Goal: Task Accomplishment & Management: Use online tool/utility

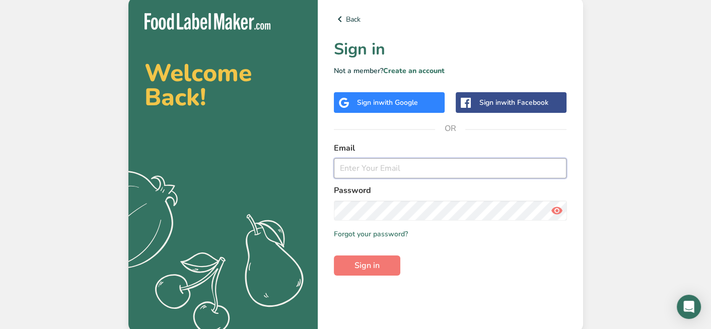
click at [534, 172] on input "email" at bounding box center [450, 168] width 233 height 20
type input "[PERSON_NAME][EMAIL_ADDRESS][DOMAIN_NAME]"
click at [558, 270] on form "Email [PERSON_NAME][EMAIL_ADDRESS][DOMAIN_NAME] Password Remember me Forgot you…" at bounding box center [450, 208] width 233 height 133
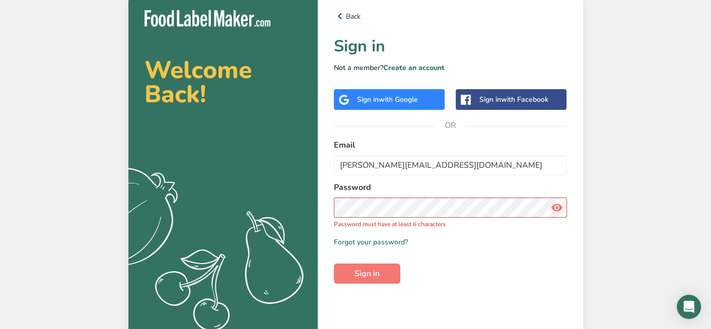
click at [553, 206] on icon at bounding box center [556, 207] width 12 height 18
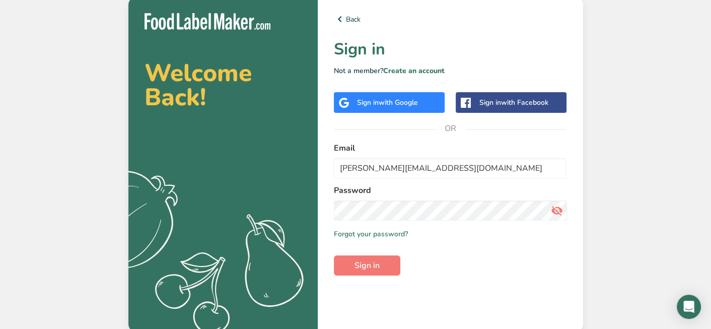
click at [439, 275] on div "Back Sign in Not a member? Create an account Sign in with Google Sign in with F…" at bounding box center [450, 164] width 265 height 335
click at [378, 267] on span "Sign in" at bounding box center [367, 265] width 25 height 12
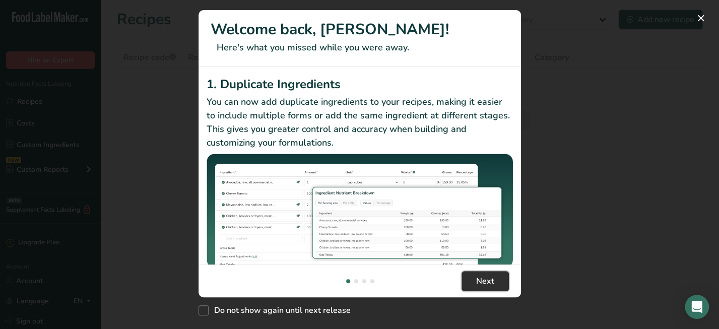
click at [495, 284] on button "Next" at bounding box center [484, 281] width 47 height 20
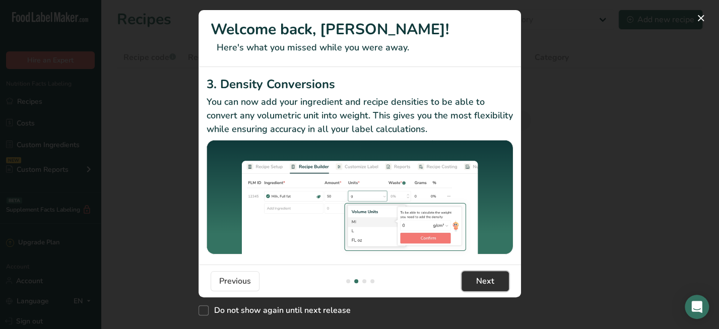
click at [495, 284] on button "Next" at bounding box center [484, 281] width 47 height 20
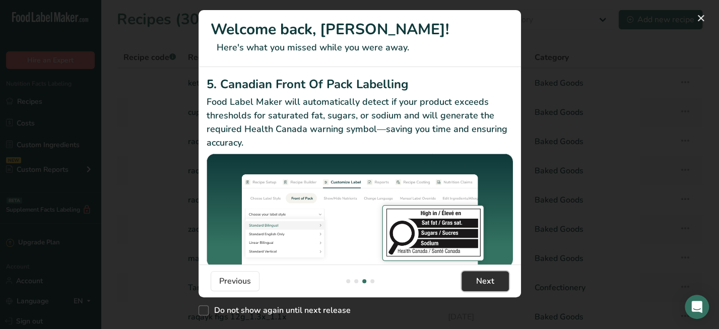
click at [493, 278] on span "Next" at bounding box center [485, 281] width 18 height 12
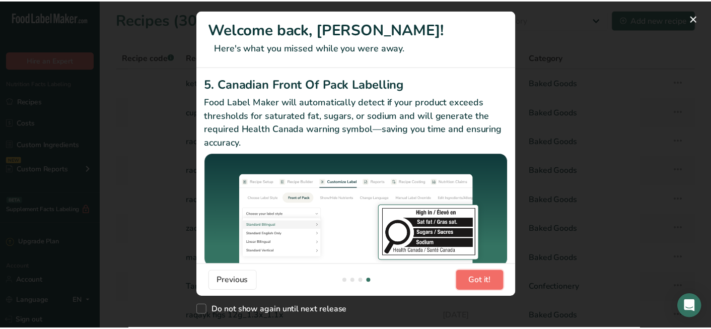
scroll to position [0, 967]
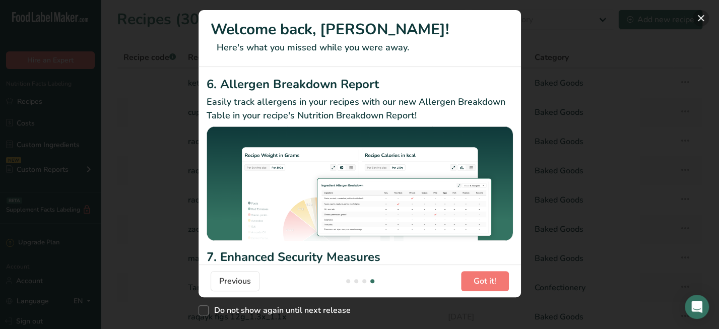
click at [701, 17] on button "New Features" at bounding box center [701, 18] width 16 height 16
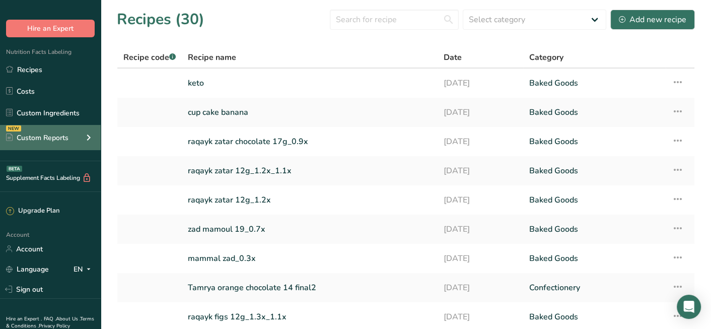
scroll to position [0, 0]
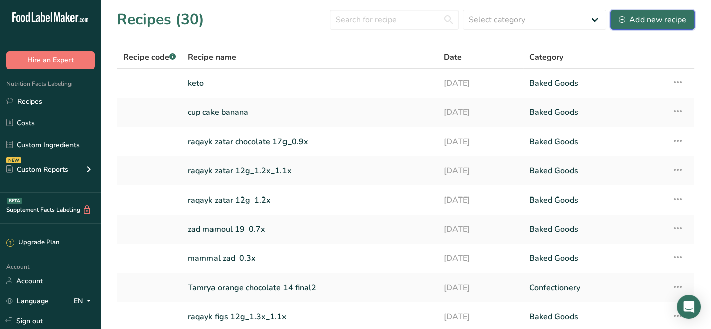
click at [654, 22] on div "Add new recipe" at bounding box center [652, 20] width 67 height 12
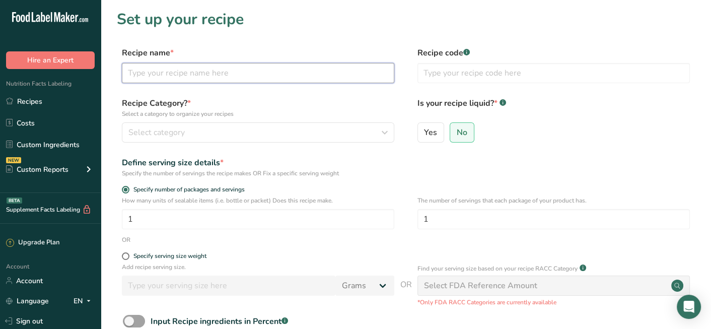
click at [233, 69] on input "text" at bounding box center [258, 73] width 272 height 20
type input "c"
type input "Chicken Cajun Pasta"
click at [466, 67] on input "text" at bounding box center [554, 73] width 272 height 20
type input "CCP.01"
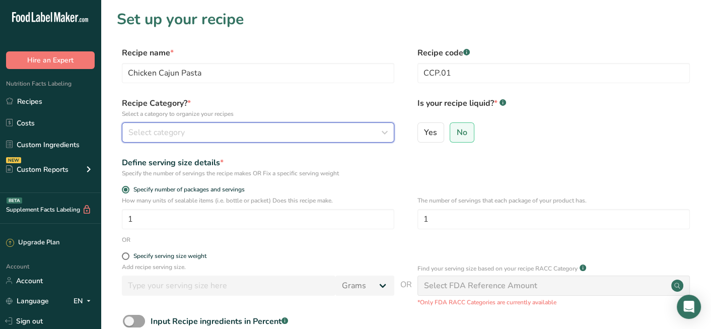
click at [270, 140] on button "Select category" at bounding box center [258, 132] width 272 height 20
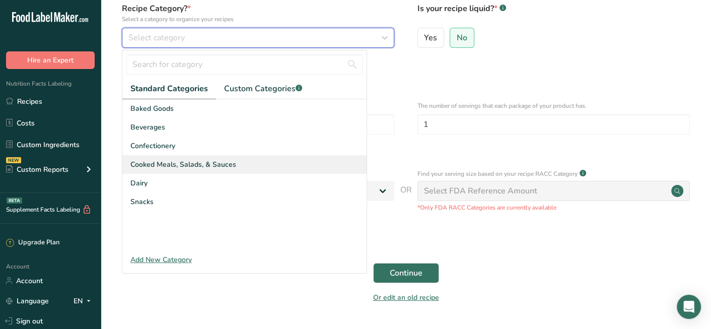
scroll to position [101, 0]
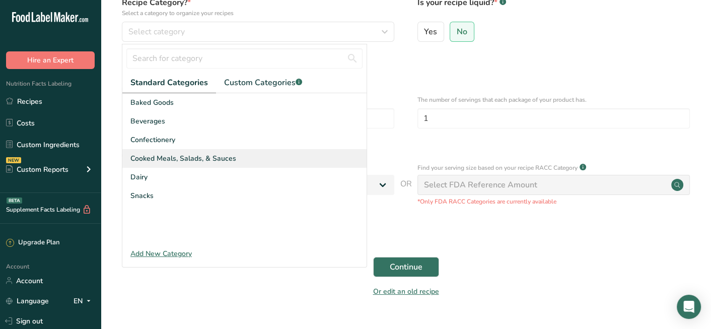
click at [223, 156] on span "Cooked Meals, Salads, & Sauces" at bounding box center [183, 158] width 106 height 11
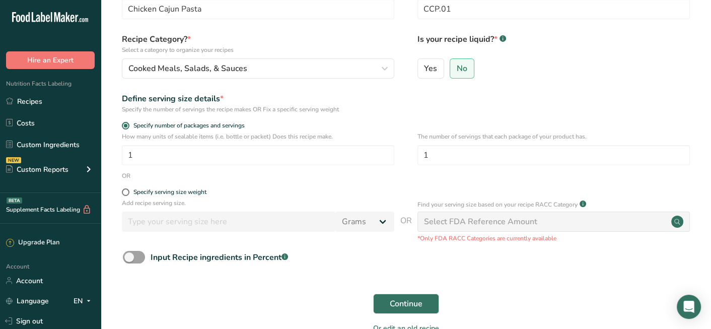
scroll to position [50, 0]
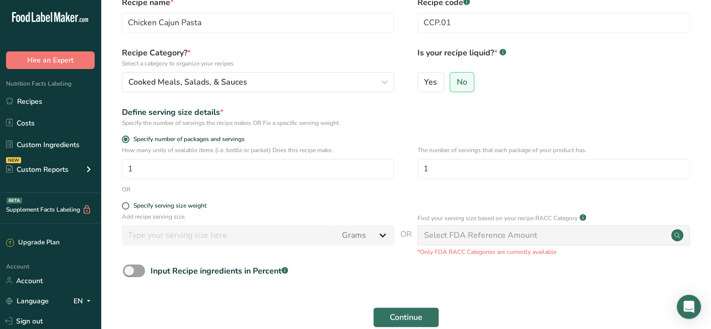
click at [125, 201] on form "Recipe name * Chicken Cajun Pasta Recipe code .a-a{fill:#347362;}.b-a{fill:#fff…" at bounding box center [406, 174] width 578 height 357
click at [128, 204] on span at bounding box center [126, 206] width 8 height 8
click at [128, 204] on input "Specify serving size weight" at bounding box center [125, 205] width 7 height 7
radio input "true"
radio input "false"
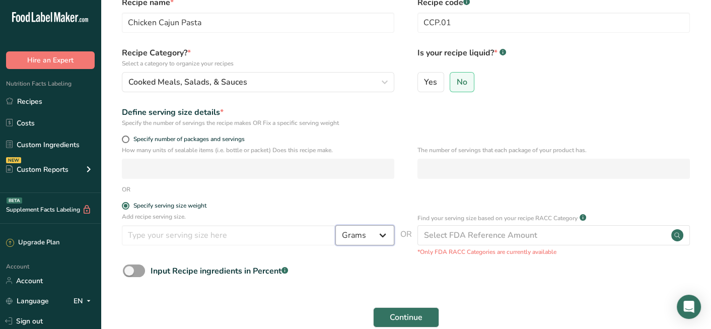
click at [350, 238] on select "Grams kg mg mcg lb oz l mL fl oz tbsp tsp cup qt gallon" at bounding box center [364, 235] width 59 height 20
click at [241, 235] on input "number" at bounding box center [229, 235] width 214 height 20
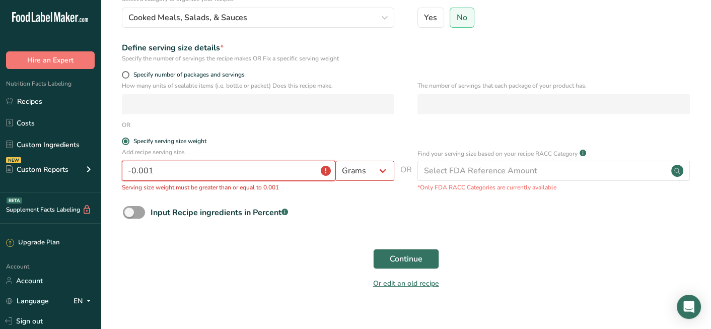
scroll to position [129, 0]
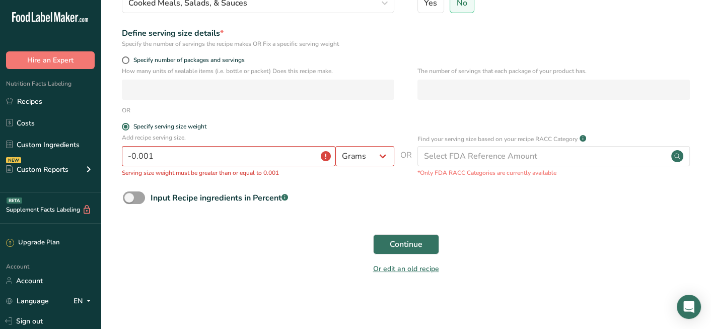
click at [582, 275] on div "Or edit an old recipe" at bounding box center [406, 270] width 578 height 20
click at [165, 264] on div "Or edit an old recipe" at bounding box center [406, 270] width 578 height 20
click at [198, 151] on input "-0.001" at bounding box center [229, 156] width 214 height 20
type input "0"
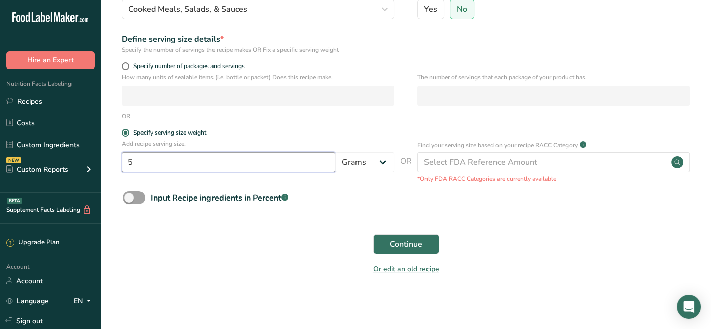
scroll to position [123, 0]
type input "5"
type input "300"
click at [298, 256] on div "Continue" at bounding box center [406, 244] width 578 height 32
click at [407, 239] on span "Continue" at bounding box center [406, 244] width 33 height 12
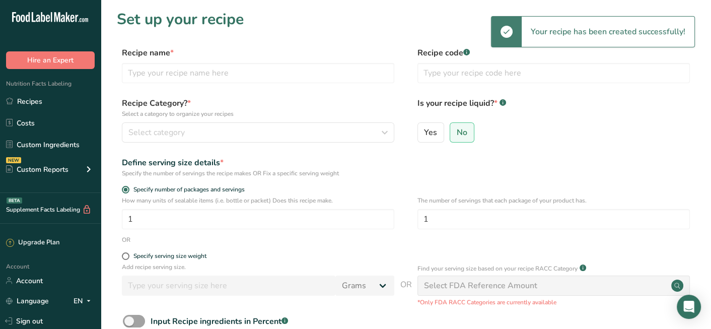
scroll to position [123, 0]
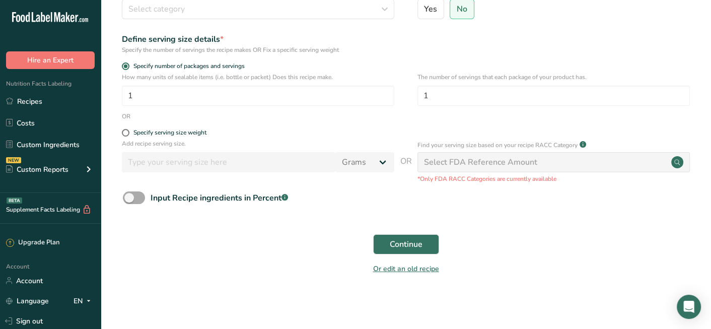
click at [137, 193] on span at bounding box center [134, 197] width 22 height 13
click at [129, 194] on input "Input Recipe ingredients in Percent .a-a{fill:#347362;}.b-a{fill:#fff;}" at bounding box center [126, 197] width 7 height 7
checkbox input "true"
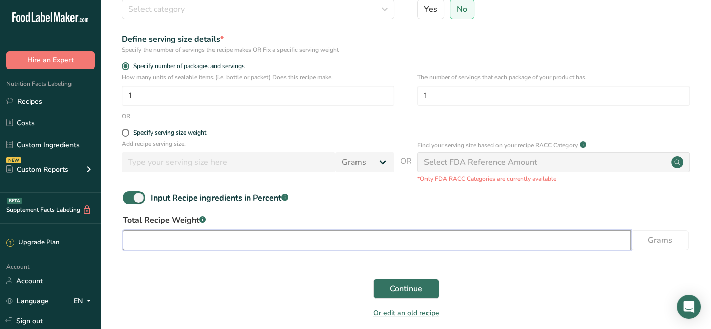
click at [432, 235] on input "number" at bounding box center [377, 240] width 508 height 20
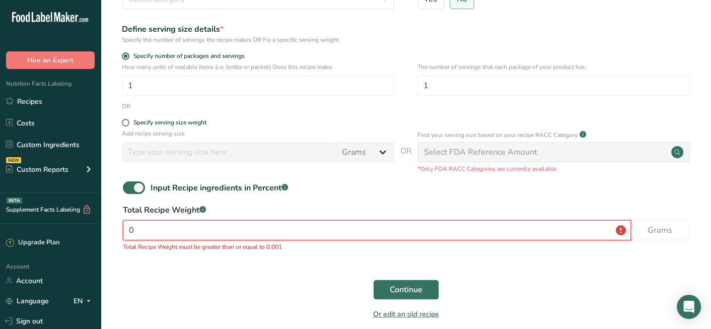
scroll to position [179, 0]
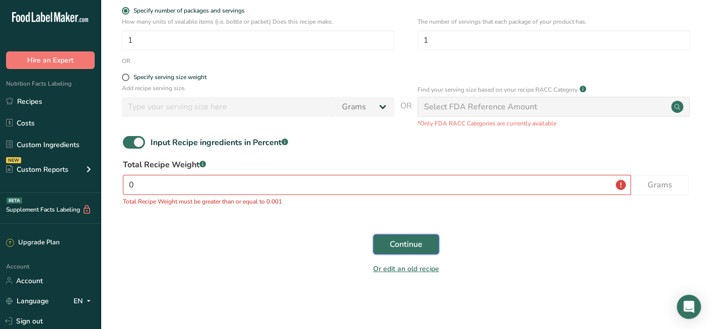
click at [407, 245] on span "Continue" at bounding box center [406, 244] width 33 height 12
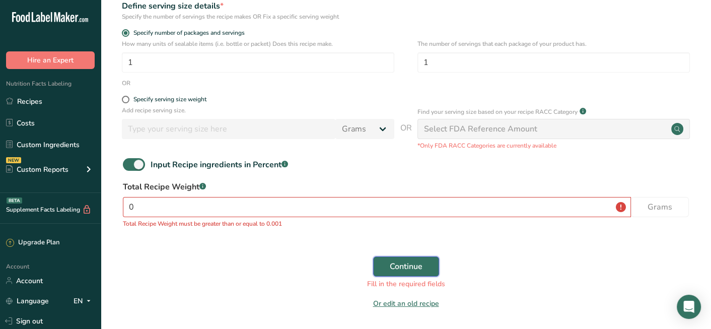
scroll to position [201, 0]
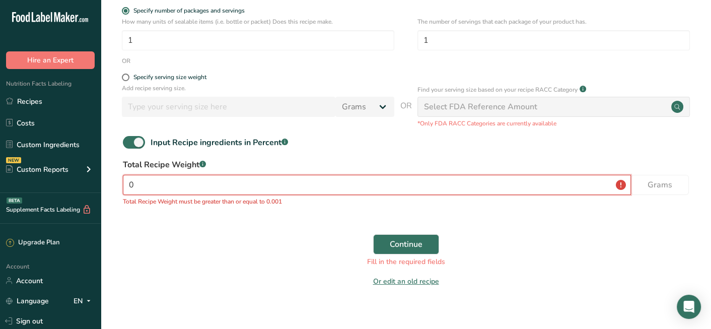
drag, startPoint x: 259, startPoint y: 186, endPoint x: 120, endPoint y: 201, distance: 139.8
click at [120, 201] on div "Total Recipe Weight .a-a{fill:#347362;}.b-a{fill:#fff;} 0 Grams Total Recipe We…" at bounding box center [406, 185] width 578 height 53
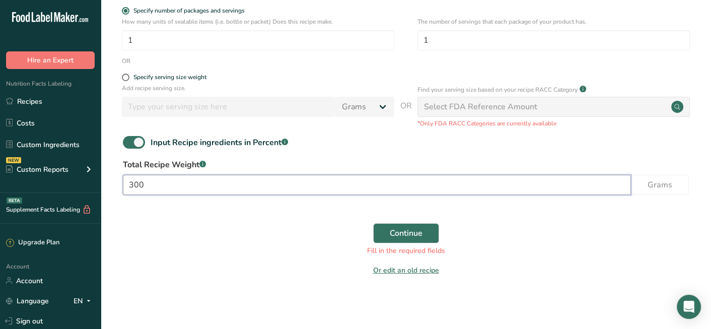
type input "300"
click at [194, 261] on div "Continue Fill in the required fields" at bounding box center [406, 239] width 578 height 45
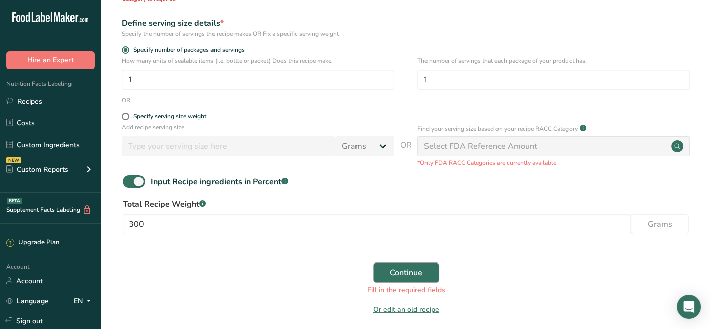
scroll to position [50, 0]
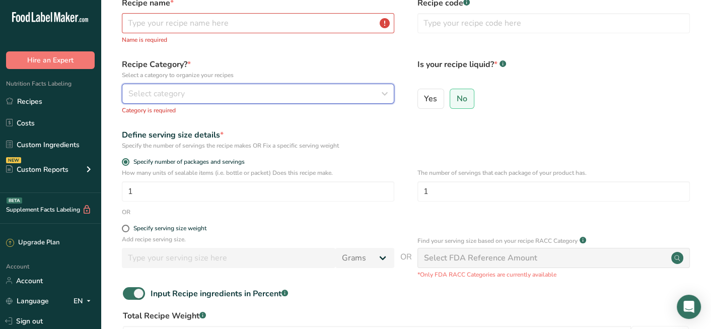
click at [337, 89] on div "Select category" at bounding box center [254, 94] width 253 height 12
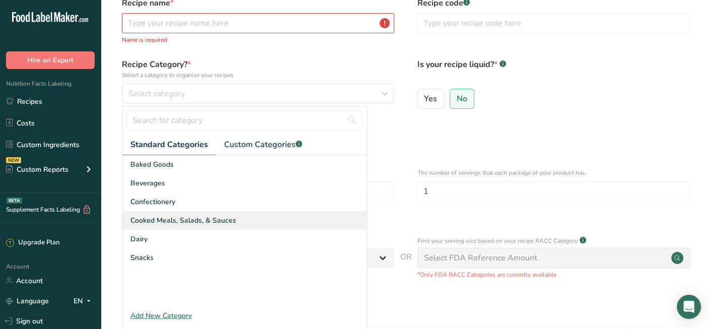
click at [194, 223] on span "Cooked Meals, Salads, & Sauces" at bounding box center [183, 220] width 106 height 11
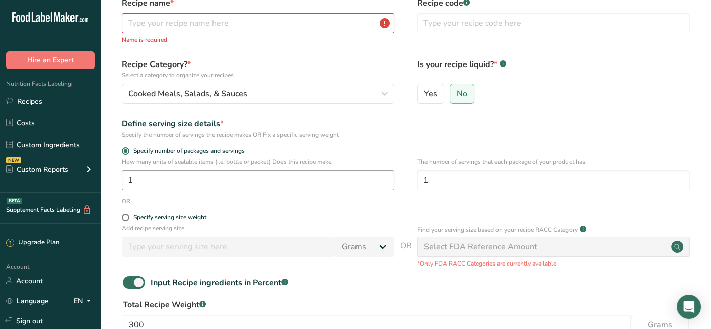
scroll to position [0, 0]
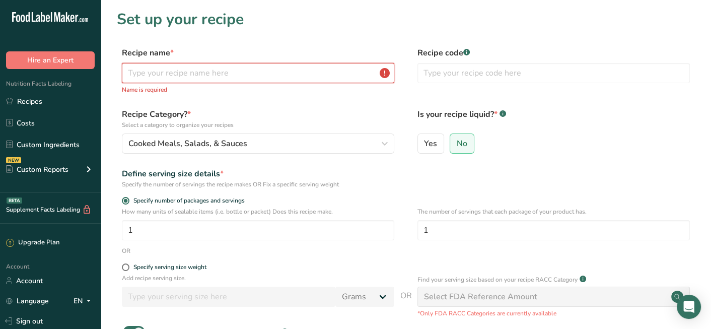
click at [252, 67] on input "text" at bounding box center [258, 73] width 272 height 20
type input "Chicken Cajun Pasta"
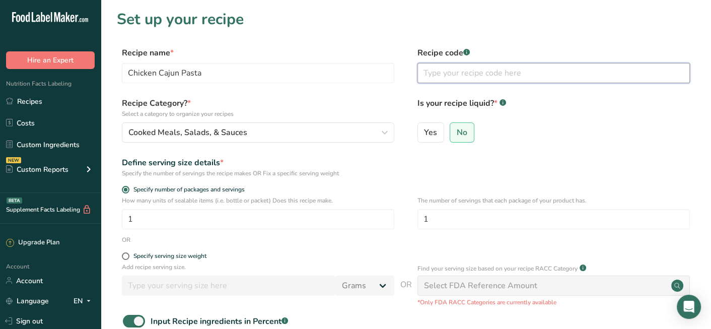
click at [477, 73] on input "text" at bounding box center [554, 73] width 272 height 20
type input "c"
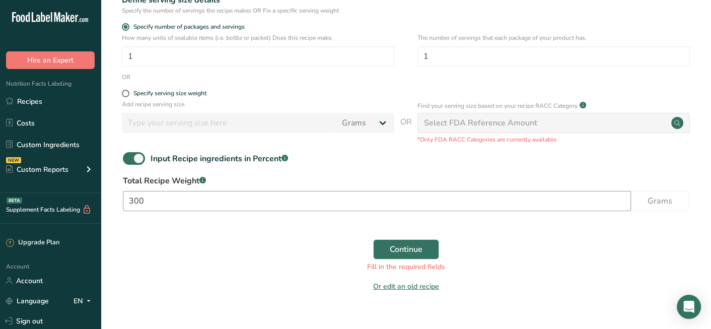
scroll to position [180, 0]
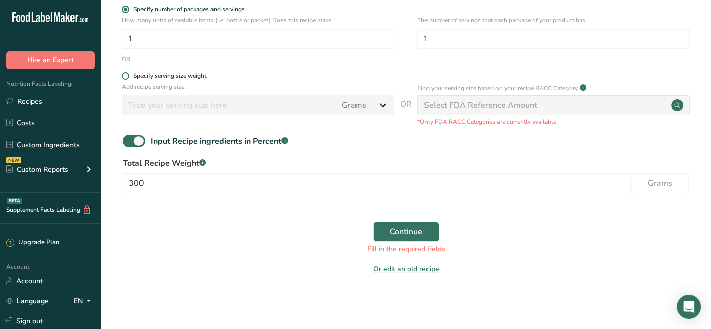
type input "CCP.01"
click at [126, 73] on span at bounding box center [126, 76] width 8 height 8
click at [126, 73] on input "Specify serving size weight" at bounding box center [125, 76] width 7 height 7
radio input "true"
radio input "false"
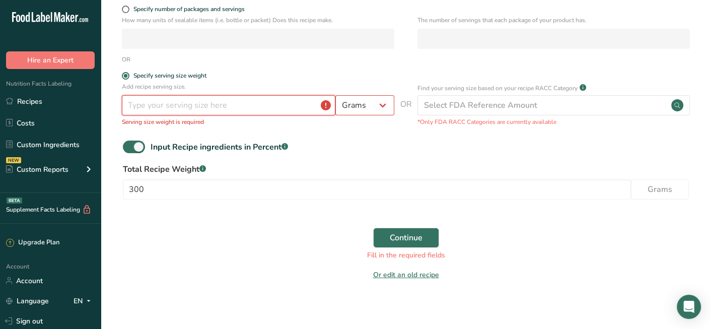
click at [165, 104] on input "number" at bounding box center [229, 105] width 214 height 20
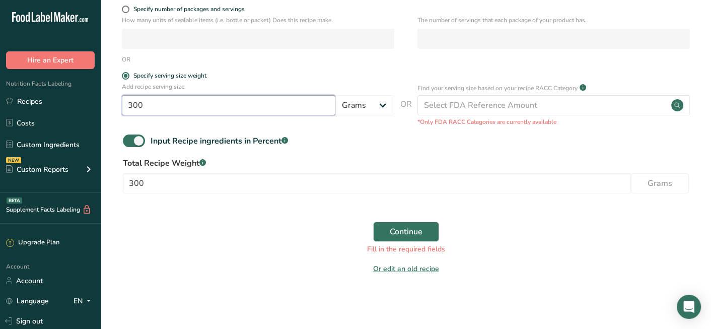
type input "300"
click at [261, 284] on section "Set up your recipe Recipe name * Chicken Cajun Pasta Recipe code .a-a{fill:#347…" at bounding box center [406, 58] width 610 height 477
click at [406, 233] on span "Continue" at bounding box center [406, 232] width 33 height 12
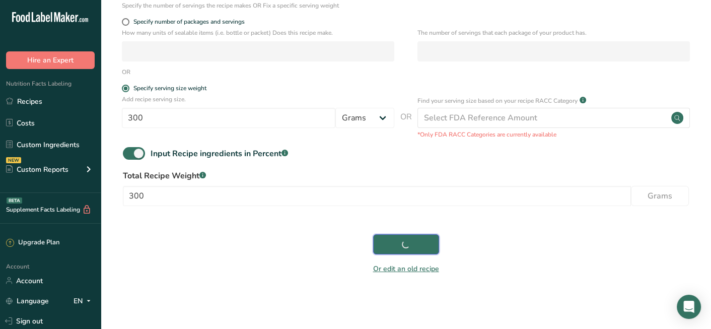
scroll to position [168, 0]
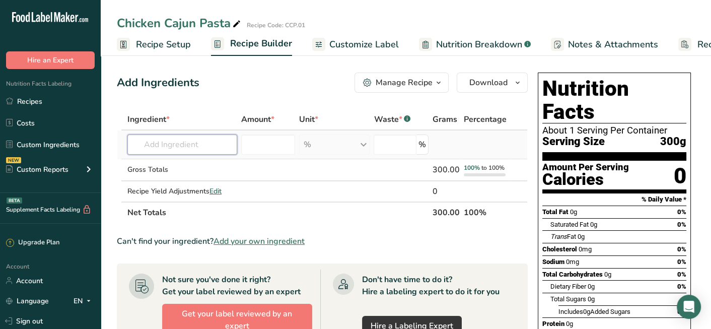
click at [186, 145] on input "text" at bounding box center [182, 144] width 110 height 20
type input "5"
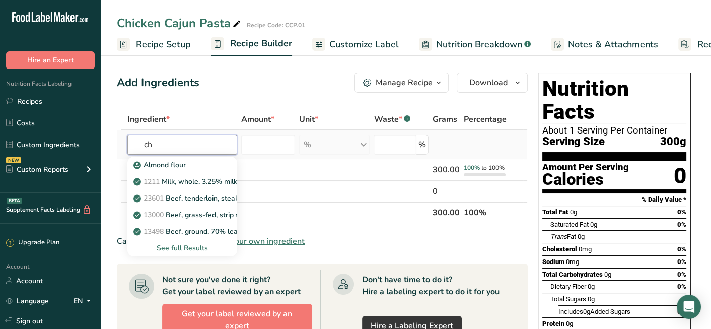
type input "c"
type input "Chicken Breast"
click at [208, 96] on div "Add Ingredients Manage Recipe Delete Recipe Duplicate Recipe Scale Recipe Save …" at bounding box center [325, 321] width 417 height 507
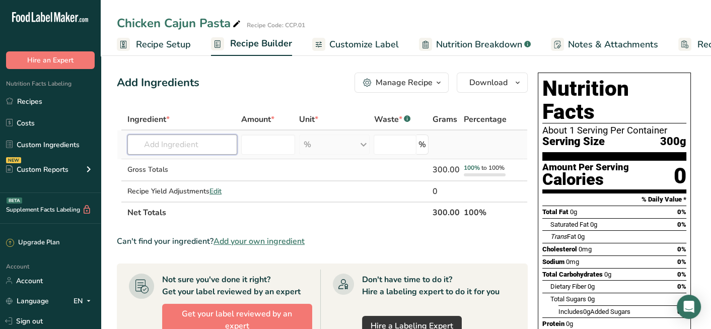
click at [190, 136] on input "text" at bounding box center [182, 144] width 110 height 20
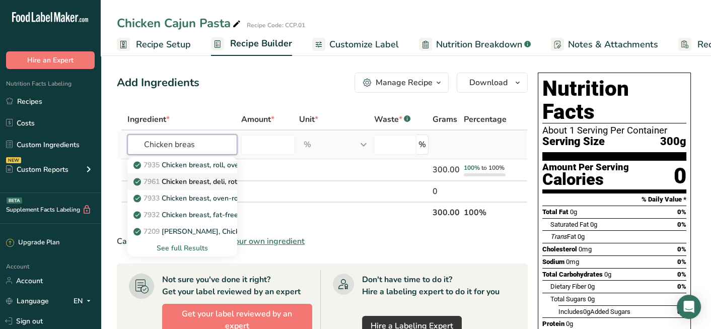
type input "Chicken breas"
click at [197, 181] on p "7961 Chicken breast, deli, rotisserie seasoned, sliced, prepackaged" at bounding box center [246, 181] width 223 height 11
type input "Chicken breast, deli, rotisserie seasoned, sliced, prepackaged"
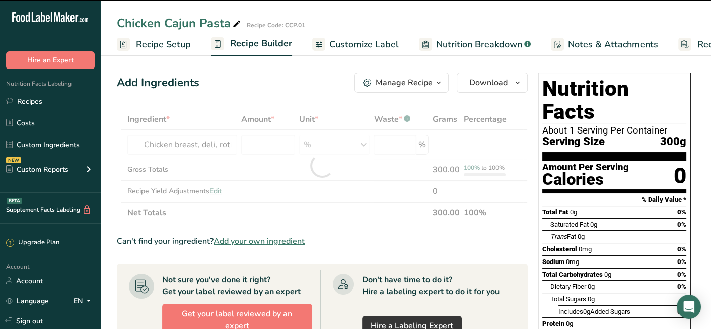
type input "0"
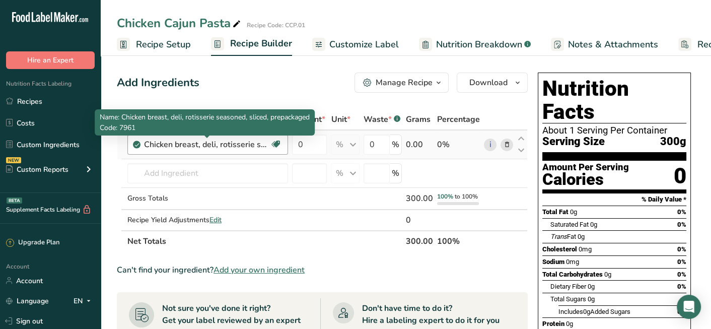
click at [228, 141] on div "Chicken breast, deli, rotisserie seasoned, sliced, prepackaged" at bounding box center [207, 145] width 126 height 12
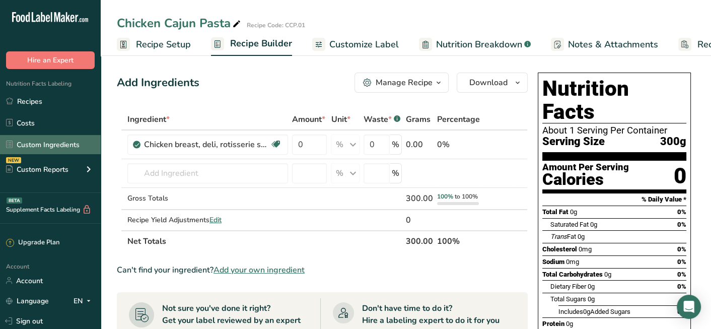
drag, startPoint x: 257, startPoint y: 142, endPoint x: 99, endPoint y: 151, distance: 158.4
click at [99, 151] on div ".a-20{fill:#fff;} Hire an Expert Nutrition Facts Labeling Recipes Costs Custom …" at bounding box center [355, 310] width 711 height 620
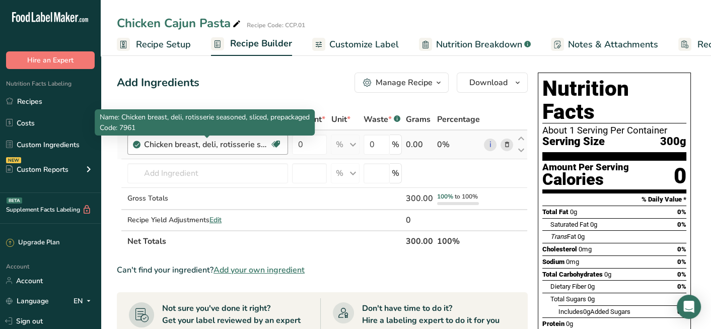
click at [204, 141] on div "Chicken breast, deli, rotisserie seasoned, sliced, prepackaged" at bounding box center [207, 145] width 126 height 12
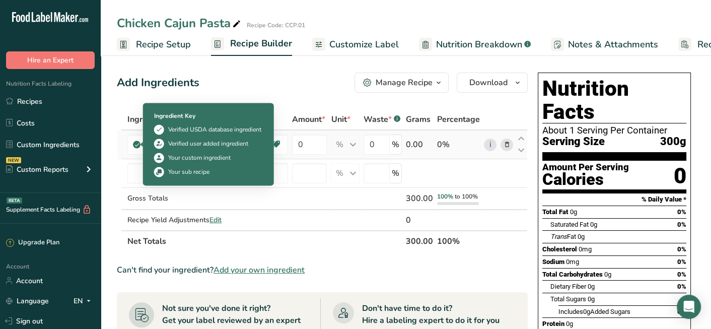
click at [133, 146] on span at bounding box center [137, 145] width 8 height 12
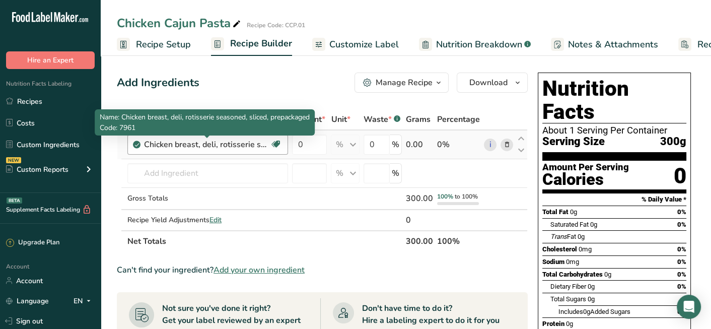
click at [193, 146] on div "Chicken breast, deli, rotisserie seasoned, sliced, prepackaged" at bounding box center [207, 145] width 126 height 12
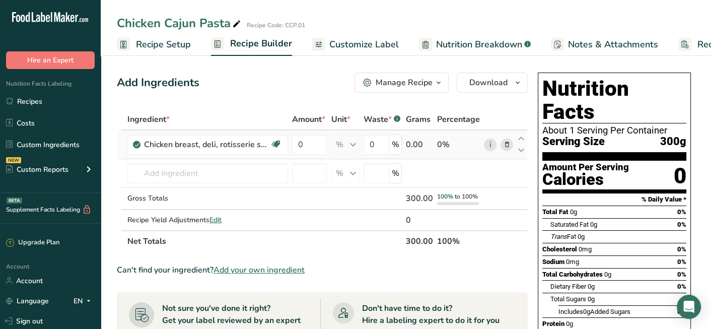
click at [508, 141] on icon at bounding box center [506, 145] width 7 height 11
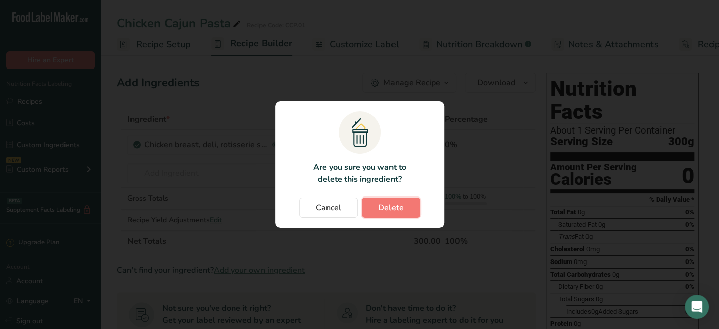
click at [372, 203] on button "Delete" at bounding box center [391, 207] width 58 height 20
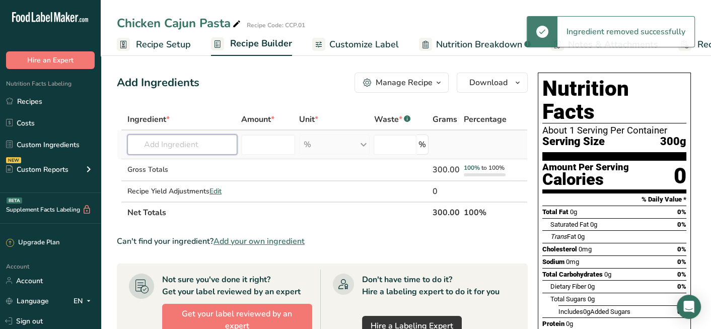
click at [209, 142] on input "text" at bounding box center [182, 144] width 110 height 20
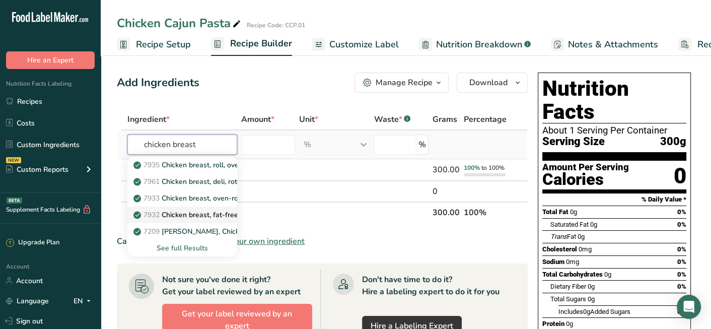
type input "chicken breast"
click at [195, 212] on p "7932 Chicken breast, fat-free, mesquite flavor, sliced" at bounding box center [224, 215] width 179 height 11
type input "Chicken breast, fat-free, mesquite flavor, sliced"
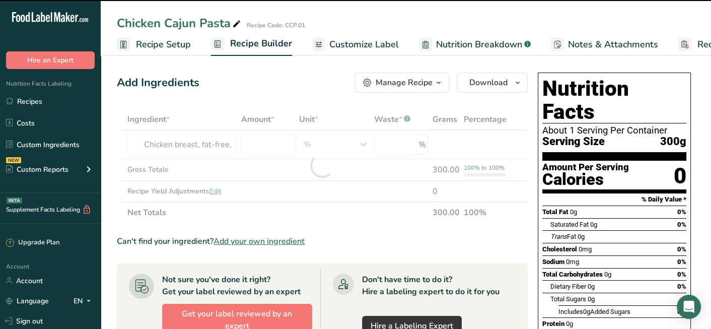
type input "0"
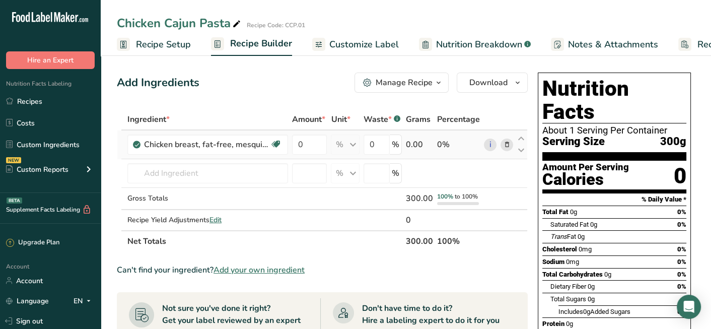
click at [506, 143] on icon at bounding box center [506, 145] width 7 height 11
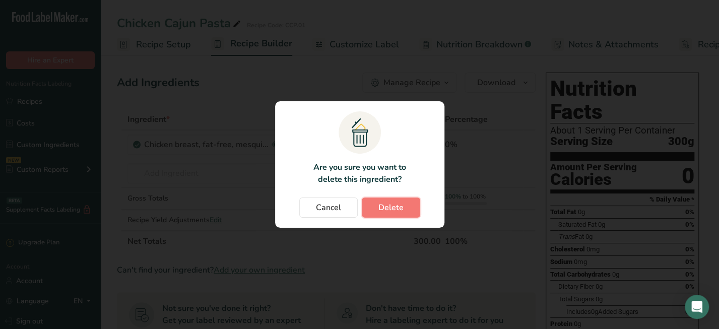
click at [382, 201] on span "Delete" at bounding box center [390, 207] width 25 height 12
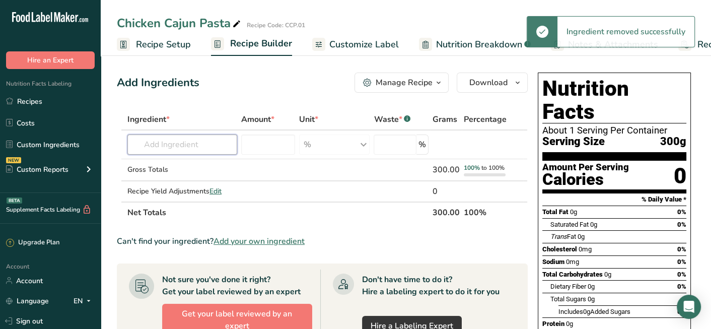
click at [201, 148] on input "text" at bounding box center [182, 144] width 110 height 20
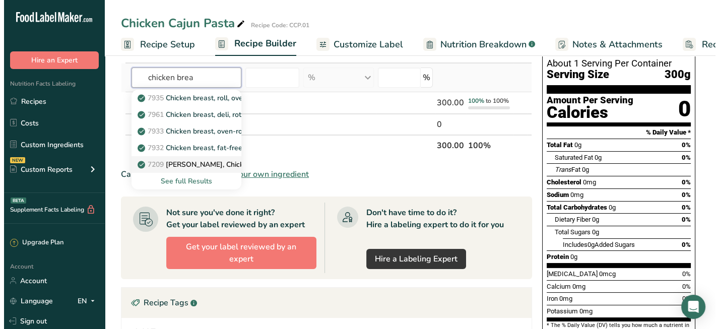
scroll to position [50, 0]
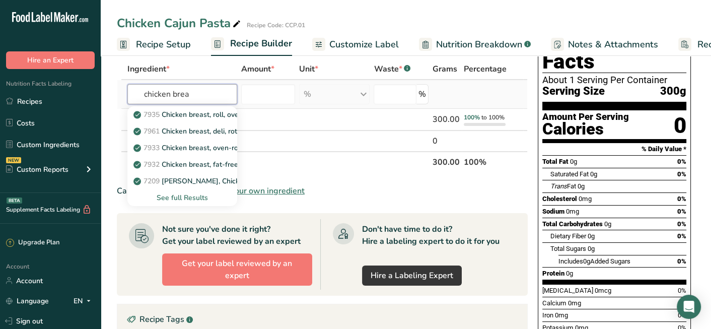
type input "chicken brea"
click at [192, 200] on div "See full Results" at bounding box center [182, 197] width 94 height 11
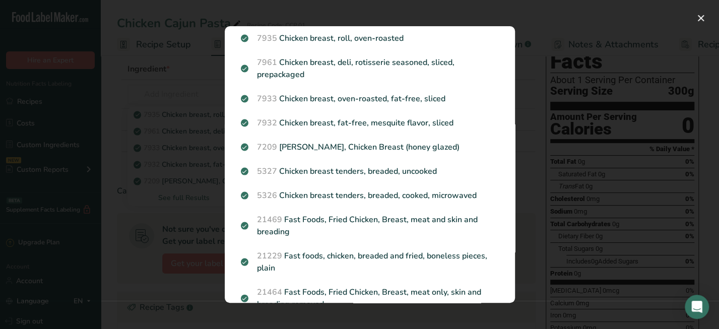
scroll to position [0, 0]
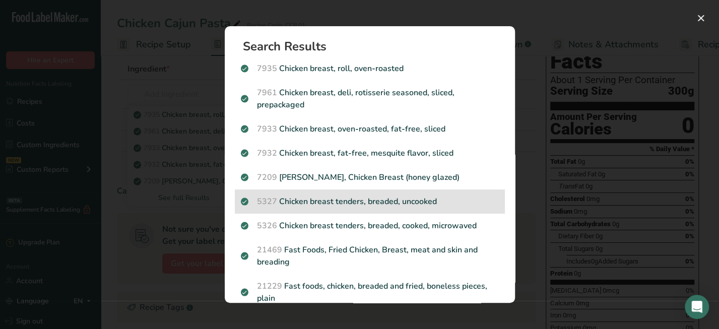
click at [381, 210] on div "5327 Chicken breast tenders, breaded, uncooked" at bounding box center [370, 201] width 270 height 24
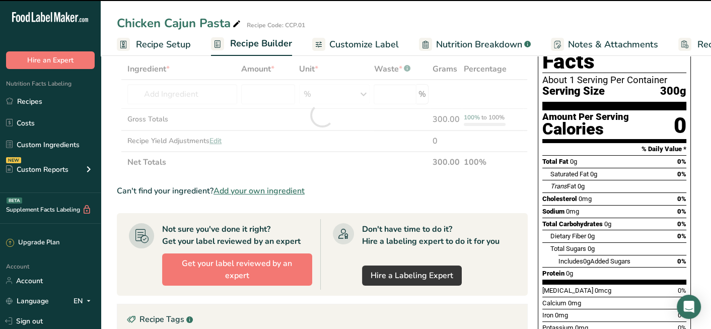
type input "0"
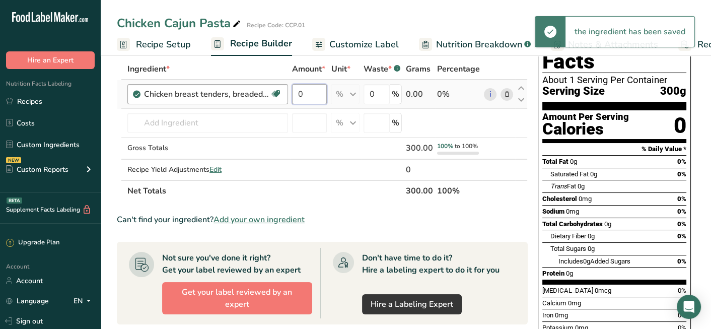
drag, startPoint x: 312, startPoint y: 95, endPoint x: 282, endPoint y: 98, distance: 30.4
click at [282, 98] on tr "Chicken breast tenders, breaded, uncooked Dairy free Gluten free Soy free 0 % P…" at bounding box center [322, 94] width 410 height 29
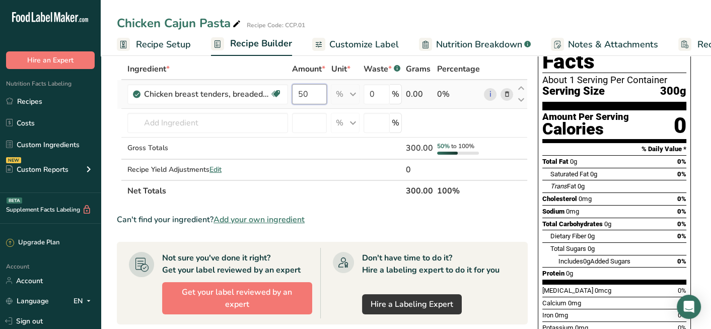
type input "50"
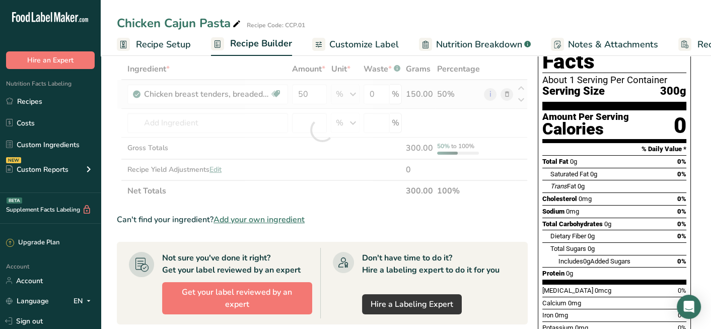
click at [423, 92] on div "Ingredient * Amount * Unit * Waste * .a-a{fill:#347362;}.b-a{fill:#fff;} Grams …" at bounding box center [322, 129] width 411 height 143
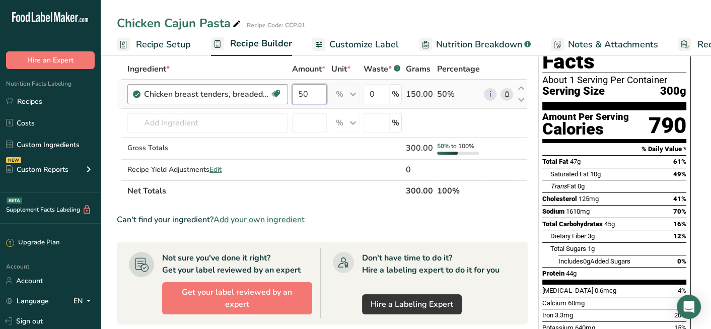
drag, startPoint x: 313, startPoint y: 94, endPoint x: 271, endPoint y: 101, distance: 42.5
click at [272, 100] on tr "Chicken breast tenders, breaded, uncooked Dairy free Gluten free Soy free 50 % …" at bounding box center [322, 94] width 410 height 29
type input "0.50"
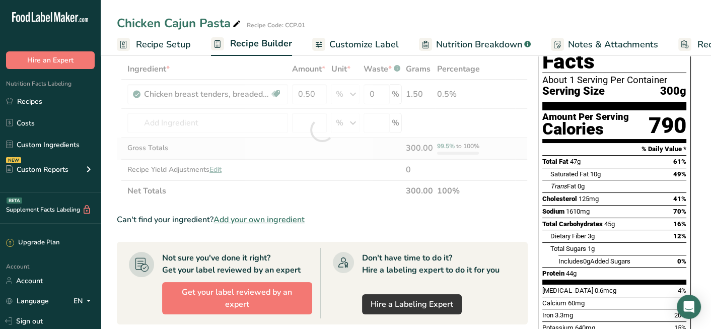
click at [339, 162] on div "Ingredient * Amount * Unit * Waste * .a-a{fill:#347362;}.b-a{fill:#fff;} Grams …" at bounding box center [322, 129] width 411 height 143
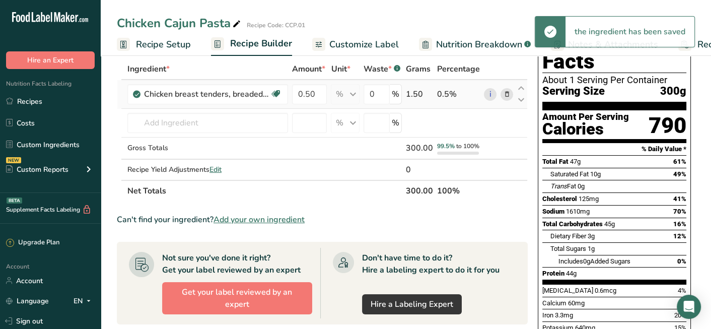
click at [355, 101] on div "% Portions 3 oz 1 piece 4 pieces Weight Units g kg mg See more Volume Units l V…" at bounding box center [345, 94] width 29 height 20
click at [354, 91] on div "% Portions 3 oz 1 piece 4 pieces Weight Units g kg mg See more Volume Units l V…" at bounding box center [345, 94] width 29 height 20
drag, startPoint x: 316, startPoint y: 89, endPoint x: 296, endPoint y: 92, distance: 20.5
click at [296, 92] on input "0.50" at bounding box center [309, 94] width 35 height 20
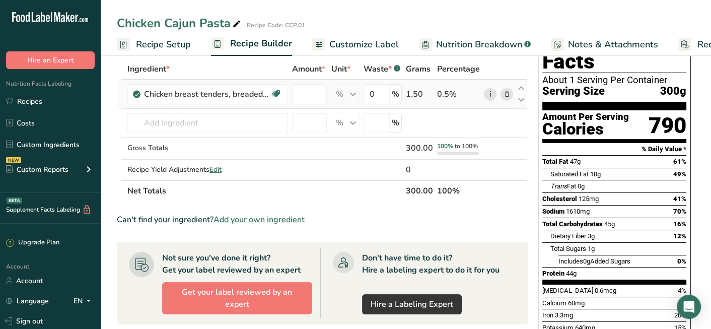
type input "0"
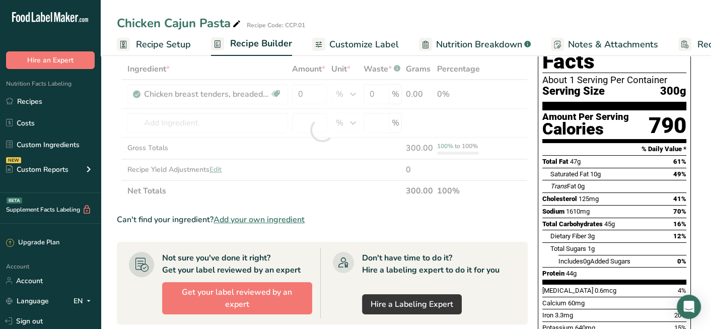
click at [492, 93] on div "Ingredient * Amount * Unit * Waste * .a-a{fill:#347362;}.b-a{fill:#fff;} Grams …" at bounding box center [322, 129] width 411 height 143
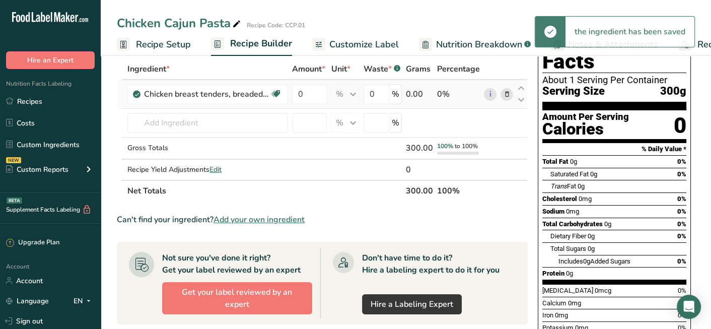
click at [355, 94] on div "% Portions 3 oz 1 piece 4 pieces Weight Units g kg mg See more Volume Units l V…" at bounding box center [345, 94] width 29 height 20
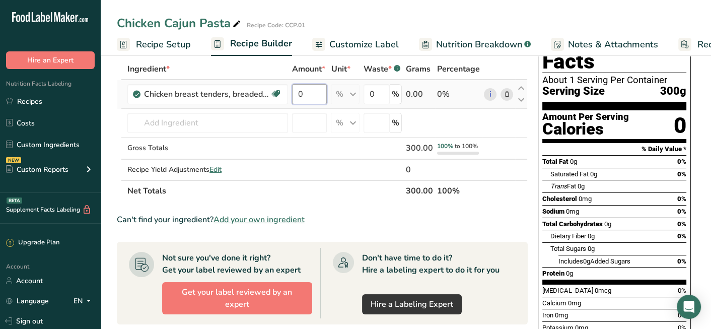
drag, startPoint x: 311, startPoint y: 95, endPoint x: 295, endPoint y: 96, distance: 16.1
click at [297, 96] on input "0" at bounding box center [309, 94] width 35 height 20
type input "0.50"
click at [350, 201] on div "Ingredient * Amount * Unit * Waste * .a-a{fill:#347362;}.b-a{fill:#fff;} Grams …" at bounding box center [322, 129] width 411 height 143
drag, startPoint x: 321, startPoint y: 95, endPoint x: 278, endPoint y: 98, distance: 43.9
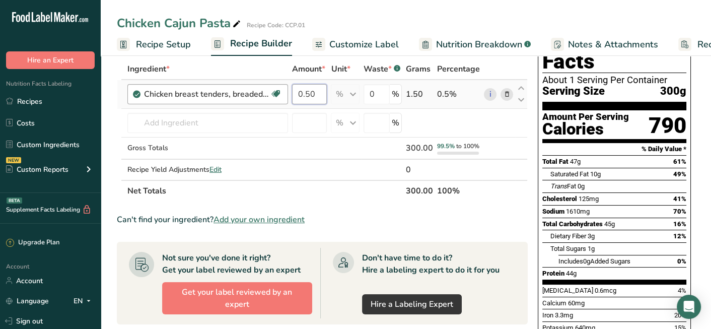
click at [278, 98] on tr "Chicken breast tenders, breaded, uncooked Dairy free Gluten free Soy free 0.50 …" at bounding box center [322, 94] width 410 height 29
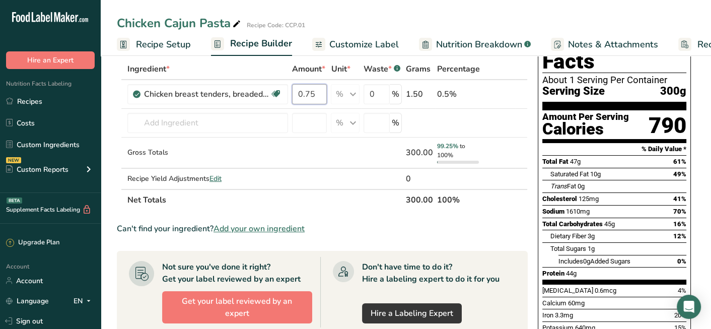
type input "0.75"
click at [369, 219] on section "Ingredient * Amount * Unit * Waste * .a-a{fill:#347362;}.b-a{fill:#fff;} Grams …" at bounding box center [322, 302] width 411 height 488
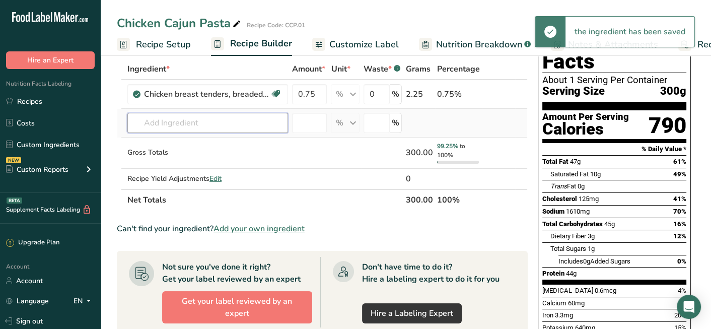
click at [200, 120] on input "text" at bounding box center [207, 123] width 161 height 20
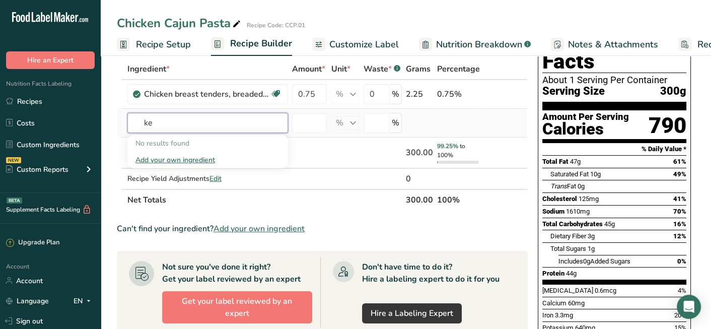
type input "k"
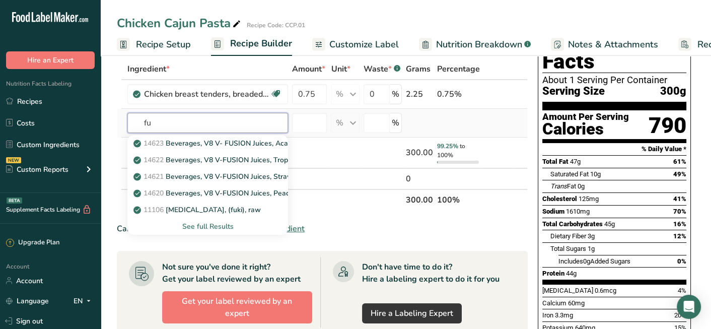
type input "f"
type input "pasta"
click at [201, 222] on div "See full Results" at bounding box center [207, 226] width 145 height 11
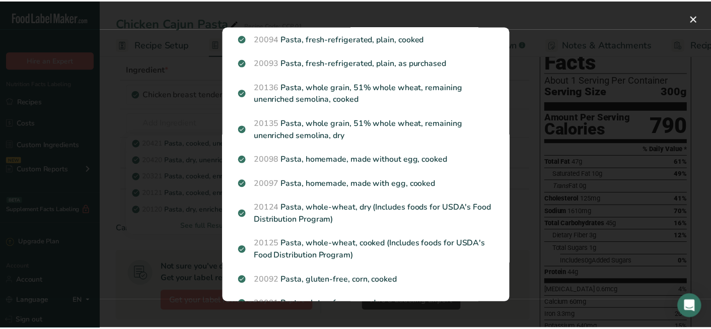
scroll to position [252, 0]
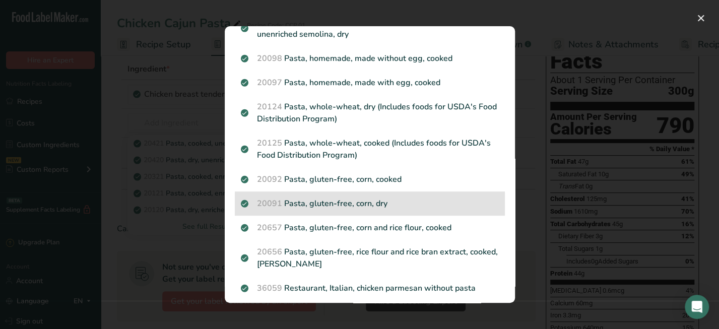
click at [458, 203] on p "20091 Pasta, gluten-free, corn, dry" at bounding box center [370, 203] width 258 height 12
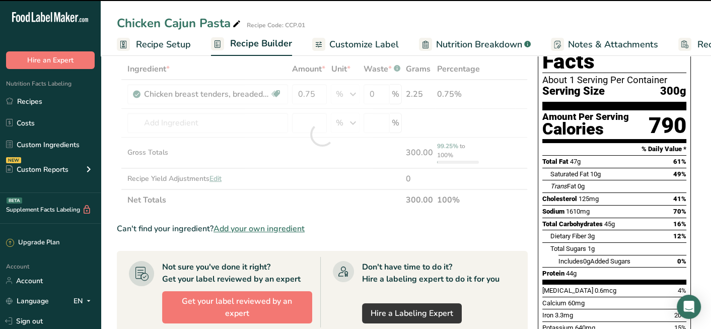
type input "0"
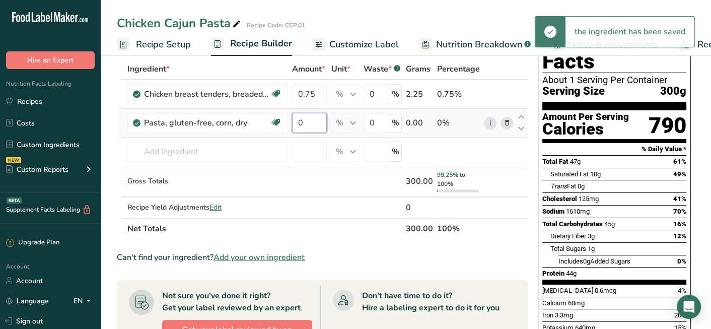
click at [315, 120] on input "0" at bounding box center [309, 123] width 35 height 20
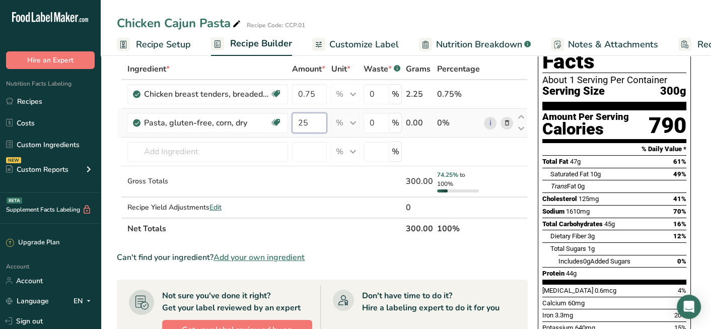
scroll to position [0, 0]
type input "2"
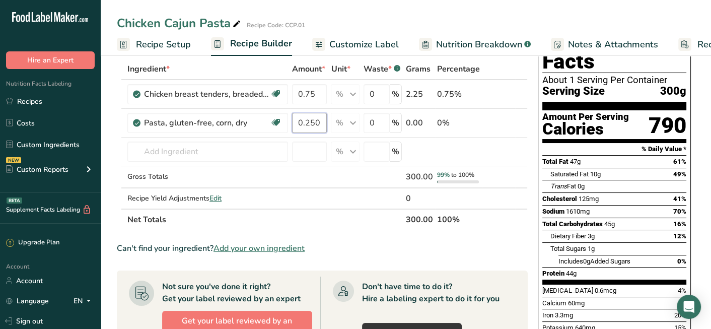
type input "0.250"
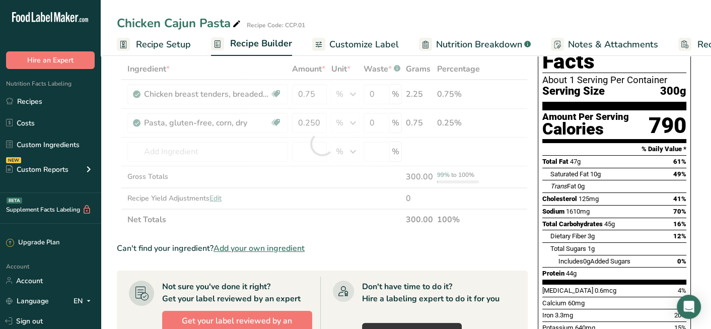
click at [355, 235] on section "Ingredient * Amount * Unit * Waste * .a-a{fill:#347362;}.b-a{fill:#fff;} Grams …" at bounding box center [322, 312] width 411 height 508
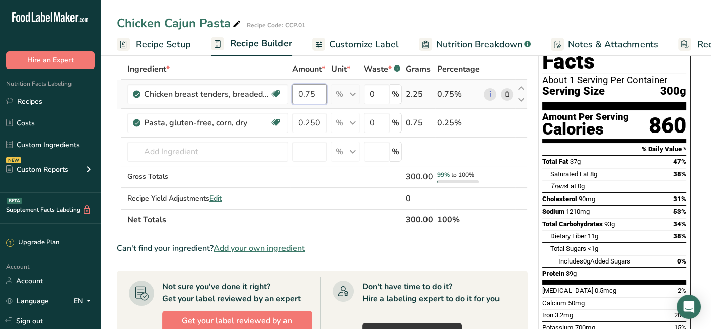
click at [321, 99] on input "0.75" at bounding box center [309, 94] width 35 height 20
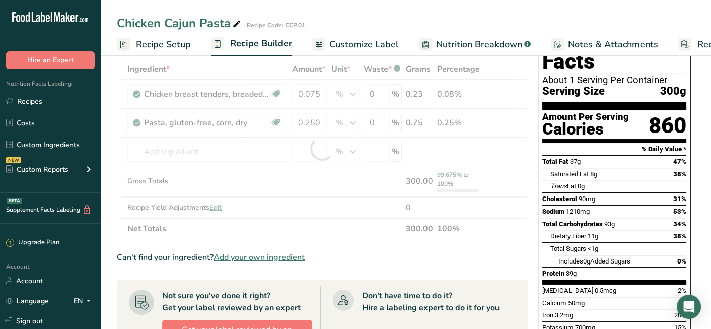
click at [357, 217] on div "Ingredient * Amount * Unit * Waste * .a-a{fill:#347362;}.b-a{fill:#fff;} Grams …" at bounding box center [322, 148] width 411 height 181
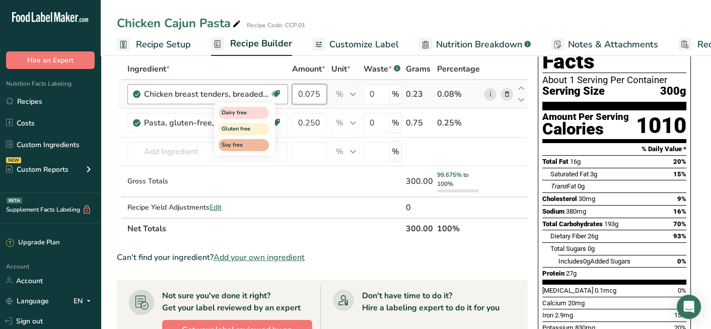
drag, startPoint x: 326, startPoint y: 97, endPoint x: 266, endPoint y: 102, distance: 60.2
click at [266, 102] on tr "Chicken breast tenders, breaded, uncooked Dairy free Gluten free Soy free 0.075…" at bounding box center [322, 94] width 410 height 29
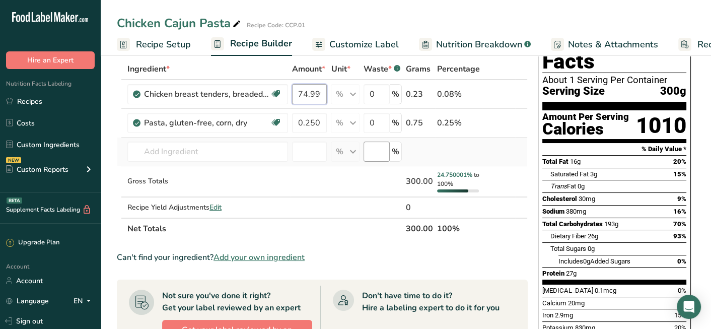
type input "75"
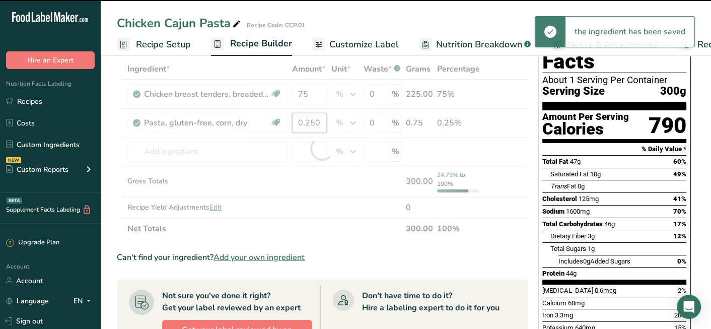
drag, startPoint x: 321, startPoint y: 119, endPoint x: 299, endPoint y: 120, distance: 22.2
click at [299, 120] on div "Ingredient * Amount * Unit * Waste * .a-a{fill:#347362;}.b-a{fill:#fff;} Grams …" at bounding box center [322, 148] width 411 height 181
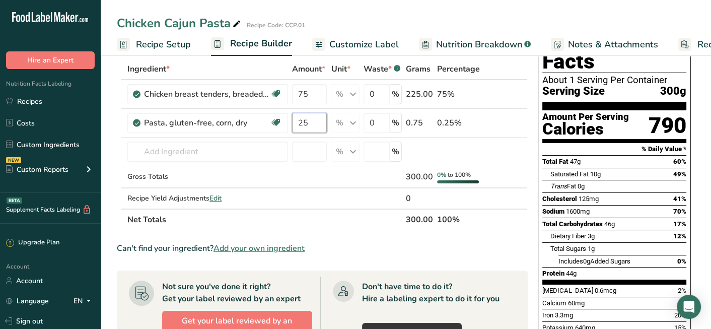
type input "2"
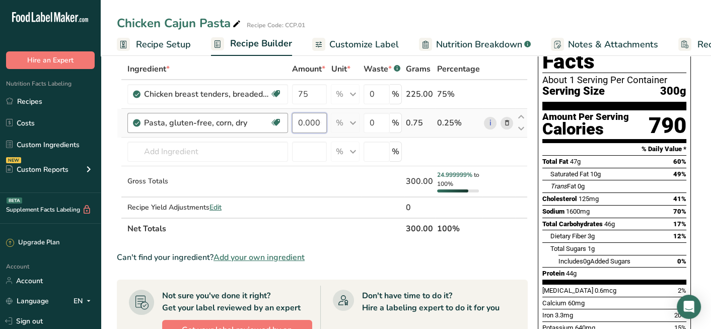
drag, startPoint x: 312, startPoint y: 122, endPoint x: 272, endPoint y: 131, distance: 40.3
click at [274, 131] on tr "Pasta, gluten-free, corn, dry Dairy free Gluten free Vegan Vegetarian Soy free …" at bounding box center [322, 123] width 410 height 29
type input "1"
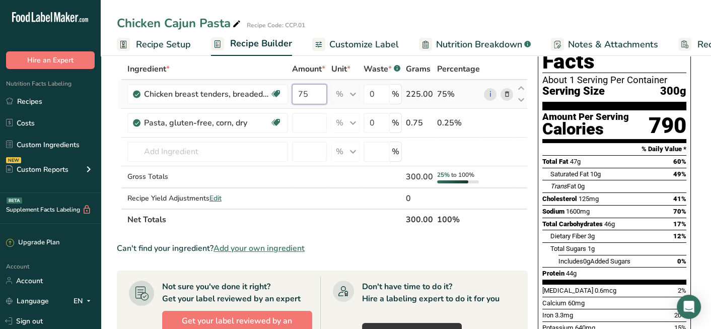
type input "0"
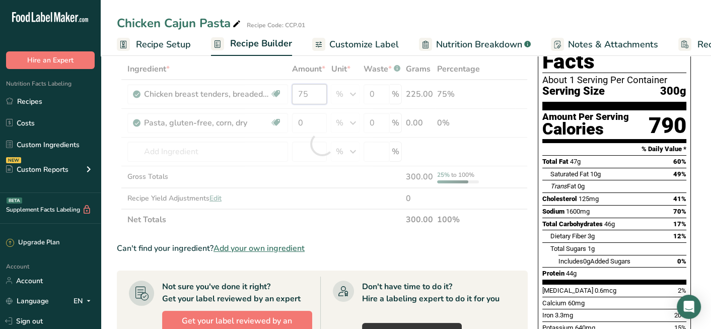
drag, startPoint x: 313, startPoint y: 87, endPoint x: 300, endPoint y: 95, distance: 16.1
click at [300, 95] on div "Ingredient * Amount * Unit * Waste * .a-a{fill:#347362;}.b-a{fill:#fff;} Grams …" at bounding box center [322, 144] width 411 height 172
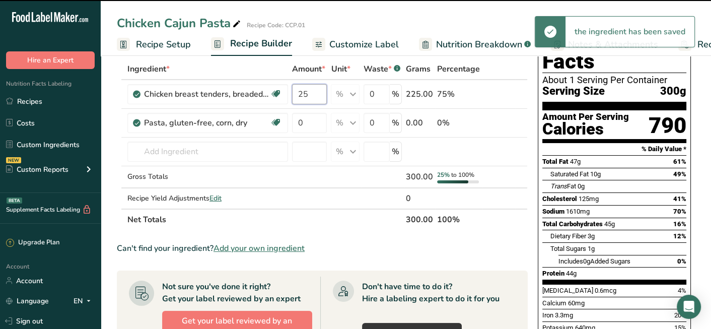
type input "75"
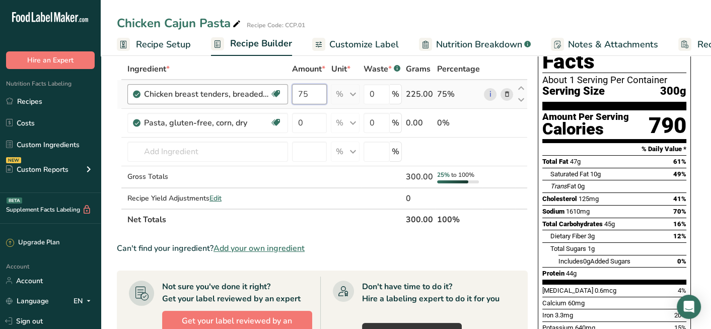
drag, startPoint x: 319, startPoint y: 90, endPoint x: 287, endPoint y: 93, distance: 32.9
click at [287, 93] on tr "Chicken breast tenders, breaded, uncooked Dairy free Gluten free Soy free 75 % …" at bounding box center [322, 94] width 410 height 29
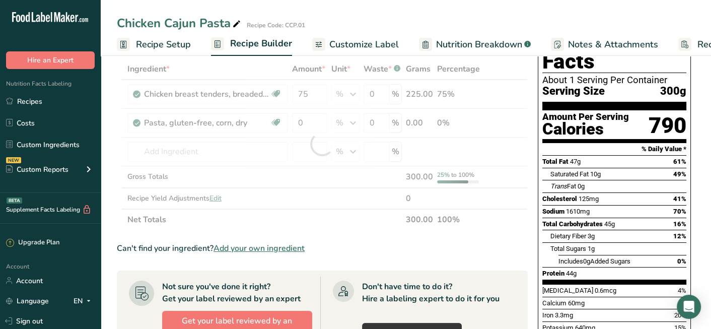
drag, startPoint x: 435, startPoint y: 94, endPoint x: 409, endPoint y: 94, distance: 25.7
click at [411, 94] on div "Ingredient * Amount * Unit * Waste * .a-a{fill:#347362;}.b-a{fill:#fff;} Grams …" at bounding box center [322, 144] width 411 height 172
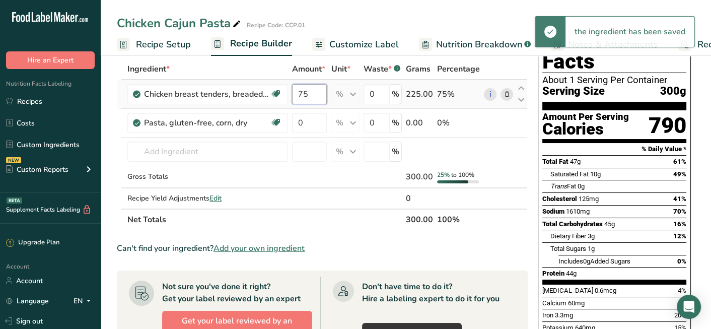
drag, startPoint x: 316, startPoint y: 95, endPoint x: 266, endPoint y: 104, distance: 51.2
click at [266, 104] on tr "Chicken breast tenders, breaded, uncooked Dairy free Gluten free Soy free 75 % …" at bounding box center [322, 94] width 410 height 29
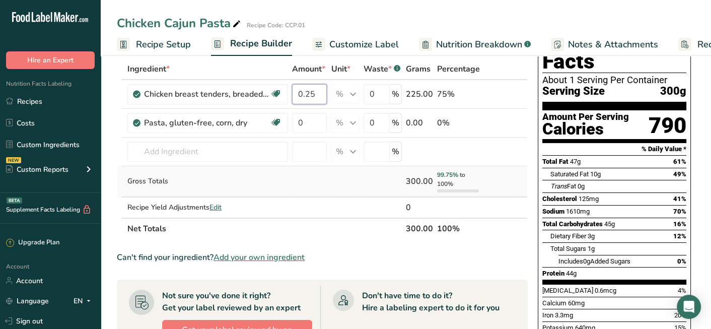
type input "0.25"
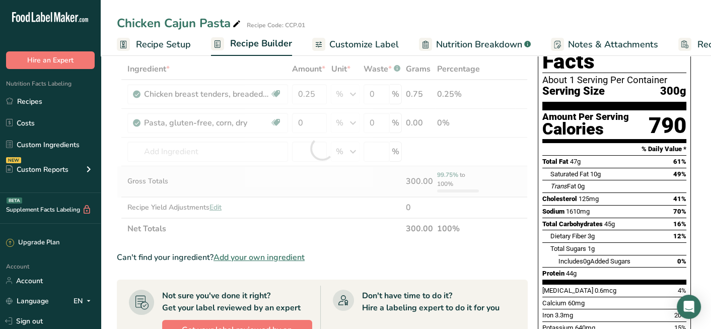
click at [327, 182] on div "Ingredient * Amount * Unit * Waste * .a-a{fill:#347362;}.b-a{fill:#fff;} Grams …" at bounding box center [322, 148] width 411 height 181
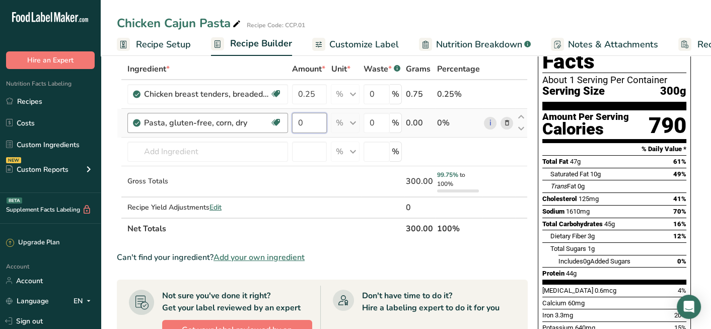
drag, startPoint x: 304, startPoint y: 121, endPoint x: 285, endPoint y: 125, distance: 19.0
click at [286, 125] on tr "Pasta, gluten-free, corn, dry Dairy free Gluten free Vegan Vegetarian Soy free …" at bounding box center [322, 123] width 410 height 29
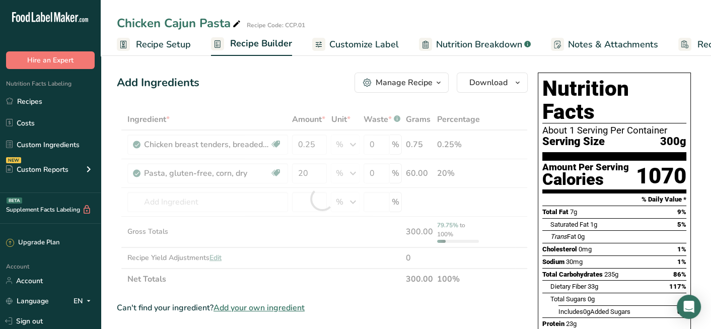
click at [437, 87] on icon "button" at bounding box center [439, 83] width 8 height 13
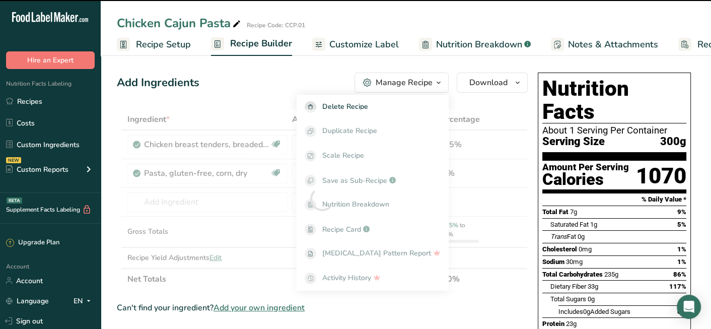
click at [266, 213] on div at bounding box center [322, 199] width 411 height 181
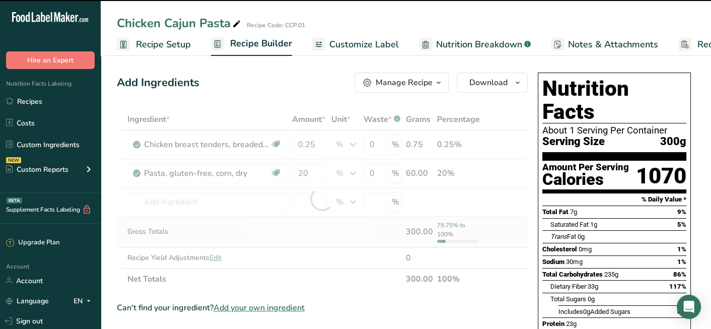
click at [334, 232] on td at bounding box center [345, 232] width 33 height 31
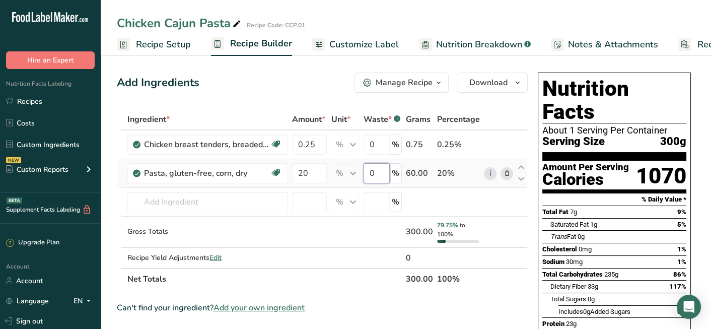
drag, startPoint x: 380, startPoint y: 173, endPoint x: 367, endPoint y: 175, distance: 13.7
click at [367, 175] on input "0" at bounding box center [377, 173] width 26 height 20
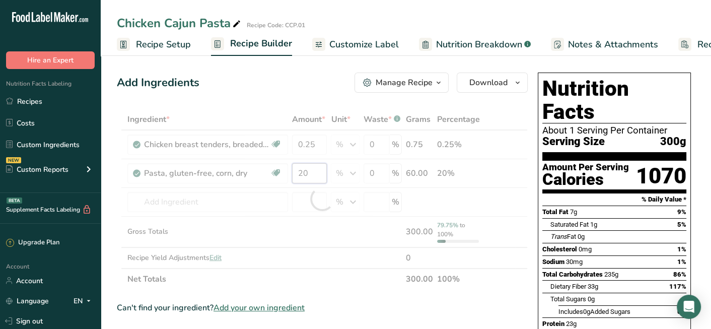
drag, startPoint x: 313, startPoint y: 169, endPoint x: 282, endPoint y: 175, distance: 31.8
click at [282, 175] on div "Ingredient * Amount * Unit * Waste * .a-a{fill:#347362;}.b-a{fill:#fff;} Grams …" at bounding box center [322, 199] width 411 height 181
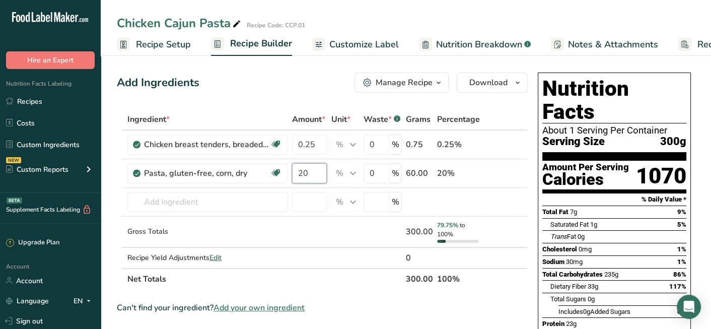
type input "2"
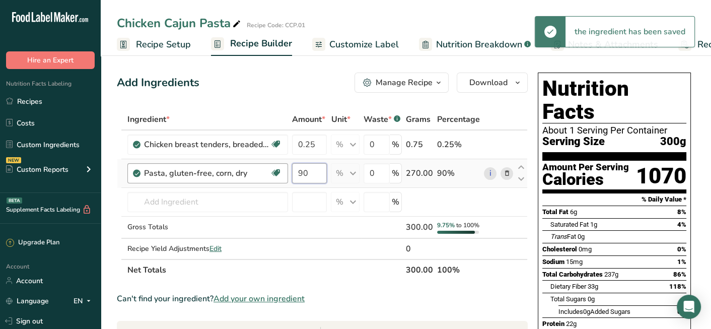
drag, startPoint x: 316, startPoint y: 170, endPoint x: 286, endPoint y: 174, distance: 30.4
click at [286, 174] on tr "Pasta, gluten-free, corn, dry Dairy free Gluten free Vegan Vegetarian Soy free …" at bounding box center [322, 173] width 410 height 29
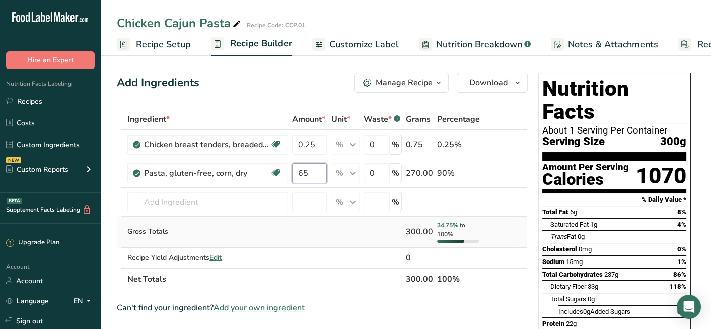
type input "65"
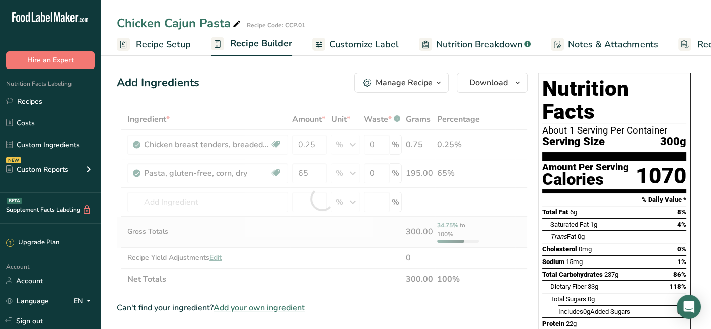
click at [361, 242] on div "Ingredient * Amount * Unit * Waste * .a-a{fill:#347362;}.b-a{fill:#fff;} Grams …" at bounding box center [322, 199] width 411 height 181
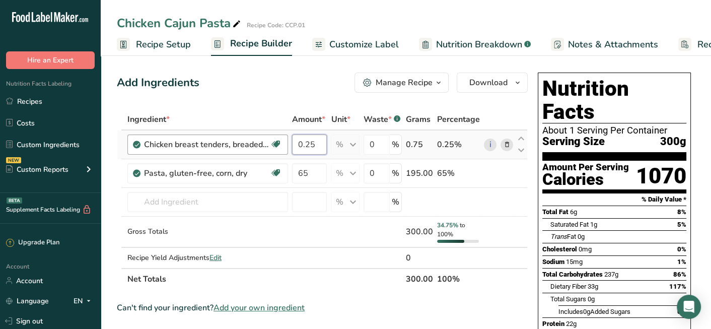
drag, startPoint x: 318, startPoint y: 143, endPoint x: 264, endPoint y: 149, distance: 53.8
click at [264, 150] on tr "Chicken breast tenders, breaded, uncooked Dairy free Gluten free Soy free 0.25 …" at bounding box center [322, 144] width 410 height 29
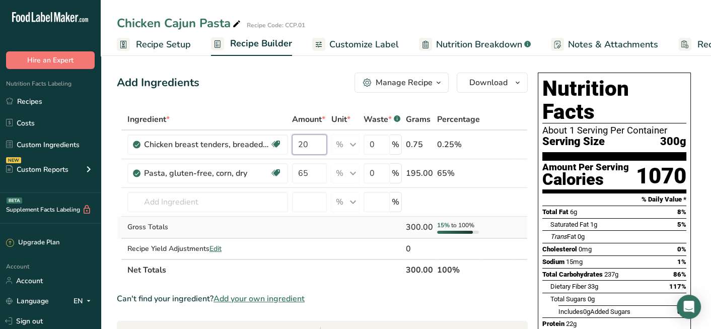
type input "20"
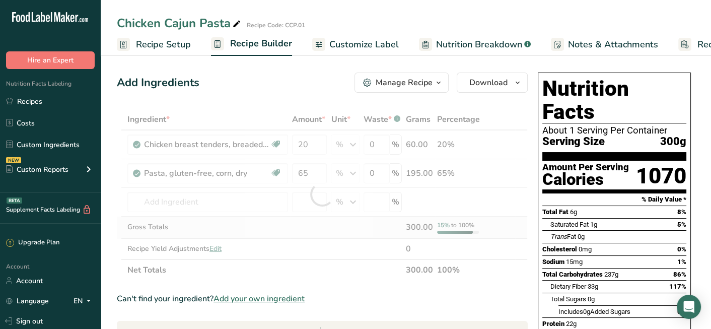
click at [350, 232] on div "Ingredient * Amount * Unit * Waste * .a-a{fill:#347362;}.b-a{fill:#fff;} Grams …" at bounding box center [322, 195] width 411 height 172
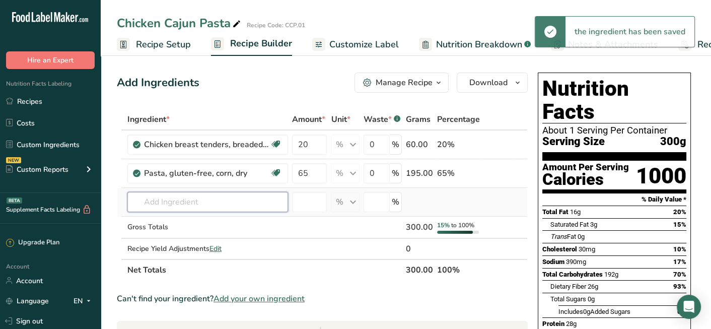
click at [173, 197] on input "text" at bounding box center [207, 202] width 161 height 20
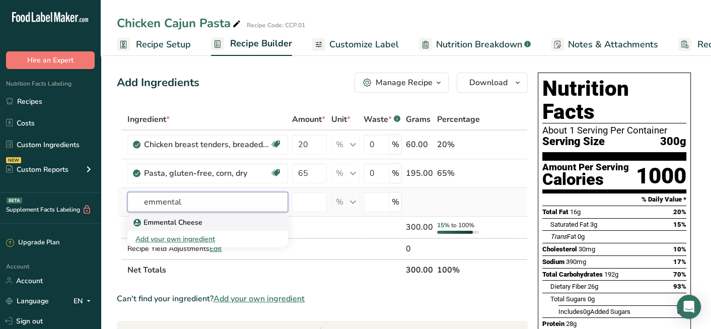
type input "emmental"
click at [184, 221] on p "Emmental Cheese" at bounding box center [168, 222] width 67 height 11
type input "Emmental Cheese"
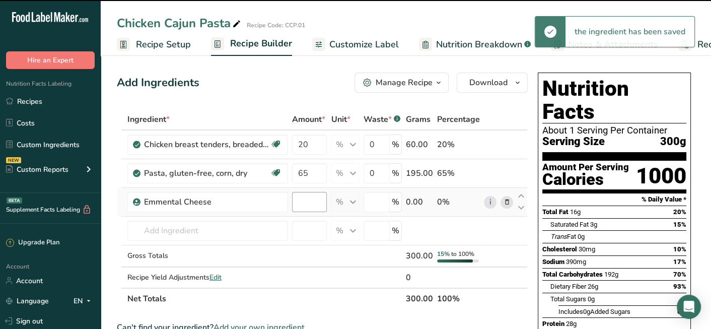
type input "0"
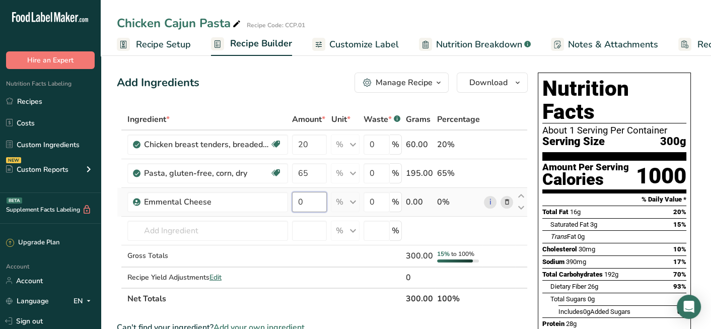
drag, startPoint x: 312, startPoint y: 203, endPoint x: 293, endPoint y: 205, distance: 19.2
click at [293, 205] on input "0" at bounding box center [309, 202] width 35 height 20
drag, startPoint x: 303, startPoint y: 198, endPoint x: 291, endPoint y: 201, distance: 12.9
click at [291, 201] on td "3" at bounding box center [309, 202] width 39 height 29
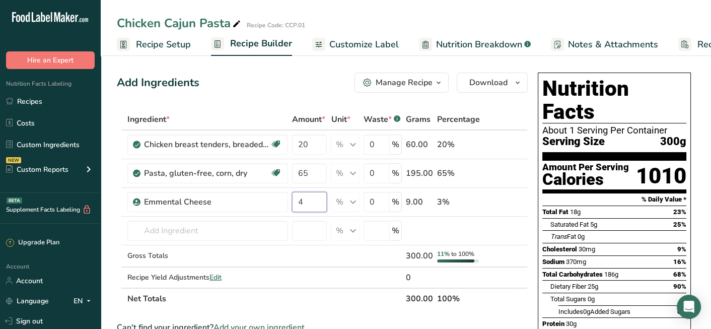
type input "4"
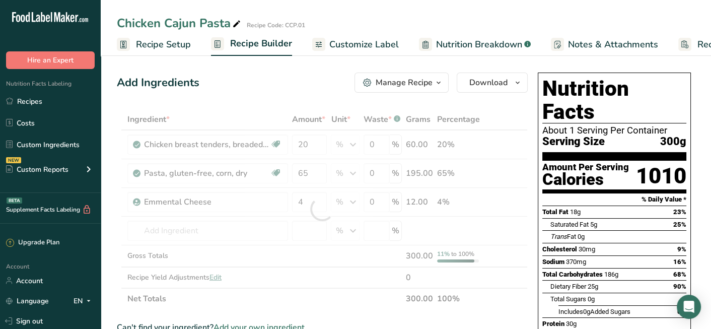
click at [295, 86] on div "Add Ingredients Manage Recipe Delete Recipe Duplicate Recipe Scale Recipe Save …" at bounding box center [322, 83] width 411 height 20
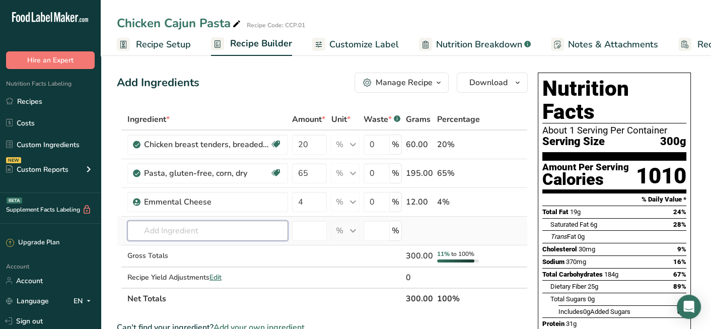
click at [196, 234] on input "text" at bounding box center [207, 231] width 161 height 20
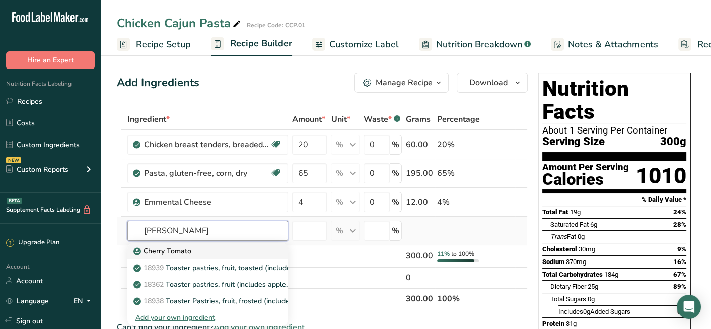
type input "[PERSON_NAME]"
click at [196, 250] on div "Cherry Tomato" at bounding box center [199, 251] width 128 height 11
type input "Cherry Tomato"
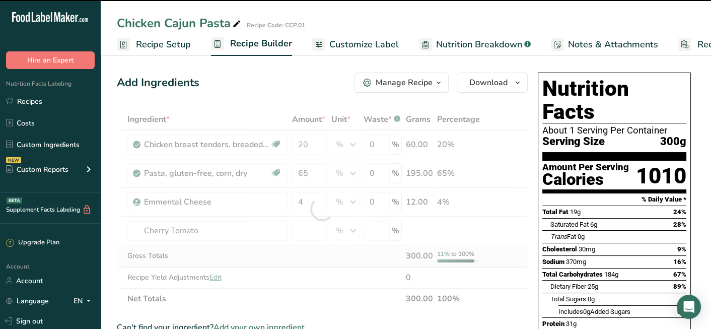
type input "0"
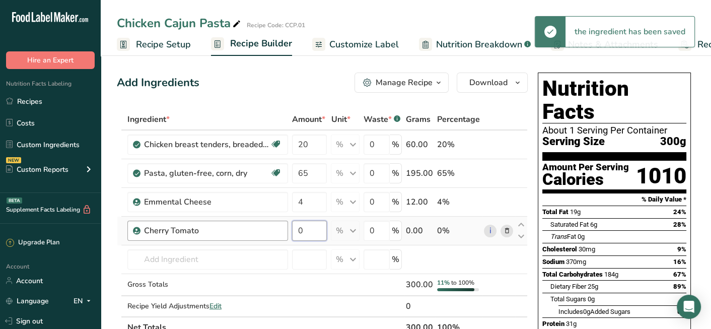
drag, startPoint x: 317, startPoint y: 229, endPoint x: 285, endPoint y: 235, distance: 33.3
click at [289, 233] on tr "Cherry Tomato 0 % Weight Units g kg mg See more Volume Units l Volume units req…" at bounding box center [322, 231] width 410 height 29
type input "1"
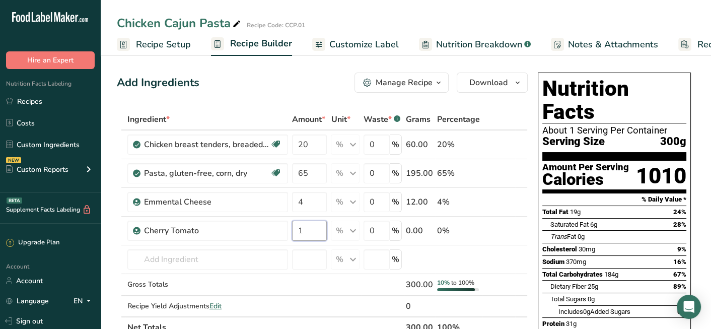
type input "1"
click at [197, 258] on input "text" at bounding box center [207, 259] width 161 height 20
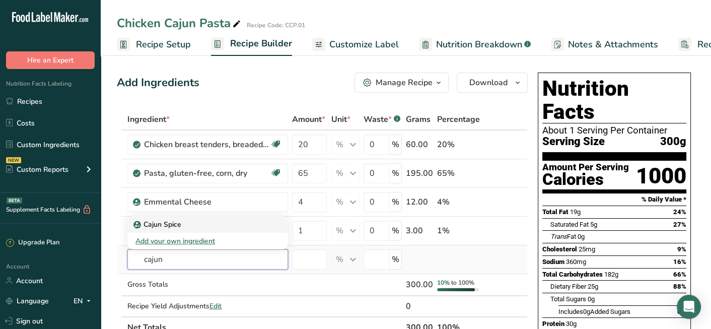
type input "cajun"
click at [188, 221] on div "Cajun Spice" at bounding box center [199, 224] width 128 height 11
type input "Cajun Spice"
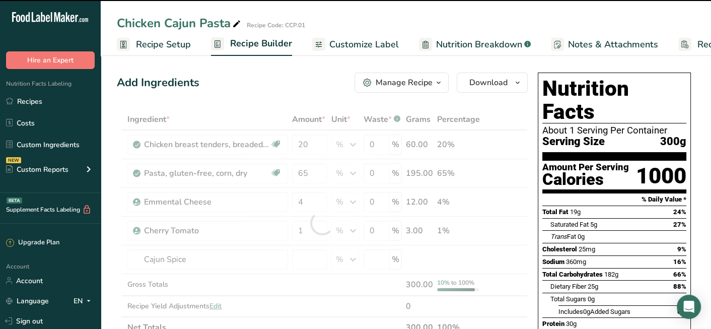
type input "0"
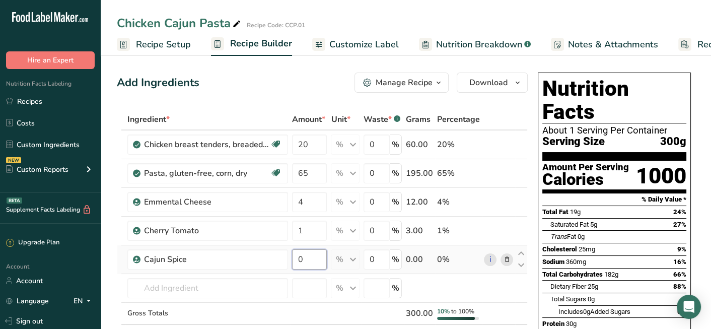
drag, startPoint x: 315, startPoint y: 259, endPoint x: 292, endPoint y: 262, distance: 23.4
click at [292, 262] on input "0" at bounding box center [309, 259] width 35 height 20
type input "1"
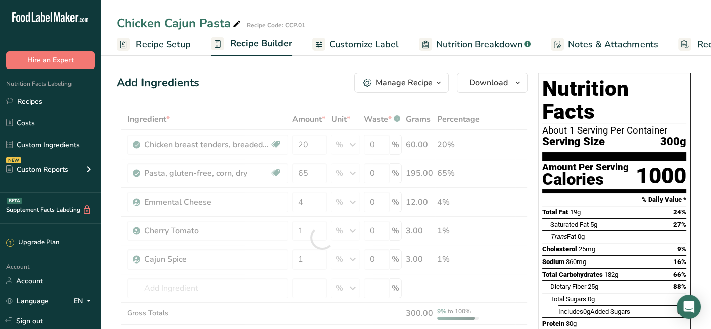
click at [267, 75] on div "Add Ingredients Manage Recipe Delete Recipe Duplicate Recipe Scale Recipe Save …" at bounding box center [322, 83] width 411 height 20
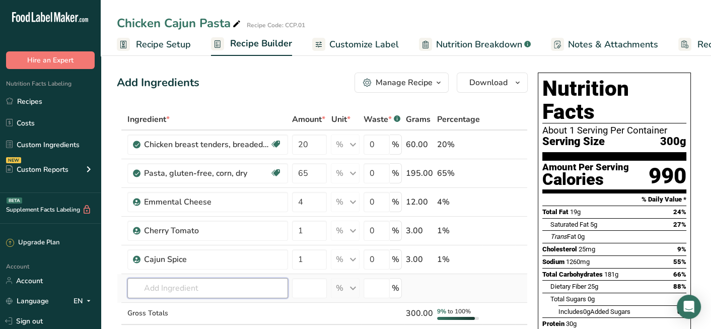
click at [180, 283] on input "text" at bounding box center [207, 288] width 161 height 20
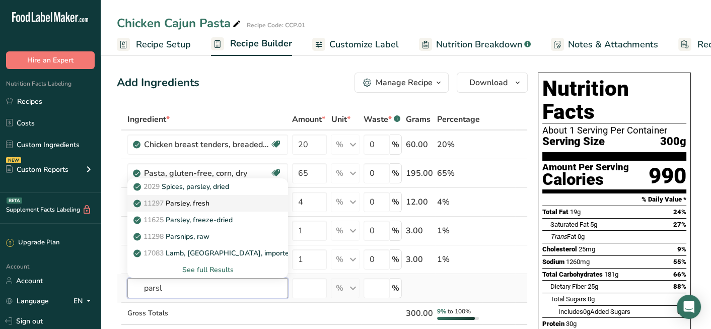
type input "parsl"
click at [203, 199] on p "11297 [GEOGRAPHIC_DATA], fresh" at bounding box center [172, 203] width 74 height 11
type input "Parsley, fresh"
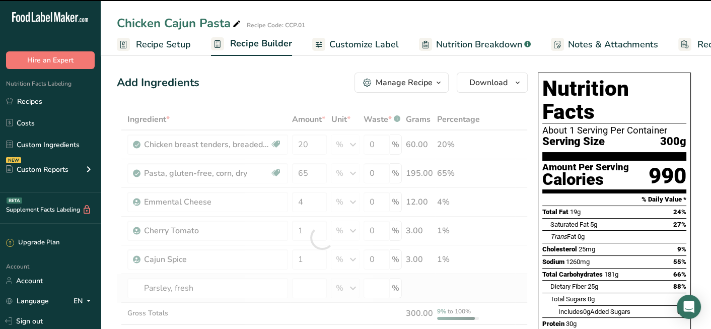
type input "0"
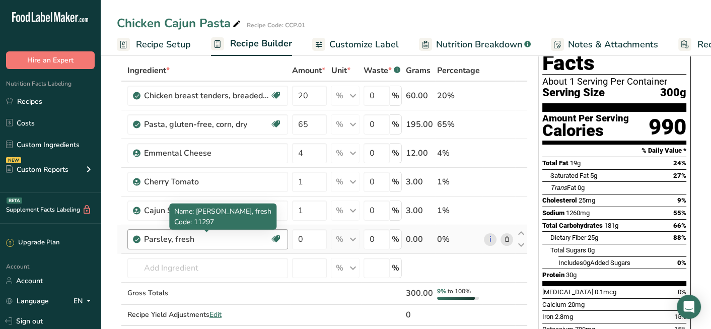
scroll to position [50, 0]
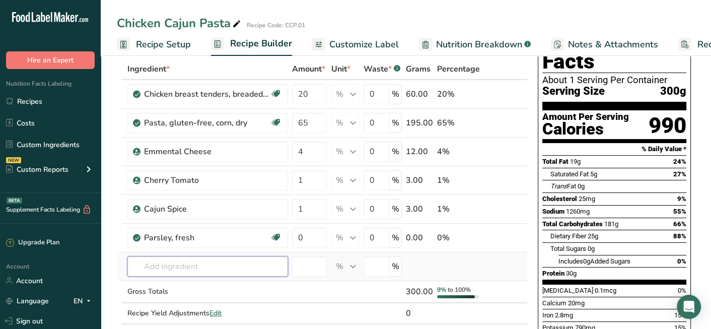
click at [198, 257] on input "text" at bounding box center [207, 266] width 161 height 20
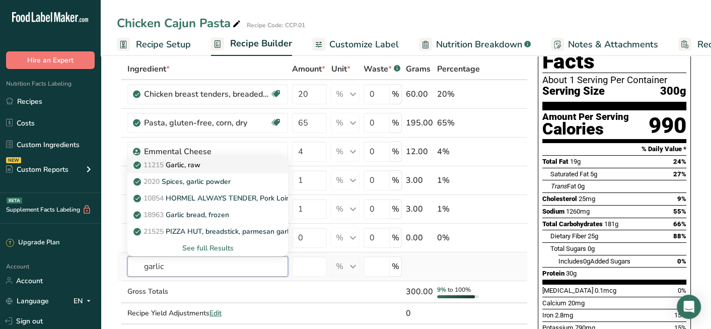
type input "garlic"
click at [230, 163] on div "11215 Garlic, raw" at bounding box center [199, 165] width 128 height 11
type input "Garlic, raw"
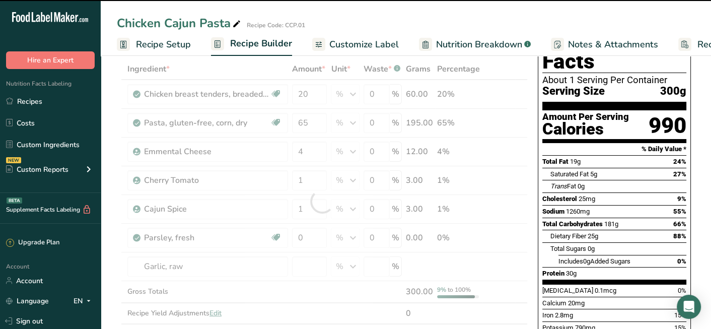
type input "0"
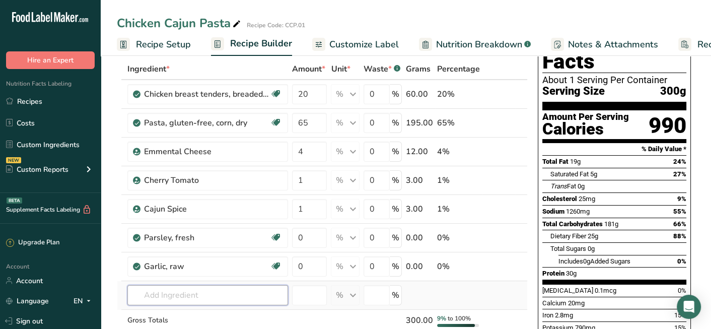
click at [234, 295] on input "text" at bounding box center [207, 295] width 161 height 20
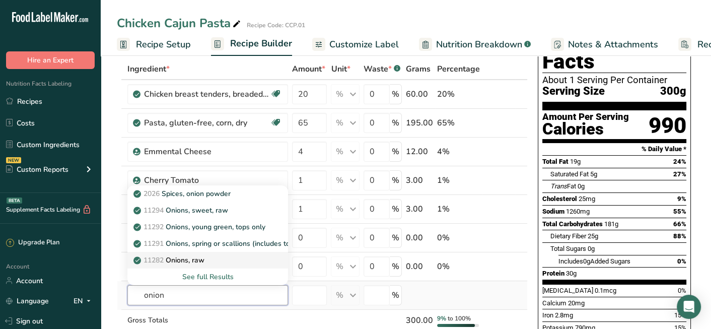
type input "onion"
click at [234, 255] on div "11282 Onions, raw" at bounding box center [199, 260] width 128 height 11
type input "Onions, raw"
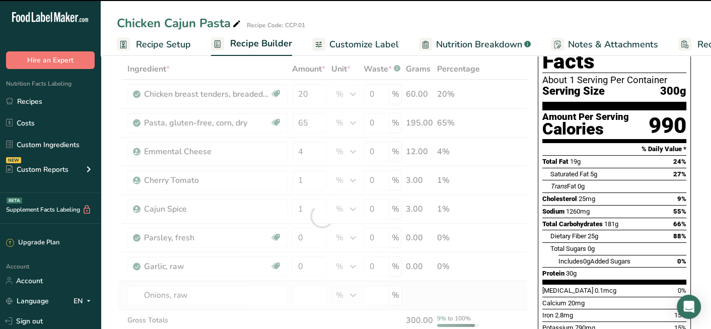
type input "0"
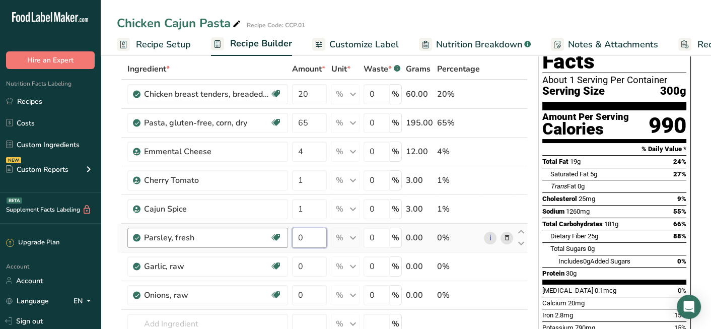
drag, startPoint x: 306, startPoint y: 239, endPoint x: 284, endPoint y: 241, distance: 22.3
click at [284, 241] on tr "Parsley, fresh Source of Antioxidants Dairy free Gluten free Vegan Vegetarian S…" at bounding box center [322, 238] width 410 height 29
type input "1"
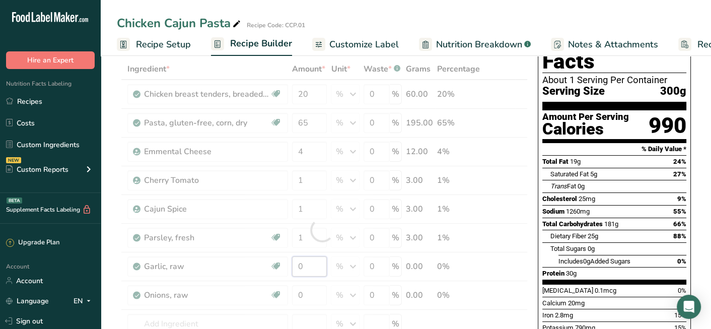
drag, startPoint x: 308, startPoint y: 269, endPoint x: 282, endPoint y: 270, distance: 25.7
click at [286, 270] on div "Ingredient * Amount * Unit * Waste * .a-a{fill:#347362;}.b-a{fill:#fff;} Grams …" at bounding box center [322, 230] width 411 height 344
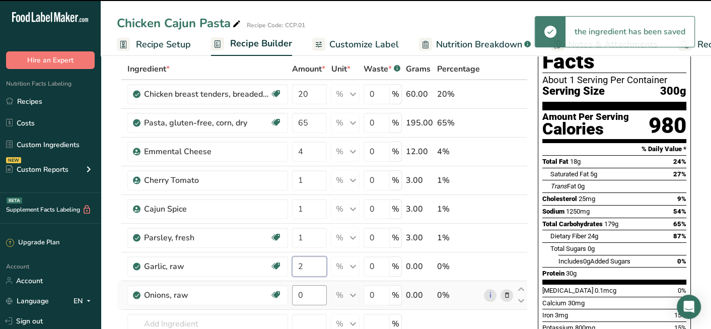
type input "0"
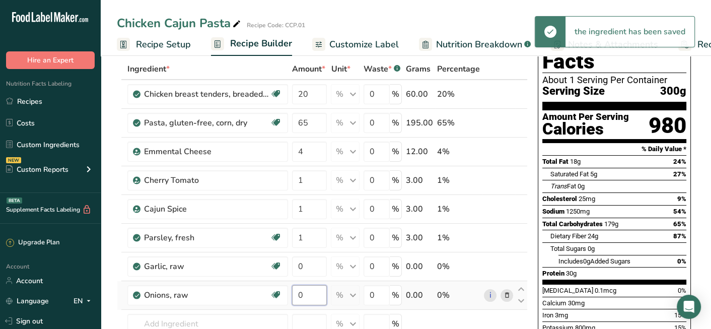
click at [291, 291] on div "Ingredient * Amount * Unit * Waste * .a-a{fill:#347362;}.b-a{fill:#fff;} Grams …" at bounding box center [322, 230] width 411 height 344
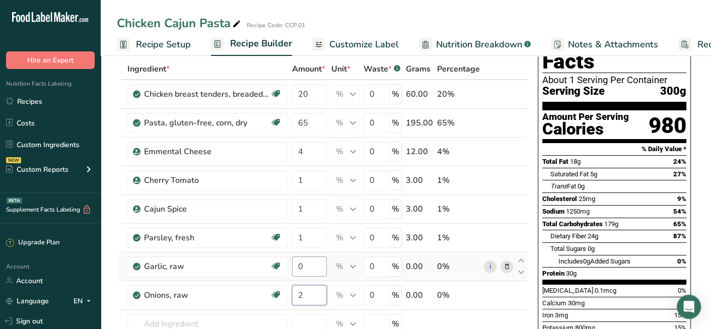
type input "2"
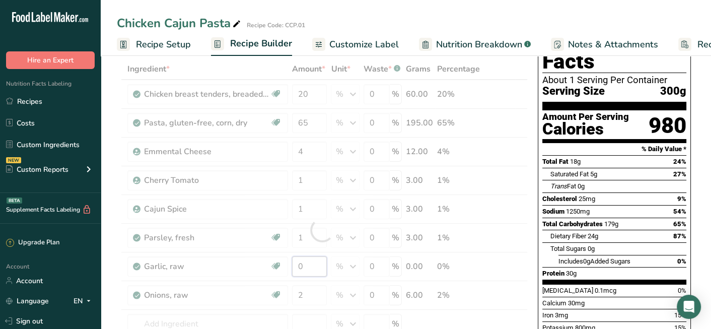
drag, startPoint x: 310, startPoint y: 267, endPoint x: 286, endPoint y: 271, distance: 24.5
click at [286, 270] on div "Ingredient * Amount * Unit * Waste * .a-a{fill:#347362;}.b-a{fill:#fff;} Grams …" at bounding box center [322, 230] width 411 height 344
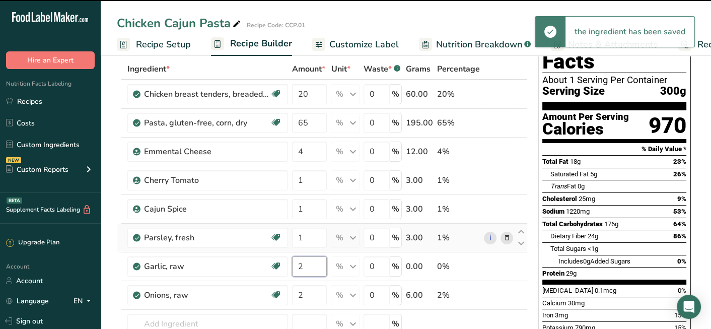
type input "0"
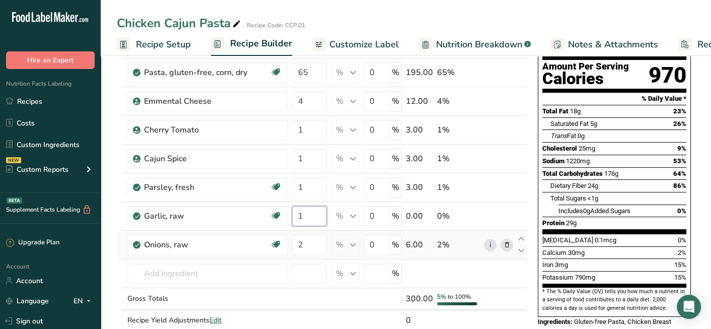
scroll to position [151, 0]
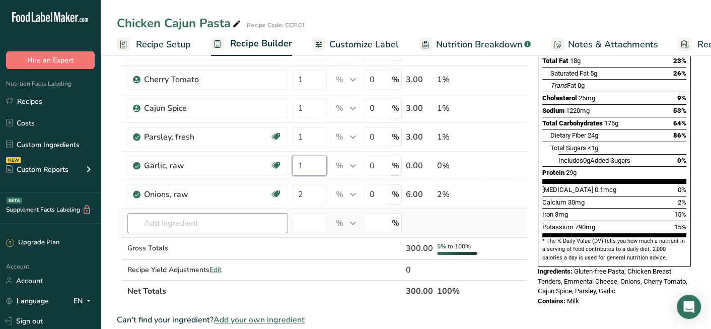
type input "1"
click at [174, 220] on div "Ingredient * Amount * Unit * Waste * .a-a{fill:#347362;}.b-a{fill:#fff;} Grams …" at bounding box center [322, 130] width 411 height 344
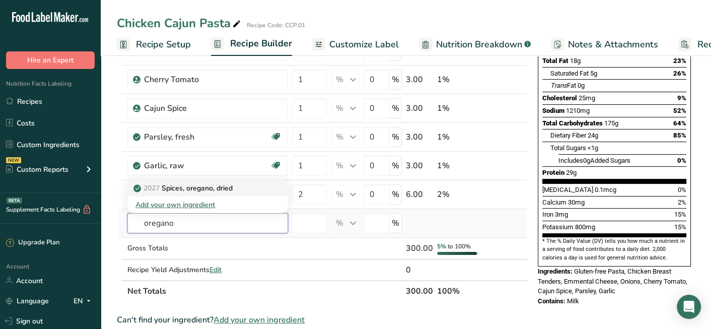
type input "oregano"
click at [194, 185] on p "2027 Spices, oregano, dried" at bounding box center [183, 188] width 97 height 11
type input "Spices, oregano, dried"
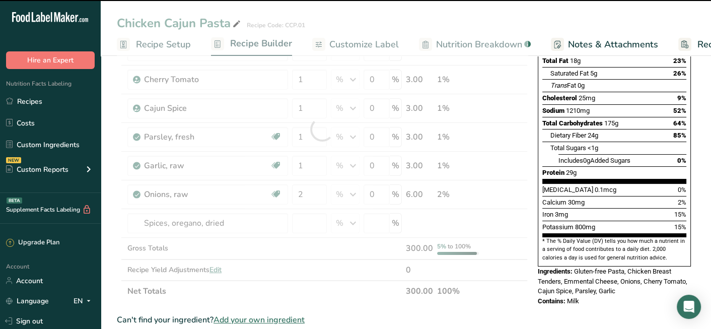
type input "0"
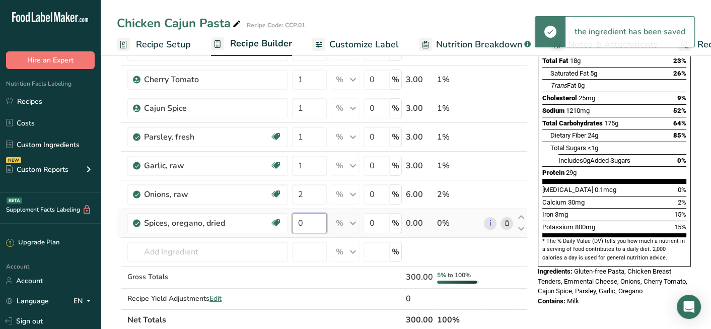
drag, startPoint x: 313, startPoint y: 220, endPoint x: 297, endPoint y: 220, distance: 16.1
click at [297, 220] on input "0" at bounding box center [309, 223] width 35 height 20
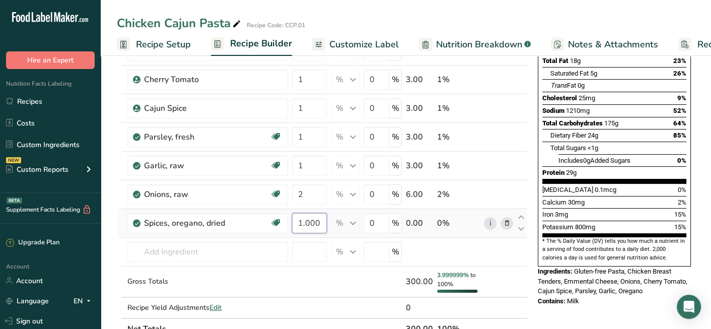
scroll to position [101, 0]
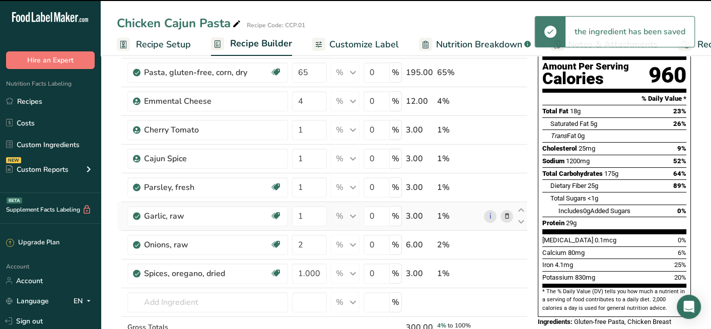
type input "1"
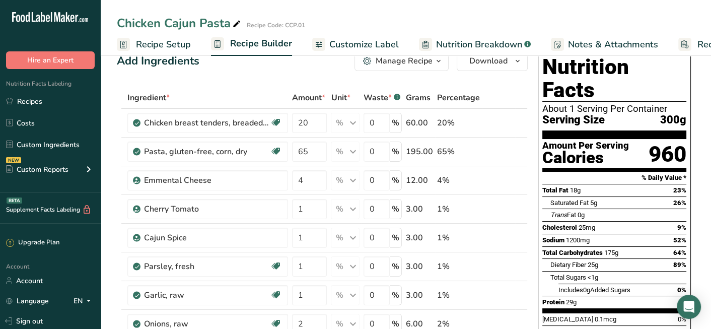
scroll to position [0, 0]
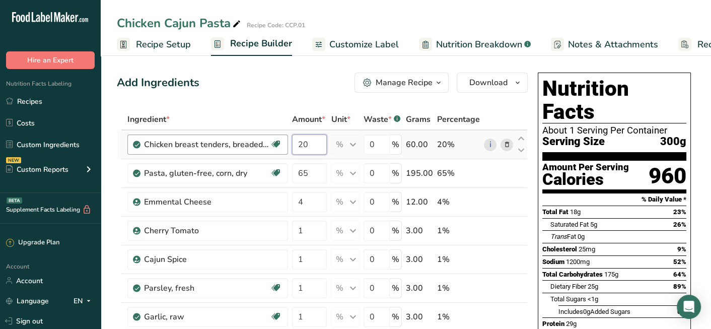
drag, startPoint x: 317, startPoint y: 143, endPoint x: 287, endPoint y: 151, distance: 31.3
click at [287, 151] on tr "Chicken breast tenders, breaded, uncooked Dairy free Gluten free Soy free 20 % …" at bounding box center [322, 144] width 410 height 29
type input "15"
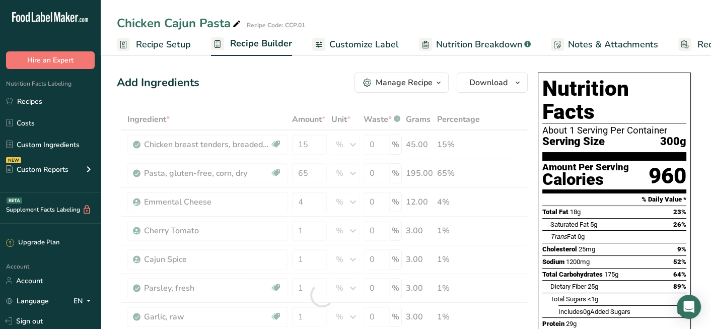
click at [293, 80] on div "Add Ingredients Manage Recipe Delete Recipe Duplicate Recipe Scale Recipe Save …" at bounding box center [322, 83] width 411 height 20
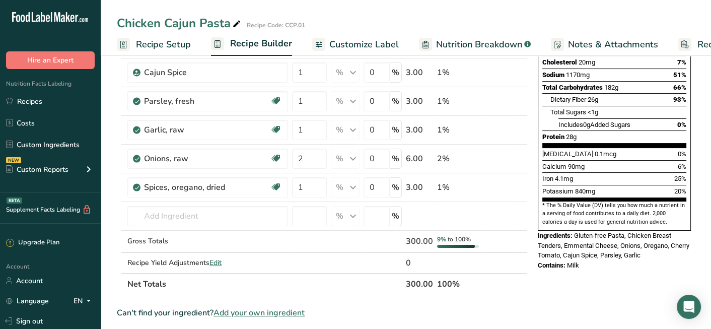
scroll to position [201, 0]
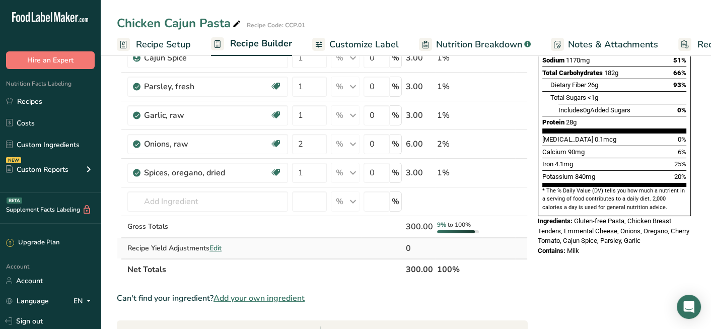
click at [219, 247] on span "Edit" at bounding box center [216, 248] width 12 height 10
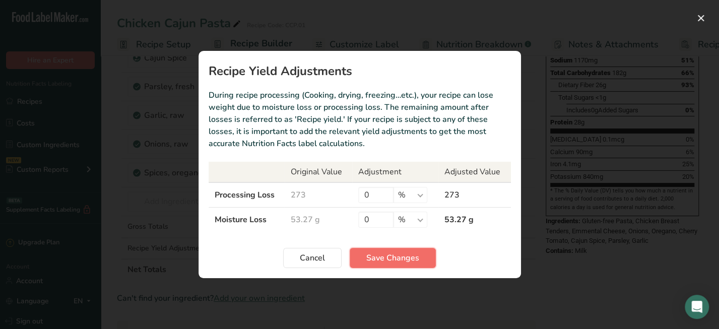
click at [395, 261] on span "Save Changes" at bounding box center [392, 258] width 53 height 12
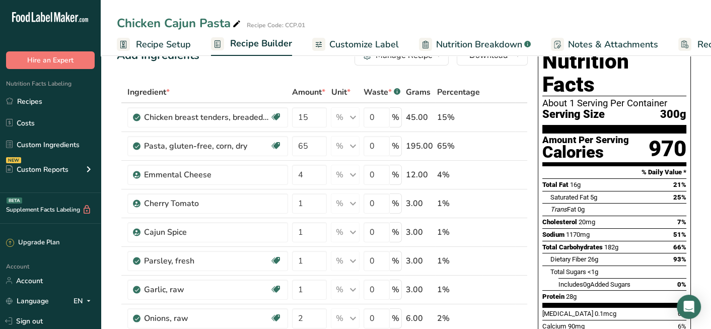
scroll to position [0, 0]
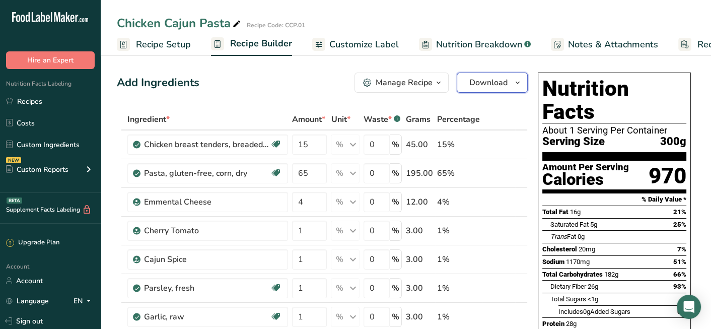
click at [483, 85] on span "Download" at bounding box center [488, 83] width 38 height 12
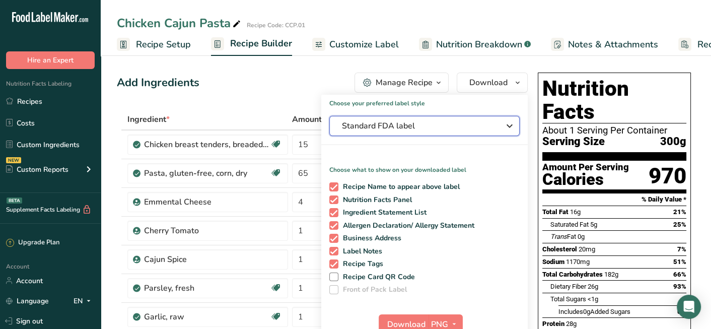
click at [475, 128] on span "Standard FDA label" at bounding box center [417, 126] width 151 height 12
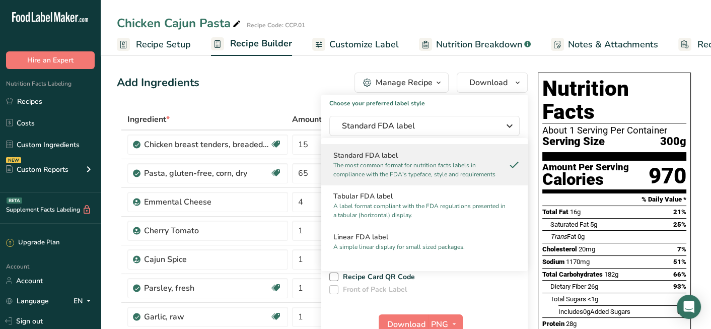
click at [290, 79] on div "Add Ingredients Manage Recipe Delete Recipe Duplicate Recipe Scale Recipe Save …" at bounding box center [322, 83] width 411 height 20
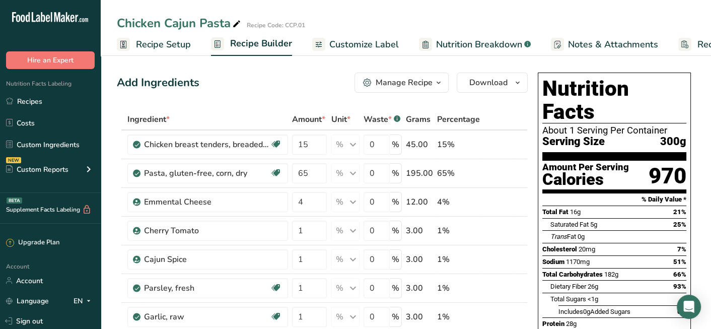
click at [164, 83] on div "Add Ingredients" at bounding box center [158, 83] width 83 height 17
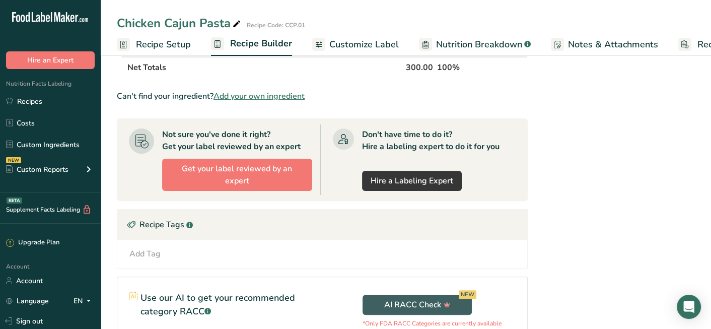
scroll to position [516, 0]
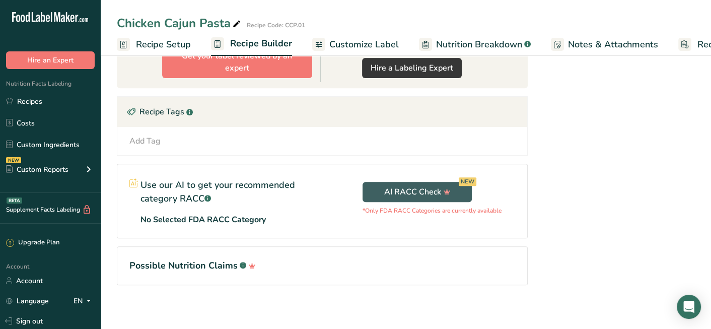
click at [152, 135] on div "Add Tag" at bounding box center [144, 141] width 31 height 12
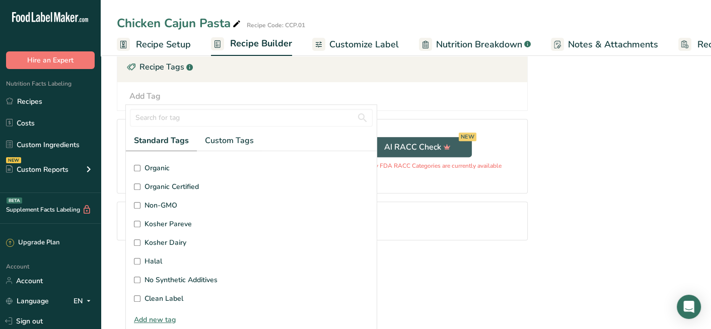
scroll to position [240, 0]
click at [138, 294] on input "Keto Friendly" at bounding box center [137, 297] width 7 height 7
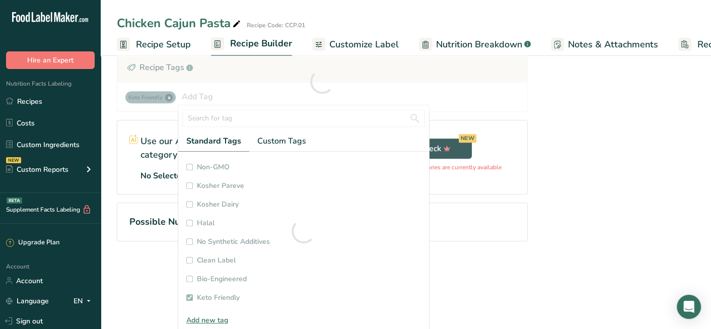
checkbox input "true"
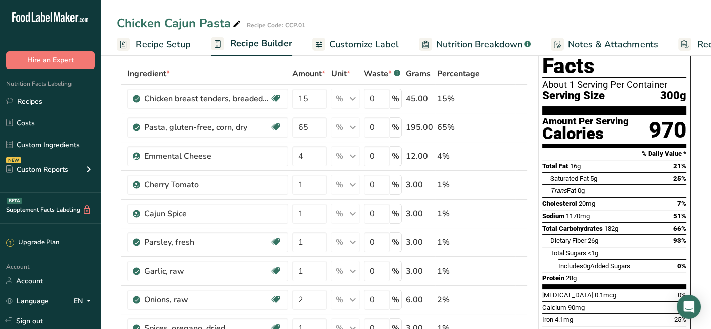
scroll to position [0, 0]
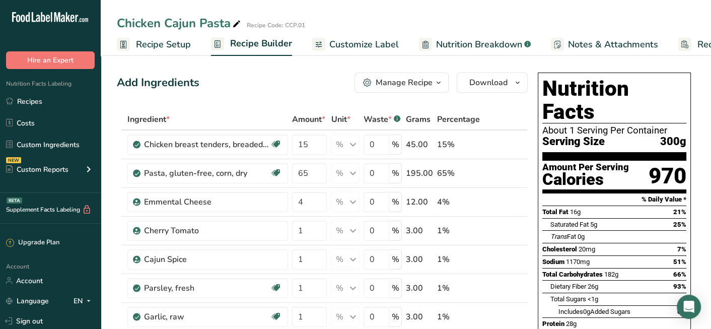
click at [405, 81] on div "Manage Recipe" at bounding box center [404, 83] width 57 height 12
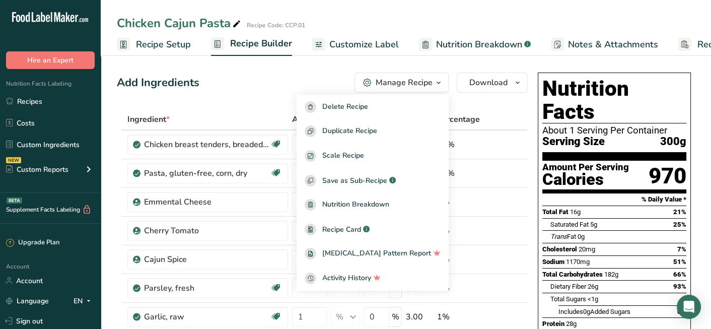
click at [405, 81] on div "Manage Recipe" at bounding box center [404, 83] width 57 height 12
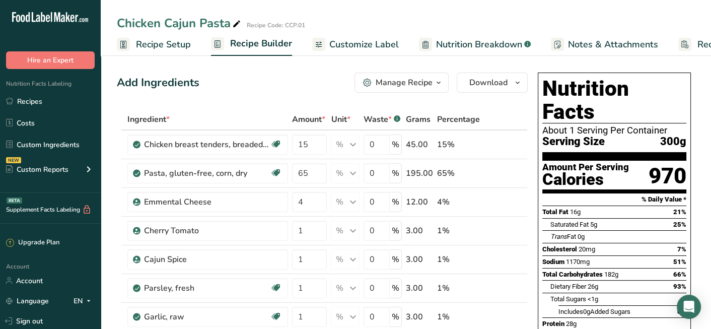
click at [301, 78] on div "Add Ingredients Manage Recipe Delete Recipe Duplicate Recipe Scale Recipe Save …" at bounding box center [322, 83] width 411 height 20
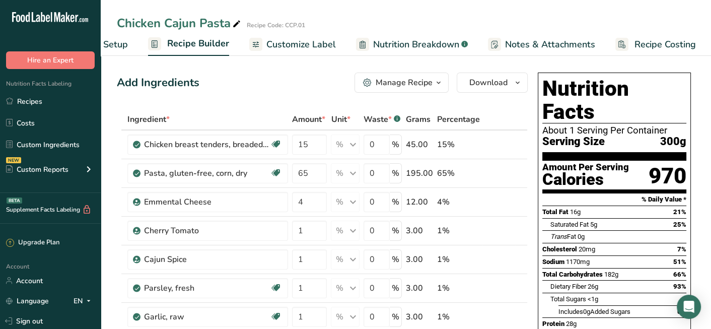
click at [147, 81] on div "Add Ingredients" at bounding box center [158, 83] width 83 height 17
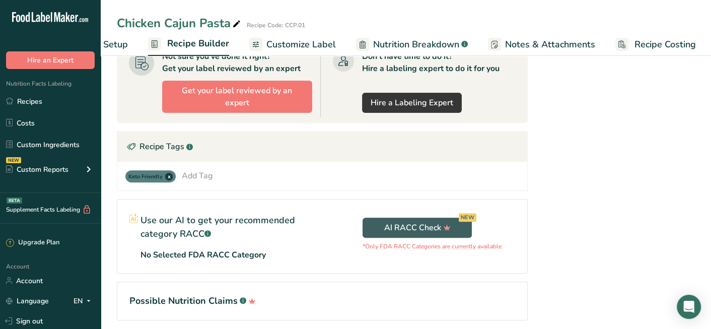
scroll to position [517, 0]
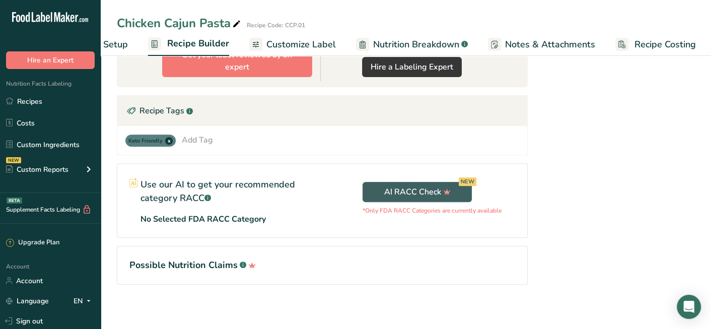
click at [287, 254] on section "Possible Nutrition Claims .a-a{fill:#347362;}.b-a{fill:#fff;}" at bounding box center [322, 265] width 411 height 39
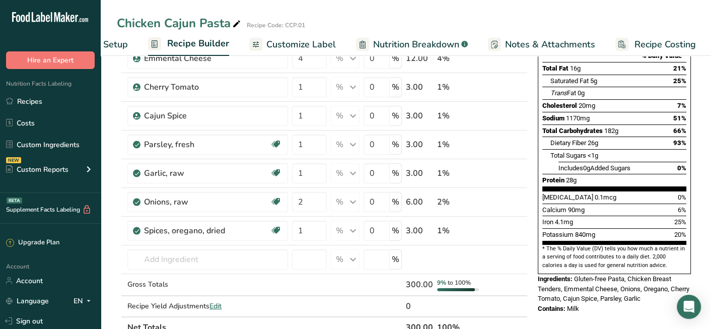
scroll to position [0, 0]
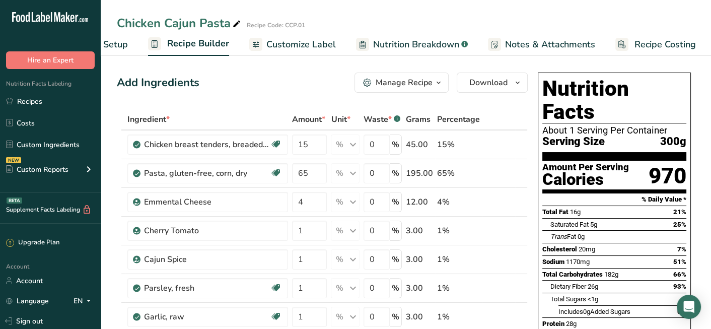
click at [238, 21] on icon at bounding box center [236, 24] width 9 height 14
click at [666, 20] on div "Chicken Cajun Pasta Recipe Code: CCP.01" at bounding box center [406, 23] width 610 height 18
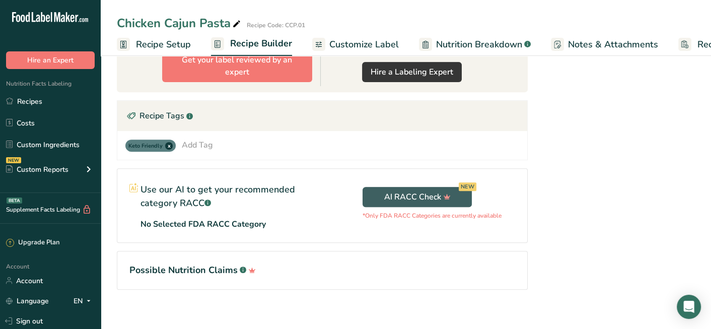
scroll to position [517, 0]
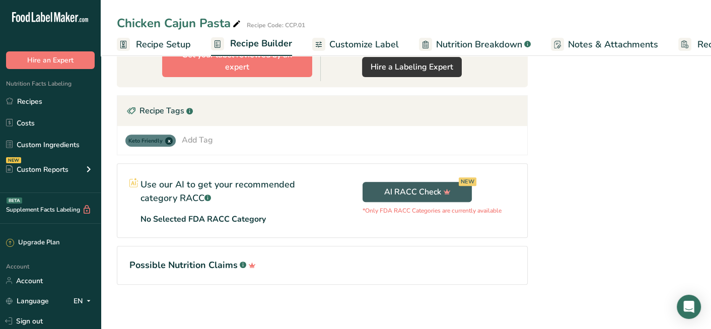
click at [289, 196] on p "Use our AI to get your recommended category RACC .a-a{fill:#347362;}.b-a{fill:#…" at bounding box center [226, 191] width 170 height 27
click at [178, 258] on h1 "Possible Nutrition Claims .a-a{fill:#347362;}.b-a{fill:#fff;}" at bounding box center [322, 265] width 386 height 14
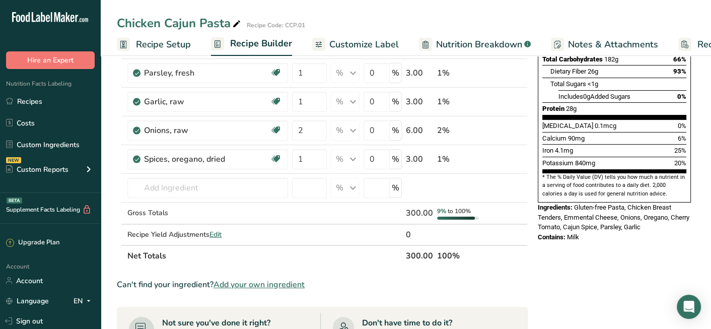
scroll to position [0, 0]
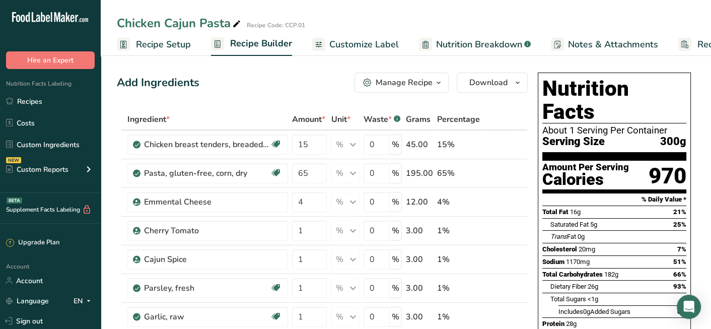
click at [424, 74] on button "Manage Recipe" at bounding box center [402, 83] width 94 height 20
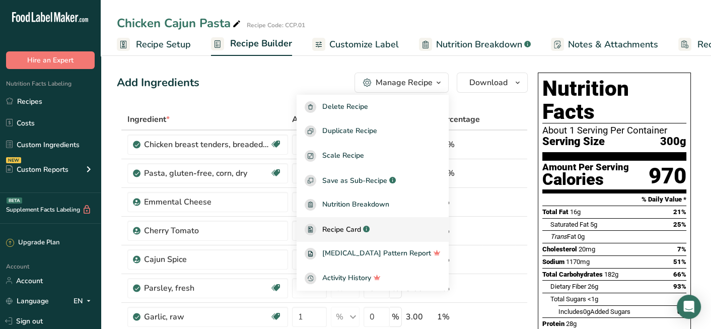
click at [360, 230] on span "Recipe Card" at bounding box center [341, 229] width 39 height 11
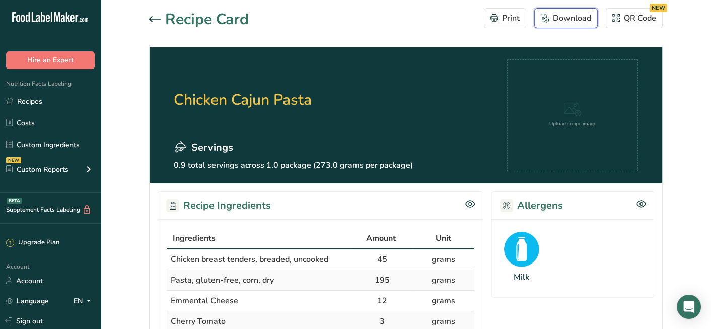
click at [583, 20] on div "Download" at bounding box center [566, 18] width 50 height 12
click at [511, 18] on div "Print" at bounding box center [505, 18] width 29 height 12
click at [61, 101] on link "Recipes" at bounding box center [50, 101] width 101 height 19
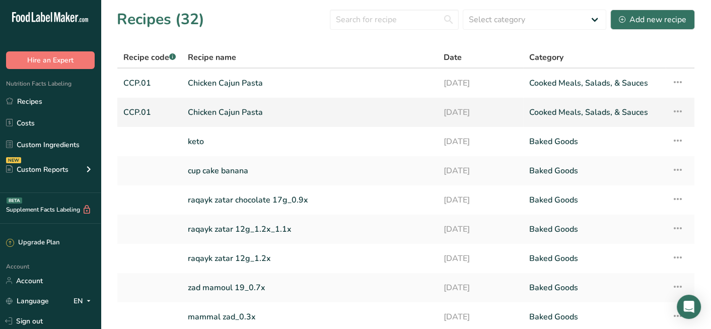
click at [348, 113] on link "Chicken Cajun Pasta" at bounding box center [310, 112] width 244 height 21
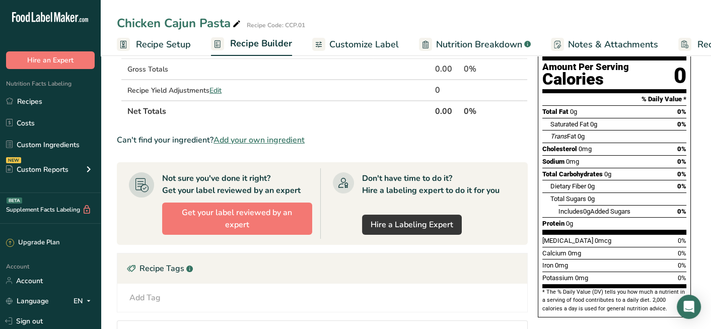
scroll to position [101, 0]
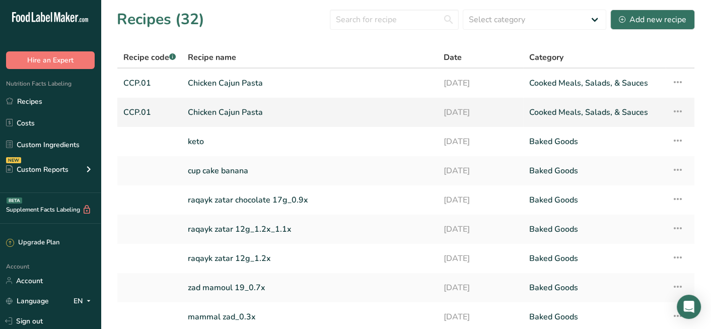
click at [677, 114] on icon at bounding box center [678, 111] width 12 height 18
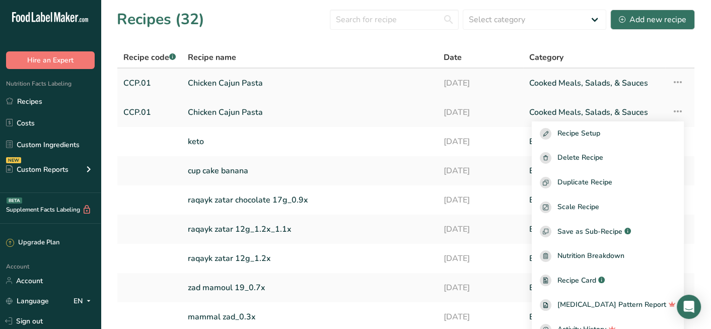
click at [349, 82] on link "Chicken Cajun Pasta" at bounding box center [310, 83] width 244 height 21
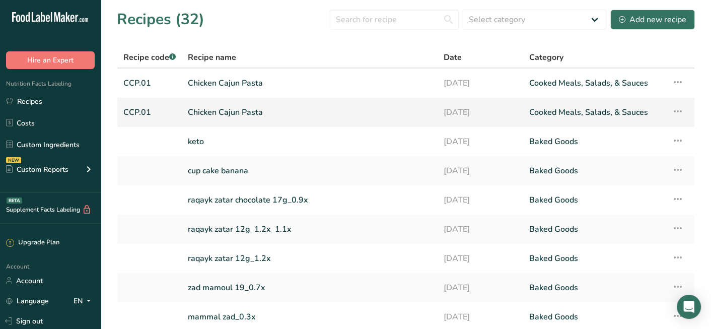
click at [688, 110] on td "Recipe Setup Delete Recipe Duplicate Recipe Scale Recipe Save as Sub-Recipe .a-…" at bounding box center [680, 112] width 29 height 29
click at [673, 111] on icon at bounding box center [678, 111] width 12 height 18
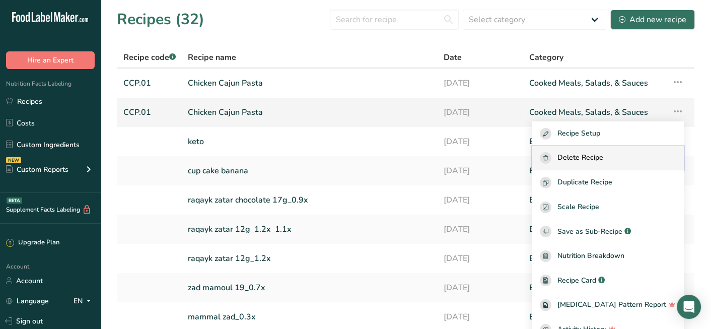
click at [603, 160] on span "Delete Recipe" at bounding box center [581, 158] width 46 height 12
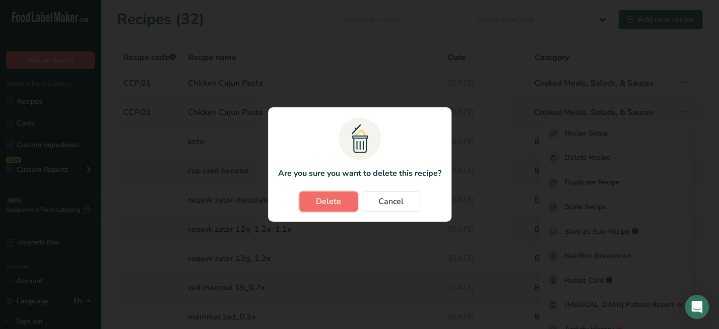
click at [326, 198] on span "Delete" at bounding box center [328, 201] width 25 height 12
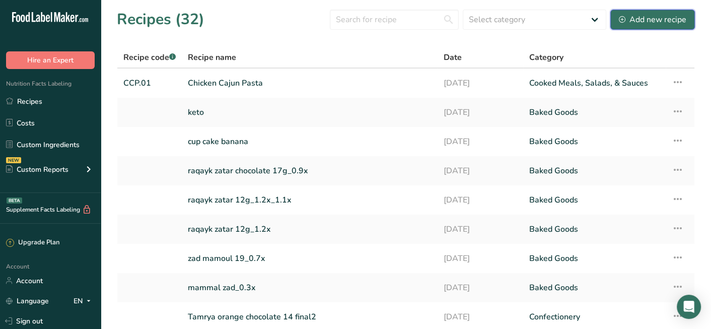
click at [650, 17] on div "Add new recipe" at bounding box center [652, 20] width 67 height 12
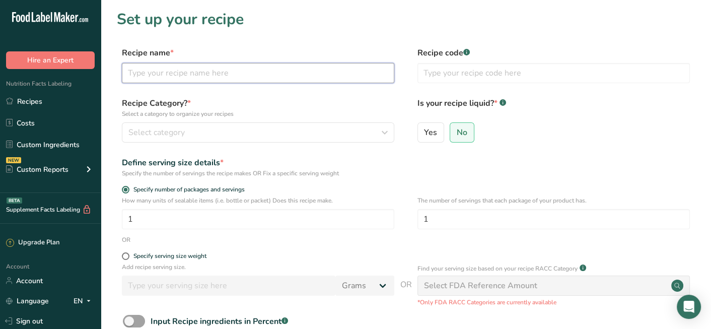
click at [339, 73] on input "text" at bounding box center [258, 73] width 272 height 20
type input "T"
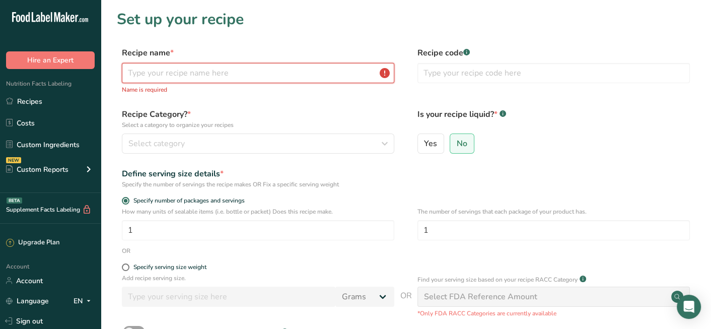
type input "e"
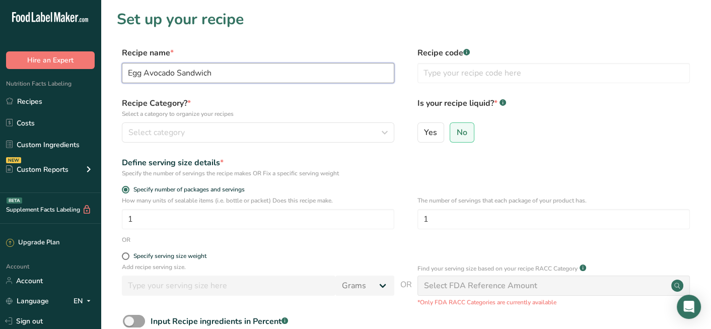
type input "Egg Avocado Sandwich"
click at [381, 32] on section "Set up your recipe Recipe name * Egg Avocado Sandwich Recipe code .a-a{fill:#34…" at bounding box center [406, 210] width 610 height 420
click at [536, 68] on input "text" at bounding box center [554, 73] width 272 height 20
type input "E-A .01"
click at [529, 14] on h1 "Set up your recipe" at bounding box center [406, 19] width 578 height 23
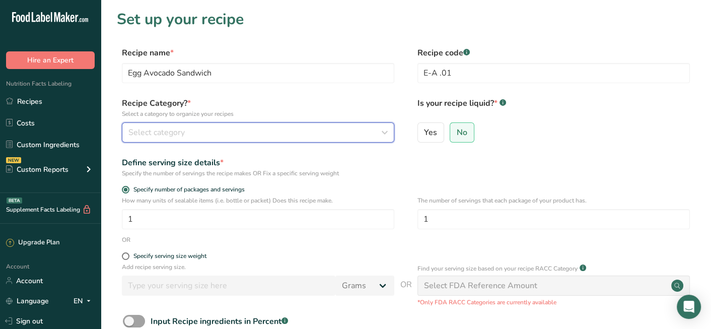
click at [385, 132] on icon "button" at bounding box center [384, 132] width 12 height 18
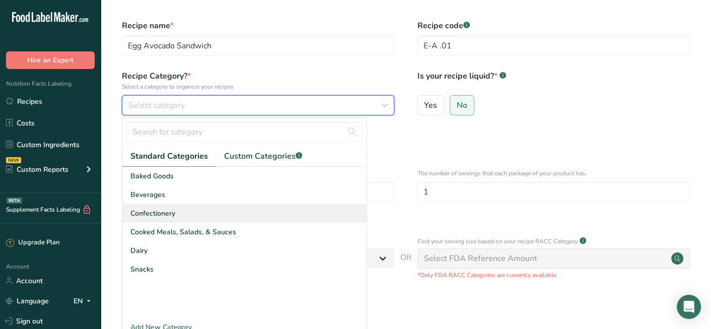
scroll to position [50, 0]
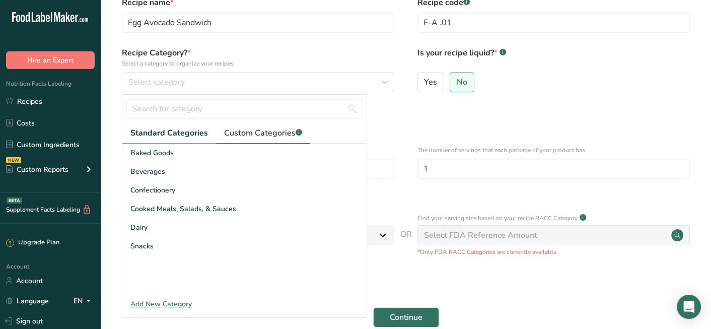
click at [256, 131] on span "Custom Categories .a-a{fill:#347362;}.b-a{fill:#fff;}" at bounding box center [263, 133] width 78 height 12
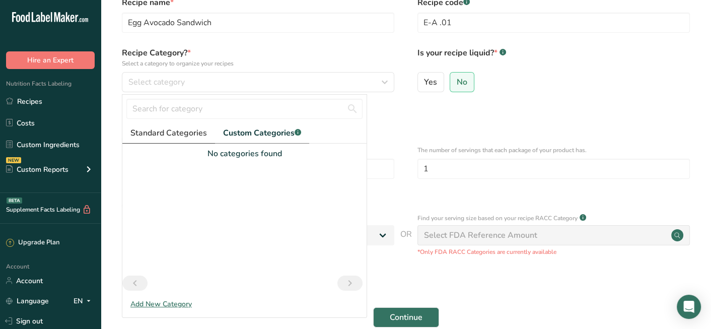
click at [156, 131] on span "Standard Categories" at bounding box center [168, 133] width 77 height 12
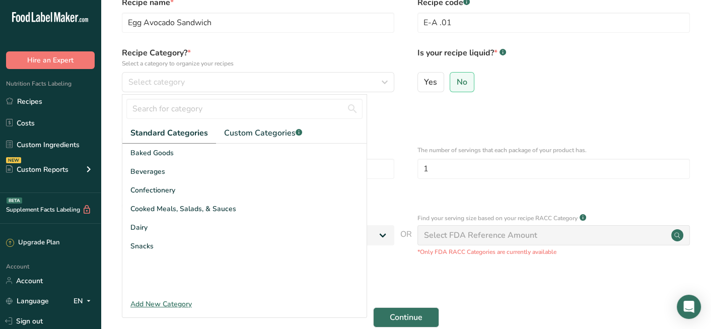
click at [164, 307] on div "Add New Category" at bounding box center [244, 304] width 244 height 11
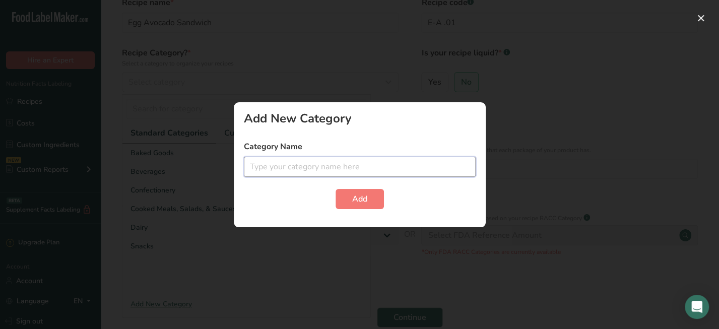
click at [313, 164] on input "text" at bounding box center [360, 167] width 232 height 20
type input "Breakfast"
click at [350, 203] on button "Add" at bounding box center [359, 199] width 48 height 20
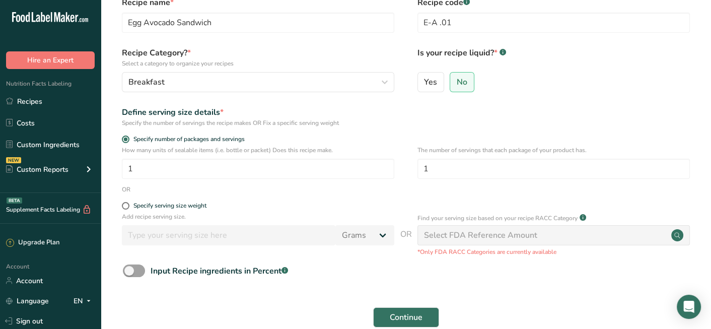
scroll to position [0, 0]
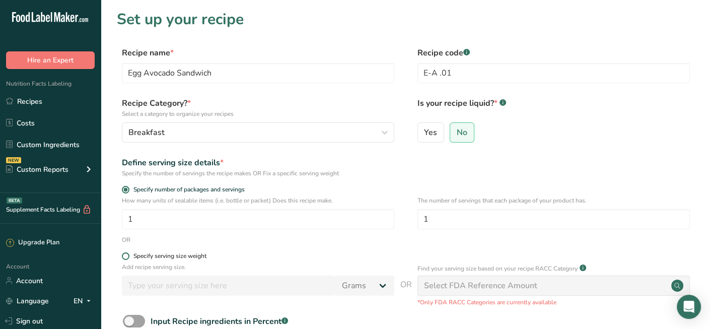
click at [123, 257] on span at bounding box center [126, 256] width 8 height 8
click at [123, 257] on input "Specify serving size weight" at bounding box center [125, 256] width 7 height 7
radio input "true"
radio input "false"
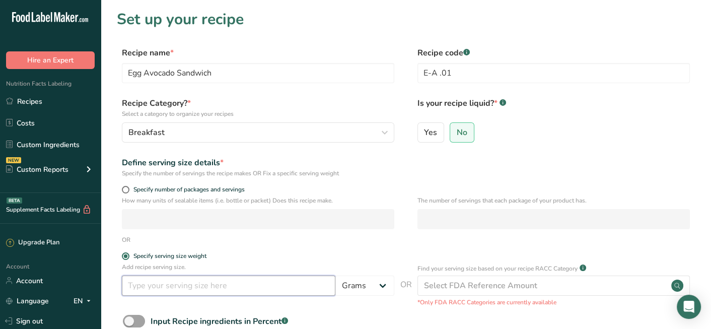
click at [168, 284] on input "number" at bounding box center [229, 285] width 214 height 20
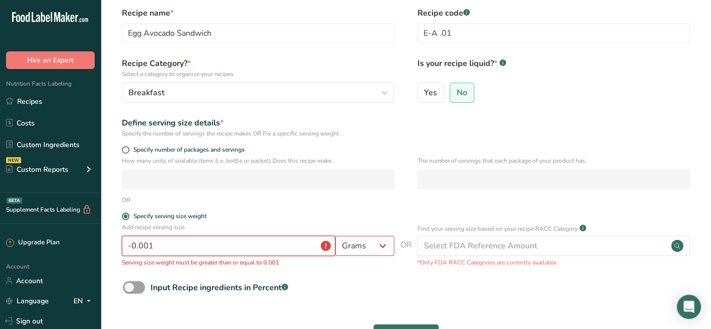
scroll to position [50, 0]
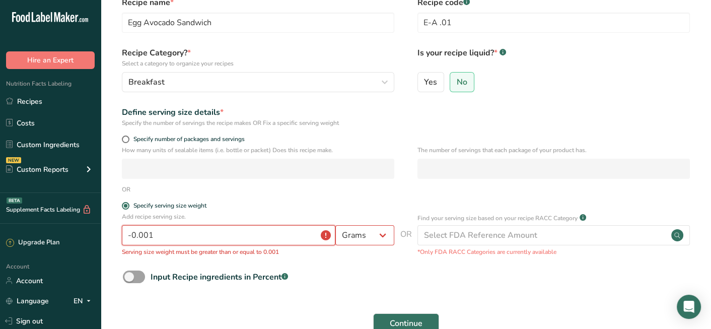
drag, startPoint x: 184, startPoint y: 239, endPoint x: 115, endPoint y: 235, distance: 69.1
click at [115, 235] on section "Set up your recipe Recipe name * Egg Avocado Sandwich Recipe code .a-a{fill:#34…" at bounding box center [406, 163] width 610 height 426
type input "-0.001"
click at [126, 141] on span at bounding box center [126, 139] width 8 height 8
click at [126, 141] on input "Specify number of packages and servings" at bounding box center [125, 139] width 7 height 7
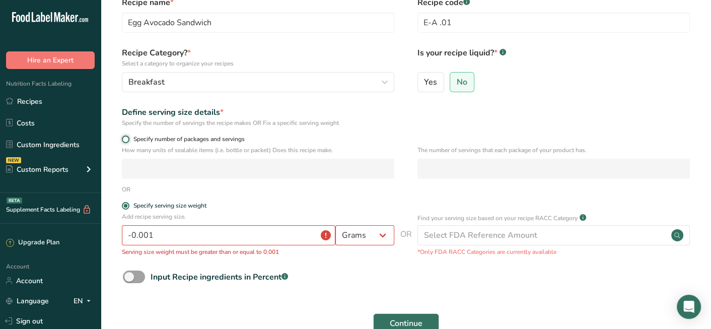
radio input "true"
radio input "false"
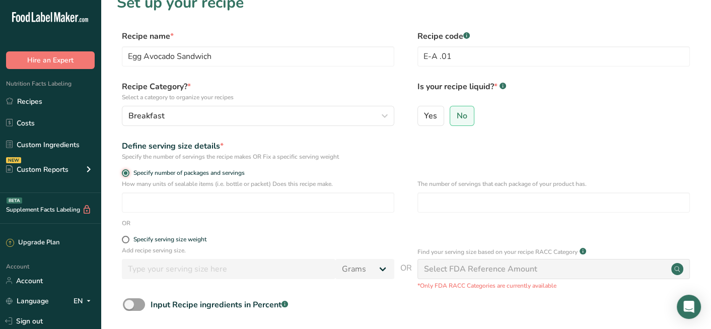
scroll to position [0, 0]
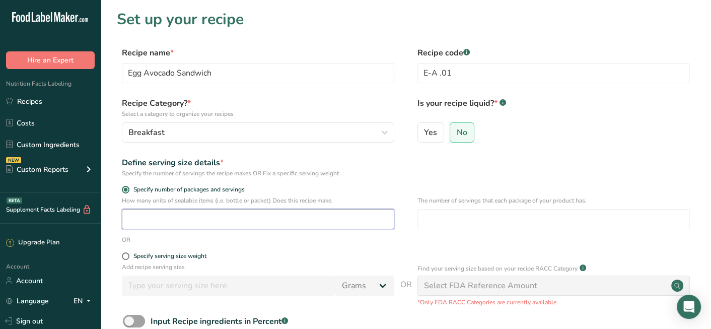
click at [283, 220] on input "number" at bounding box center [258, 219] width 272 height 20
type input "1"
click at [618, 123] on div "Yes No" at bounding box center [554, 135] width 272 height 26
click at [56, 97] on link "Recipes" at bounding box center [50, 101] width 101 height 19
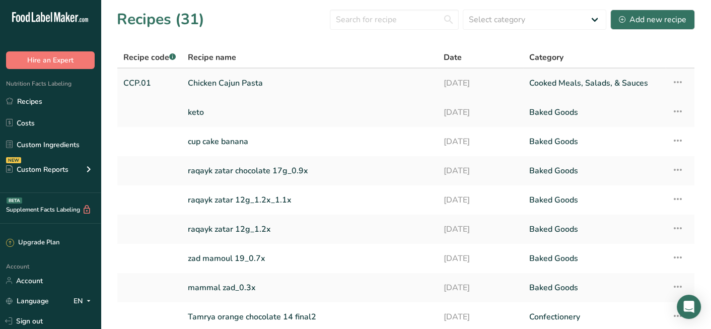
click at [509, 81] on link "[DATE]" at bounding box center [481, 83] width 74 height 21
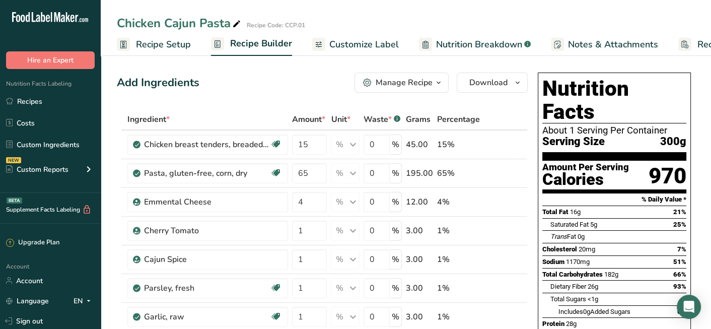
click at [422, 83] on div "Manage Recipe" at bounding box center [404, 83] width 57 height 12
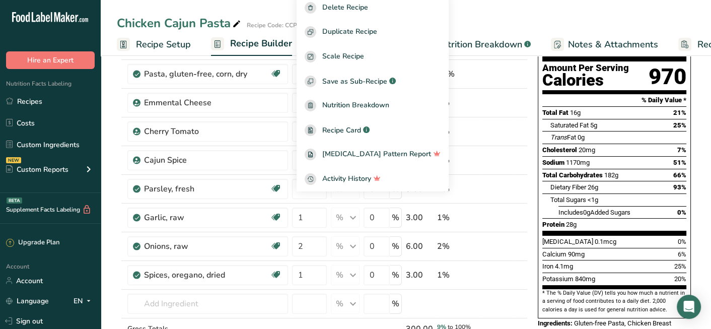
scroll to position [151, 0]
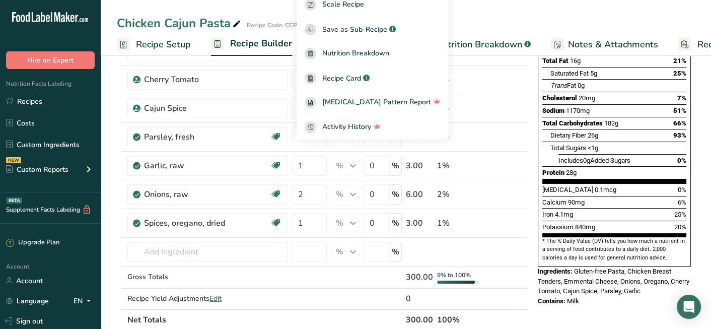
click at [636, 318] on div "Nutrition Facts About 1 Serving Per Container Serving Size 300g Amount Per Serv…" at bounding box center [614, 300] width 161 height 766
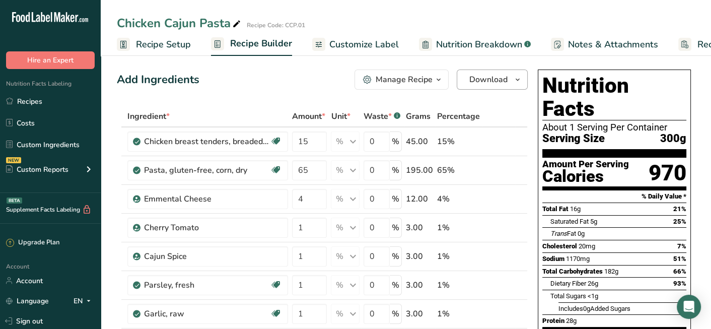
scroll to position [201, 0]
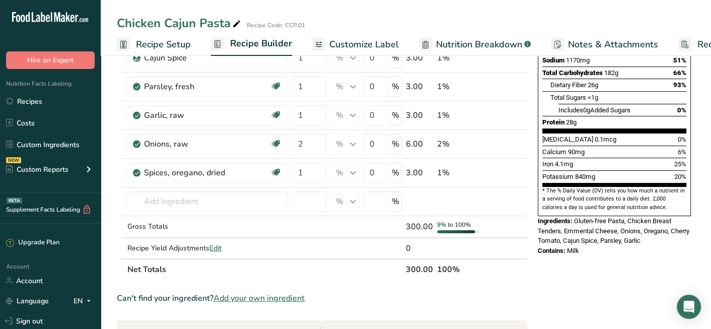
click at [353, 44] on span "Customize Label" at bounding box center [364, 45] width 70 height 14
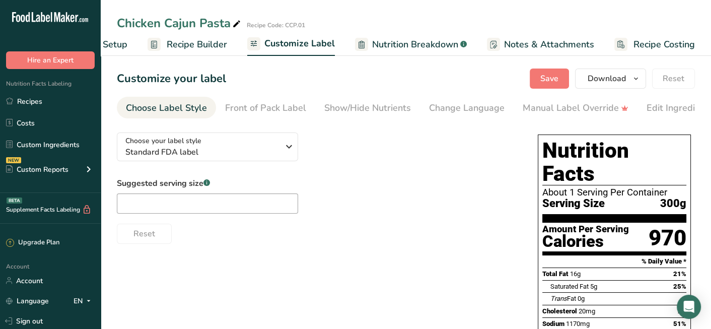
click at [422, 42] on span "Nutrition Breakdown" at bounding box center [415, 45] width 86 height 14
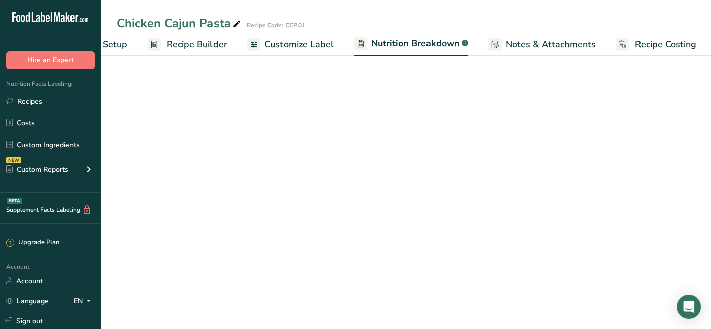
select select "Calories"
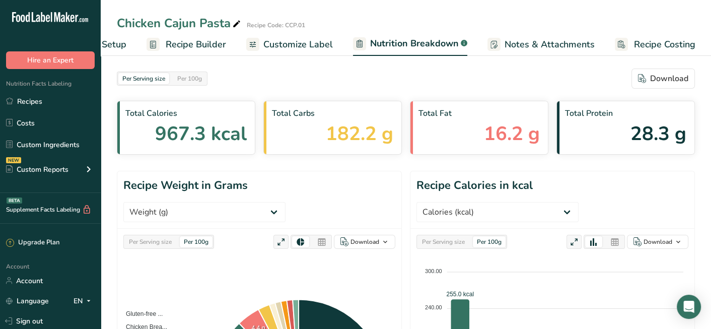
click at [541, 39] on span "Notes & Attachments" at bounding box center [550, 45] width 90 height 14
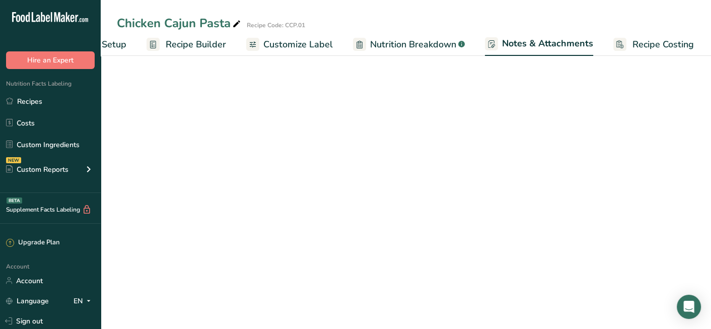
scroll to position [0, 64]
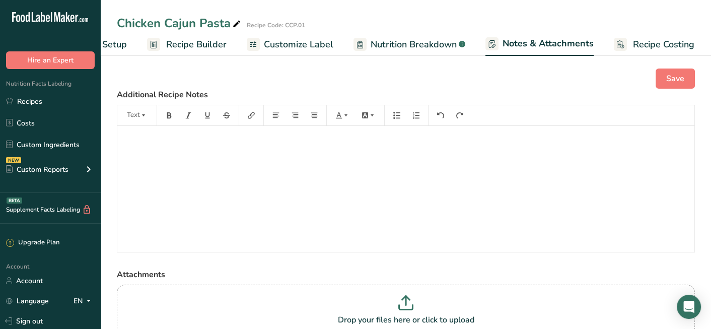
click at [651, 48] on span "Recipe Costing" at bounding box center [663, 45] width 61 height 14
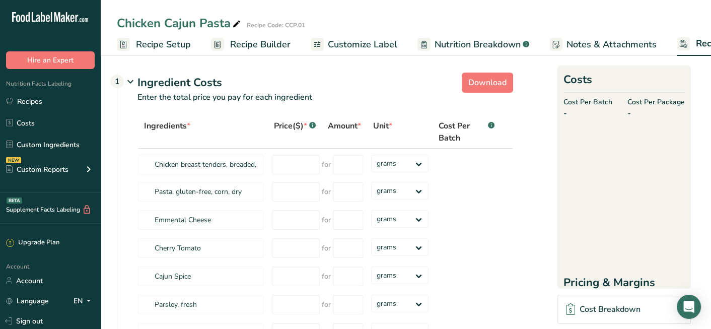
click at [173, 45] on span "Recipe Setup" at bounding box center [163, 45] width 55 height 14
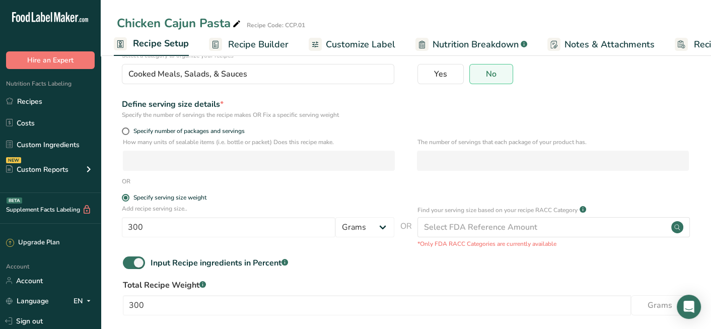
scroll to position [133, 0]
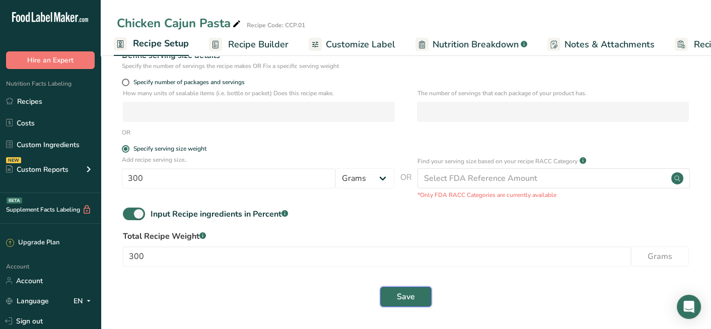
click at [404, 300] on span "Save" at bounding box center [406, 297] width 18 height 12
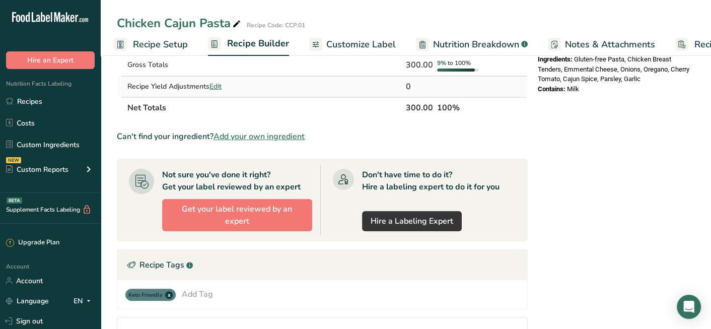
scroll to position [215, 0]
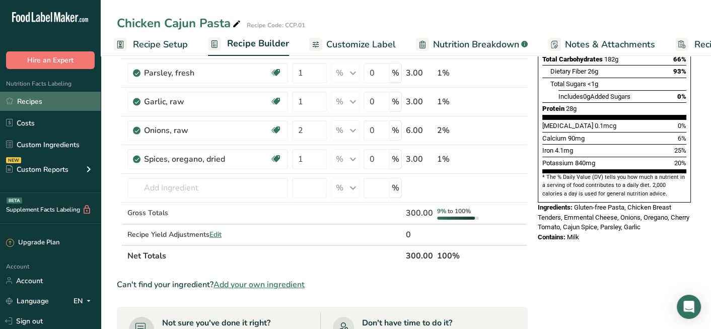
click at [24, 103] on link "Recipes" at bounding box center [50, 101] width 101 height 19
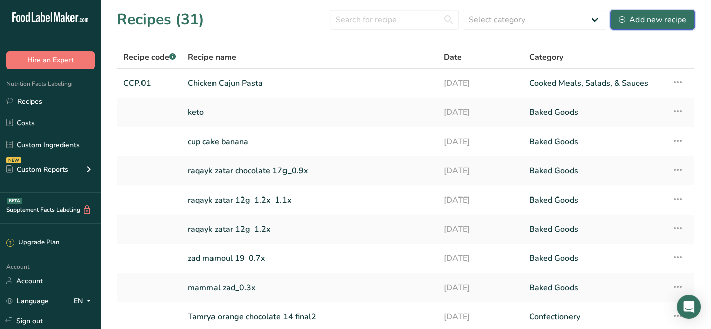
drag, startPoint x: 680, startPoint y: 16, endPoint x: 663, endPoint y: 22, distance: 18.6
click at [680, 17] on div "Add new recipe" at bounding box center [652, 20] width 67 height 12
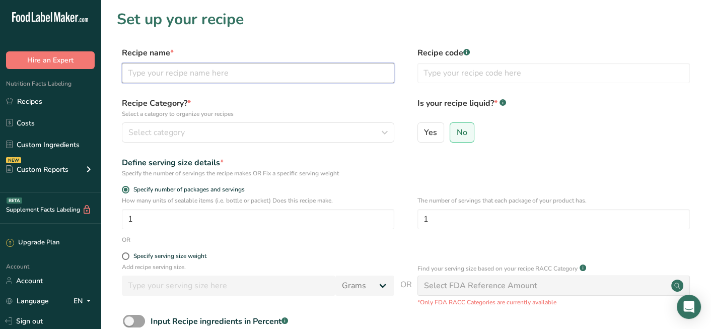
click at [178, 71] on input "text" at bounding box center [258, 73] width 272 height 20
type input "Egg Avocado Sandwich"
click at [489, 65] on input "text" at bounding box center [554, 73] width 272 height 20
type input "E/A .1"
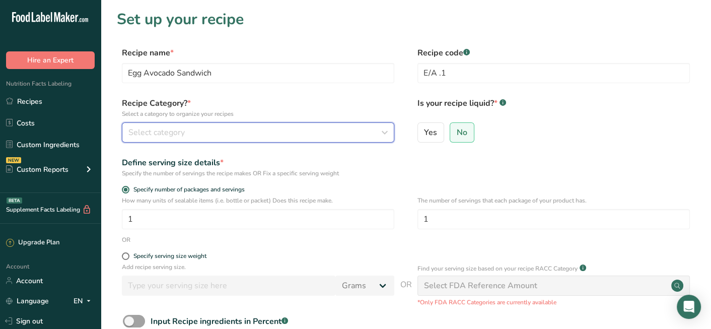
click at [303, 125] on button "Select category" at bounding box center [258, 132] width 272 height 20
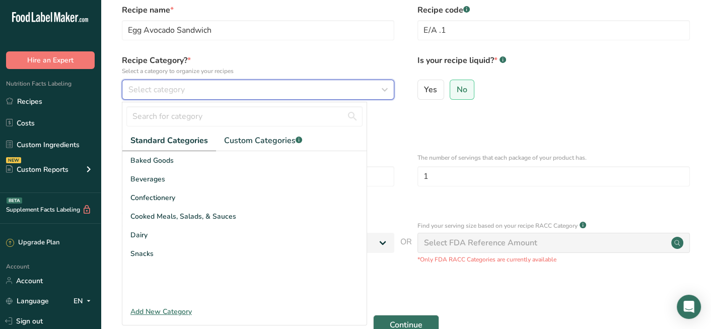
scroll to position [101, 0]
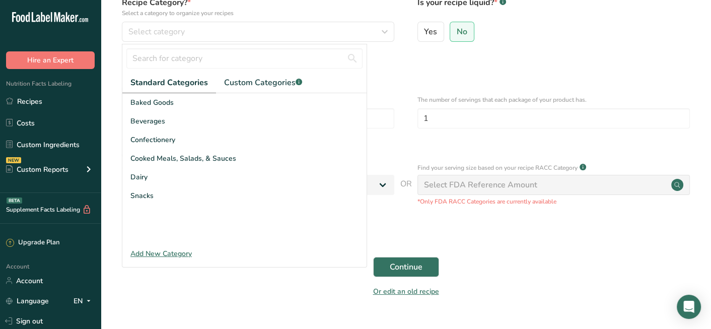
click at [178, 257] on div "Add New Category" at bounding box center [244, 253] width 244 height 11
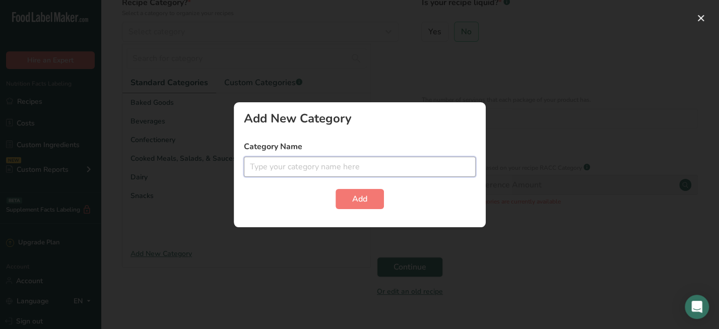
click at [440, 163] on input "text" at bounding box center [360, 167] width 232 height 20
type input "BREAKFAST"
click at [373, 194] on button "Add" at bounding box center [359, 199] width 48 height 20
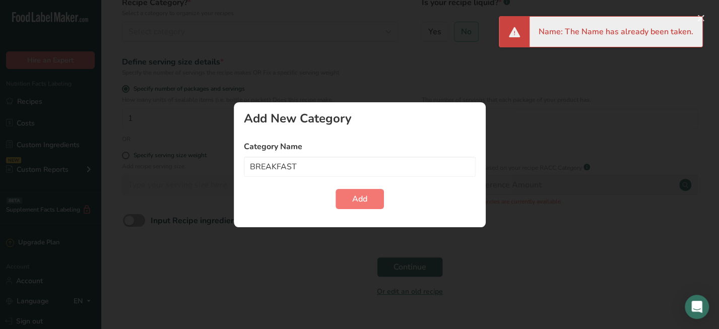
drag, startPoint x: 170, startPoint y: 191, endPoint x: 177, endPoint y: 194, distance: 7.4
click at [171, 191] on div at bounding box center [359, 164] width 719 height 329
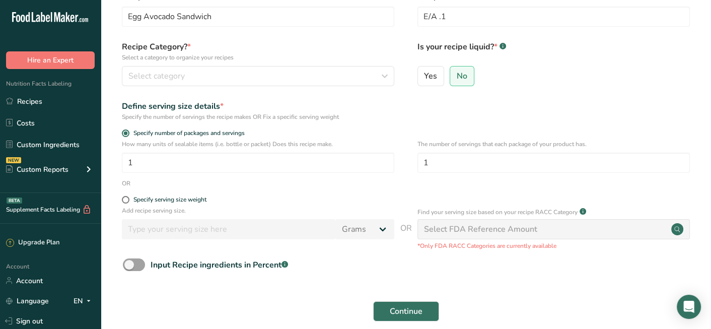
scroll to position [0, 0]
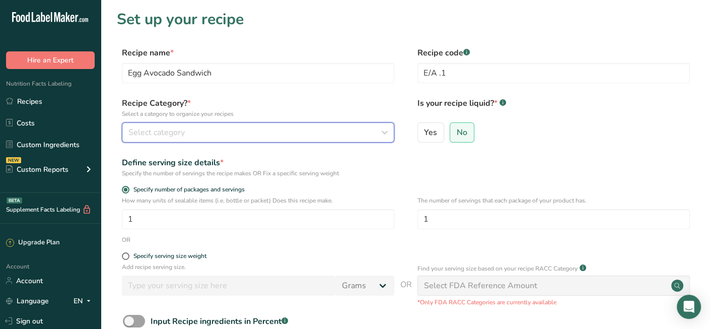
click at [238, 129] on div "Select category" at bounding box center [254, 132] width 253 height 12
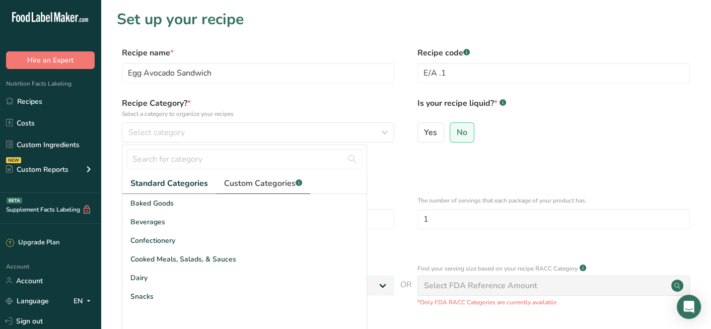
click at [247, 184] on span "Custom Categories .a-a{fill:#347362;}.b-a{fill:#fff;}" at bounding box center [263, 183] width 78 height 12
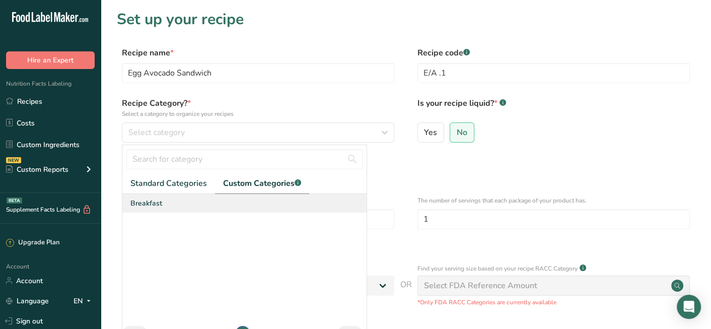
click at [155, 199] on span "Breakfast" at bounding box center [146, 203] width 32 height 11
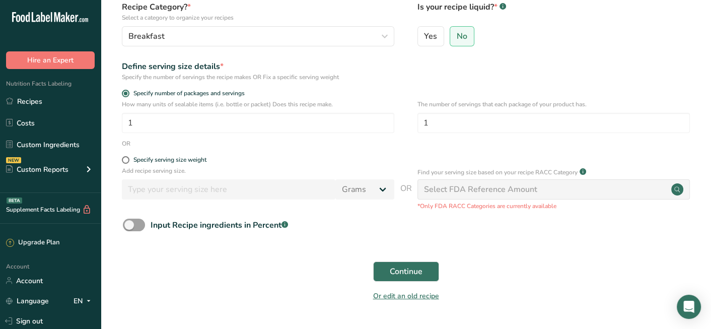
scroll to position [101, 0]
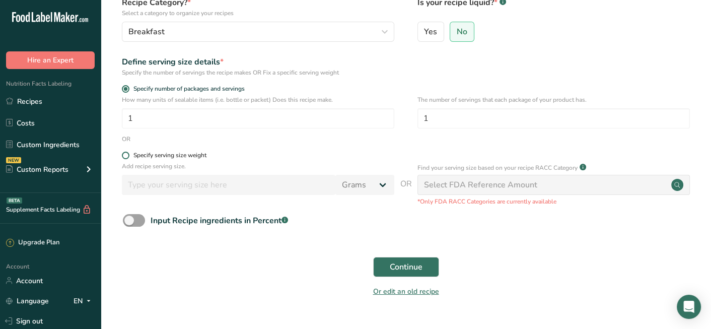
click at [127, 154] on span at bounding box center [126, 156] width 8 height 8
click at [127, 154] on input "Specify serving size weight" at bounding box center [125, 155] width 7 height 7
radio input "true"
radio input "false"
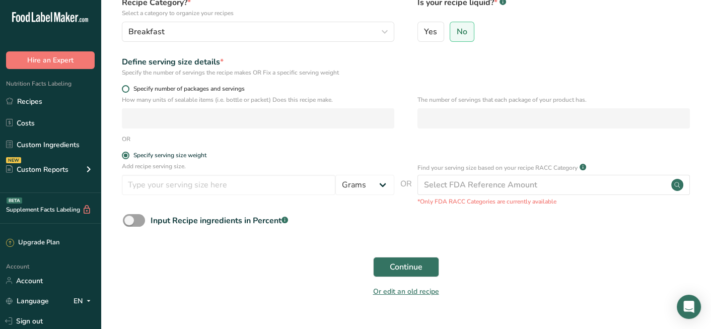
click at [124, 90] on span at bounding box center [126, 89] width 8 height 8
click at [124, 90] on input "Specify number of packages and servings" at bounding box center [125, 89] width 7 height 7
radio input "true"
radio input "false"
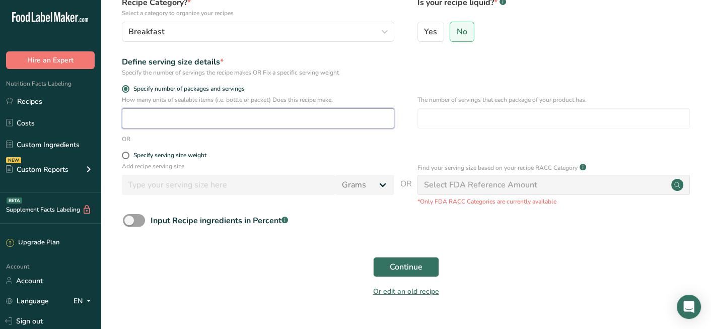
click at [184, 119] on input "number" at bounding box center [258, 118] width 272 height 20
type input "1"
click at [163, 281] on div "Continue" at bounding box center [406, 267] width 578 height 32
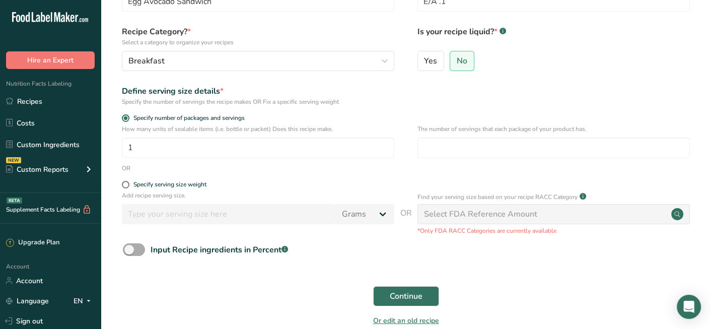
scroll to position [50, 0]
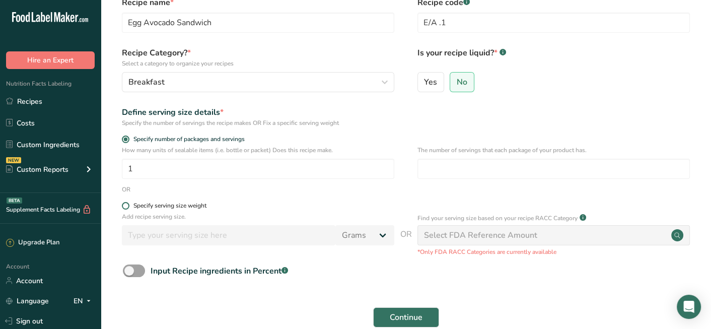
click at [128, 203] on span at bounding box center [126, 206] width 8 height 8
click at [128, 203] on input "Specify serving size weight" at bounding box center [125, 205] width 7 height 7
radio input "true"
radio input "false"
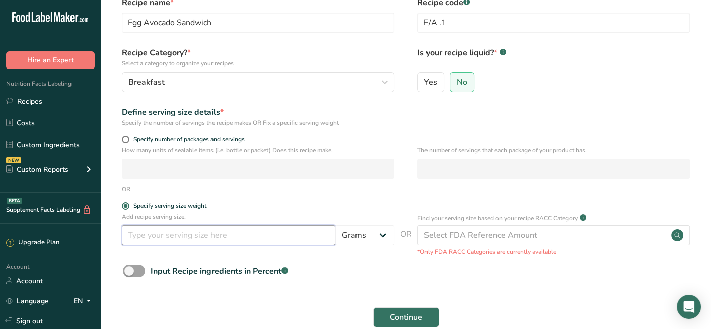
click at [212, 235] on input "number" at bounding box center [229, 235] width 214 height 20
type input "290"
click at [219, 299] on form "Recipe name * Egg Avocado Sandwich Recipe code .a-a{fill:#347362;}.b-a{fill:#ff…" at bounding box center [406, 174] width 578 height 357
click at [140, 268] on span at bounding box center [134, 270] width 22 height 13
click at [129, 268] on input "Input Recipe ingredients in Percent .a-a{fill:#347362;}.b-a{fill:#fff;}" at bounding box center [126, 270] width 7 height 7
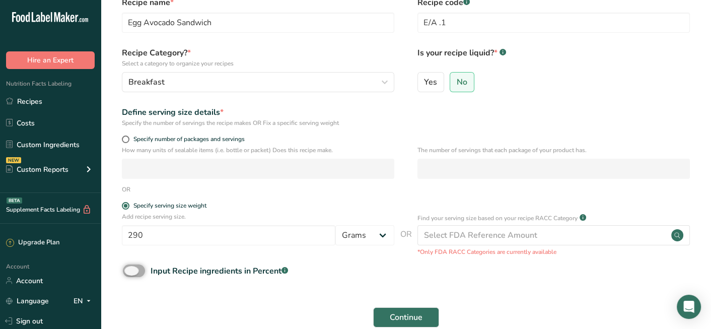
checkbox input "true"
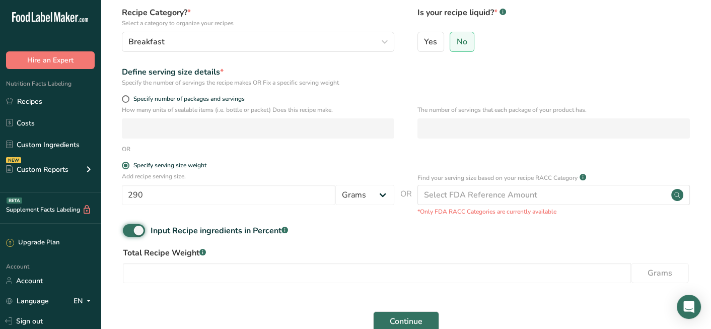
scroll to position [151, 0]
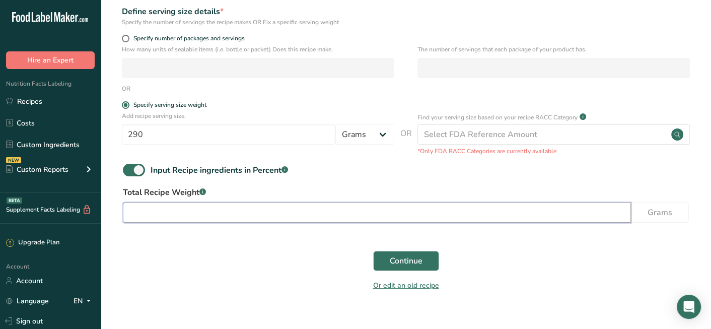
click at [232, 213] on input "number" at bounding box center [377, 212] width 508 height 20
type input "290"
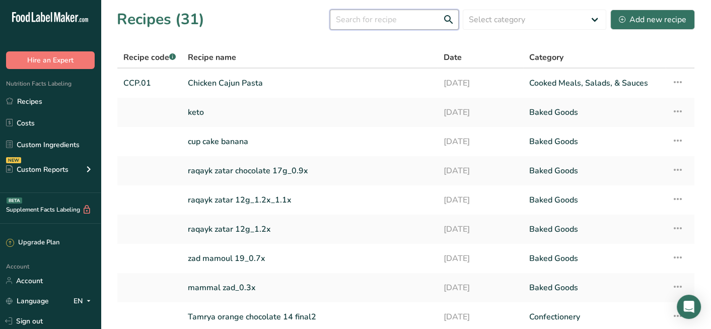
click at [389, 15] on input "text" at bounding box center [394, 20] width 129 height 20
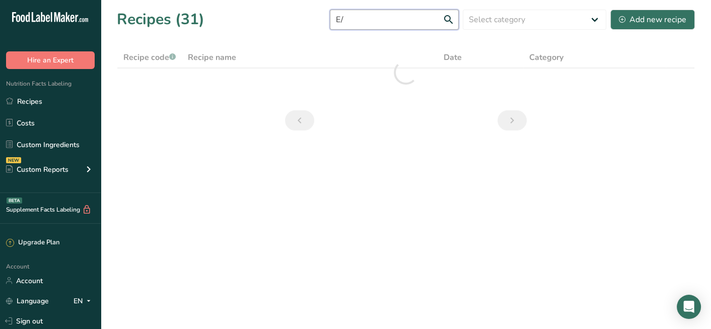
type input "E"
click at [185, 19] on h1 "Recipes (31)" at bounding box center [161, 19] width 88 height 23
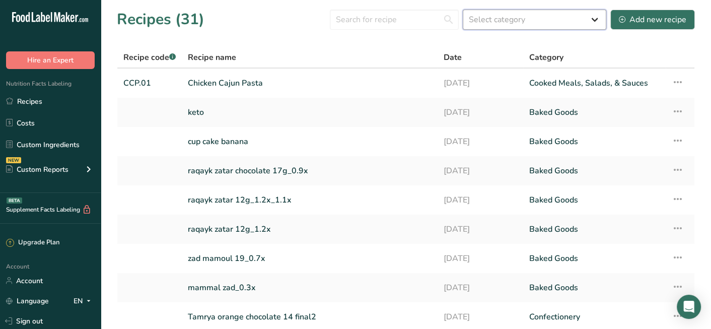
click at [517, 20] on select "Select category All Baked Goods [GEOGRAPHIC_DATA] Breakfast Confectionery Cooke…" at bounding box center [535, 20] width 144 height 20
select select "2638"
click at [464, 10] on select "Select category All Baked Goods [GEOGRAPHIC_DATA] Breakfast Confectionery Cooke…" at bounding box center [535, 20] width 144 height 20
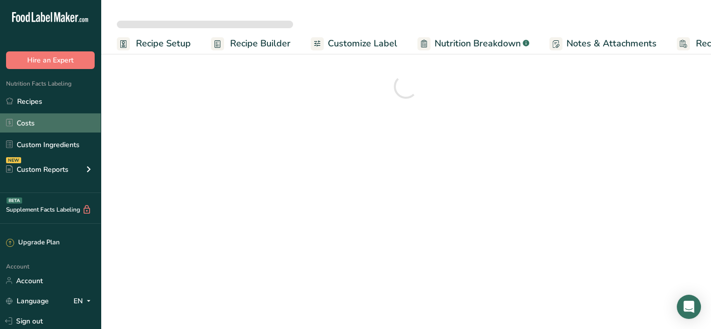
click at [49, 108] on link "Recipes" at bounding box center [50, 101] width 101 height 19
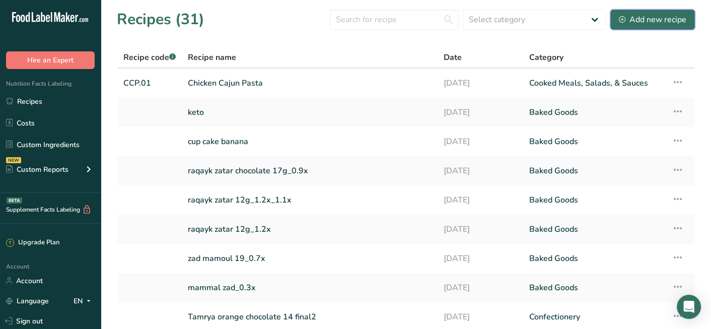
click at [659, 20] on div "Add new recipe" at bounding box center [652, 20] width 67 height 12
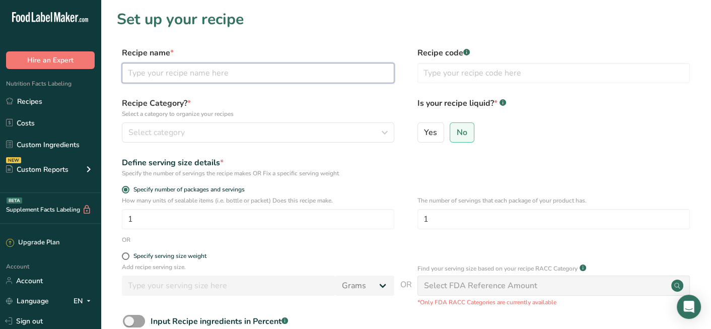
click at [279, 80] on input "text" at bounding box center [258, 73] width 272 height 20
type input "Egg Avocado Sandwich"
click at [482, 67] on input "text" at bounding box center [554, 73] width 272 height 20
type input "E/A.1"
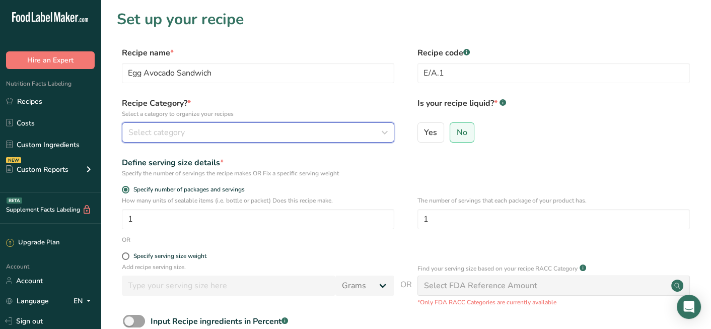
click at [380, 135] on icon "button" at bounding box center [384, 132] width 12 height 18
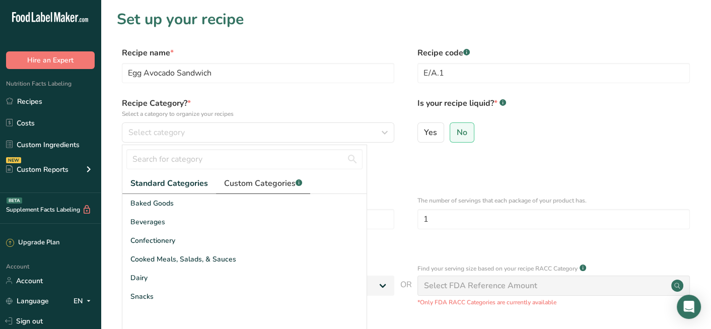
click at [268, 186] on span "Custom Categories .a-a{fill:#347362;}.b-a{fill:#fff;}" at bounding box center [263, 183] width 78 height 12
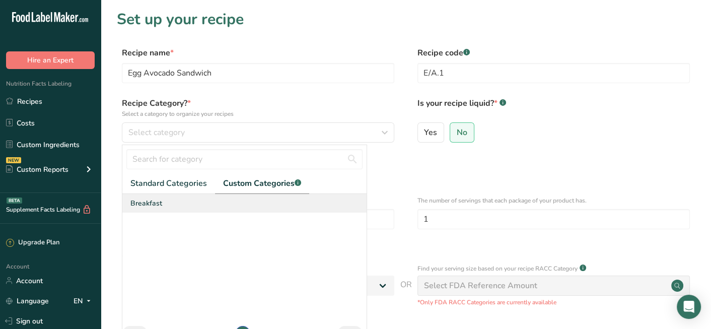
click at [152, 202] on span "Breakfast" at bounding box center [146, 203] width 32 height 11
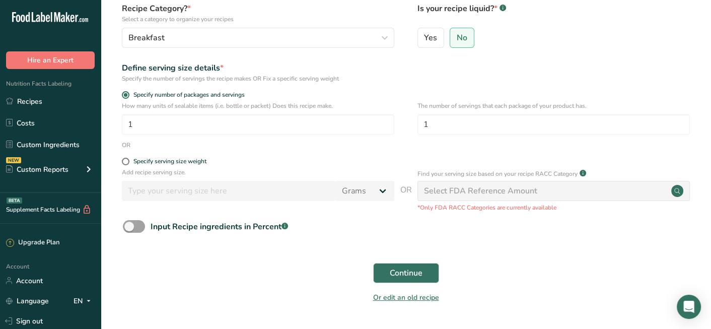
scroll to position [101, 0]
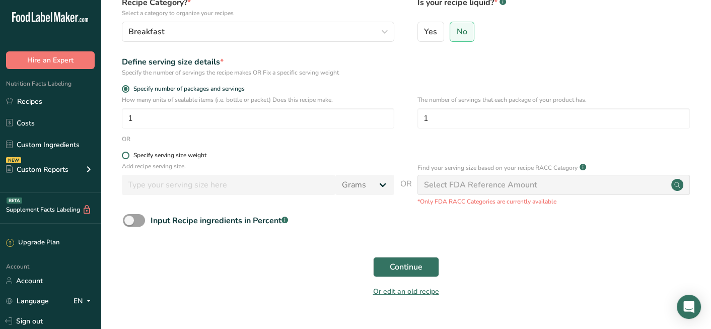
click at [128, 154] on span at bounding box center [126, 156] width 8 height 8
click at [128, 154] on input "Specify serving size weight" at bounding box center [125, 155] width 7 height 7
radio input "true"
radio input "false"
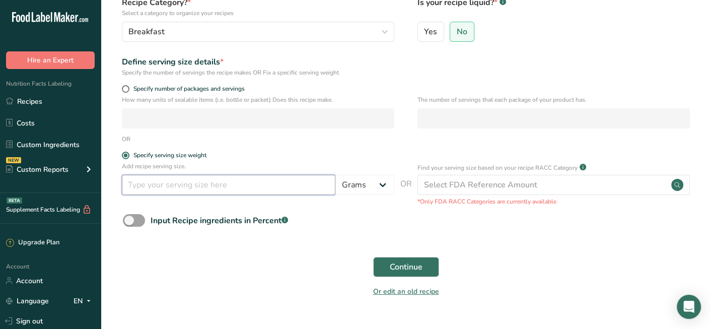
click at [168, 188] on input "number" at bounding box center [229, 185] width 214 height 20
click at [125, 87] on span at bounding box center [126, 89] width 8 height 8
click at [125, 87] on input "Specify number of packages and servings" at bounding box center [125, 89] width 7 height 7
radio input "true"
radio input "false"
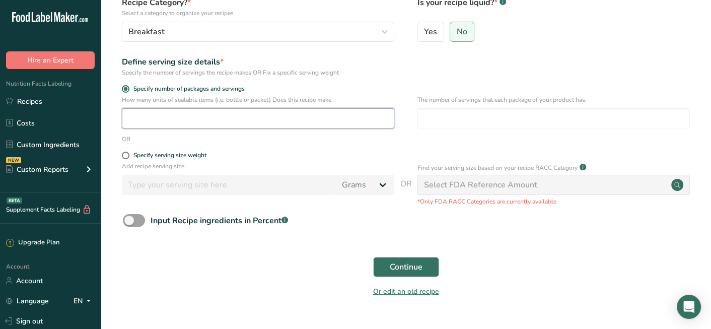
click at [234, 121] on input "number" at bounding box center [258, 118] width 272 height 20
type input "1"
click at [244, 287] on div "Or edit an old recipe" at bounding box center [406, 293] width 578 height 20
click at [141, 218] on span at bounding box center [134, 220] width 22 height 13
click at [129, 218] on input "Input Recipe ingredients in Percent .a-a{fill:#347362;}.b-a{fill:#fff;}" at bounding box center [126, 220] width 7 height 7
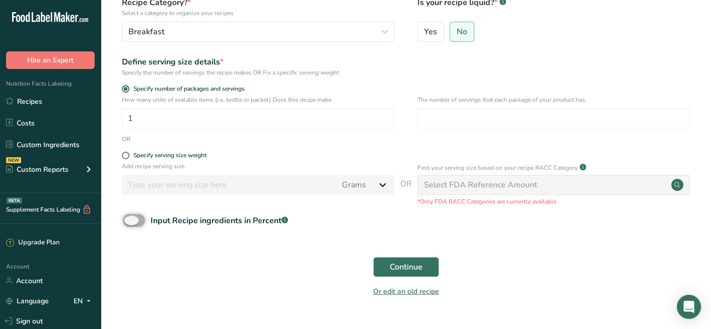
checkbox input "true"
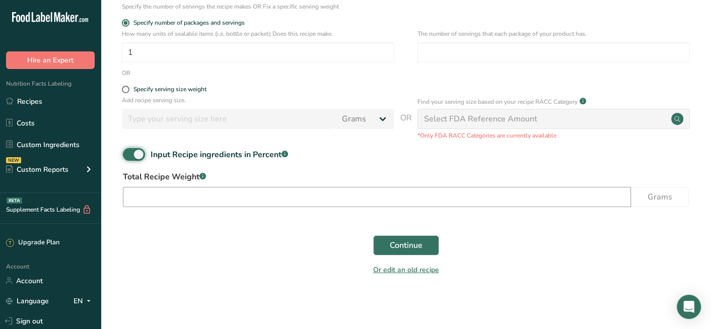
scroll to position [168, 0]
click at [279, 198] on input "number" at bounding box center [377, 196] width 508 height 20
type input "290"
click at [253, 288] on section "Set up your recipe Recipe name * Egg Avocado Sandwich Recipe code .a-a{fill:#34…" at bounding box center [406, 64] width 610 height 464
click at [426, 240] on button "Continue" at bounding box center [406, 244] width 66 height 20
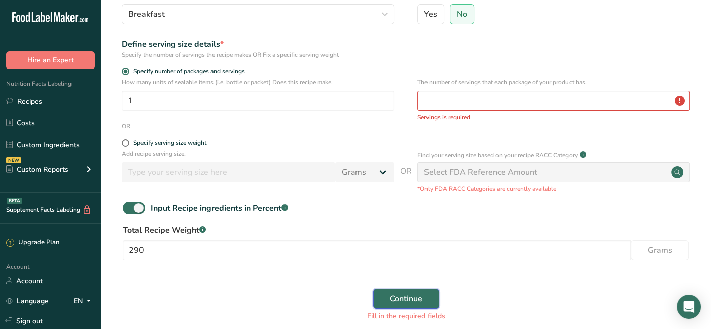
scroll to position [17, 0]
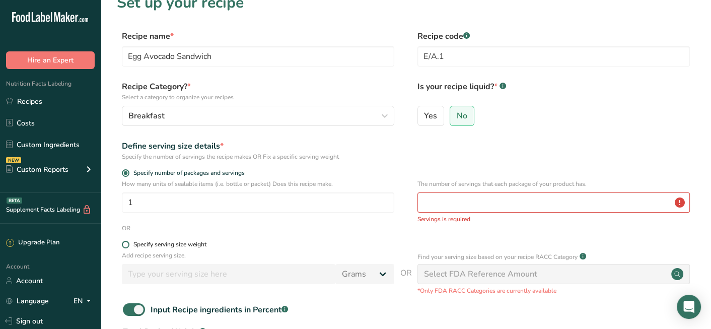
click at [125, 247] on span at bounding box center [126, 245] width 8 height 8
click at [125, 247] on input "Specify serving size weight" at bounding box center [125, 244] width 7 height 7
radio input "true"
radio input "false"
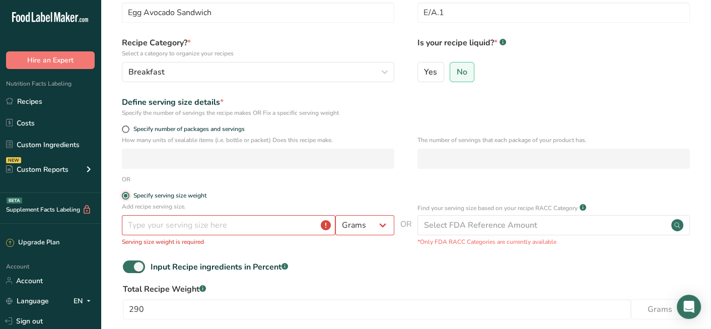
scroll to position [117, 0]
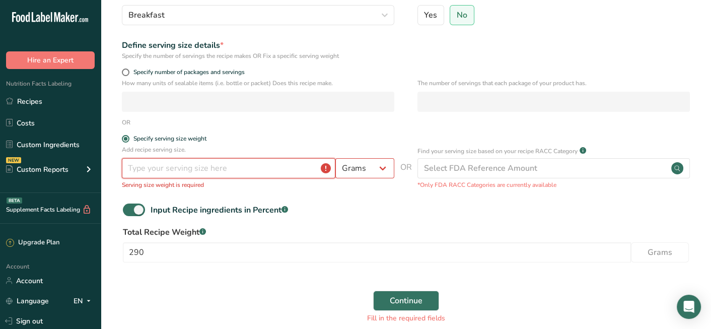
click at [201, 172] on input "number" at bounding box center [229, 168] width 214 height 20
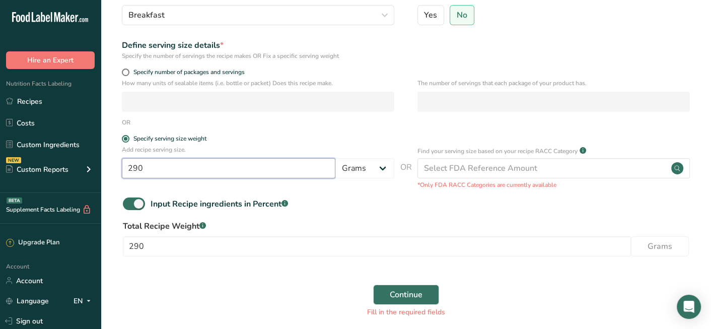
type input "290"
drag, startPoint x: 215, startPoint y: 291, endPoint x: 214, endPoint y: 286, distance: 5.1
click at [215, 290] on div "Continue Fill in the required fields" at bounding box center [406, 301] width 578 height 45
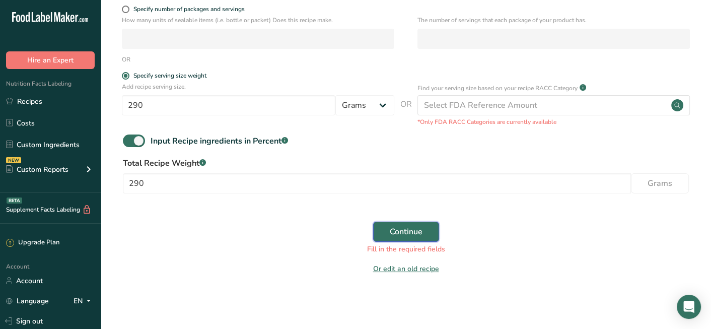
click at [424, 232] on button "Continue" at bounding box center [406, 232] width 66 height 20
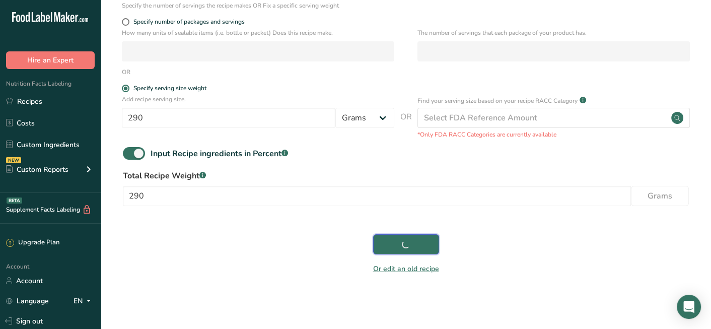
scroll to position [168, 0]
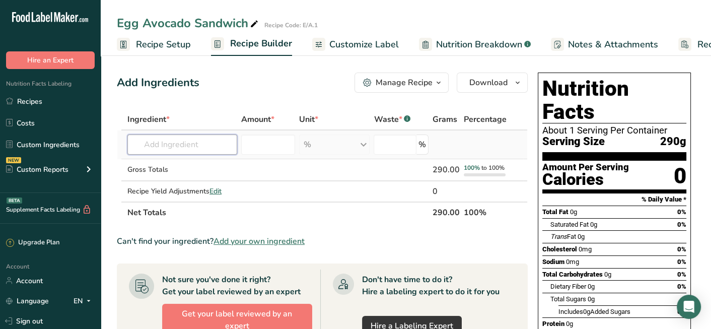
click at [199, 147] on input "text" at bounding box center [182, 144] width 110 height 20
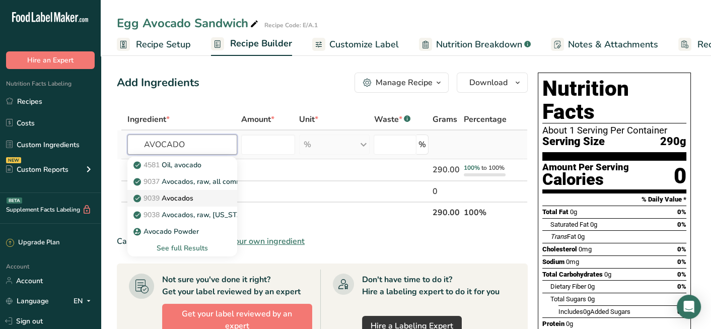
type input "AVOCADO"
click at [196, 201] on div "9039 Avocados" at bounding box center [174, 198] width 78 height 11
type input "Avocados"
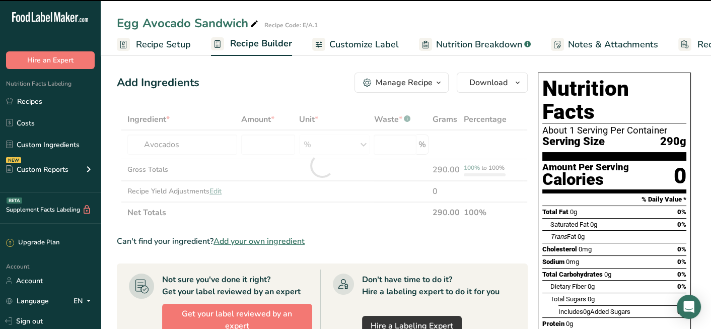
type input "0"
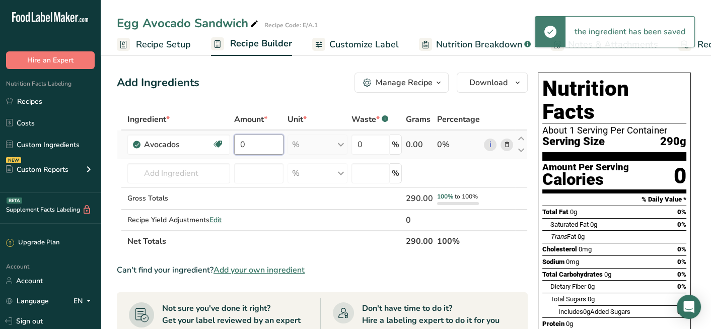
click at [262, 141] on input "0" at bounding box center [258, 144] width 49 height 20
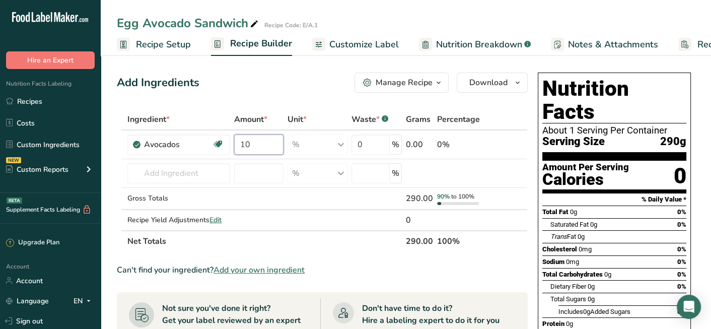
type input "10"
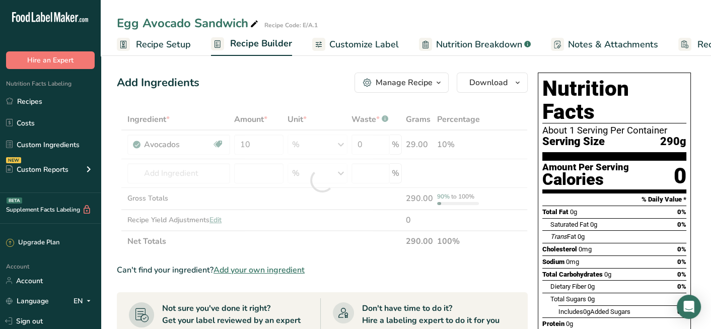
click at [313, 85] on div "Add Ingredients Manage Recipe Delete Recipe Duplicate Recipe Scale Recipe Save …" at bounding box center [322, 83] width 411 height 20
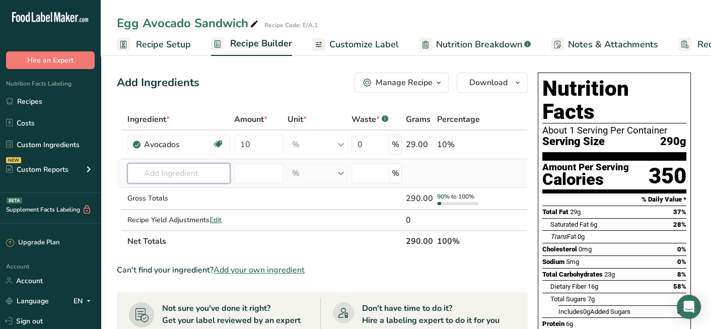
click at [192, 172] on input "text" at bounding box center [178, 173] width 103 height 20
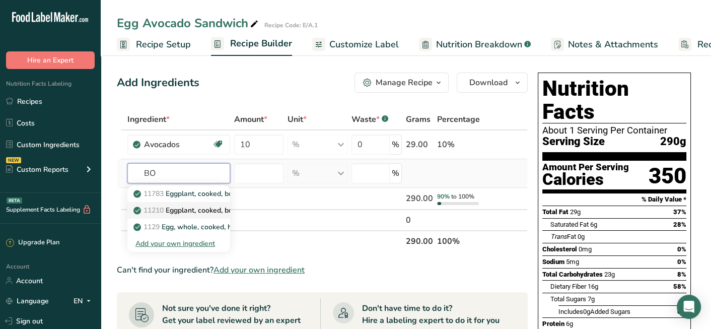
type input "B"
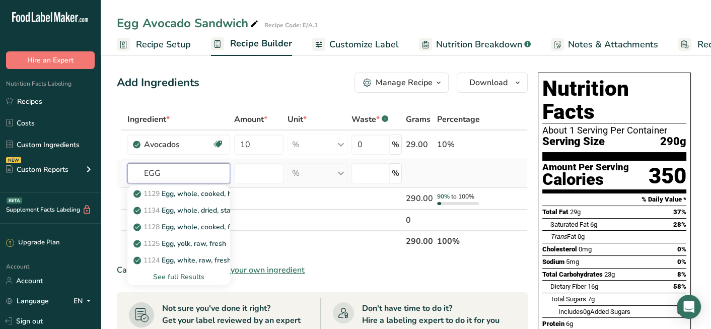
type input "EGG"
click at [191, 277] on div "See full Results" at bounding box center [178, 276] width 87 height 11
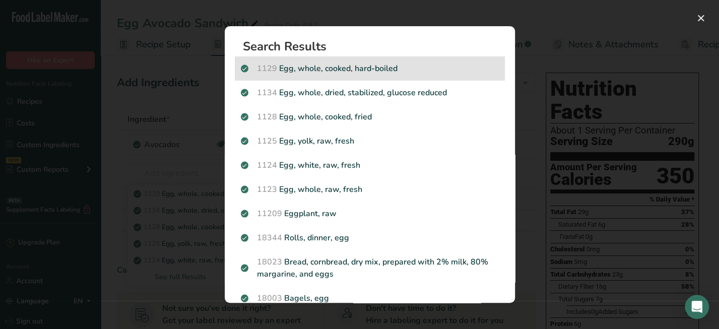
click at [425, 67] on p "1129 Egg, whole, cooked, hard-boiled" at bounding box center [370, 68] width 258 height 12
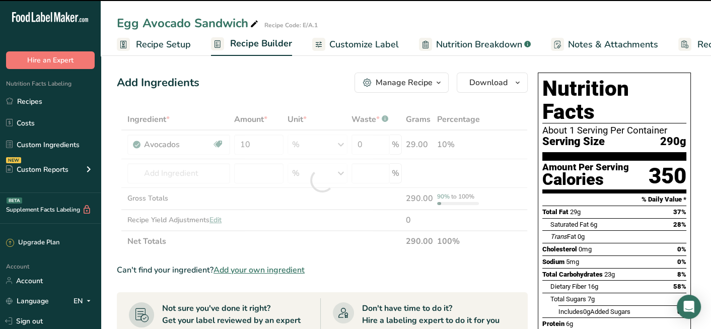
type input "0"
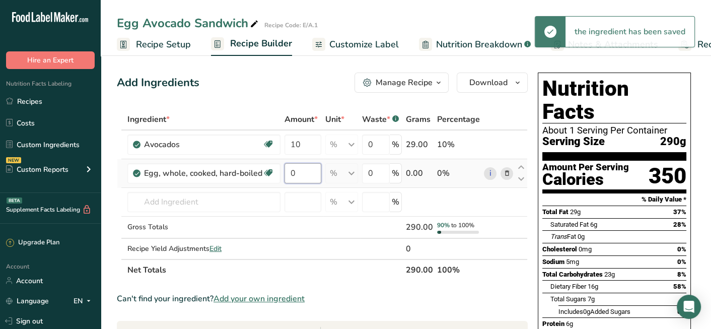
drag, startPoint x: 300, startPoint y: 175, endPoint x: 287, endPoint y: 177, distance: 13.7
click at [287, 175] on input "0" at bounding box center [303, 173] width 37 height 20
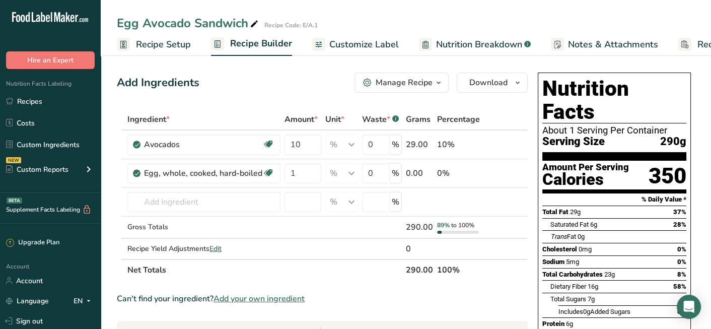
click at [265, 79] on div "Add Ingredients Manage Recipe Delete Recipe Duplicate Recipe Scale Recipe Save …" at bounding box center [322, 83] width 411 height 20
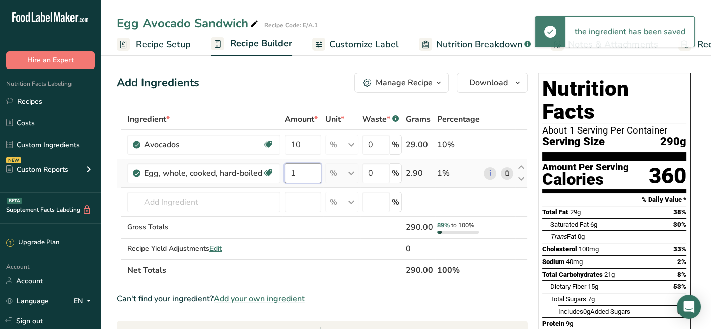
drag, startPoint x: 298, startPoint y: 172, endPoint x: 257, endPoint y: 186, distance: 43.2
click at [257, 186] on tr "Egg, whole, cooked, hard-boiled Dairy free Gluten free Vegetarian Soy free 1 % …" at bounding box center [322, 173] width 410 height 29
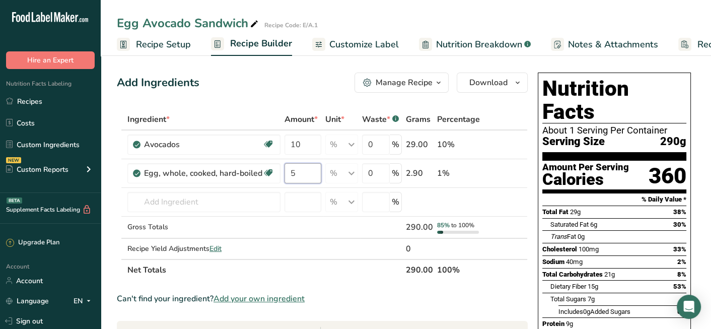
type input "5"
click at [293, 73] on div "Add Ingredients Manage Recipe Delete Recipe Duplicate Recipe Scale Recipe Save …" at bounding box center [322, 83] width 411 height 20
click at [214, 197] on input "text" at bounding box center [203, 202] width 153 height 20
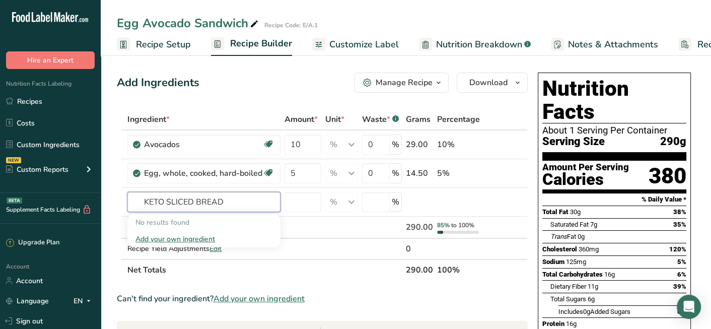
type input "KETO SLICED BREAD"
click at [470, 295] on div "Can't find your ingredient? Add your own ingredient" at bounding box center [322, 299] width 411 height 12
click at [237, 199] on input "text" at bounding box center [203, 202] width 153 height 20
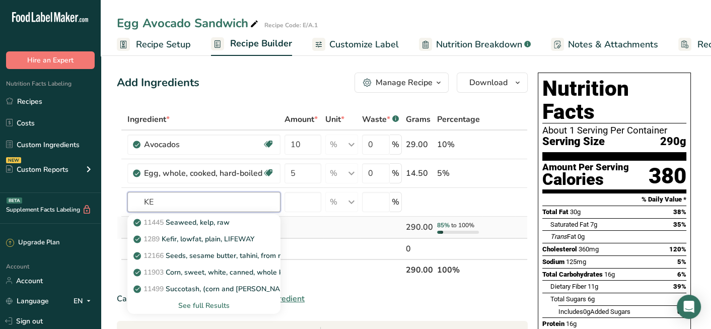
type input "K"
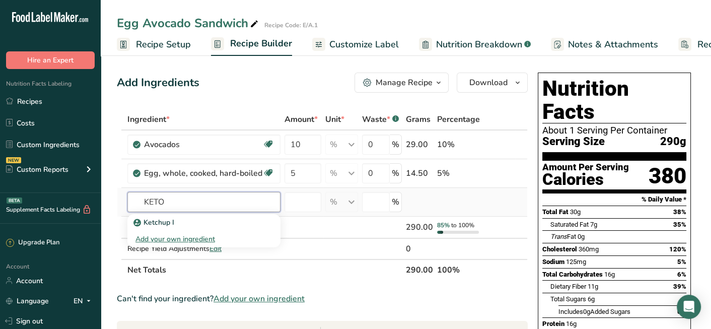
type input "KETO"
click at [200, 240] on div "Add your own ingredient" at bounding box center [203, 239] width 137 height 11
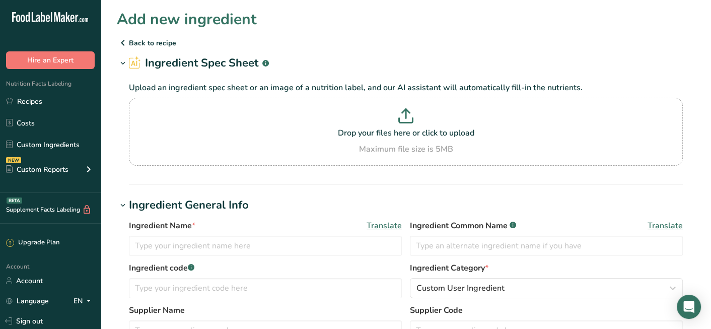
click at [142, 37] on p "Back to recipe" at bounding box center [406, 43] width 578 height 12
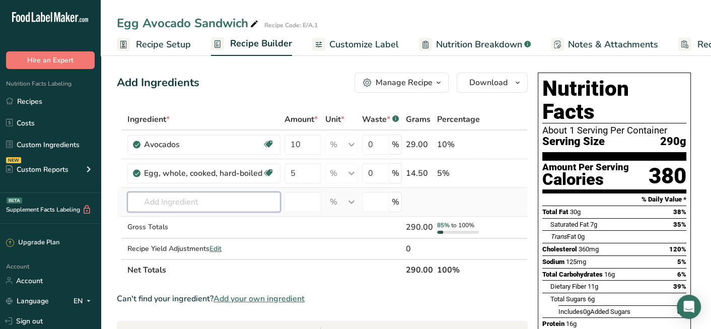
click at [230, 201] on input "text" at bounding box center [203, 202] width 153 height 20
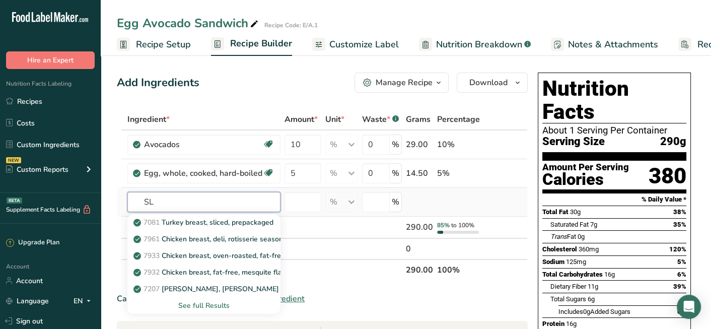
type input "S"
type input "BREAD"
click at [200, 305] on div "See full Results" at bounding box center [203, 305] width 137 height 11
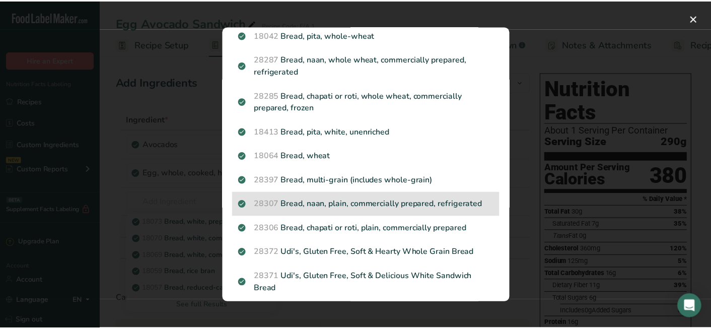
scroll to position [353, 0]
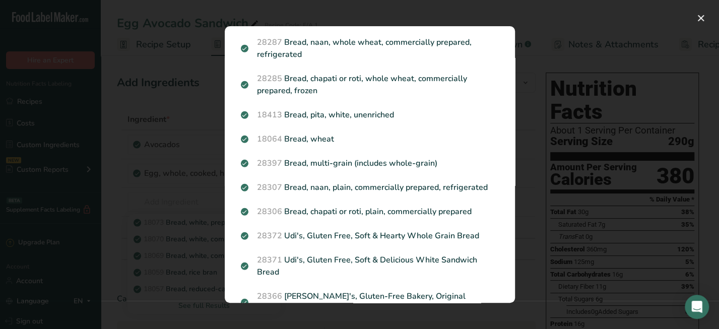
click at [125, 151] on div "Search results modal" at bounding box center [359, 164] width 719 height 329
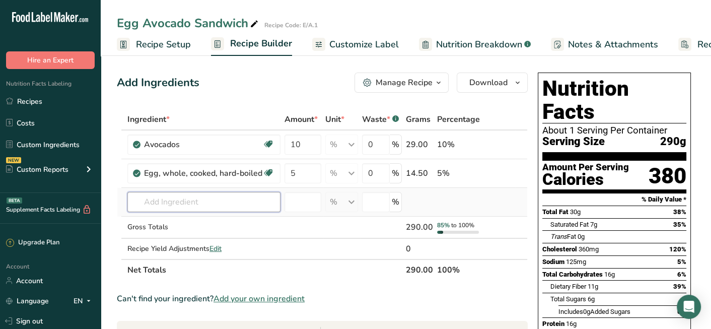
click at [231, 201] on input "text" at bounding box center [203, 202] width 153 height 20
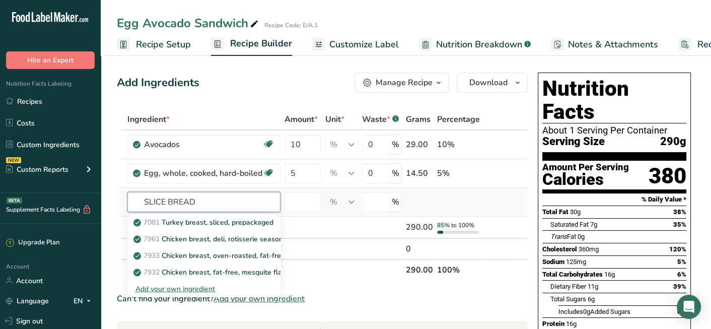
type input "SLICE BREAD"
click at [177, 289] on div "Add your own ingredient" at bounding box center [203, 289] width 137 height 11
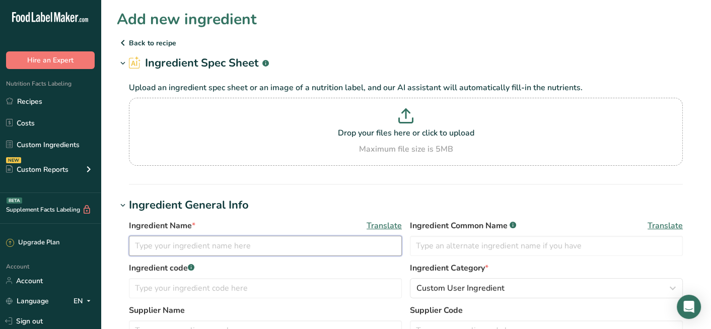
click at [267, 245] on input "text" at bounding box center [265, 246] width 273 height 20
type input "d"
type input "DR. EID KETO TOAST BREAD"
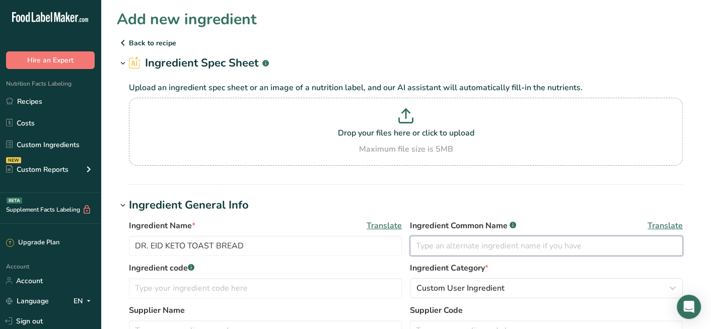
click at [481, 252] on input "text" at bounding box center [546, 246] width 273 height 20
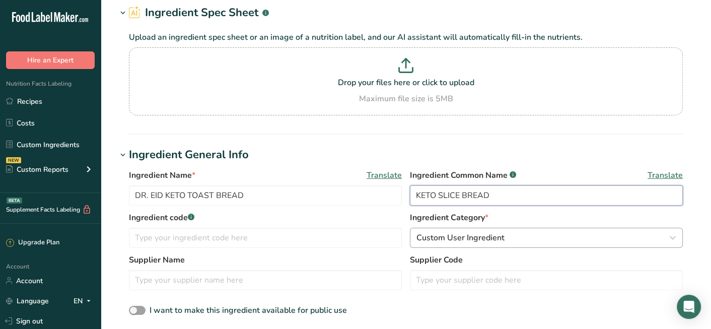
type input "KETO SLICE BREAD"
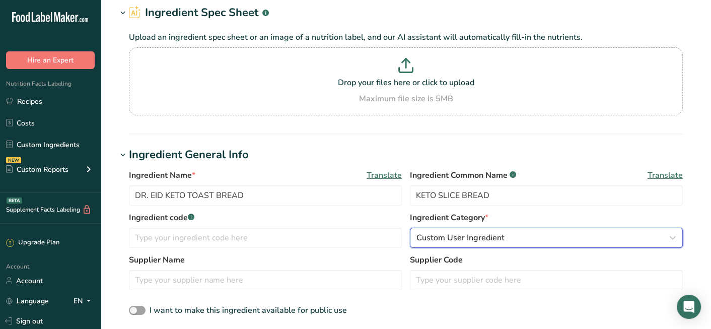
click at [494, 241] on span "Custom User Ingredient" at bounding box center [461, 238] width 88 height 12
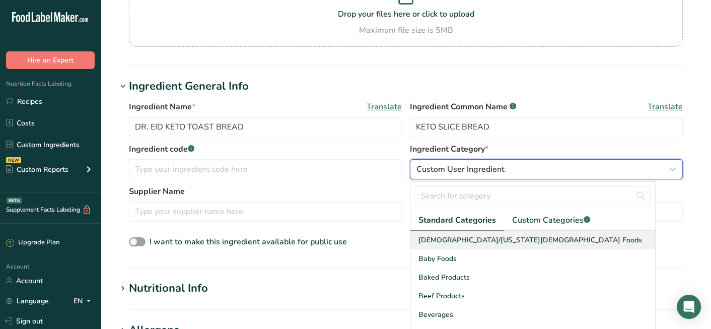
scroll to position [151, 0]
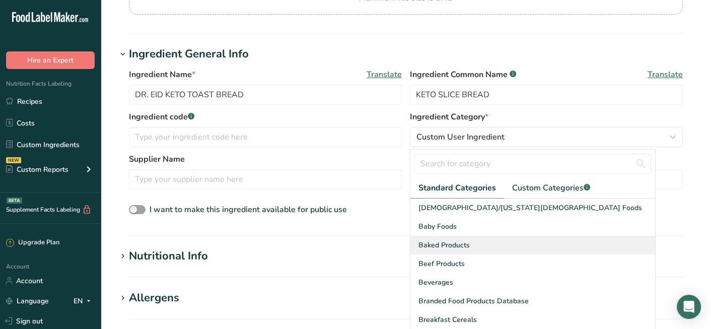
click at [490, 239] on div "Baked Products" at bounding box center [532, 245] width 245 height 19
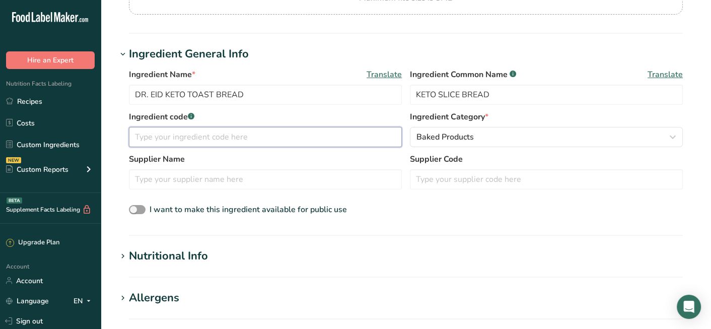
click at [237, 137] on input "text" at bounding box center [265, 137] width 273 height 20
type input "KETO SLICED BREAD"
click at [477, 223] on section "Ingredient General Info Ingredient Name * Translate DR. EID KETO TOAST BREAD In…" at bounding box center [406, 141] width 578 height 190
click at [275, 180] on input "text" at bounding box center [265, 179] width 273 height 20
type input "d"
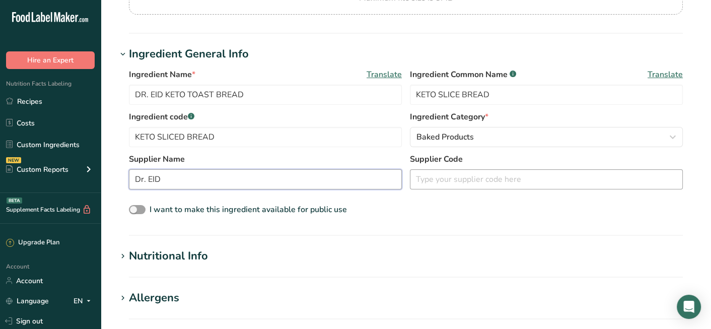
type input "Dr. EID"
click at [464, 178] on input "text" at bounding box center [546, 179] width 273 height 20
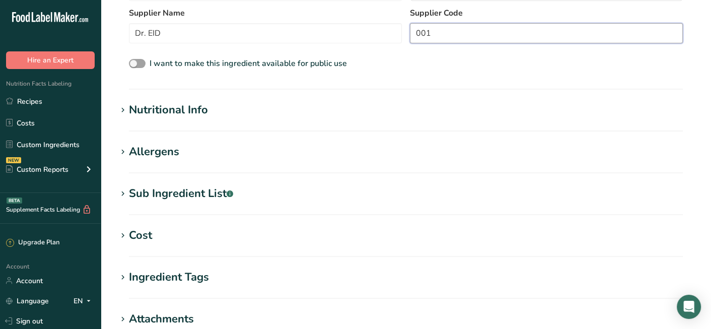
scroll to position [270, 0]
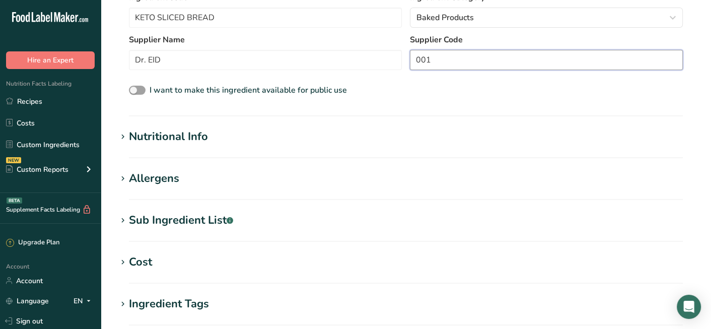
type input "001"
click at [150, 134] on div "Nutritional Info" at bounding box center [168, 136] width 79 height 17
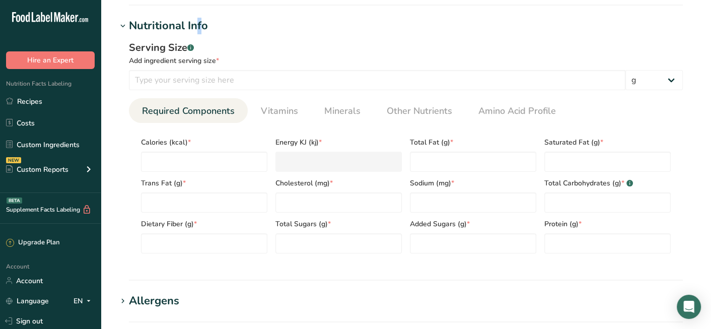
scroll to position [422, 0]
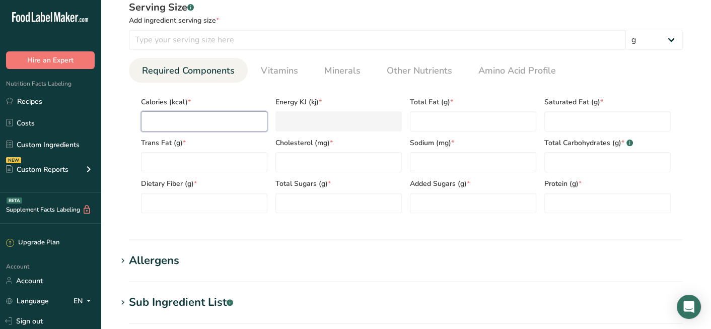
click at [234, 121] on input "number" at bounding box center [204, 121] width 126 height 20
type input "1"
type KJ "4.2"
type input "10"
type KJ "41.8"
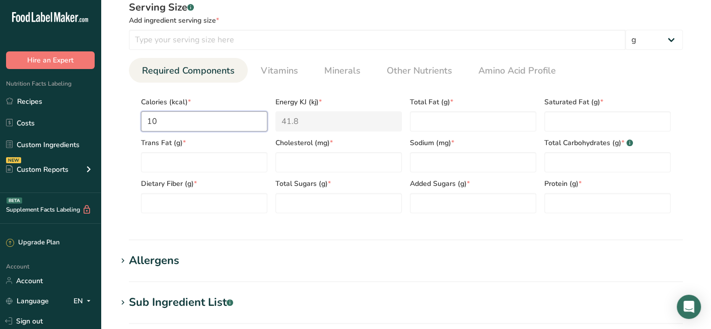
type input "109"
type KJ "456.1"
type input "109"
click at [251, 161] on Fat "number" at bounding box center [204, 162] width 126 height 20
type Fat "2.5"
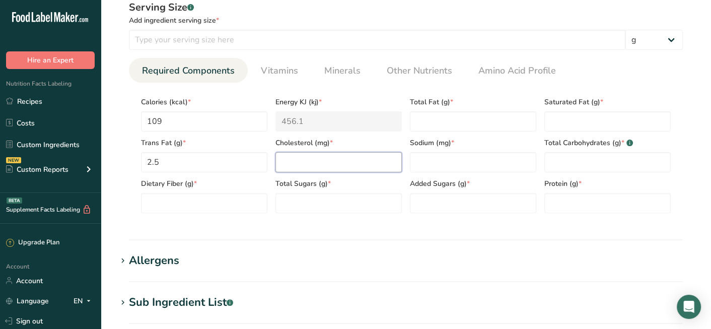
click at [329, 161] on input "number" at bounding box center [338, 162] width 126 height 20
click at [211, 203] on Fiber "number" at bounding box center [204, 203] width 126 height 20
type Fiber "9.2"
drag, startPoint x: 213, startPoint y: 168, endPoint x: 118, endPoint y: 152, distance: 96.0
click at [130, 168] on section "Calories (kcal) * 109 Energy KJ (kj) * 456.1 Total Fat (g) * Saturated Fat (g) …" at bounding box center [406, 152] width 554 height 139
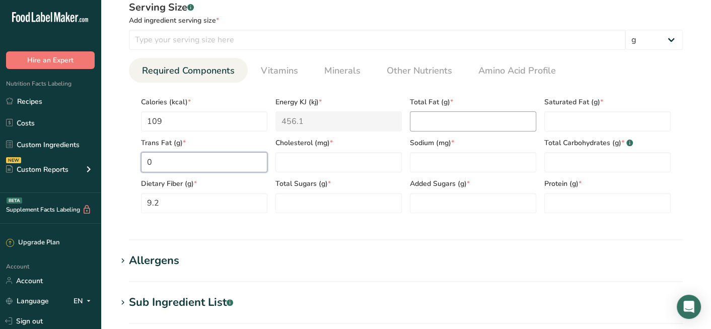
type Fat "0"
click at [453, 121] on Fat "number" at bounding box center [473, 121] width 126 height 20
type Fat "2.5"
click at [619, 168] on Carbohydrates "number" at bounding box center [607, 162] width 126 height 20
type Carbohydrates "0"
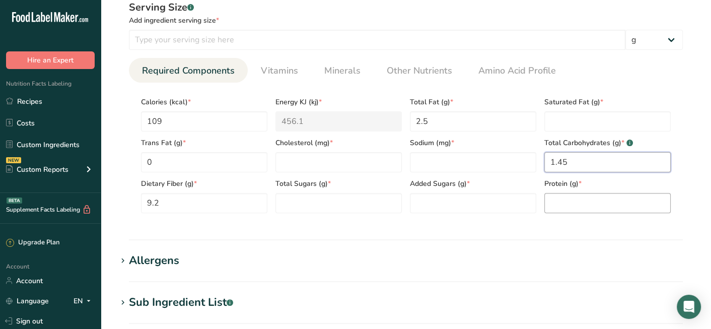
type Carbohydrates "1.45"
click at [567, 204] on input "number" at bounding box center [607, 203] width 126 height 20
type input "11"
click at [460, 233] on section "Nutritional Info Serving Size .a-a{fill:#347362;}.b-a{fill:#fff;} Add ingredien…" at bounding box center [406, 108] width 578 height 263
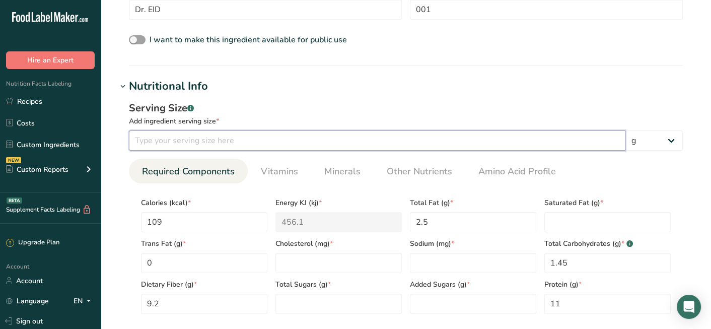
click at [256, 141] on input "number" at bounding box center [377, 140] width 497 height 20
type input "40"
click at [377, 99] on div "Serving Size .a-a{fill:#347362;}.b-a{fill:#fff;} Add ingredient serving size * …" at bounding box center [406, 211] width 578 height 233
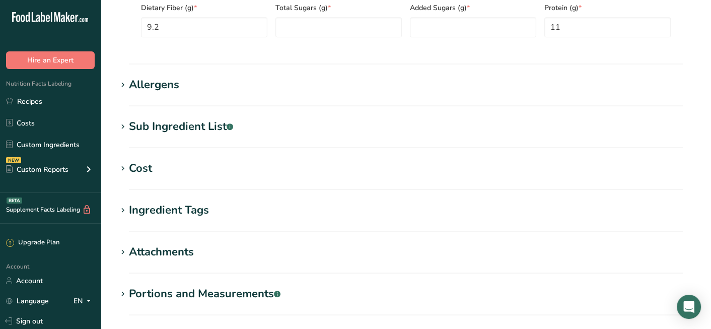
scroll to position [655, 0]
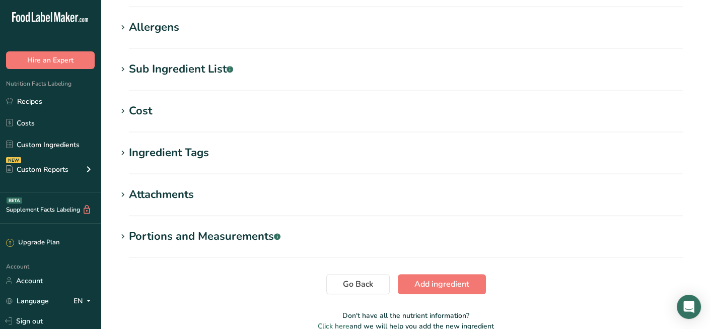
click at [193, 237] on div "Portions and Measurements .a-a{fill:#347362;}.b-a{fill:#fff;}" at bounding box center [205, 236] width 152 height 17
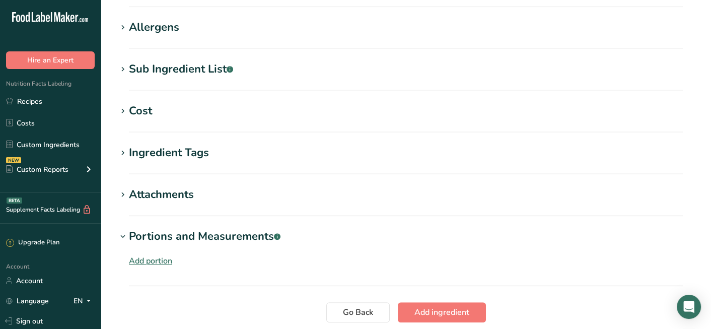
click at [161, 259] on div "Add portion" at bounding box center [150, 261] width 43 height 12
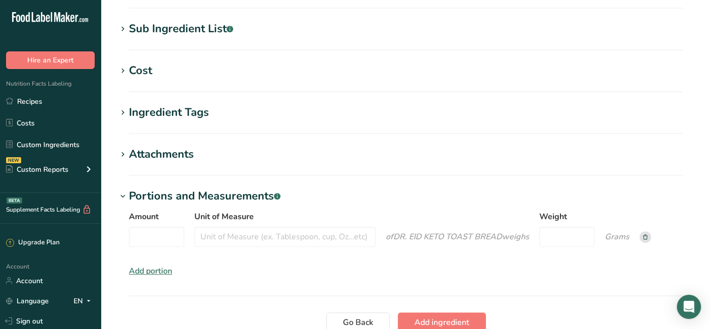
scroll to position [755, 0]
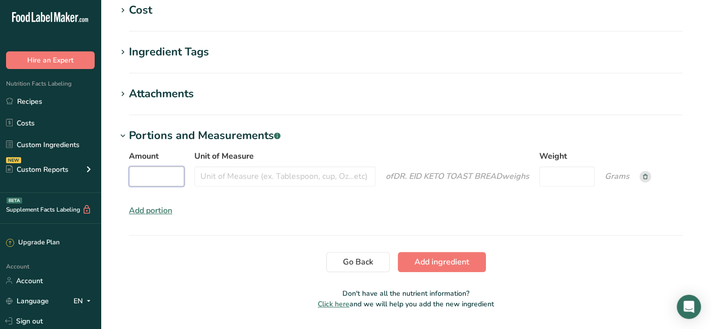
click at [161, 176] on input "Amount" at bounding box center [156, 176] width 55 height 20
type input "1"
click at [351, 180] on input "Unit of Measure" at bounding box center [284, 176] width 181 height 20
type input "PC"
click at [573, 216] on div "Amount 1 Unit of Measure PC of DR. EID KETO TOAST BREAD weigh s Weight Grams Ad…" at bounding box center [406, 183] width 578 height 79
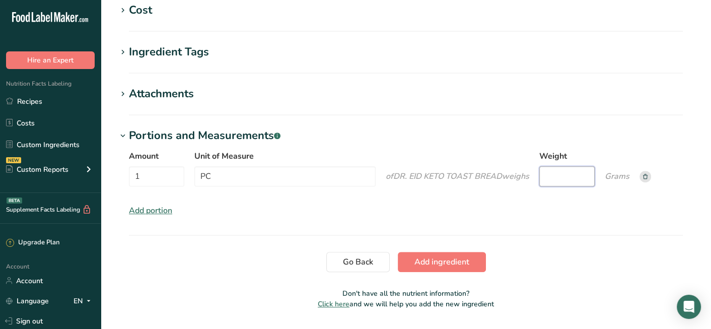
click at [574, 180] on input "Weight" at bounding box center [566, 176] width 55 height 20
type input "40"
click at [577, 224] on section "Portions and Measurements .a-a{fill:#347362;}.b-a{fill:#fff;} Amount 1 Unit of …" at bounding box center [406, 181] width 578 height 108
click at [465, 257] on span "Add ingredient" at bounding box center [442, 262] width 55 height 12
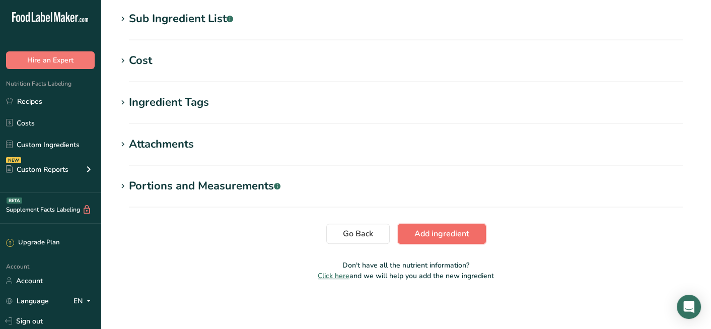
scroll to position [398, 0]
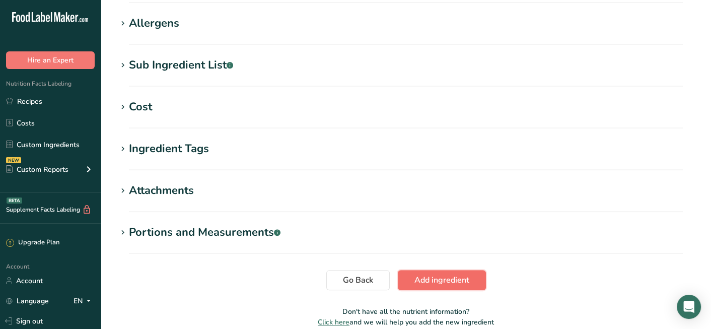
click at [457, 283] on span "Add ingredient" at bounding box center [442, 280] width 55 height 12
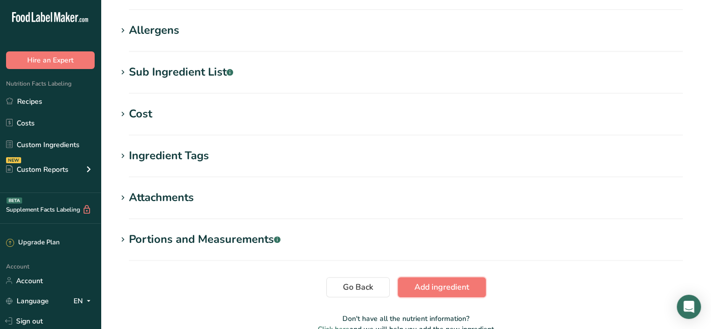
scroll to position [445, 0]
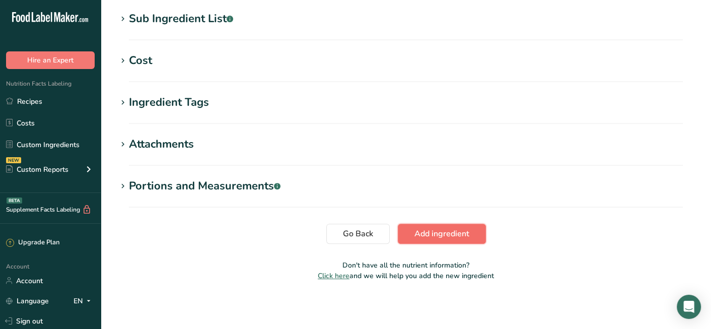
click at [442, 239] on button "Add ingredient" at bounding box center [442, 234] width 88 height 20
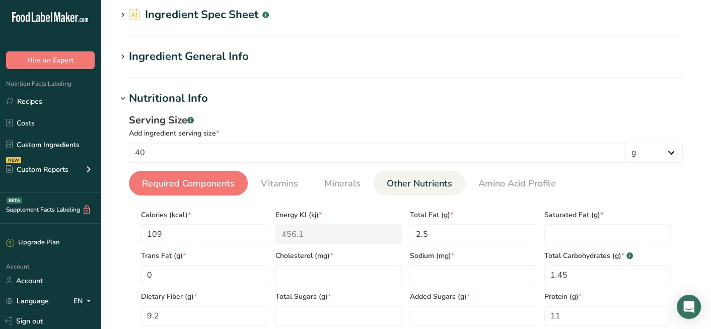
scroll to position [0, 0]
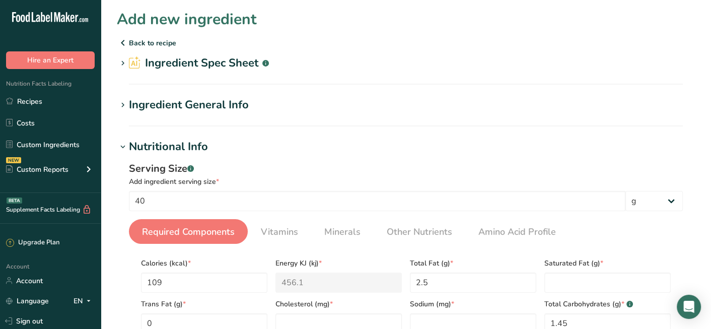
click at [155, 38] on p "Back to recipe" at bounding box center [406, 43] width 578 height 12
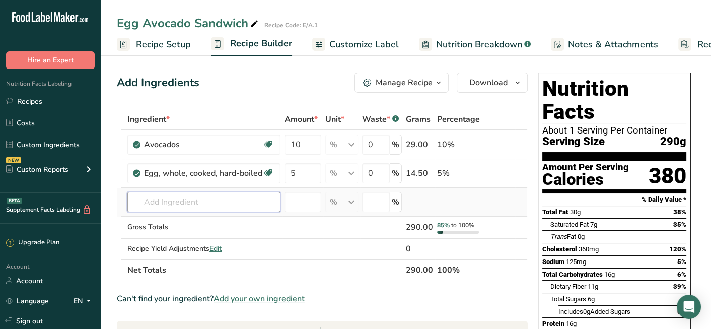
click at [243, 203] on input "text" at bounding box center [203, 202] width 153 height 20
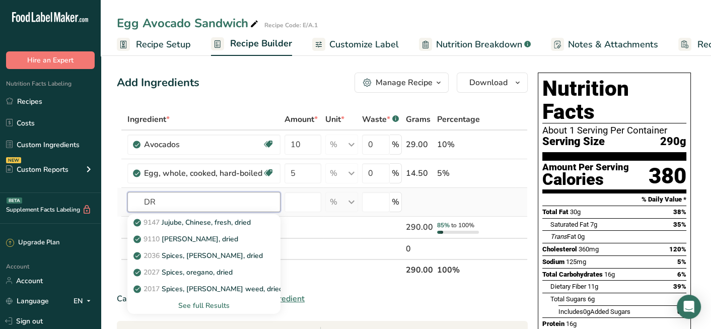
type input "D"
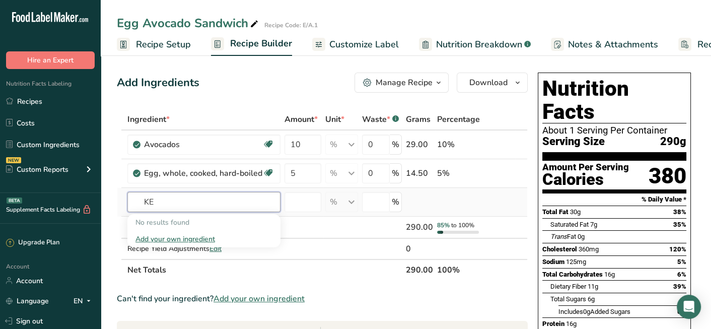
type input "K"
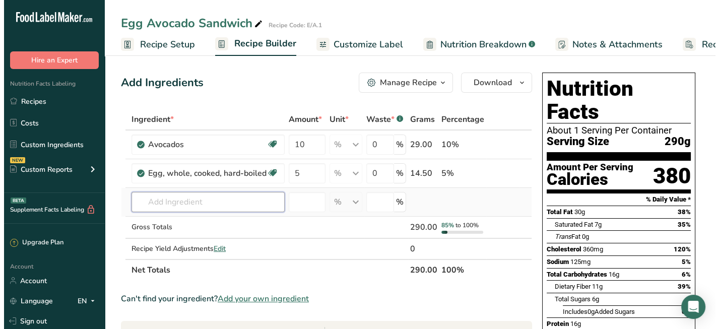
scroll to position [50, 0]
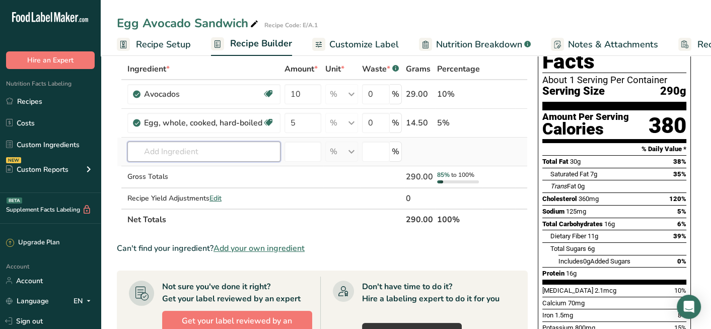
click at [204, 148] on input "text" at bounding box center [203, 152] width 153 height 20
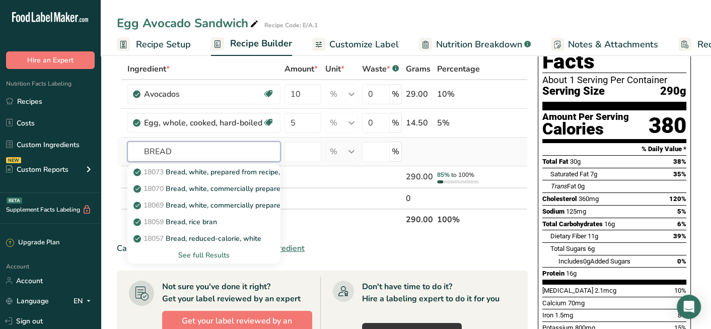
type input "BREAD"
click at [213, 251] on div "See full Results" at bounding box center [203, 255] width 137 height 11
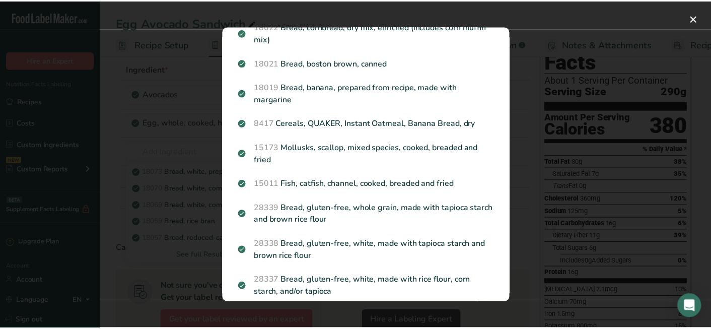
scroll to position [1201, 0]
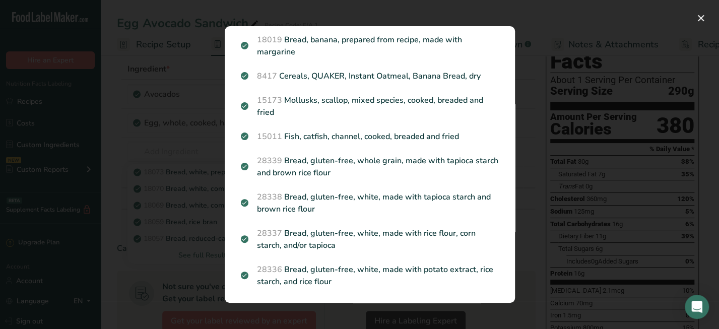
click at [182, 61] on div "Search results modal" at bounding box center [359, 164] width 719 height 329
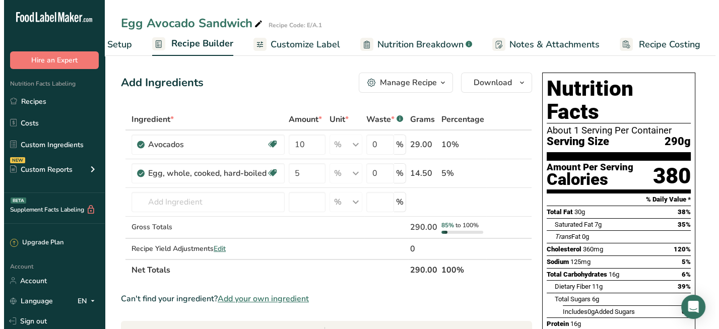
scroll to position [0, 0]
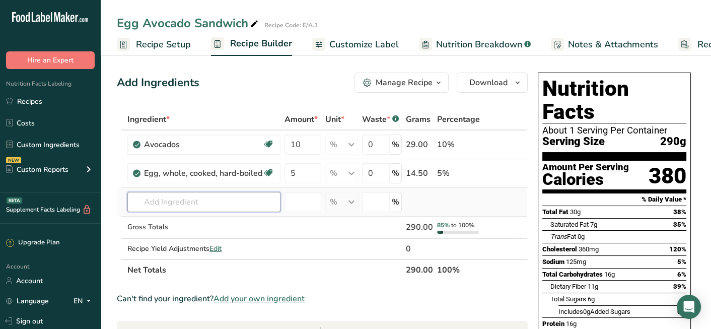
click at [228, 206] on input "text" at bounding box center [203, 202] width 153 height 20
drag, startPoint x: 228, startPoint y: 206, endPoint x: 222, endPoint y: 205, distance: 6.1
click at [222, 205] on input "text" at bounding box center [203, 202] width 153 height 20
click at [198, 237] on div "Add your own ingredient" at bounding box center [203, 239] width 137 height 11
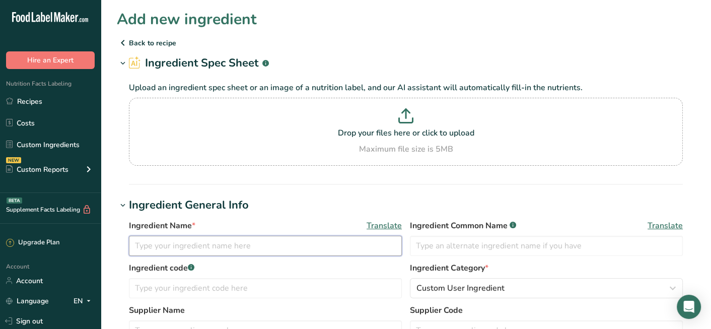
click at [198, 237] on input "text" at bounding box center [265, 246] width 273 height 20
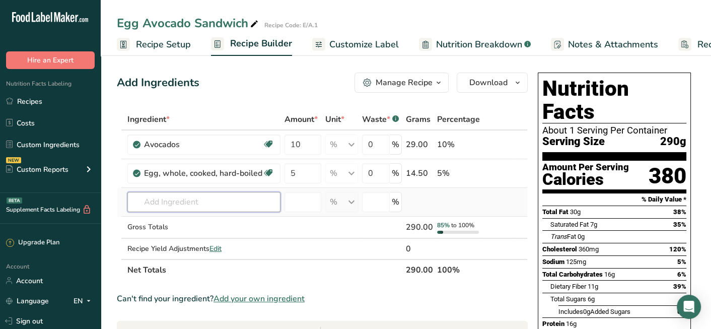
click at [227, 196] on input "text" at bounding box center [203, 202] width 153 height 20
click at [223, 196] on input "text" at bounding box center [203, 202] width 153 height 20
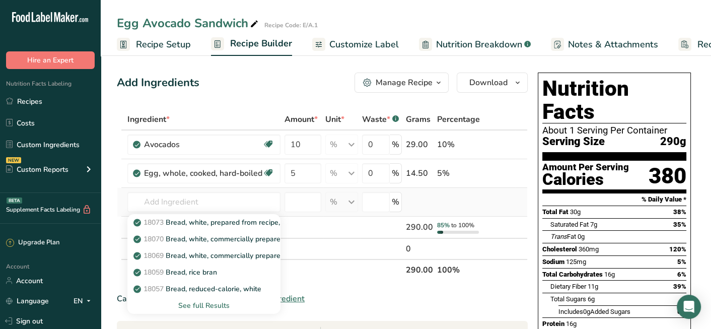
click at [203, 302] on div "See full Results" at bounding box center [203, 305] width 137 height 11
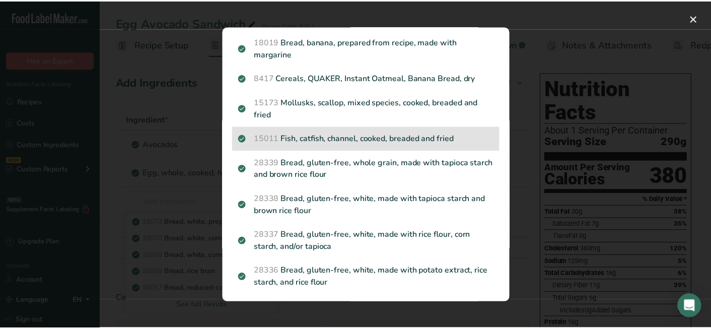
scroll to position [1201, 0]
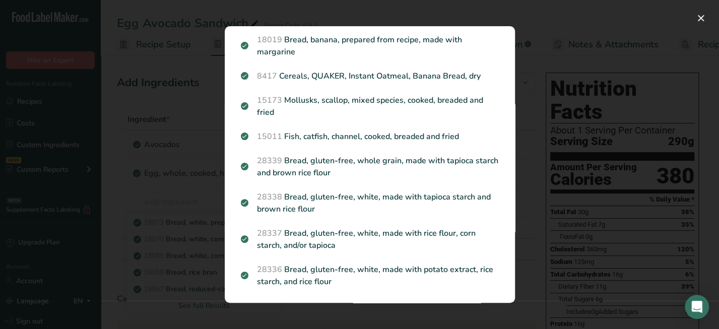
click at [114, 201] on div "Search results modal" at bounding box center [359, 164] width 719 height 329
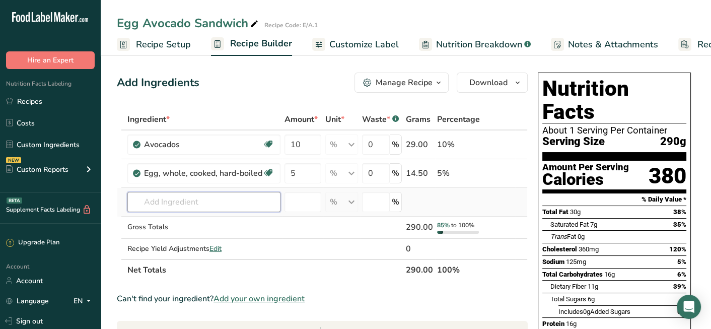
click at [192, 205] on input "text" at bounding box center [203, 202] width 153 height 20
click at [168, 201] on input "text" at bounding box center [203, 202] width 153 height 20
click at [193, 237] on div "Add your own ingredient" at bounding box center [203, 239] width 137 height 11
click at [220, 198] on input "text" at bounding box center [203, 202] width 153 height 20
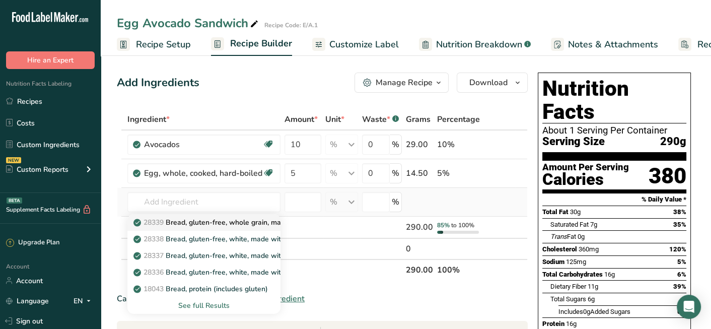
click at [236, 228] on link "28339 Bread, gluten-free, whole grain, made with tapioca starch and brown rice …" at bounding box center [203, 222] width 153 height 17
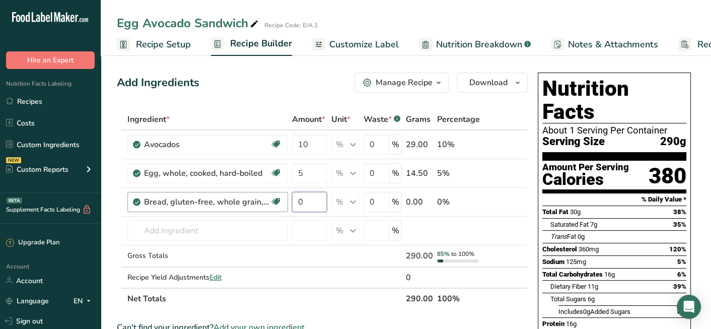
drag, startPoint x: 311, startPoint y: 204, endPoint x: 275, endPoint y: 204, distance: 35.8
click at [279, 205] on tr "Bread, gluten-free, whole grain, made with tapioca starch and brown rice flour …" at bounding box center [322, 202] width 410 height 29
click at [298, 74] on div "Add Ingredients Manage Recipe Delete Recipe Duplicate Recipe Scale Recipe Save …" at bounding box center [322, 83] width 411 height 20
drag, startPoint x: 312, startPoint y: 203, endPoint x: 297, endPoint y: 203, distance: 14.6
click at [297, 203] on input "2" at bounding box center [309, 202] width 35 height 20
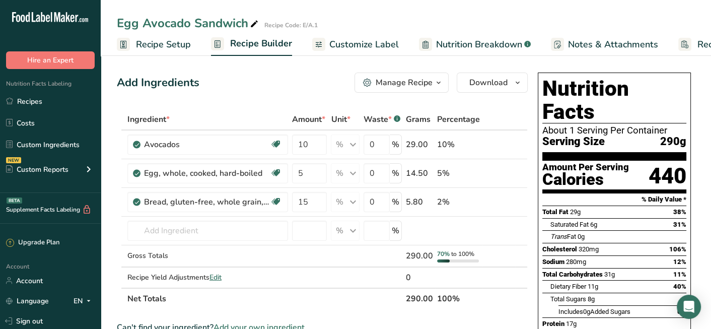
click at [262, 81] on div "Add Ingredients Manage Recipe Delete Recipe Duplicate Recipe Scale Recipe Save …" at bounding box center [322, 83] width 411 height 20
drag, startPoint x: 316, startPoint y: 202, endPoint x: 272, endPoint y: 197, distance: 44.1
click at [285, 206] on tr "Bread, gluten-free, whole grain, made with tapioca starch and brown rice flour …" at bounding box center [322, 202] width 410 height 29
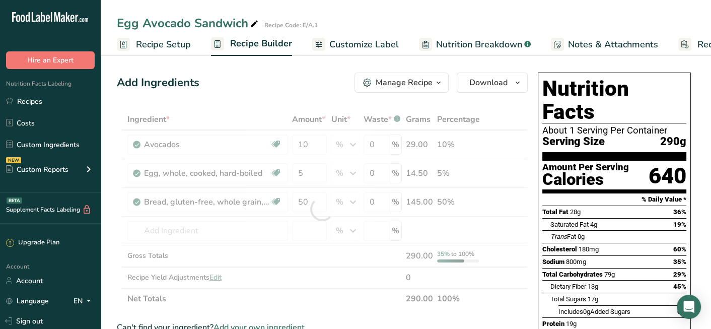
click at [288, 80] on div "Add Ingredients Manage Recipe Delete Recipe Duplicate Recipe Scale Recipe Save …" at bounding box center [322, 83] width 411 height 20
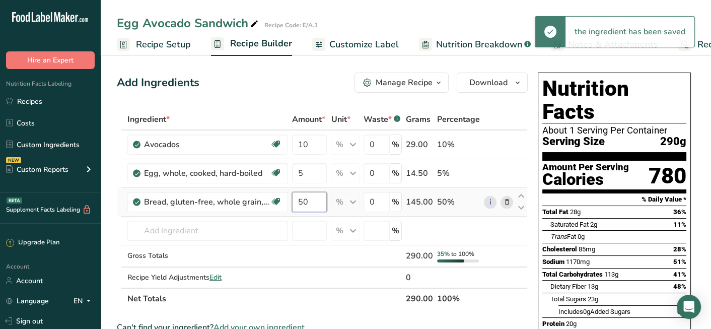
drag, startPoint x: 317, startPoint y: 203, endPoint x: 296, endPoint y: 206, distance: 20.8
click at [296, 206] on input "50" at bounding box center [309, 202] width 35 height 20
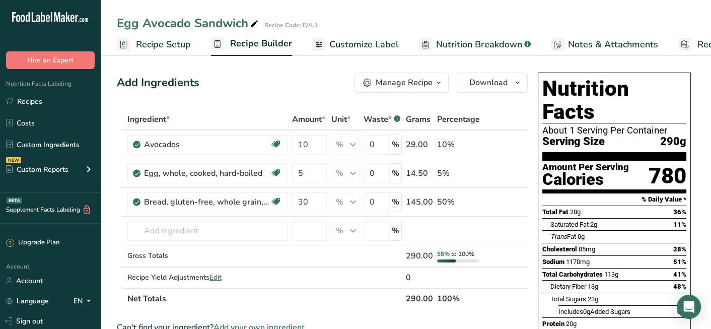
drag, startPoint x: 301, startPoint y: 91, endPoint x: 301, endPoint y: 74, distance: 16.6
click at [301, 90] on div "Add Ingredients Manage Recipe Delete Recipe Duplicate Recipe Scale Recipe Save …" at bounding box center [322, 83] width 411 height 20
drag, startPoint x: 313, startPoint y: 201, endPoint x: 305, endPoint y: 206, distance: 9.8
click at [305, 206] on input "30" at bounding box center [309, 202] width 35 height 20
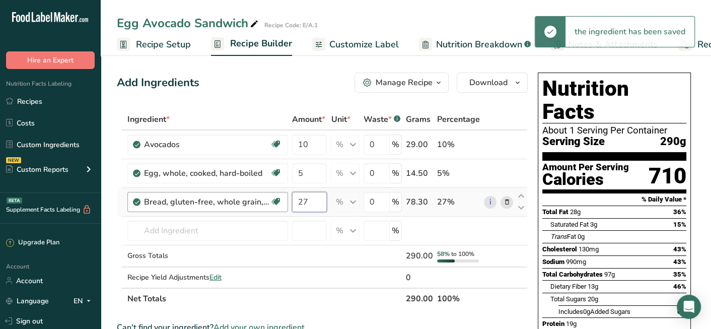
drag, startPoint x: 312, startPoint y: 209, endPoint x: 282, endPoint y: 211, distance: 29.8
click at [282, 211] on tr "Bread, gluten-free, whole grain, made with tapioca starch and brown rice flour …" at bounding box center [322, 202] width 410 height 29
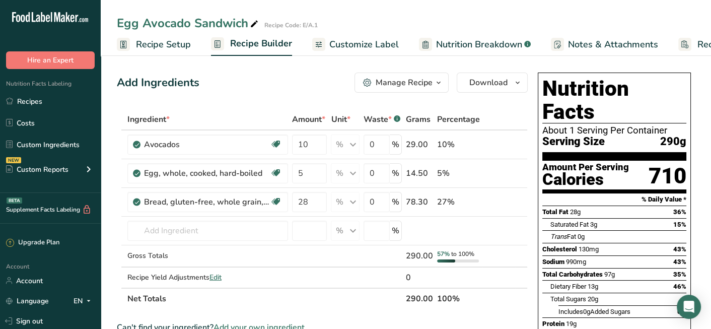
click at [307, 86] on div "Add Ingredients Manage Recipe Delete Recipe Duplicate Recipe Scale Recipe Save …" at bounding box center [322, 83] width 411 height 20
click at [190, 228] on input "text" at bounding box center [207, 231] width 161 height 20
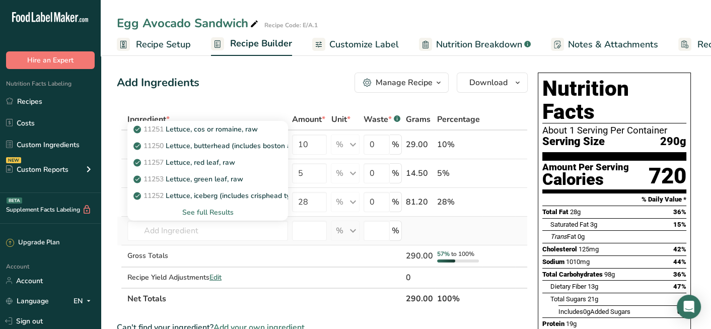
click at [220, 214] on div "See full Results" at bounding box center [207, 212] width 145 height 11
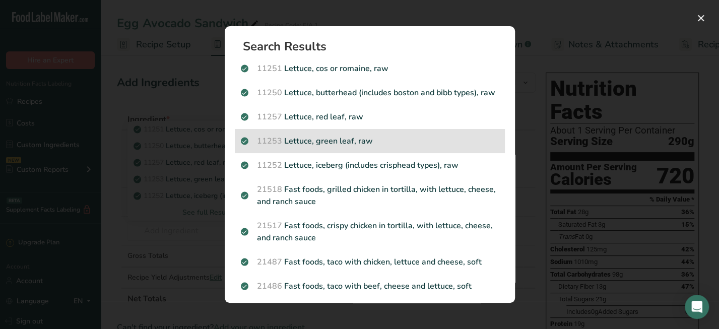
click at [317, 147] on p "11253 Lettuce, green leaf, raw" at bounding box center [370, 141] width 258 height 12
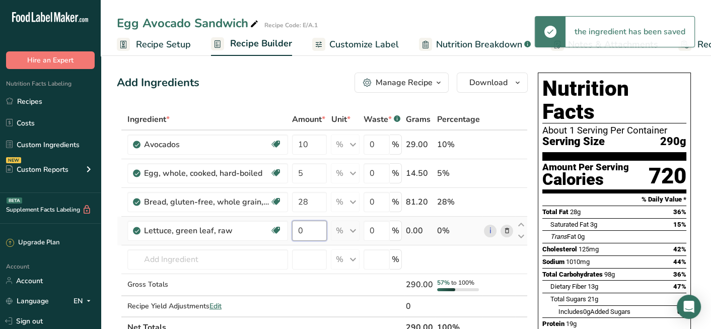
drag, startPoint x: 303, startPoint y: 231, endPoint x: 298, endPoint y: 231, distance: 5.5
click at [298, 231] on input "0" at bounding box center [309, 231] width 35 height 20
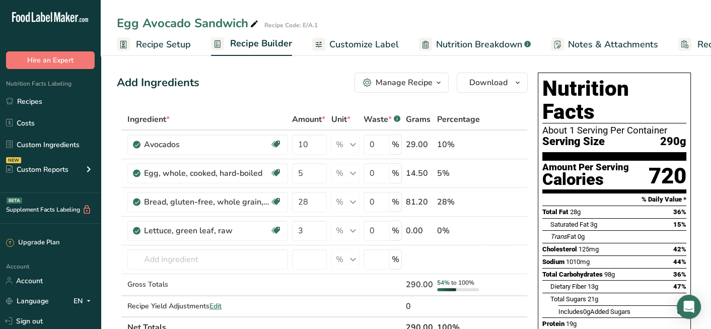
click at [283, 83] on div "Add Ingredients Manage Recipe Delete Recipe Duplicate Recipe Scale Recipe Save …" at bounding box center [322, 83] width 411 height 20
click at [463, 39] on span "Nutrition Breakdown" at bounding box center [479, 45] width 86 height 14
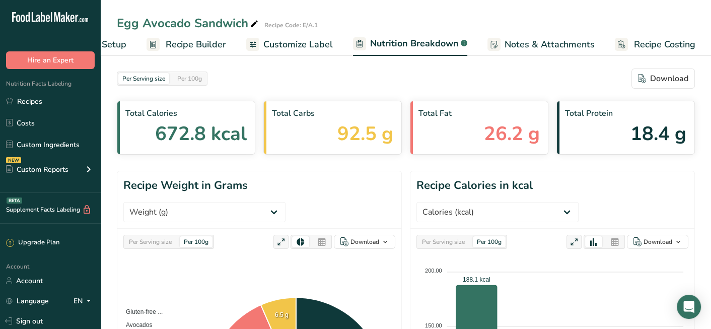
click at [166, 44] on span "Recipe Builder" at bounding box center [196, 45] width 60 height 14
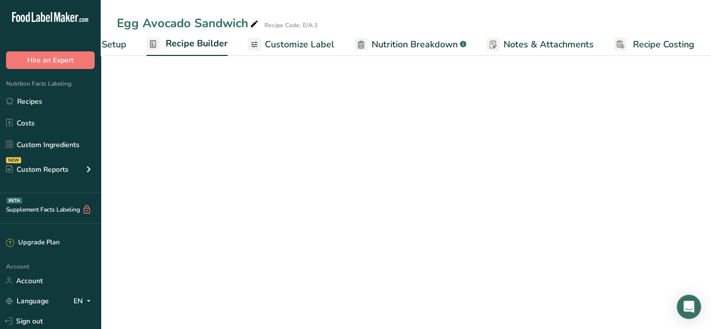
scroll to position [0, 63]
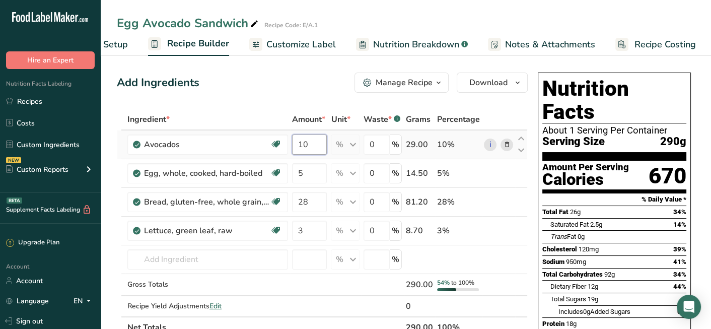
drag, startPoint x: 312, startPoint y: 147, endPoint x: 297, endPoint y: 150, distance: 16.0
click at [297, 150] on input "10" at bounding box center [309, 144] width 35 height 20
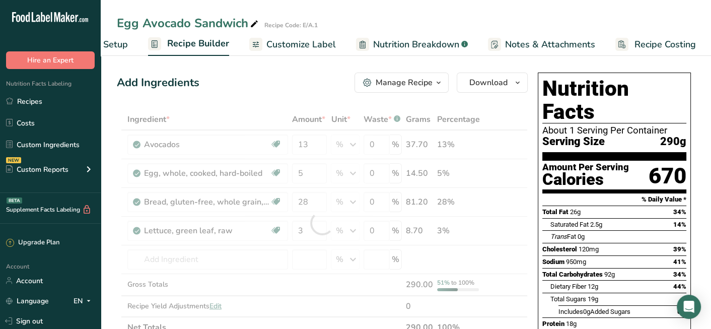
click at [291, 76] on div "Add Ingredients Manage Recipe Delete Recipe Duplicate Recipe Scale Recipe Save …" at bounding box center [322, 83] width 411 height 20
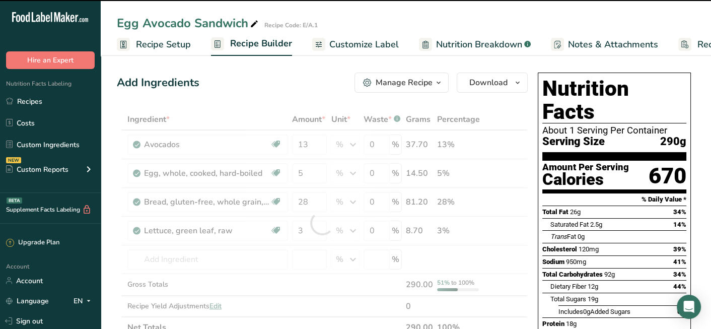
scroll to position [0, 63]
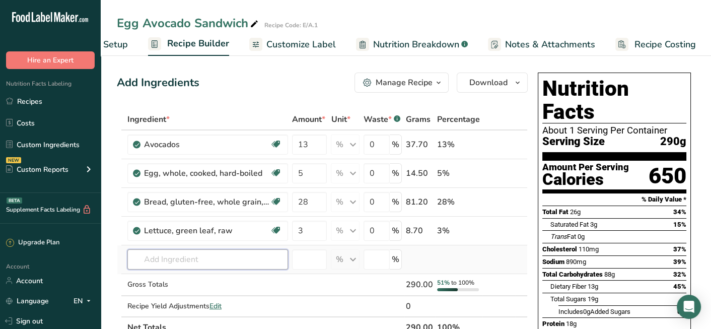
click at [215, 250] on input "text" at bounding box center [207, 259] width 161 height 20
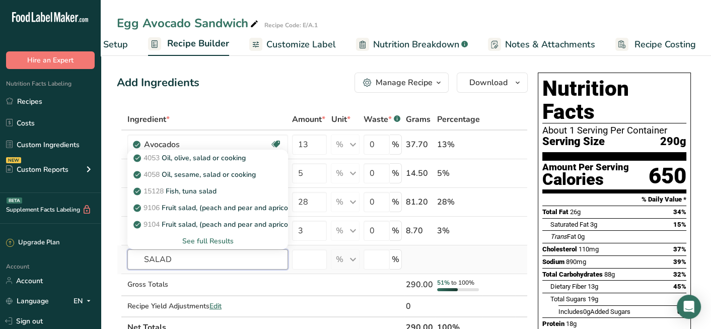
type input "SALAD"
click at [215, 242] on div "See full Results" at bounding box center [207, 241] width 145 height 11
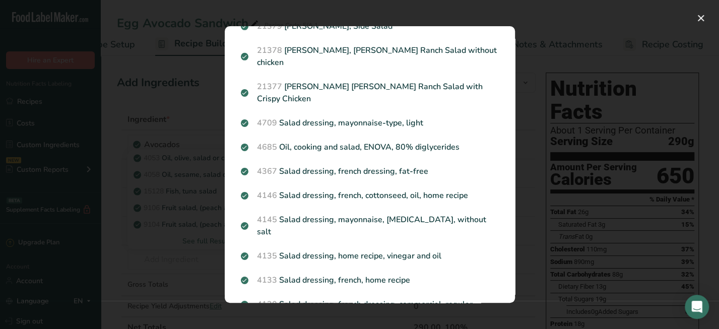
scroll to position [856, 0]
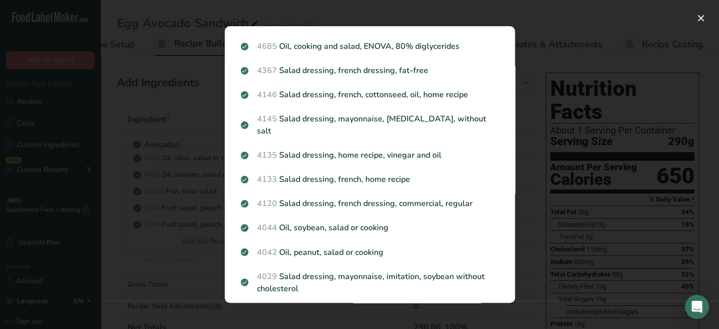
click at [150, 251] on div "Search results modal" at bounding box center [359, 164] width 719 height 329
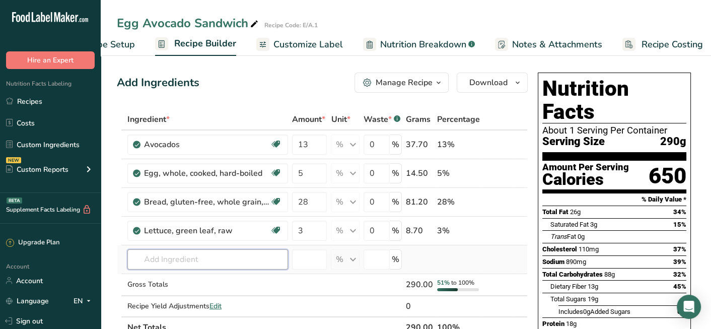
click at [174, 252] on input "text" at bounding box center [207, 259] width 161 height 20
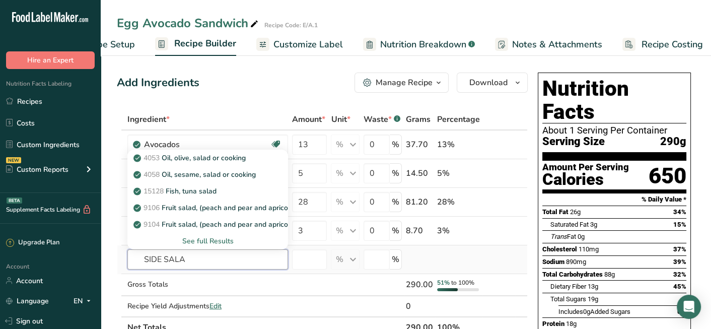
type input "SIDE SALAD"
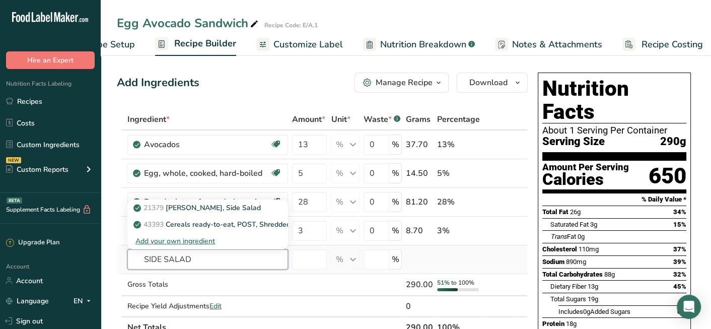
drag, startPoint x: 221, startPoint y: 254, endPoint x: 119, endPoint y: 260, distance: 101.9
click at [119, 260] on tr "SIDE SALAD 21379 McDONALD'S, Side Salad 43393 Cereals ready-to-eat, POST, Shred…" at bounding box center [322, 259] width 410 height 29
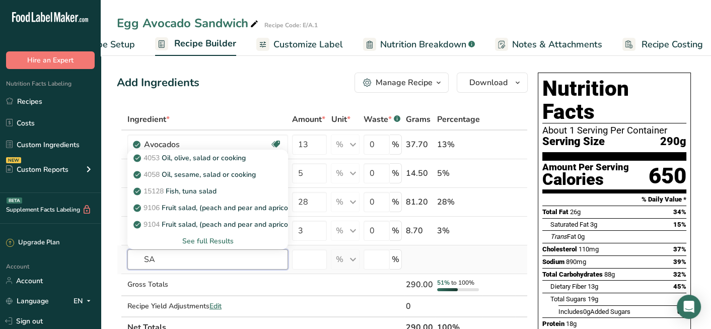
type input "S"
type input "VEGETABLE MIX"
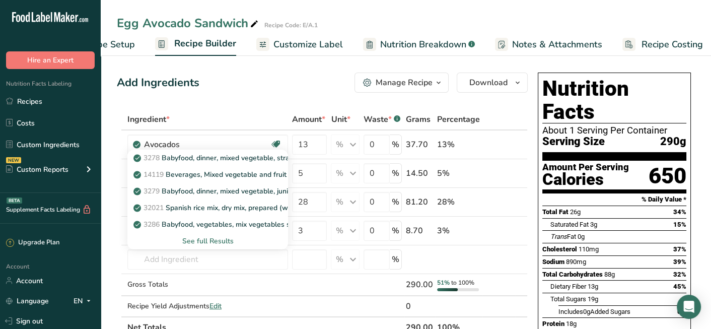
click at [218, 240] on div "See full Results" at bounding box center [207, 241] width 145 height 11
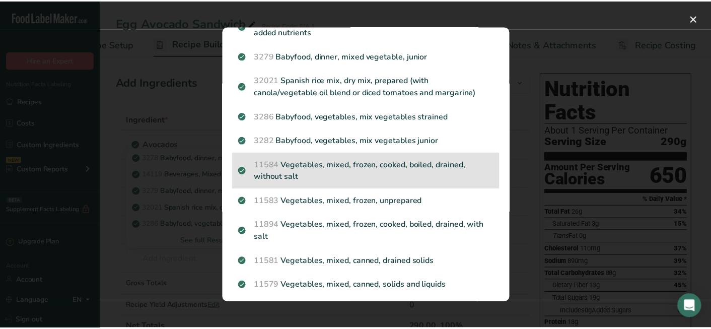
scroll to position [0, 0]
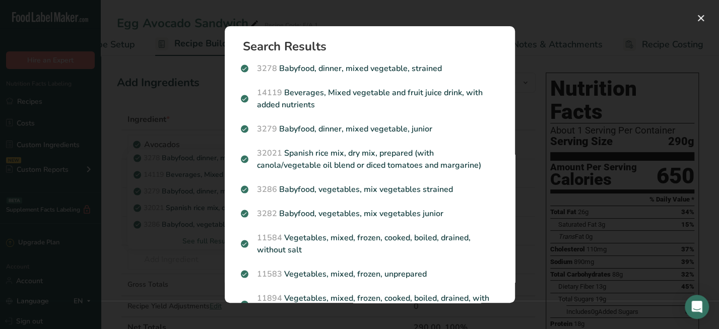
click at [193, 85] on div "Search results modal" at bounding box center [359, 164] width 719 height 329
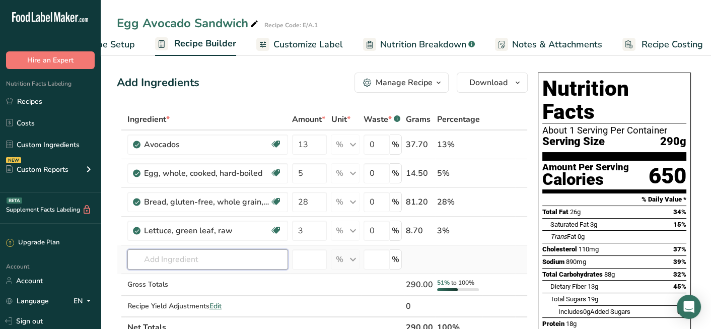
click at [167, 262] on input "text" at bounding box center [207, 259] width 161 height 20
click at [413, 41] on span "Nutrition Breakdown" at bounding box center [423, 45] width 86 height 14
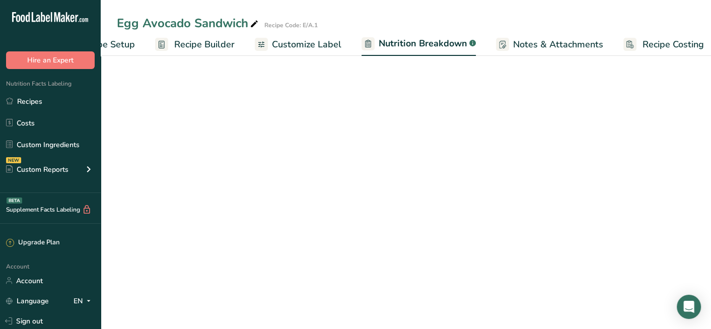
select select "Calories"
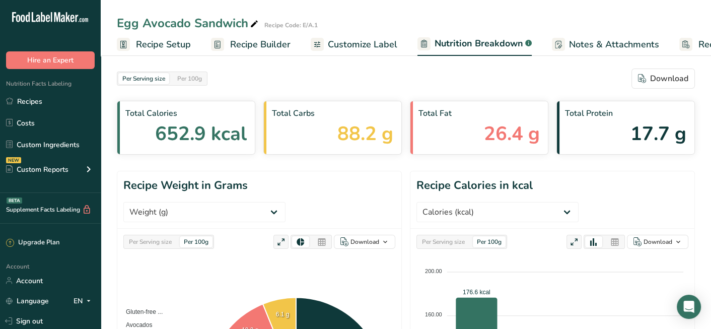
click at [157, 41] on span "Recipe Setup" at bounding box center [163, 45] width 55 height 14
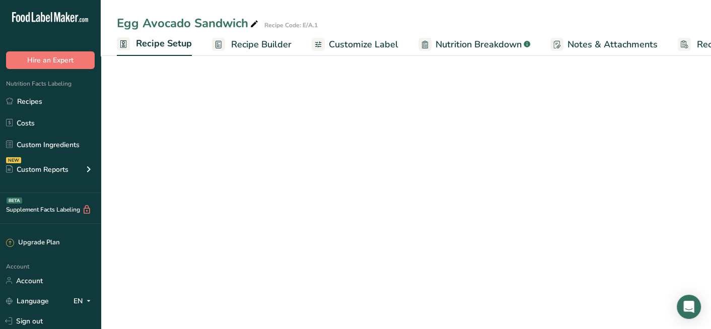
scroll to position [0, 3]
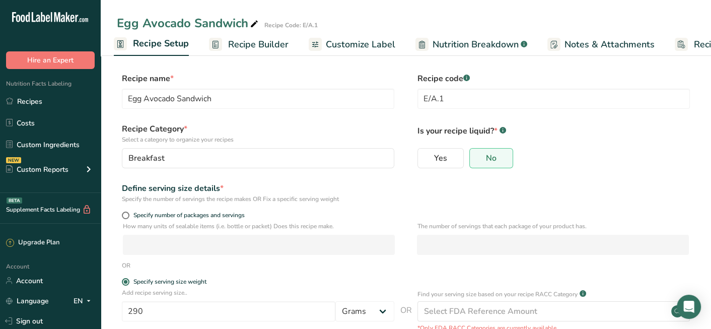
click at [257, 38] on span "Recipe Builder" at bounding box center [258, 45] width 60 height 14
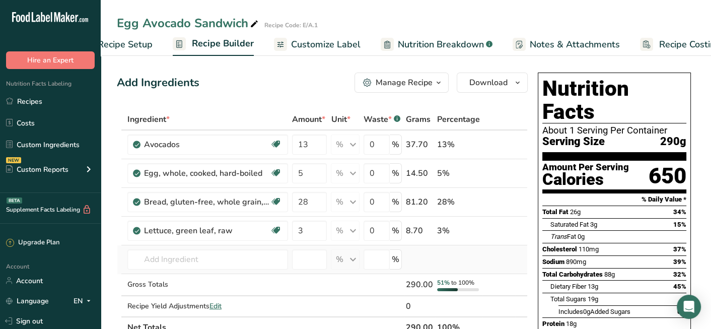
scroll to position [0, 63]
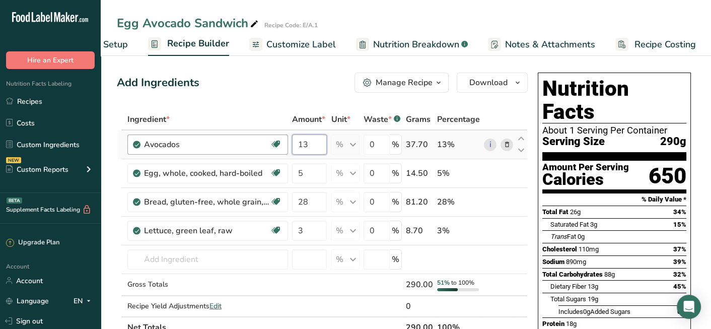
drag, startPoint x: 314, startPoint y: 141, endPoint x: 283, endPoint y: 150, distance: 32.5
click at [283, 150] on tr "Avocados Source of Antioxidants Dairy free Gluten free Vegan Vegetarian Soy fre…" at bounding box center [322, 144] width 410 height 29
type input "16"
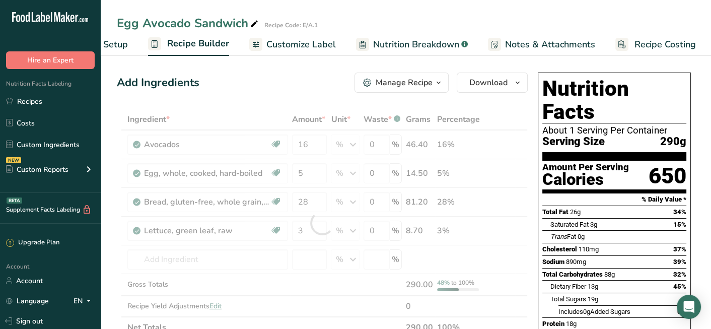
click at [307, 90] on div "Add Ingredients Manage Recipe Delete Recipe Duplicate Recipe Scale Recipe Save …" at bounding box center [322, 83] width 411 height 20
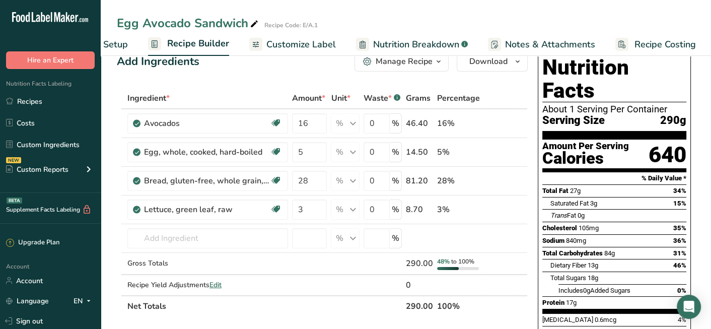
scroll to position [0, 0]
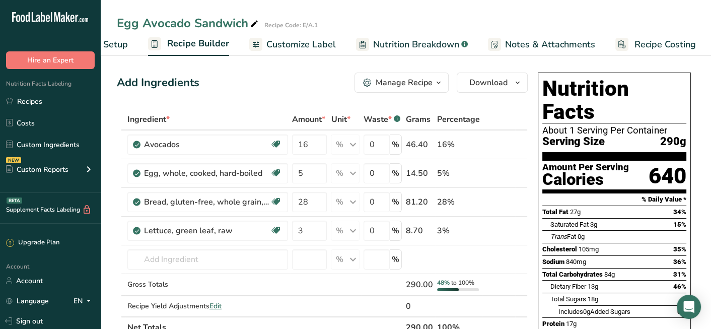
click at [442, 37] on link "Nutrition Breakdown .a-a{fill:#347362;}.b-a{fill:#fff;}" at bounding box center [412, 44] width 112 height 23
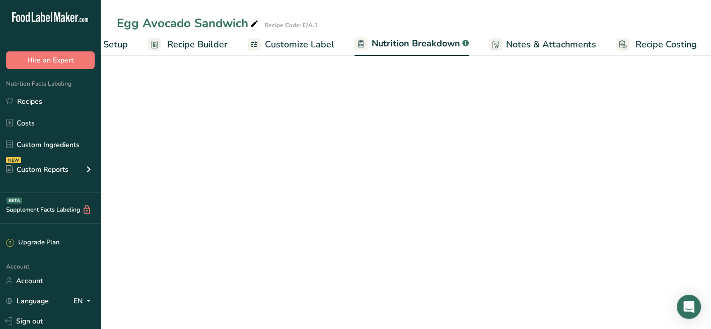
scroll to position [0, 64]
select select "Calories"
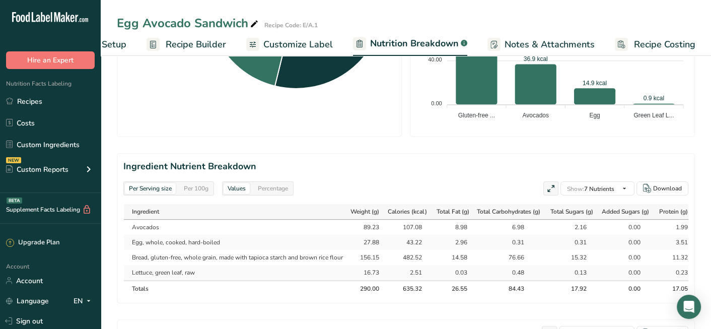
scroll to position [403, 0]
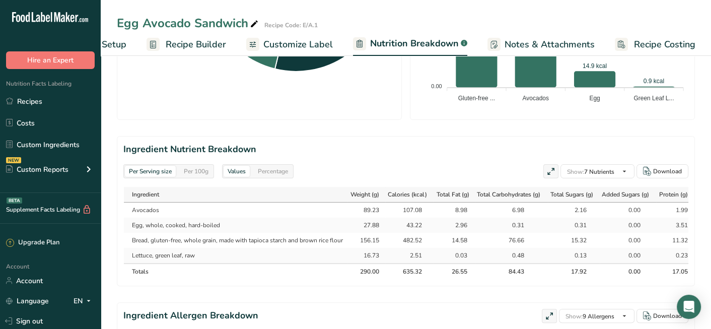
click at [415, 205] on div "107.08" at bounding box center [409, 209] width 25 height 9
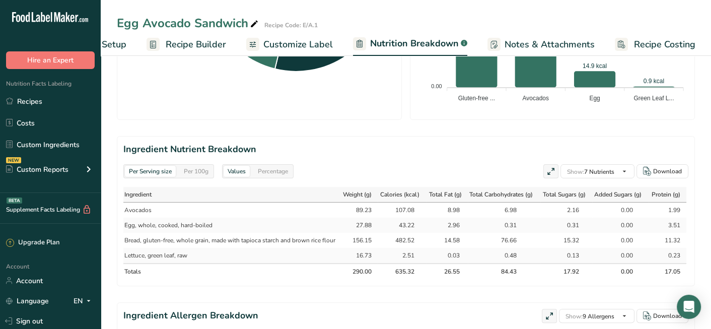
scroll to position [0, 0]
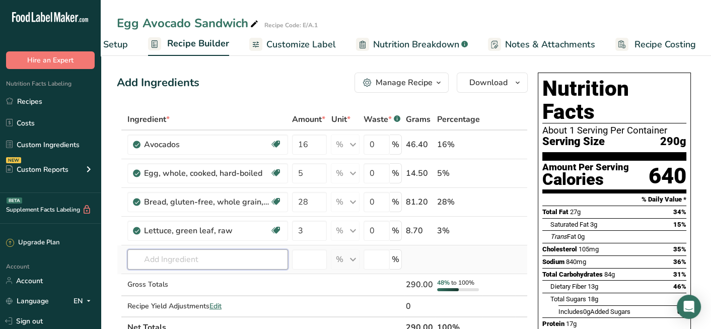
click at [167, 255] on input "text" at bounding box center [207, 259] width 161 height 20
click at [166, 264] on input "text" at bounding box center [207, 259] width 161 height 20
drag, startPoint x: 200, startPoint y: 249, endPoint x: 185, endPoint y: 250, distance: 14.6
drag, startPoint x: 185, startPoint y: 250, endPoint x: 176, endPoint y: 260, distance: 13.9
click at [176, 260] on input "text" at bounding box center [207, 259] width 161 height 20
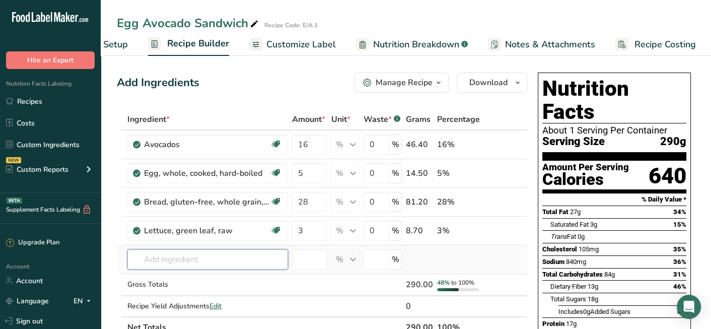
click at [176, 260] on input "text" at bounding box center [207, 259] width 161 height 20
type input "BREAD SLICE"
click at [194, 239] on div "Add your own ingredient" at bounding box center [207, 241] width 145 height 11
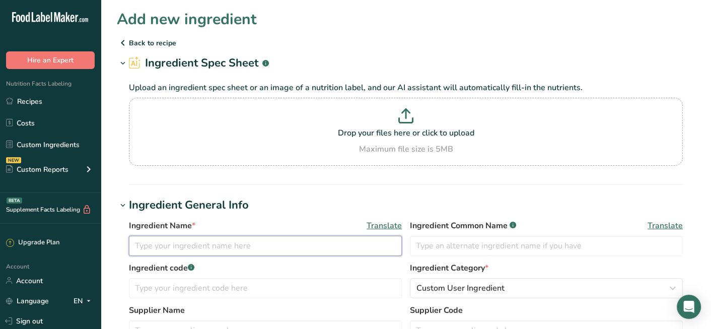
click at [267, 243] on input "text" at bounding box center [265, 246] width 273 height 20
type input "KETO SLICE BREAD"
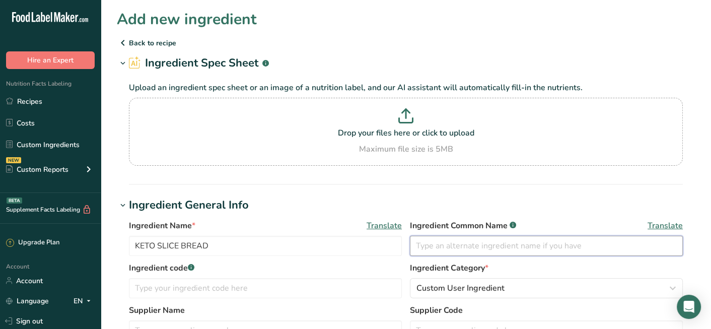
click at [540, 241] on input "text" at bounding box center [546, 246] width 273 height 20
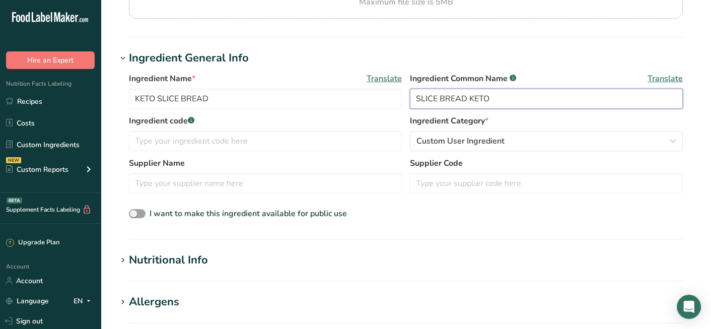
scroll to position [151, 0]
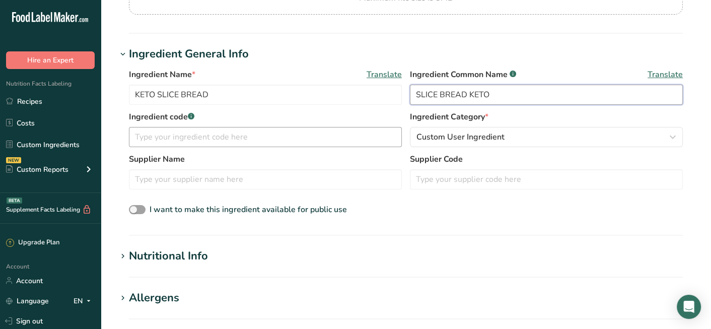
type input "SLICE BREAD KETO"
click at [241, 132] on input "text" at bounding box center [265, 137] width 273 height 20
type input "KETO SLICE.01"
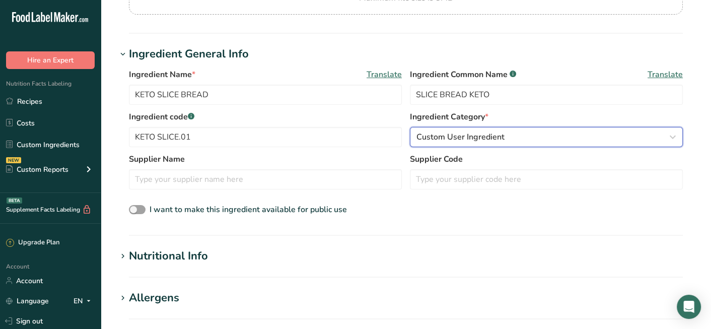
click at [509, 131] on div "Custom User Ingredient" at bounding box center [544, 137] width 254 height 12
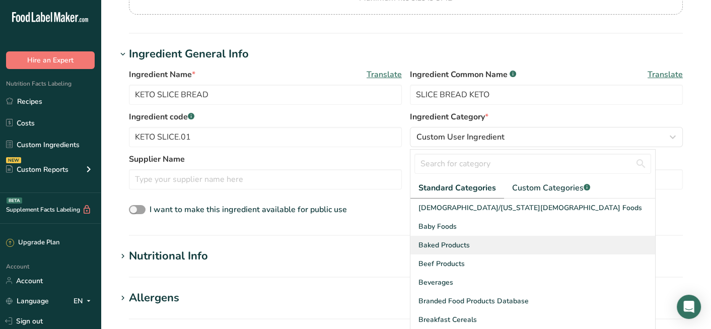
click at [485, 242] on div "Baked Products" at bounding box center [532, 245] width 245 height 19
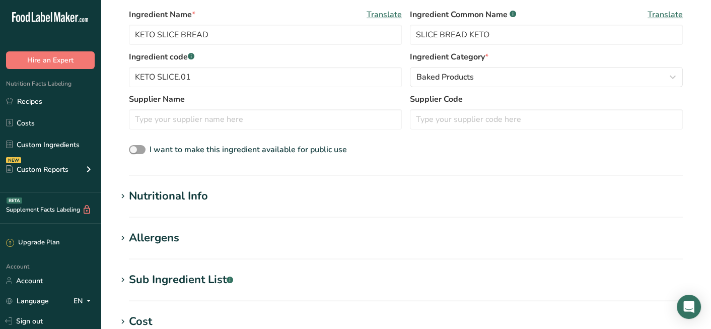
scroll to position [302, 0]
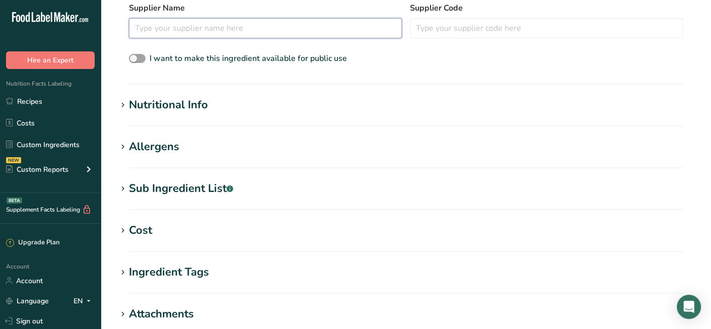
click at [250, 22] on input "text" at bounding box center [265, 28] width 273 height 20
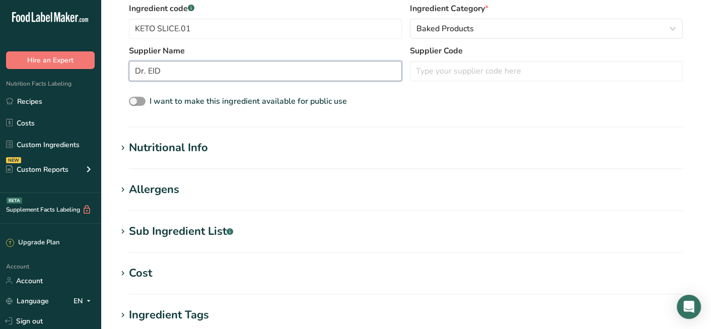
scroll to position [201, 0]
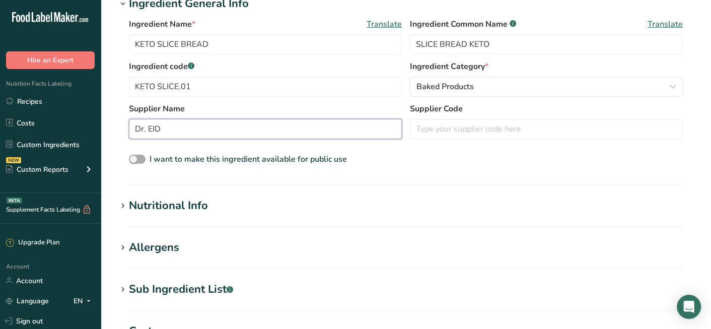
type input "Dr. EID"
click at [144, 157] on span at bounding box center [137, 160] width 17 height 10
click at [135, 157] on input "I want to make this ingredient available for public use" at bounding box center [132, 159] width 7 height 7
checkbox input "true"
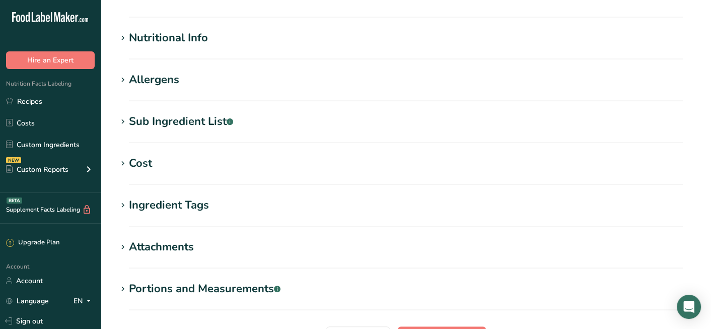
scroll to position [353, 0]
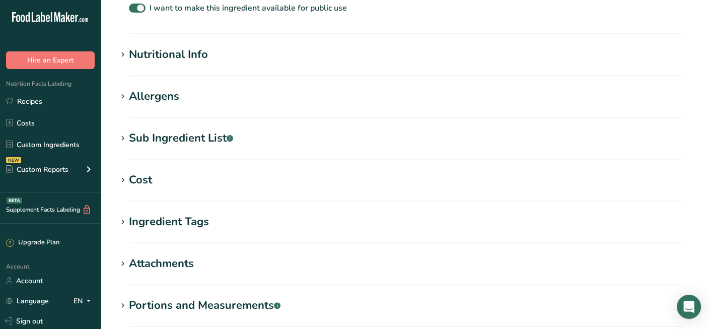
click at [171, 57] on div "Nutritional Info" at bounding box center [168, 54] width 79 height 17
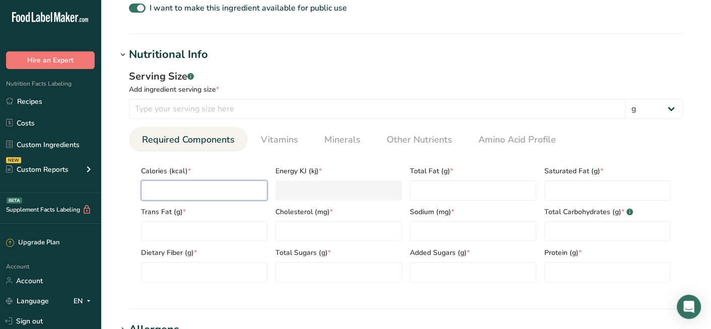
click at [193, 186] on input "number" at bounding box center [204, 190] width 126 height 20
type input "1"
type KJ "4.2"
type input "10"
type KJ "41.8"
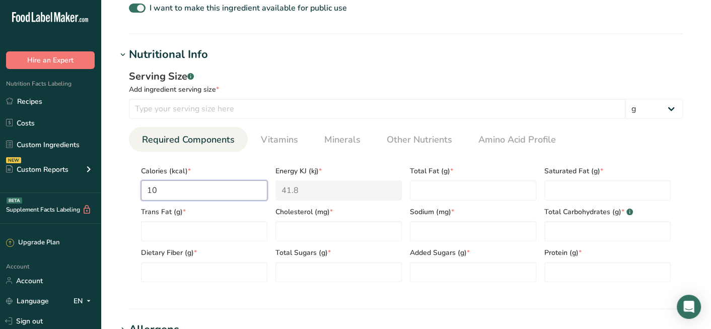
type input "109"
type KJ "456.1"
type input "109"
type Fat "2.5"
type Carbohydrates "1.45"
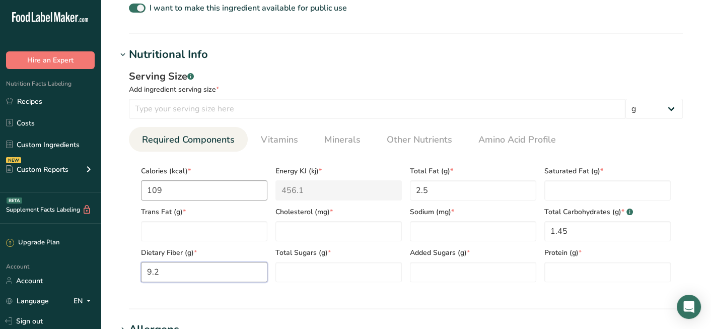
type Fiber "9.2"
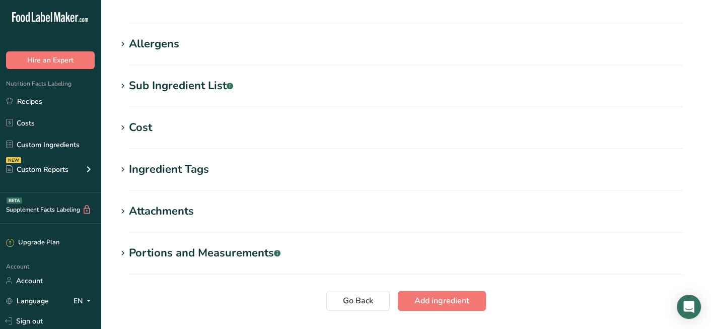
scroll to position [655, 0]
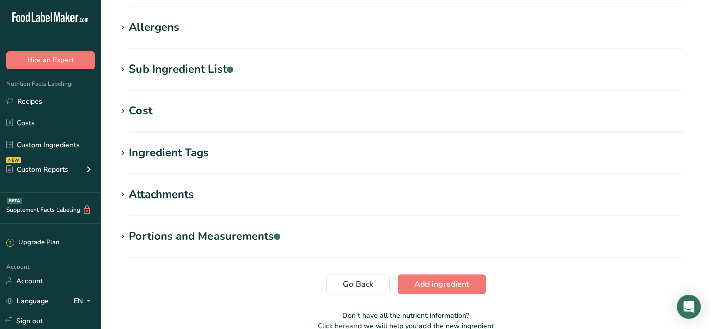
type input "11"
drag, startPoint x: 461, startPoint y: 294, endPoint x: 460, endPoint y: 288, distance: 6.1
click at [456, 282] on span "Add ingredient" at bounding box center [442, 284] width 55 height 12
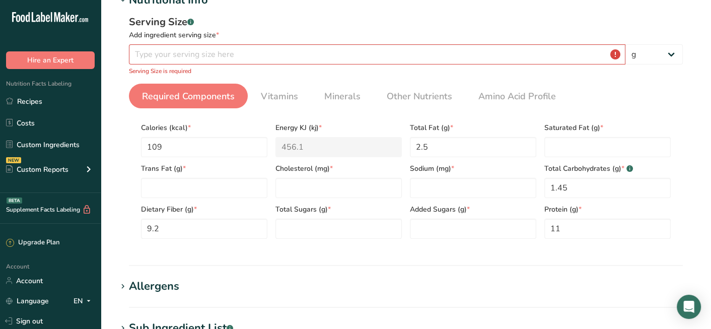
scroll to position [0, 0]
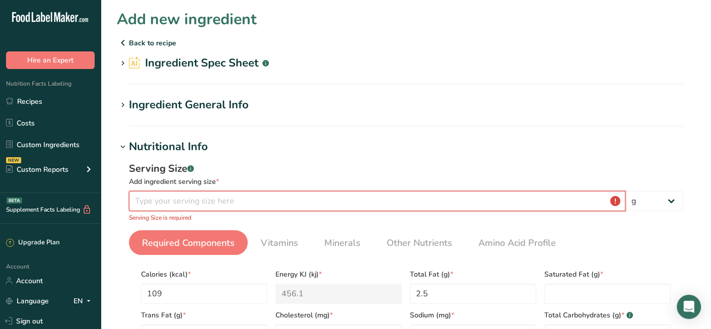
click at [396, 199] on input "number" at bounding box center [377, 201] width 497 height 20
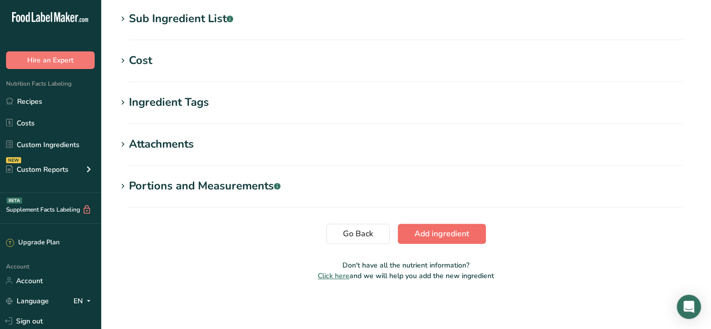
type input "40"
click at [464, 227] on button "Add ingredient" at bounding box center [442, 234] width 88 height 20
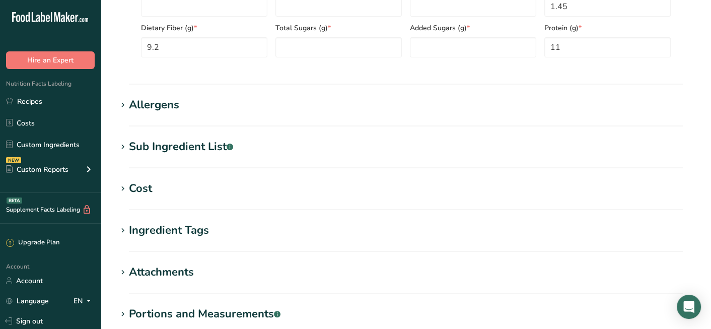
scroll to position [294, 0]
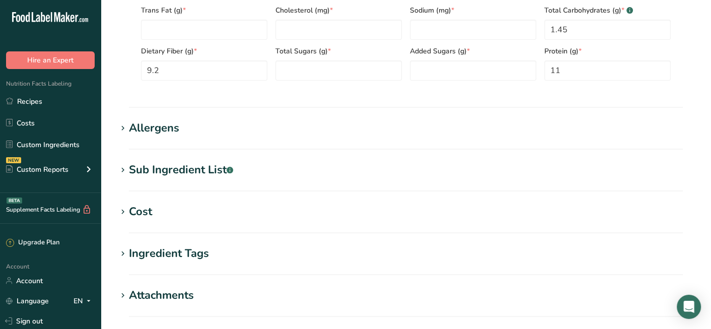
click at [132, 126] on div "Allergens" at bounding box center [154, 128] width 50 height 17
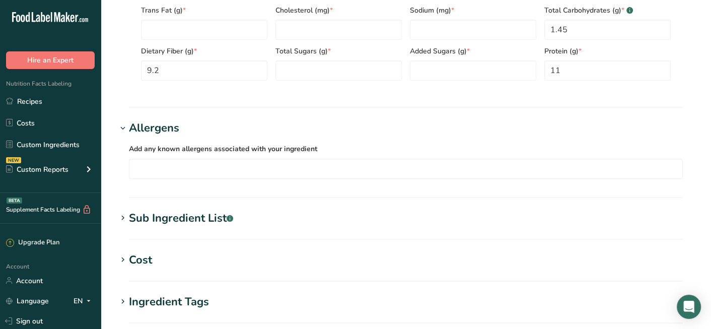
click at [213, 215] on div "Sub Ingredient List .a-a{fill:#347362;}.b-a{fill:#fff;}" at bounding box center [181, 218] width 104 height 17
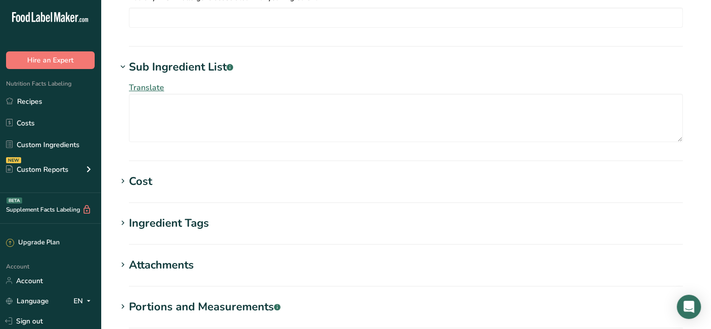
click at [199, 186] on h1 "Cost" at bounding box center [406, 181] width 578 height 17
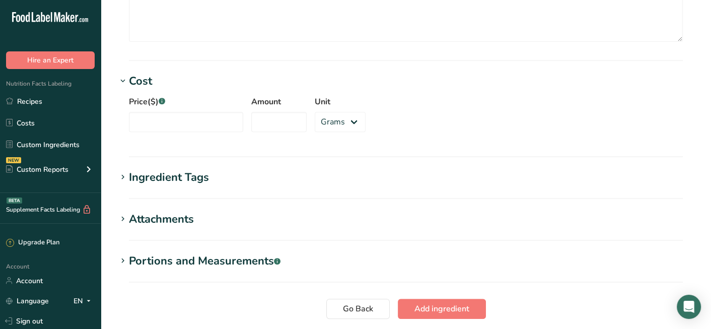
scroll to position [545, 0]
click at [202, 179] on div "Ingredient Tags" at bounding box center [169, 177] width 80 height 17
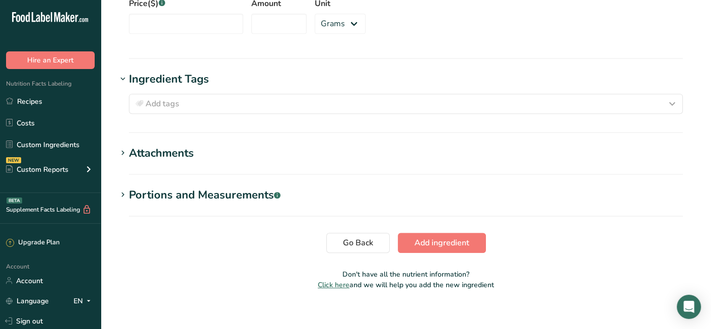
scroll to position [646, 0]
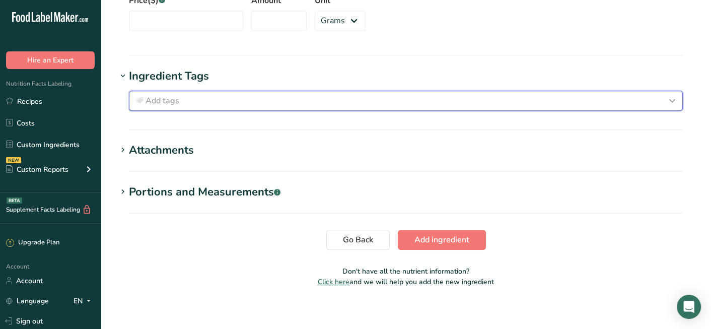
click at [258, 97] on div "Add tags" at bounding box center [405, 101] width 545 height 12
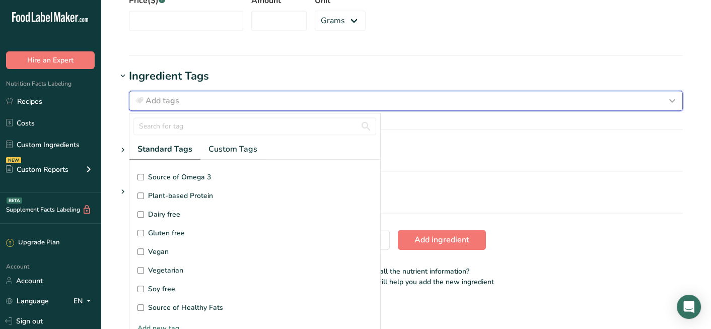
scroll to position [50, 0]
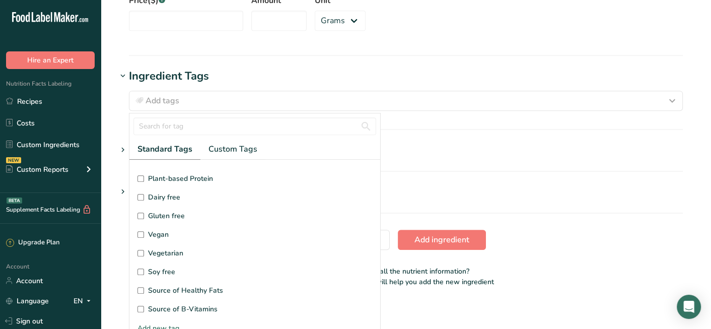
click at [149, 217] on span "Gluten free" at bounding box center [166, 216] width 37 height 11
click at [144, 217] on input "Gluten free" at bounding box center [140, 216] width 7 height 7
checkbox input "true"
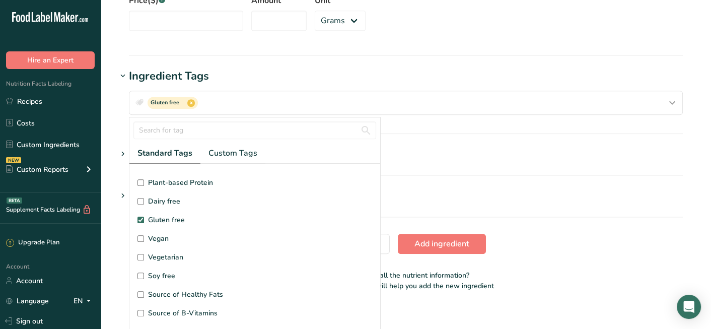
click at [532, 211] on section "Portions and Measurements .a-a{fill:#347362;}.b-a{fill:#fff;} Add portion" at bounding box center [406, 203] width 578 height 30
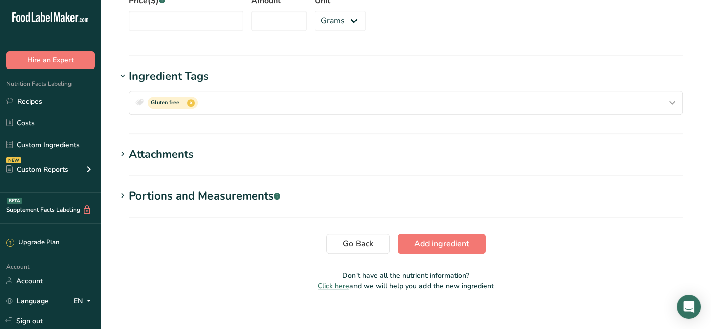
click at [217, 158] on h1 "Attachments" at bounding box center [406, 154] width 578 height 17
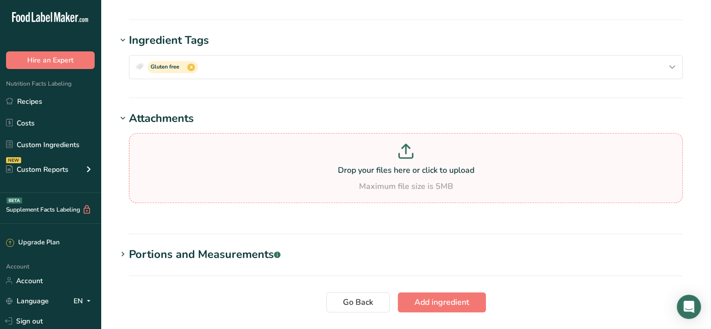
scroll to position [747, 0]
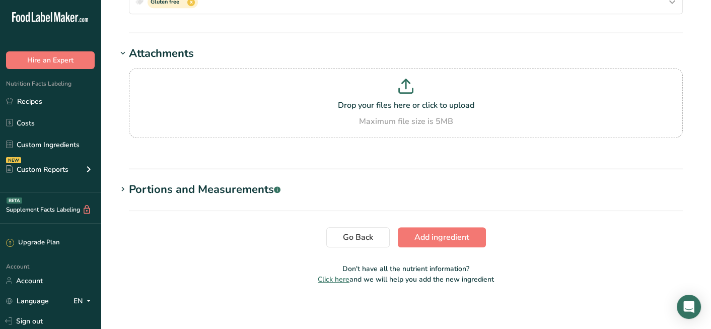
click at [198, 182] on div "Portions and Measurements .a-a{fill:#347362;}.b-a{fill:#fff;}" at bounding box center [205, 189] width 152 height 17
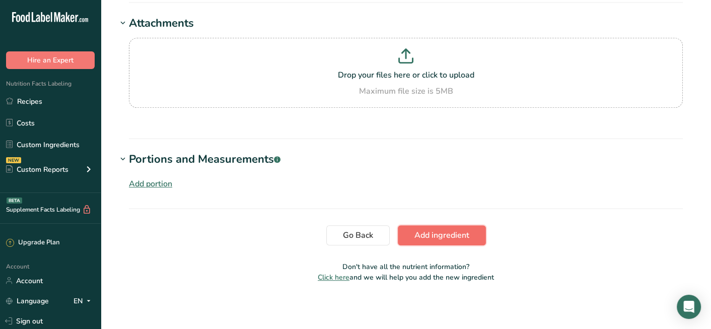
click at [437, 229] on span "Add ingredient" at bounding box center [442, 235] width 55 height 12
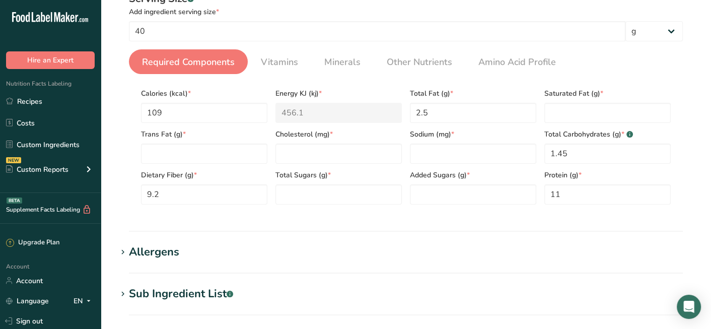
scroll to position [138, 0]
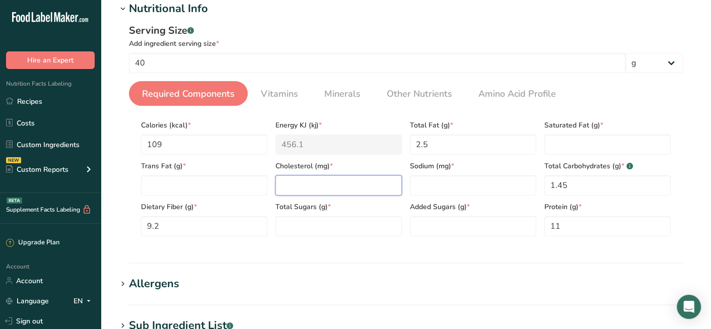
click at [357, 175] on input "number" at bounding box center [338, 185] width 126 height 20
type input "0"
click at [359, 226] on Sugars "number" at bounding box center [338, 226] width 126 height 20
type Sugars "0"
click at [603, 137] on Fat "number" at bounding box center [607, 144] width 126 height 20
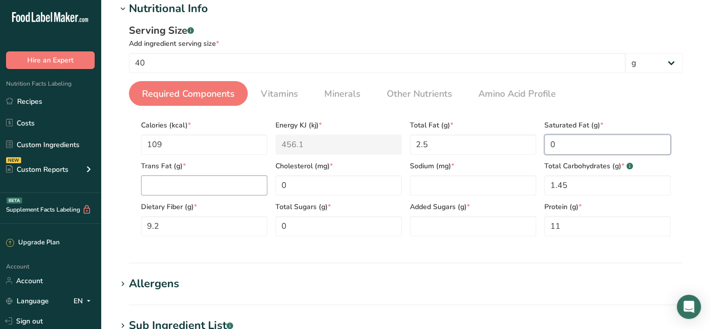
type Fat "0"
click at [172, 175] on Fat "number" at bounding box center [204, 185] width 126 height 20
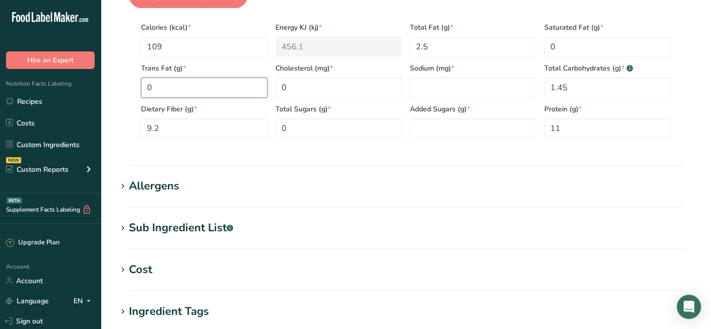
scroll to position [239, 0]
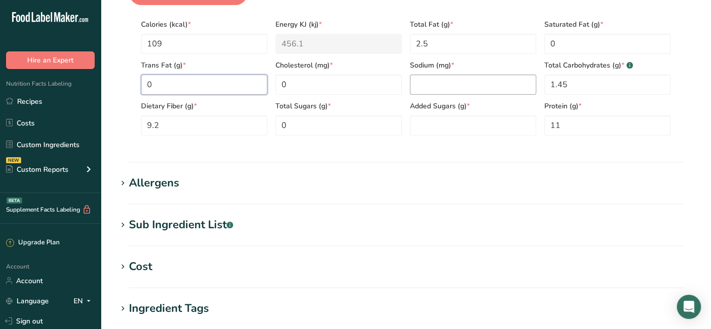
type Fat "0"
click at [499, 93] on input "number" at bounding box center [473, 85] width 126 height 20
type input "0"
click at [508, 119] on Sugars "number" at bounding box center [473, 125] width 126 height 20
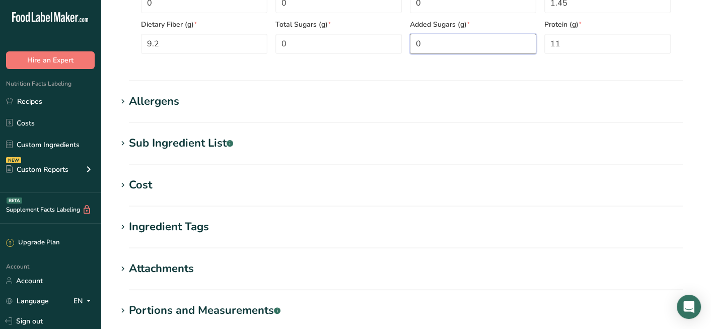
scroll to position [445, 0]
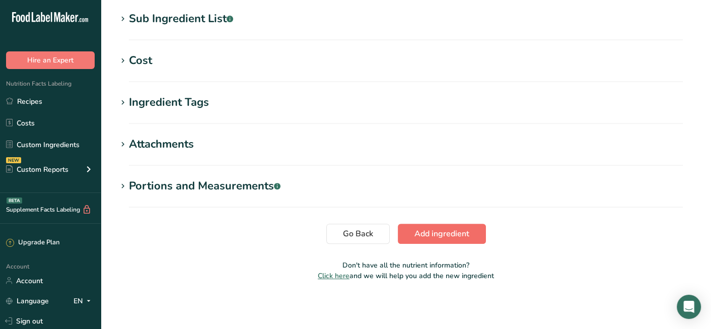
type Sugars "0"
click at [433, 235] on span "Add ingredient" at bounding box center [442, 234] width 55 height 12
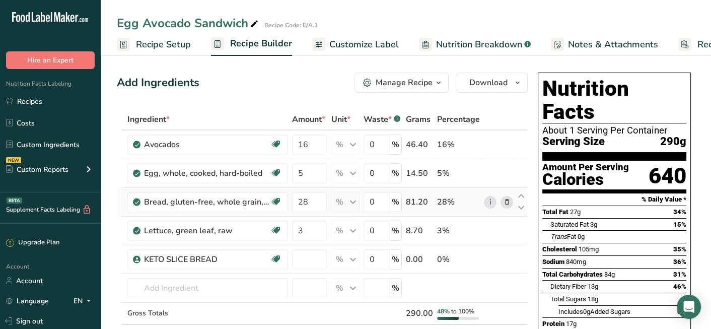
click at [505, 199] on icon at bounding box center [506, 202] width 7 height 11
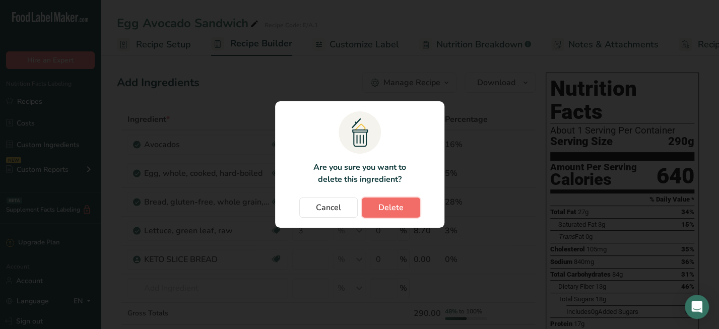
click at [400, 208] on span "Delete" at bounding box center [390, 207] width 25 height 12
type input "3"
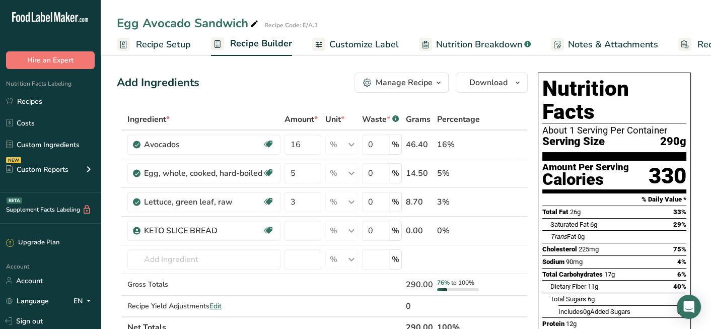
click at [466, 46] on span "Nutrition Breakdown" at bounding box center [479, 45] width 86 height 14
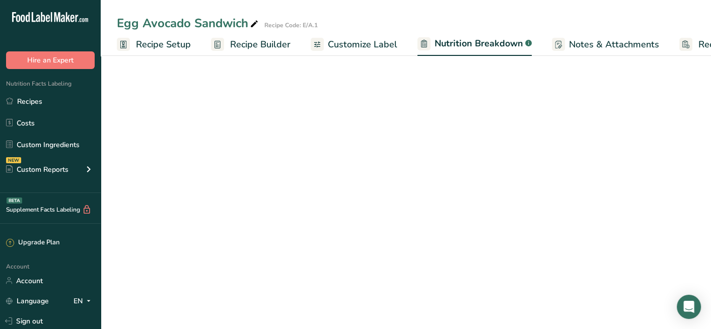
select select "Calories"
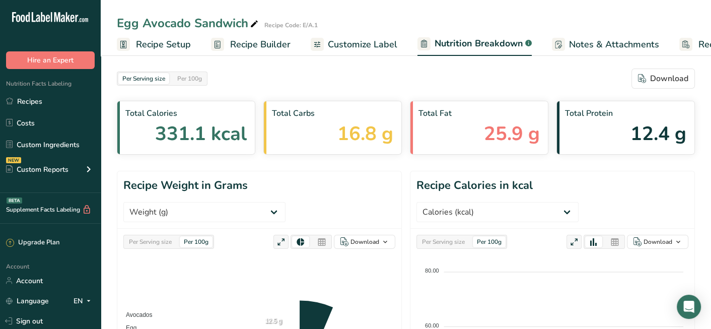
scroll to position [0, 64]
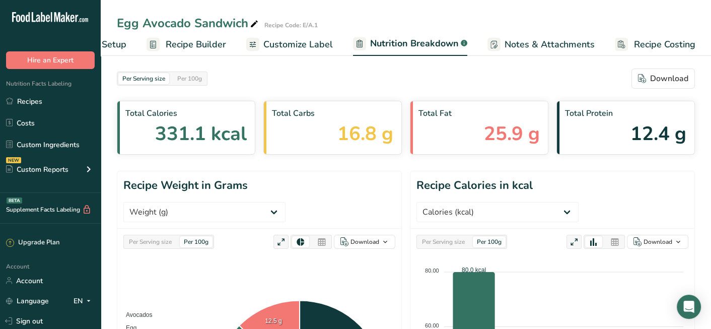
click at [170, 45] on span "Recipe Builder" at bounding box center [196, 45] width 60 height 14
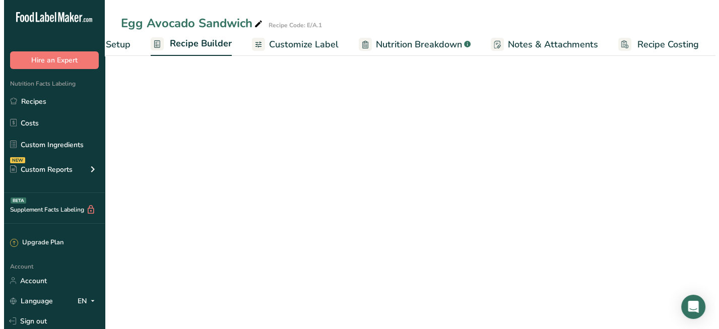
scroll to position [0, 63]
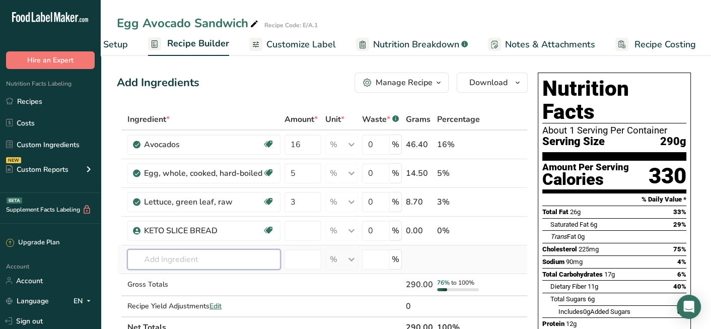
click at [256, 250] on input "text" at bounding box center [203, 259] width 153 height 20
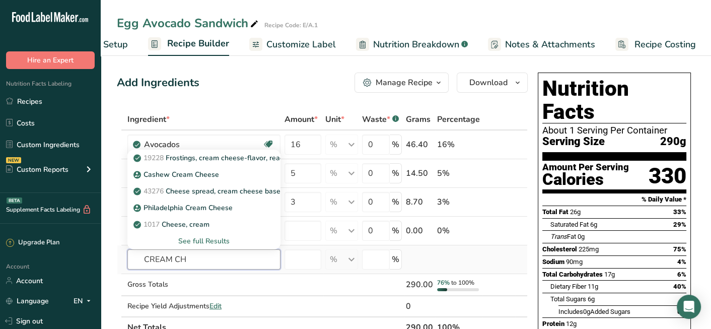
type input "CREAM CH"
click at [201, 237] on div "See full Results" at bounding box center [203, 241] width 137 height 11
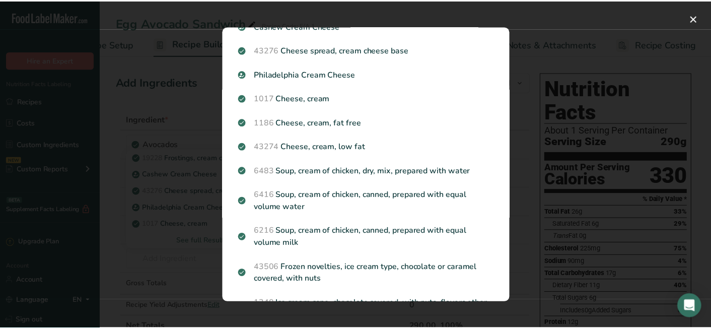
scroll to position [0, 0]
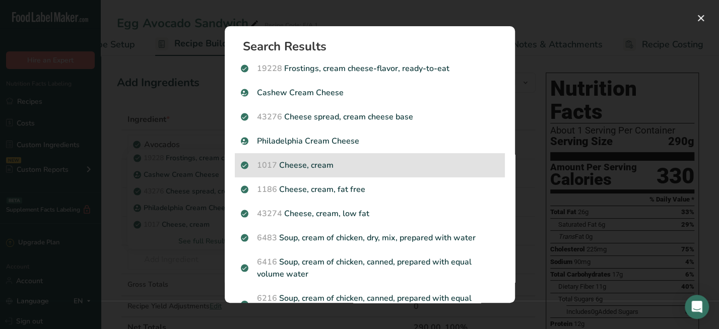
click at [337, 162] on p "1017 Cheese, cream" at bounding box center [370, 165] width 258 height 12
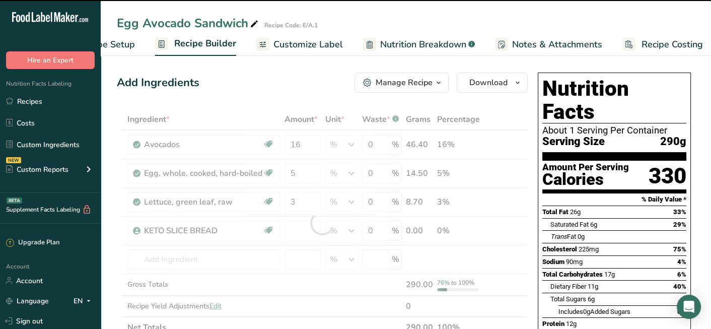
type input "0"
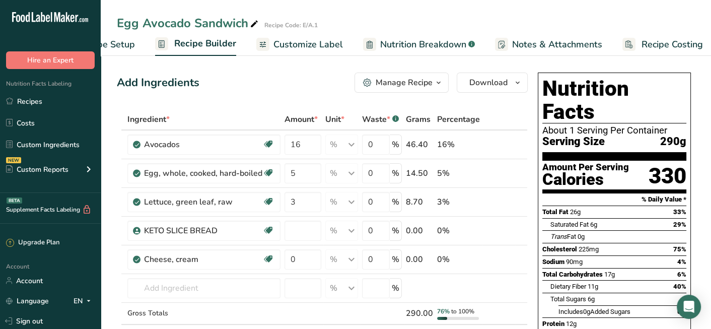
click at [407, 43] on span "Nutrition Breakdown" at bounding box center [423, 45] width 86 height 14
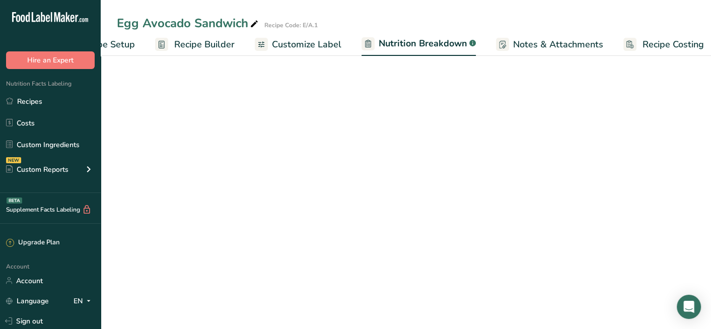
scroll to position [0, 64]
select select "Calories"
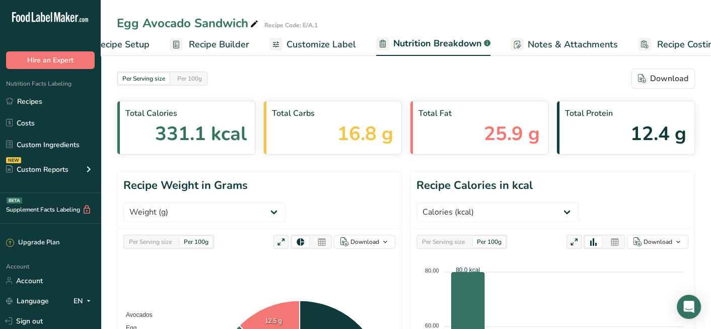
scroll to position [0, 0]
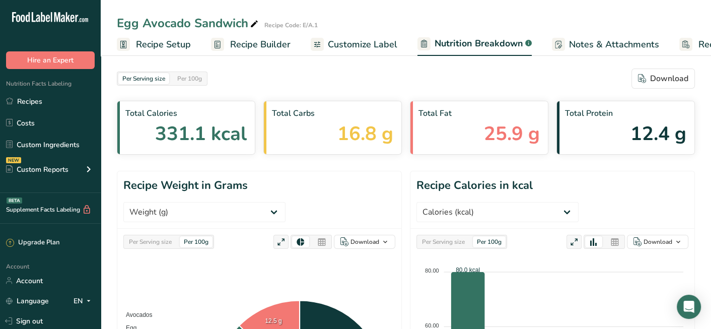
click at [256, 44] on span "Recipe Builder" at bounding box center [260, 45] width 60 height 14
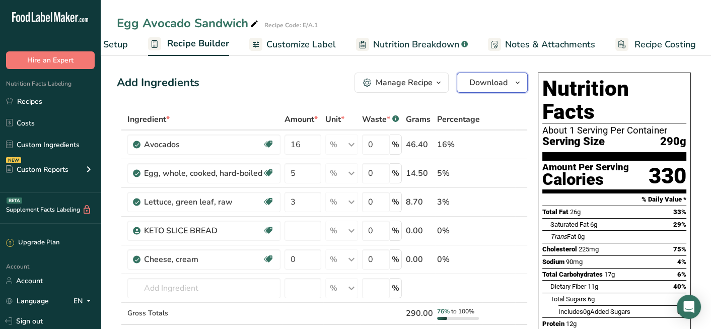
click at [476, 85] on span "Download" at bounding box center [488, 83] width 38 height 12
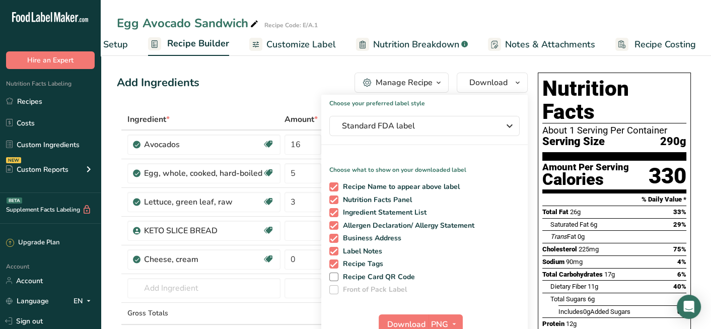
click at [271, 82] on div "Add Ingredients Manage Recipe Delete Recipe Duplicate Recipe Scale Recipe Save …" at bounding box center [322, 83] width 411 height 20
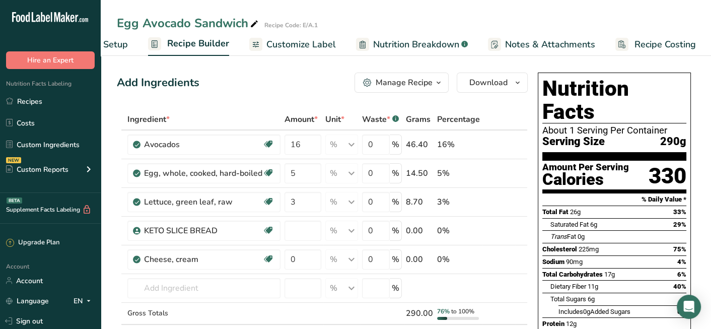
click at [365, 46] on div at bounding box center [362, 44] width 13 height 13
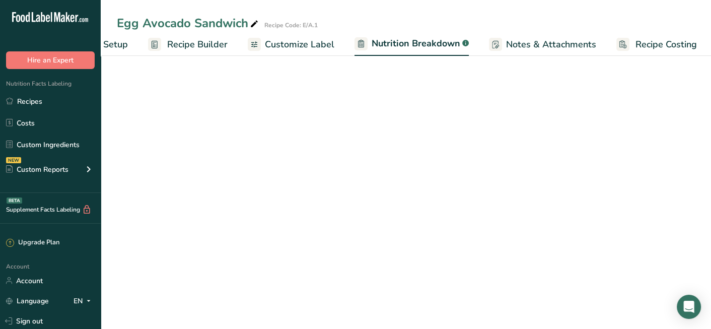
scroll to position [0, 64]
select select "Calories"
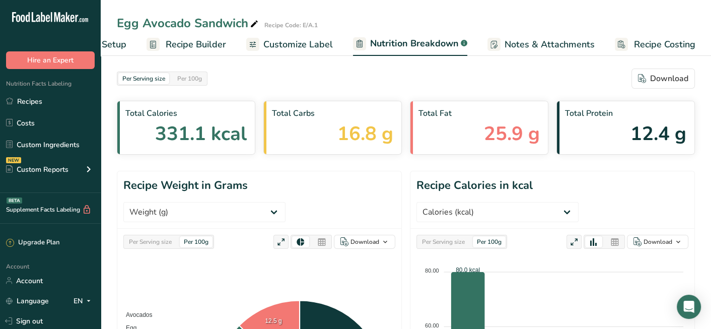
click at [299, 46] on span "Customize Label" at bounding box center [298, 45] width 70 height 14
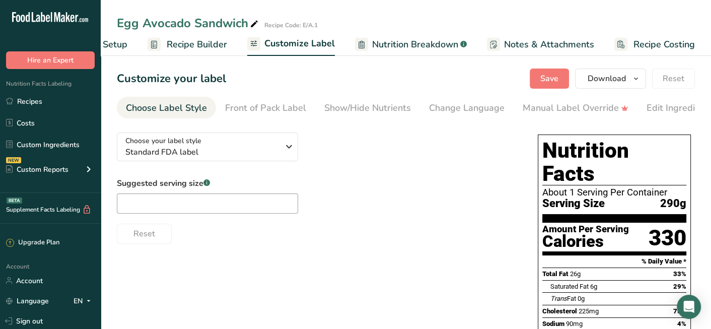
click at [411, 46] on span "Nutrition Breakdown" at bounding box center [415, 45] width 86 height 14
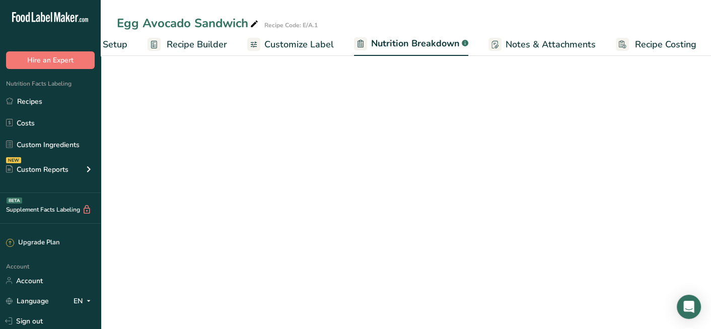
scroll to position [0, 64]
select select "Calories"
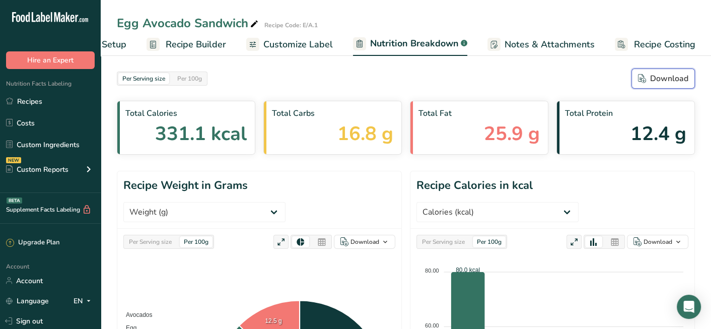
click at [673, 79] on div "Download" at bounding box center [663, 79] width 50 height 12
click at [528, 40] on span "Notes & Attachments" at bounding box center [550, 45] width 90 height 14
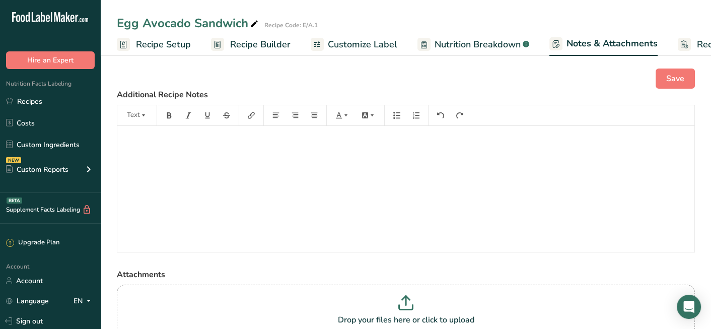
click at [164, 41] on span "Recipe Setup" at bounding box center [163, 45] width 55 height 14
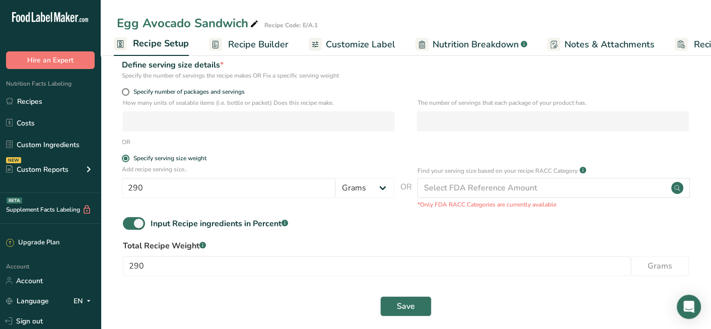
scroll to position [133, 0]
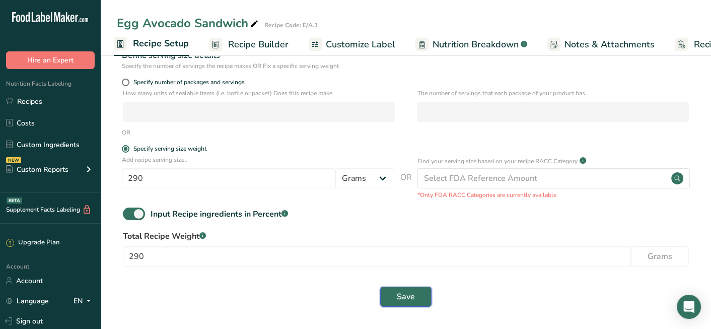
click at [398, 299] on span "Save" at bounding box center [406, 297] width 18 height 12
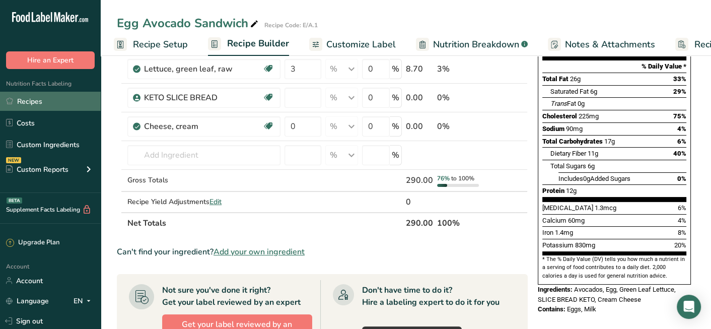
click at [51, 98] on link "Recipes" at bounding box center [50, 101] width 101 height 19
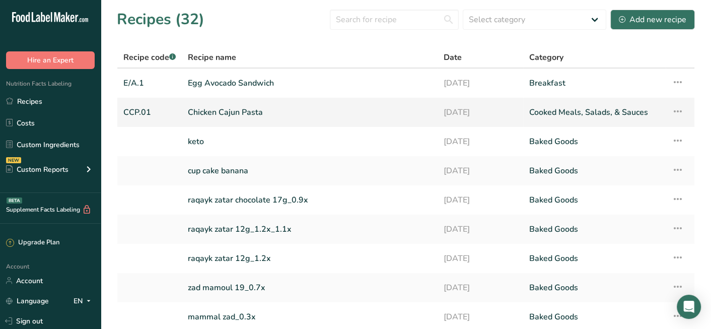
click at [676, 109] on icon at bounding box center [678, 111] width 12 height 18
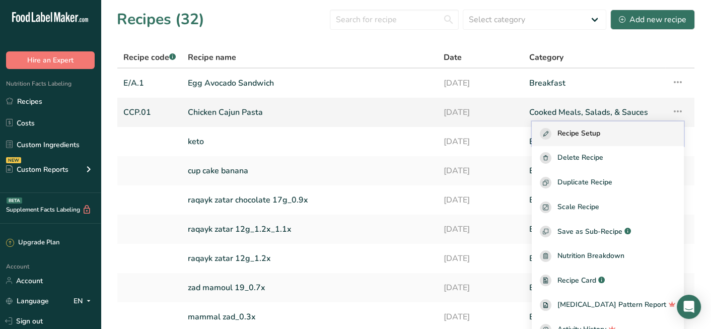
click at [594, 128] on span "Recipe Setup" at bounding box center [579, 134] width 43 height 12
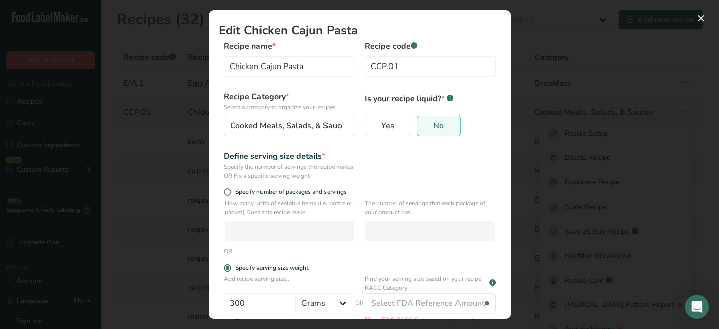
click at [162, 152] on div "Edit Recipe Modal" at bounding box center [359, 164] width 719 height 329
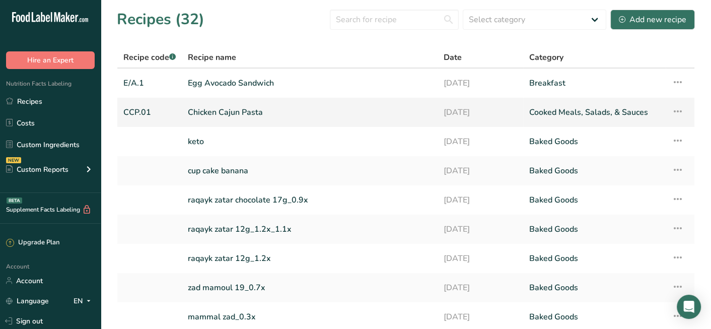
click at [226, 110] on link "Chicken Cajun Pasta" at bounding box center [310, 112] width 244 height 21
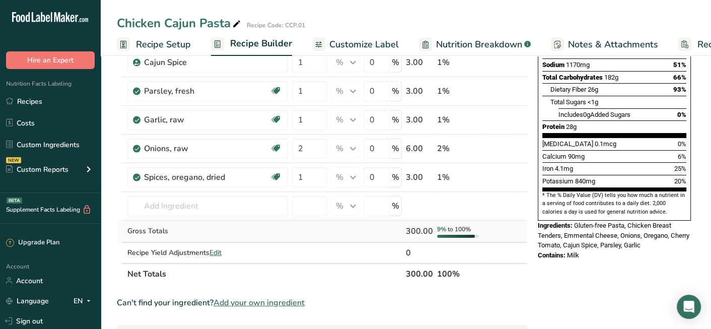
scroll to position [201, 0]
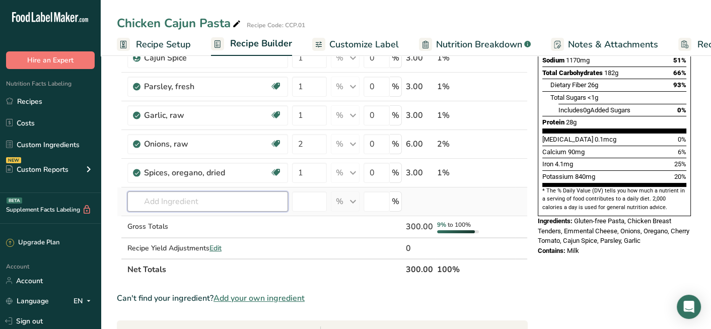
click at [183, 202] on input "text" at bounding box center [207, 201] width 161 height 20
type input "KETO PASTA"
click at [190, 236] on div "Add your own ingredient" at bounding box center [207, 238] width 145 height 11
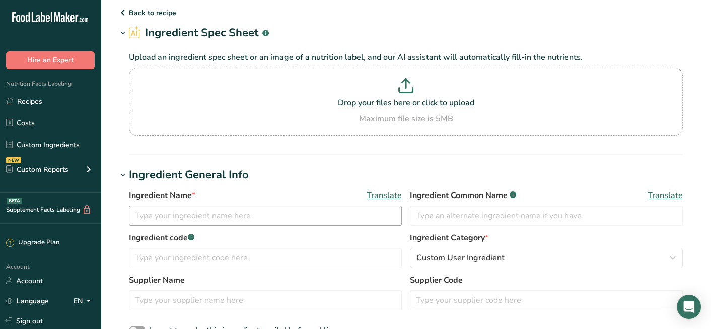
scroll to position [101, 0]
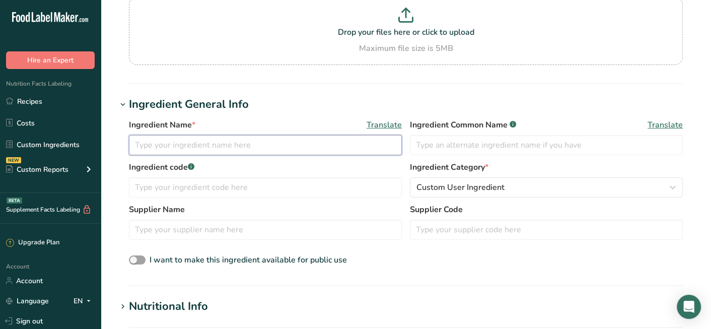
click at [252, 146] on input "text" at bounding box center [265, 145] width 273 height 20
type input "KETO PASTA"
click at [256, 182] on input "text" at bounding box center [265, 187] width 273 height 20
type input "KETO PASTA"
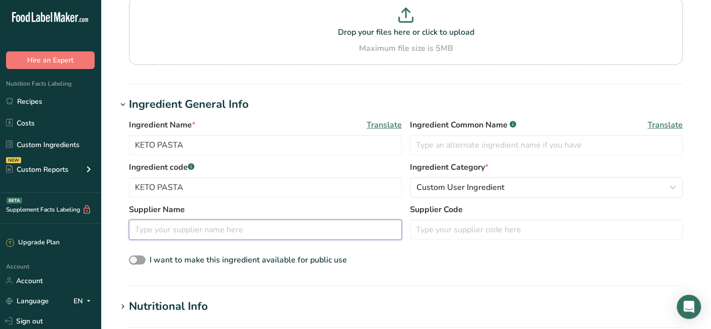
click at [237, 227] on input "text" at bounding box center [265, 230] width 273 height 20
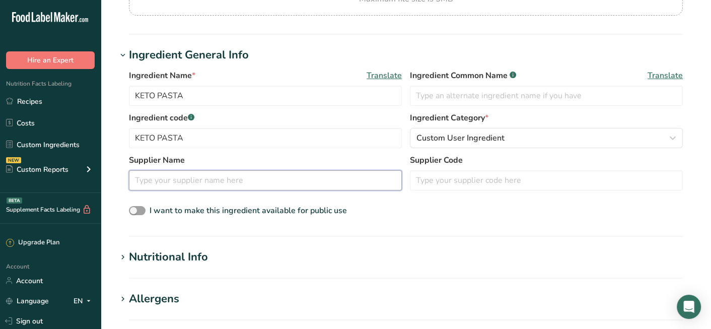
scroll to position [151, 0]
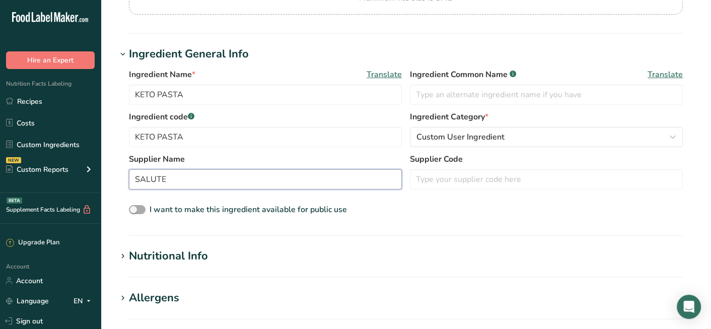
type input "SALUTE"
drag, startPoint x: 154, startPoint y: 208, endPoint x: 349, endPoint y: 97, distance: 223.8
click at [349, 97] on input "KETO PASTA" at bounding box center [265, 95] width 273 height 20
type input "KETO PASTA SPINACH FUSILLI"
click at [417, 214] on div "I want to make this ingredient available for public use" at bounding box center [406, 209] width 554 height 13
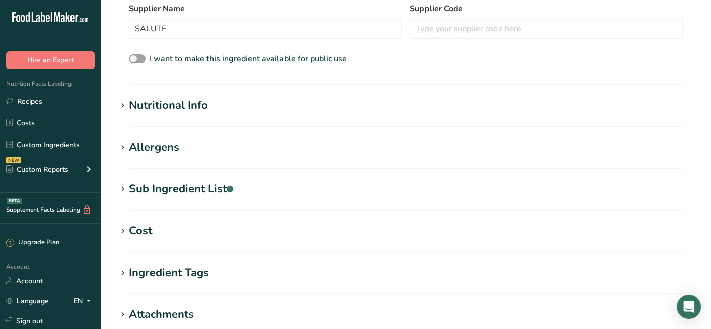
scroll to position [302, 0]
click at [210, 110] on h1 "Nutritional Info" at bounding box center [406, 105] width 578 height 17
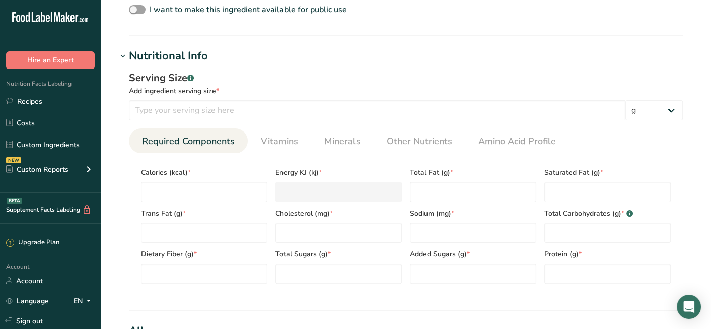
scroll to position [353, 0]
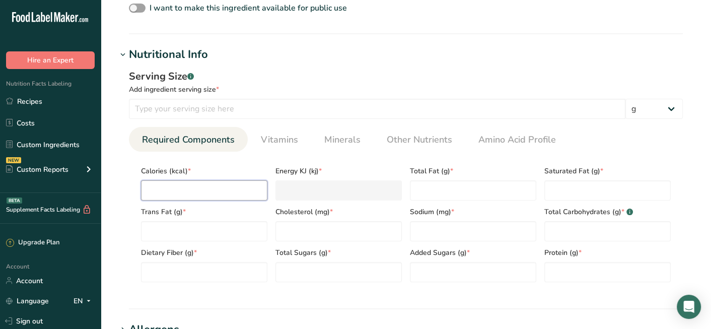
click at [253, 192] on input "number" at bounding box center [204, 190] width 126 height 20
type input "1"
type KJ "4.2"
type input "13"
type KJ "54.4"
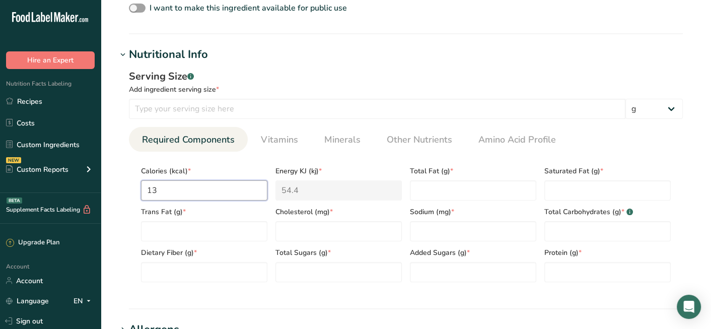
type input "136"
type KJ "569"
type input "136"
click at [479, 168] on span "Total Fat (g) *" at bounding box center [473, 171] width 126 height 11
drag, startPoint x: 208, startPoint y: 234, endPoint x: 254, endPoint y: 153, distance: 93.6
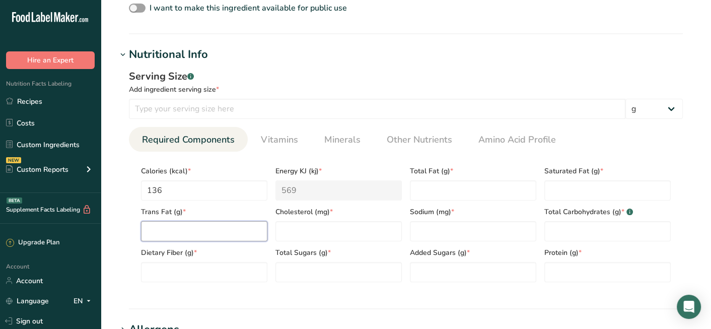
click at [208, 232] on Fat "number" at bounding box center [204, 231] width 126 height 20
type Fat "5.3"
click at [454, 187] on Fat "number" at bounding box center [473, 190] width 126 height 20
type Fat "5.3"
drag, startPoint x: 223, startPoint y: 228, endPoint x: 100, endPoint y: 236, distance: 123.2
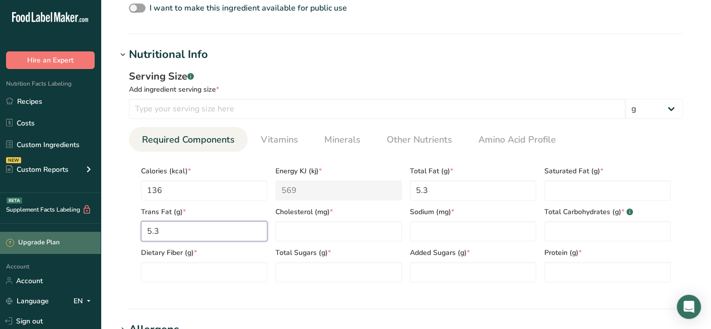
click at [100, 236] on div ".a-20{fill:#fff;} Hire an Expert Nutrition Facts Labeling Recipes Costs Custom …" at bounding box center [355, 164] width 711 height 1034
type Fat "0"
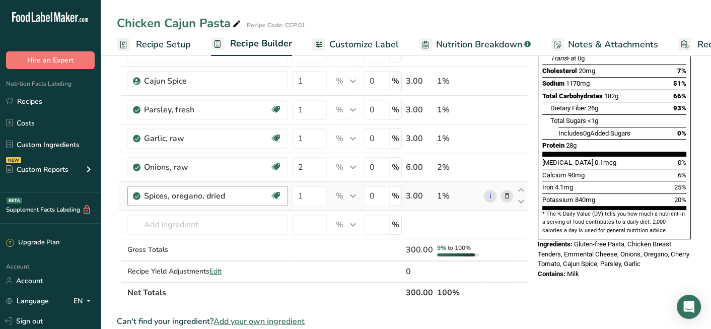
scroll to position [201, 0]
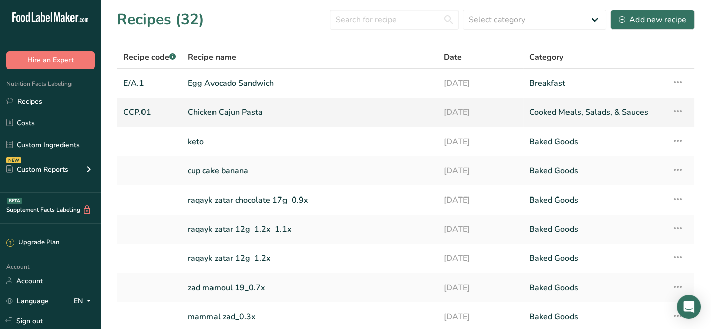
click at [319, 114] on link "Chicken Cajun Pasta" at bounding box center [310, 112] width 244 height 21
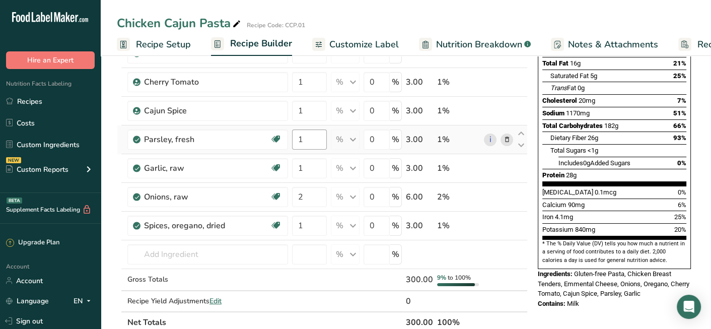
scroll to position [151, 0]
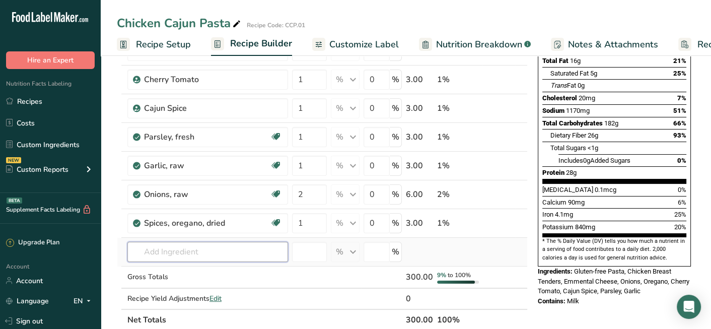
click at [230, 252] on input "text" at bounding box center [207, 252] width 161 height 20
type input "SADFQS VS"
click at [183, 229] on div "Add your own ingredient" at bounding box center [207, 233] width 145 height 11
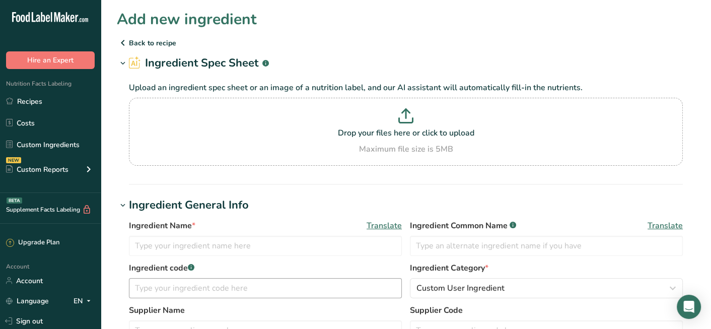
scroll to position [101, 0]
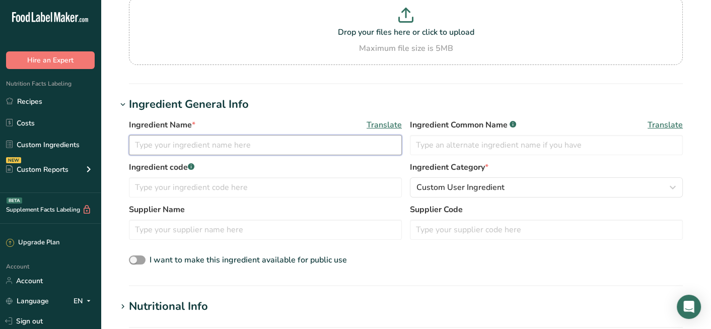
click at [214, 142] on input "text" at bounding box center [265, 145] width 273 height 20
type input "KETO PASTA SPINACH FUSILLI"
click at [232, 191] on input "text" at bounding box center [265, 187] width 273 height 20
type input "KETO PASTA"
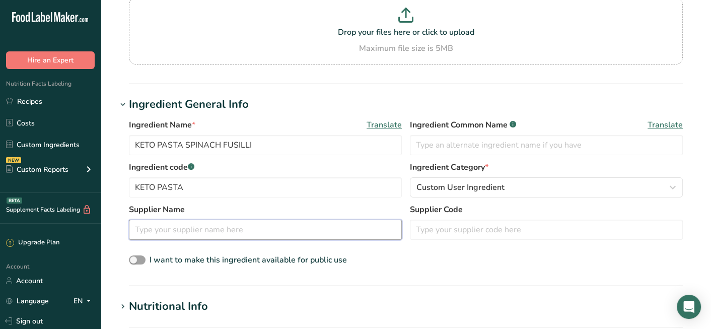
click at [210, 225] on input "text" at bounding box center [265, 230] width 273 height 20
type input "SALUTE"
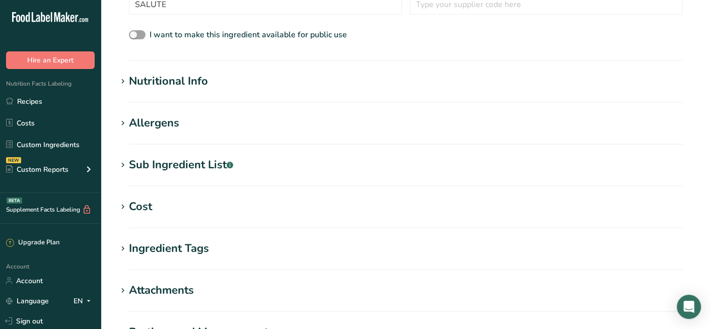
click at [157, 75] on div "Nutritional Info" at bounding box center [168, 81] width 79 height 17
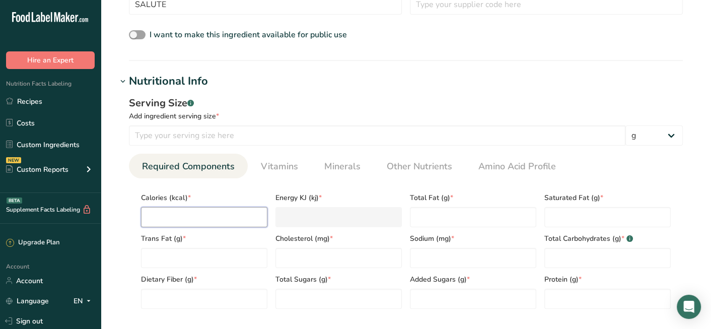
click at [193, 225] on input "number" at bounding box center [204, 217] width 126 height 20
type input "1"
type KJ "4.2"
type input "13"
type KJ "54.4"
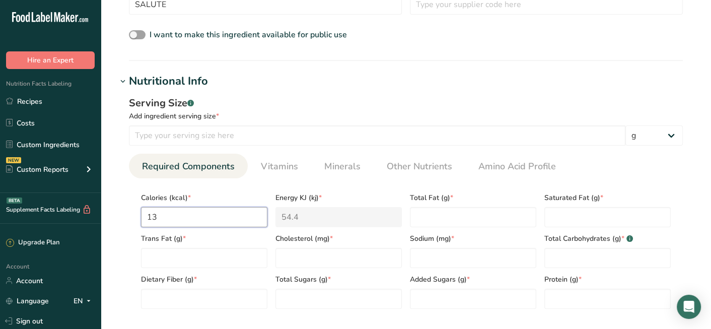
type input "136"
type KJ "569"
type input "136"
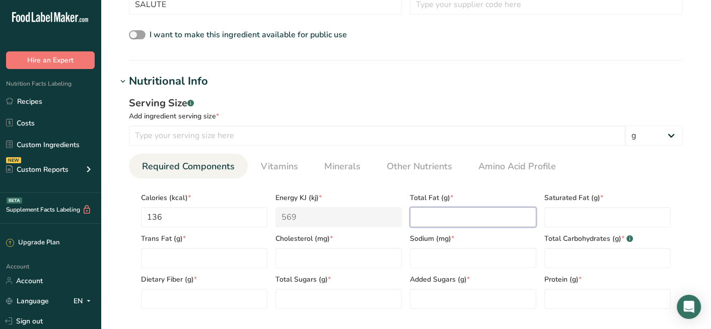
click at [448, 211] on Fat "number" at bounding box center [473, 217] width 126 height 20
type Fat "5.3"
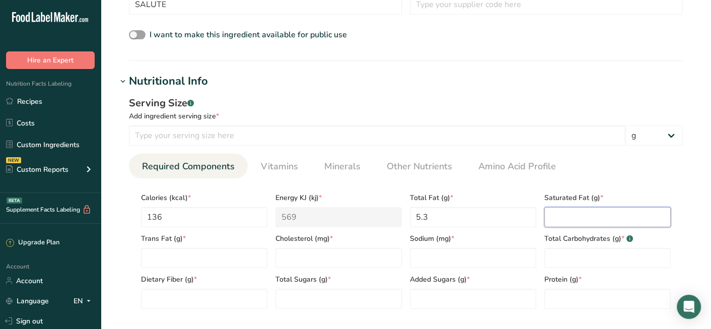
click at [607, 211] on Fat "number" at bounding box center [607, 217] width 126 height 20
type Fat "3.1"
type Fat "0"
type input "83"
type input "135"
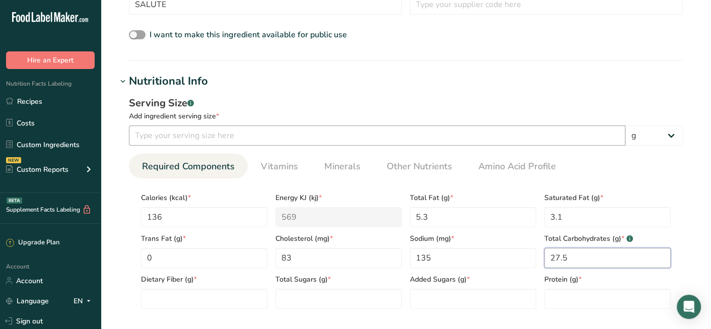
type Carbohydrates "27.5"
click at [329, 129] on input "number" at bounding box center [377, 135] width 497 height 20
type input "4"
type input "200"
click at [187, 297] on Fiber "number" at bounding box center [204, 299] width 126 height 20
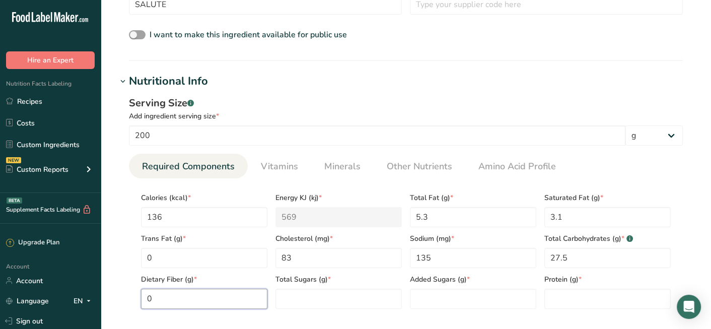
scroll to position [376, 0]
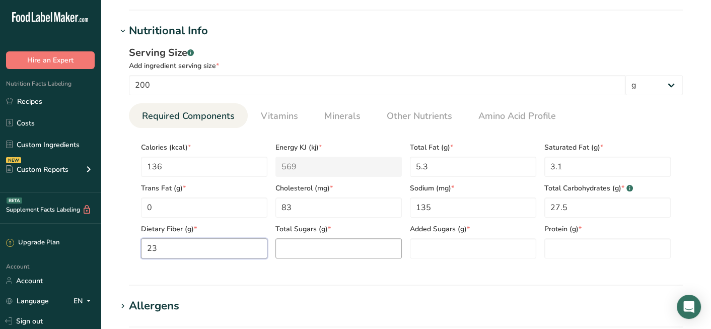
type Fiber "23"
click at [346, 250] on Sugars "number" at bounding box center [338, 248] width 126 height 20
type Sugars "1"
click at [446, 253] on Sugars "number" at bounding box center [473, 248] width 126 height 20
type Sugars "0"
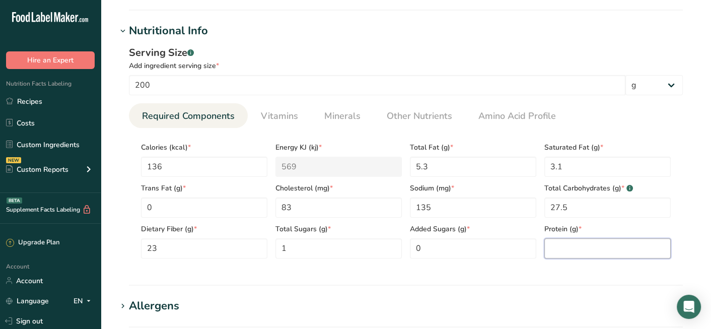
click at [586, 245] on input "number" at bounding box center [607, 248] width 126 height 20
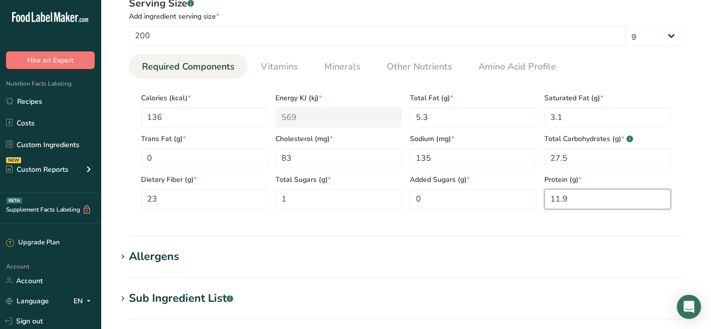
scroll to position [427, 0]
type input "11.9"
click at [427, 234] on section "Add new ingredient Back to recipe Ingredient Spec Sheet .a-a{fill:#347362;}.b-a…" at bounding box center [406, 74] width 610 height 1002
click at [420, 221] on div "Serving Size .a-a{fill:#347362;}.b-a{fill:#fff;} Add ingredient serving size * …" at bounding box center [406, 105] width 578 height 233
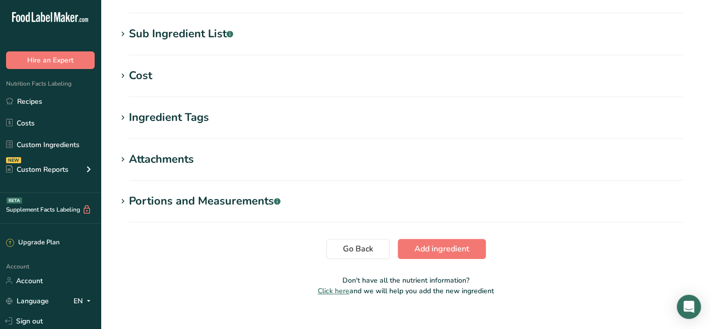
scroll to position [705, 0]
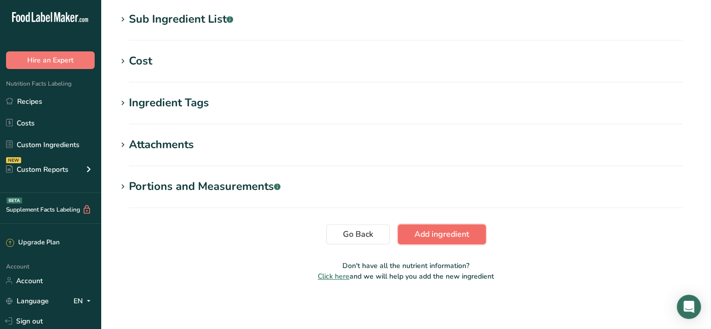
click at [426, 232] on span "Add ingredient" at bounding box center [442, 234] width 55 height 12
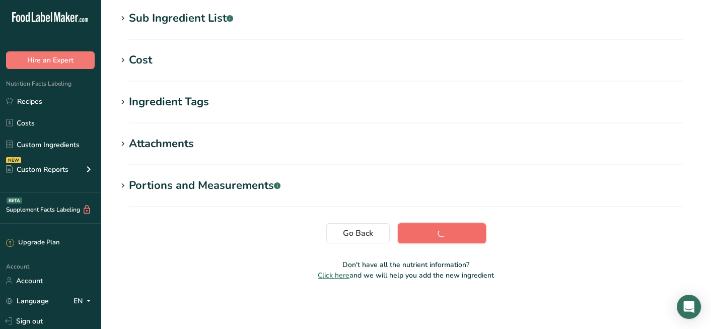
scroll to position [212, 0]
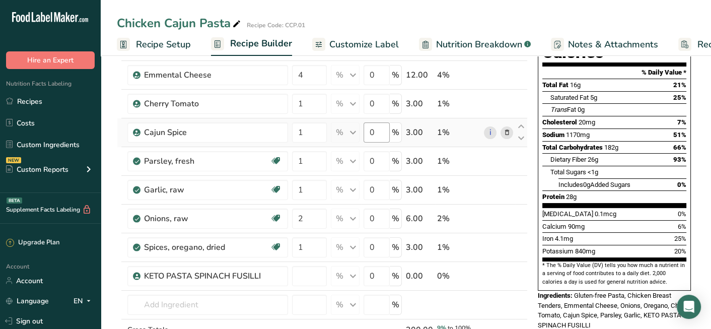
scroll to position [151, 0]
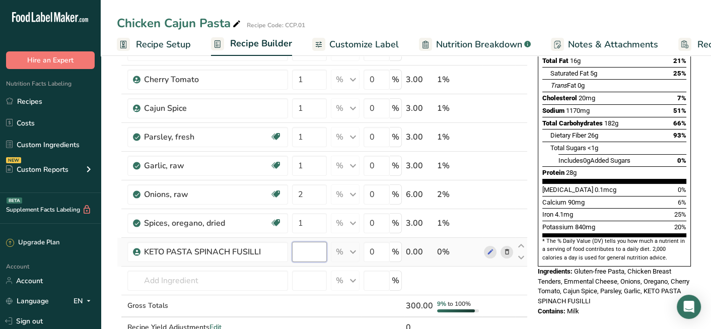
click at [308, 256] on input "number" at bounding box center [309, 252] width 35 height 20
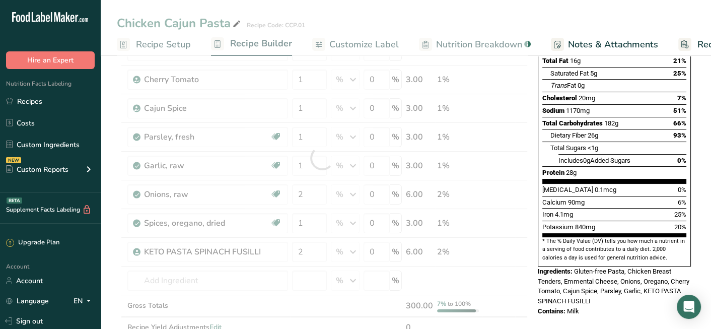
click at [587, 297] on div "Nutrition Facts About 1 Serving Per Container Serving Size 300g Amount Per Serv…" at bounding box center [614, 121] width 161 height 408
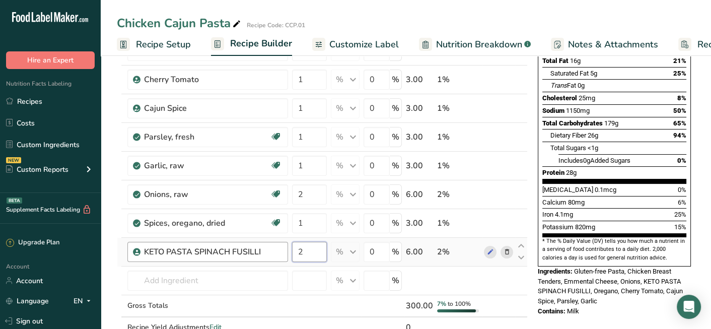
drag, startPoint x: 311, startPoint y: 251, endPoint x: 275, endPoint y: 258, distance: 35.9
click at [275, 258] on tr "KETO PASTA SPINACH FUSILLI 2 % Weight Units g kg mg See more Volume Units l Vol…" at bounding box center [322, 252] width 410 height 29
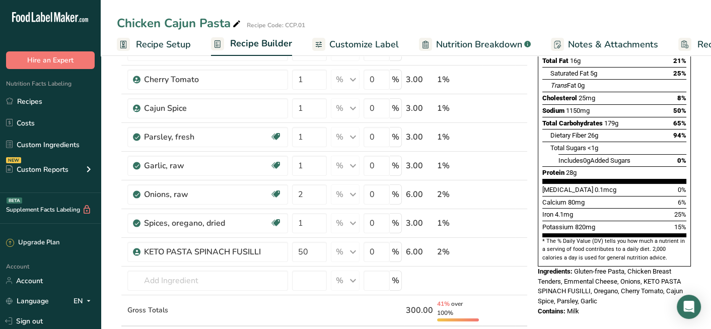
click at [638, 300] on div "Nutrition Facts About 1 Serving Per Container Serving Size 300g Amount Per Serv…" at bounding box center [614, 121] width 161 height 408
drag, startPoint x: 313, startPoint y: 251, endPoint x: 293, endPoint y: 258, distance: 22.0
click at [293, 258] on input "50" at bounding box center [309, 252] width 35 height 20
type input "40"
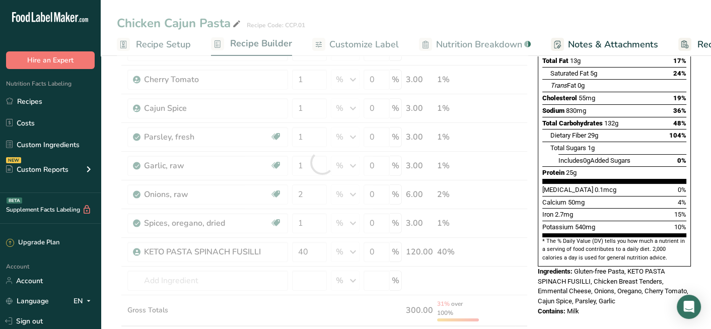
click at [652, 299] on div "Nutrition Facts About 1 Serving Per Container Serving Size 300g Amount Per Serv…" at bounding box center [614, 121] width 161 height 408
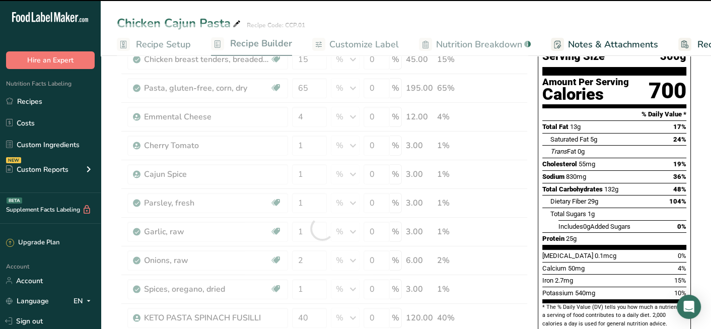
scroll to position [0, 0]
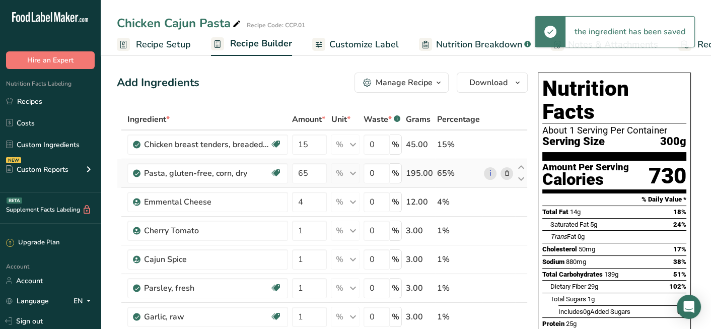
click at [511, 172] on span at bounding box center [507, 173] width 12 height 12
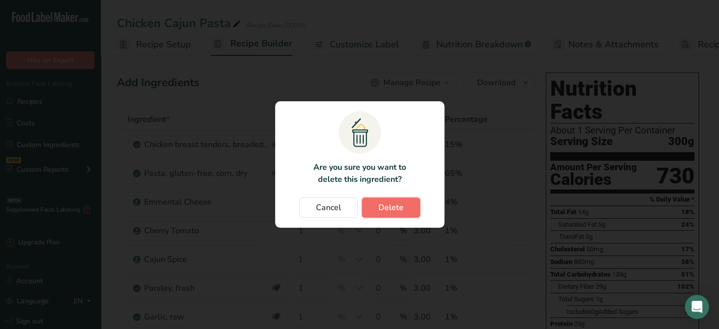
click at [397, 210] on span "Delete" at bounding box center [390, 207] width 25 height 12
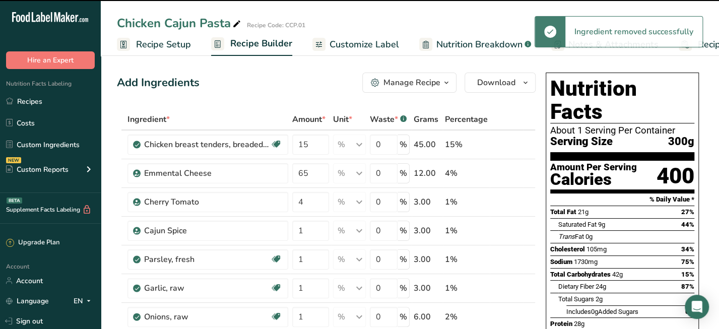
type input "4"
type input "1"
type input "2"
type input "1"
type input "40"
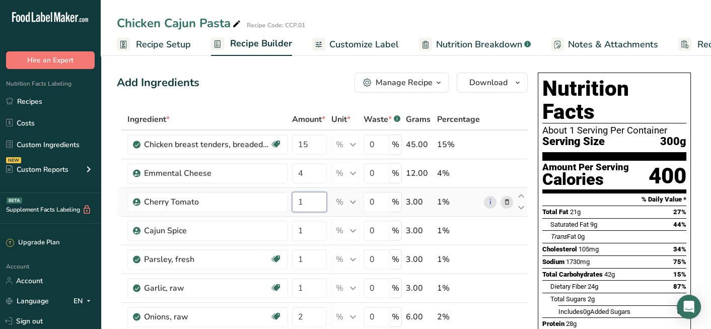
drag, startPoint x: 309, startPoint y: 199, endPoint x: 288, endPoint y: 203, distance: 21.1
click at [288, 203] on tr "Cherry Tomato 1 % Weight Units g kg mg See more Volume Units l Volume units req…" at bounding box center [322, 202] width 410 height 29
type input "4"
type input "3"
click at [290, 76] on div "Add Ingredients Manage Recipe Delete Recipe Duplicate Recipe Scale Recipe Save …" at bounding box center [322, 83] width 411 height 20
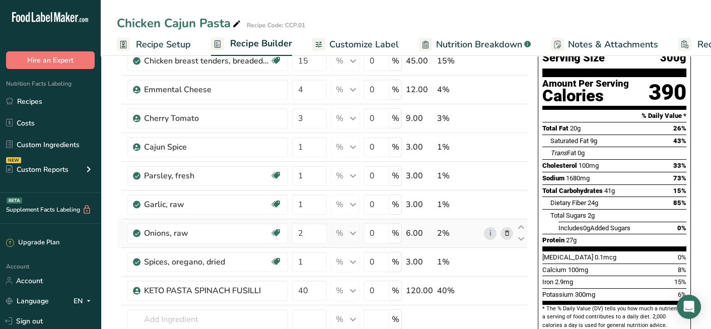
scroll to position [101, 0]
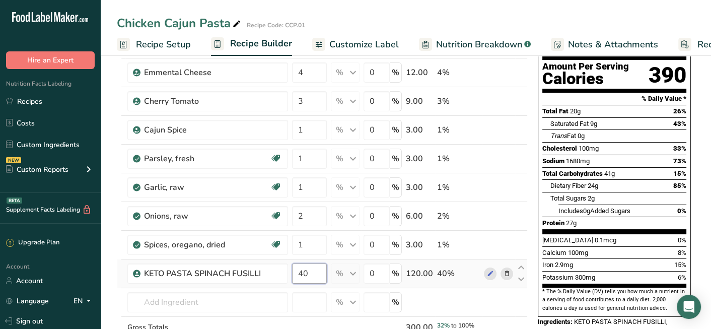
drag, startPoint x: 308, startPoint y: 277, endPoint x: 289, endPoint y: 275, distance: 19.2
click at [290, 275] on td "40" at bounding box center [309, 273] width 39 height 29
type input "1"
type input "5"
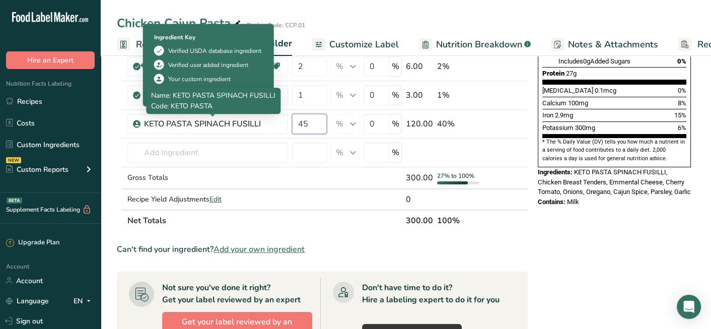
scroll to position [252, 0]
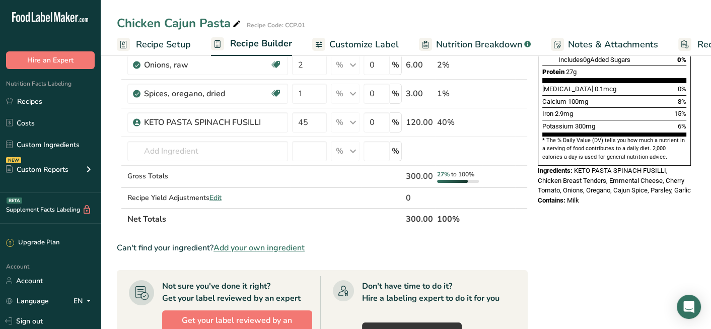
click at [636, 224] on div "Nutrition Facts About 1 Serving Per Container Serving Size 300g Amount Per Serv…" at bounding box center [614, 200] width 161 height 766
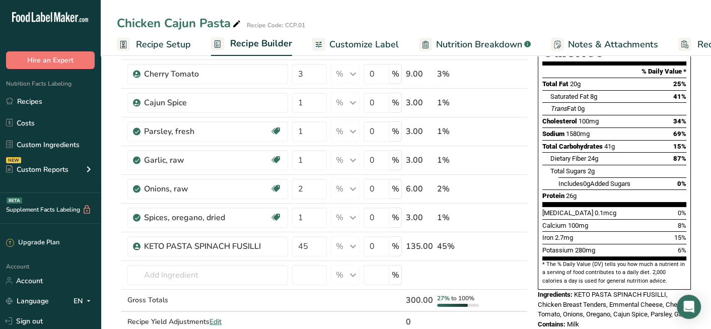
scroll to position [151, 0]
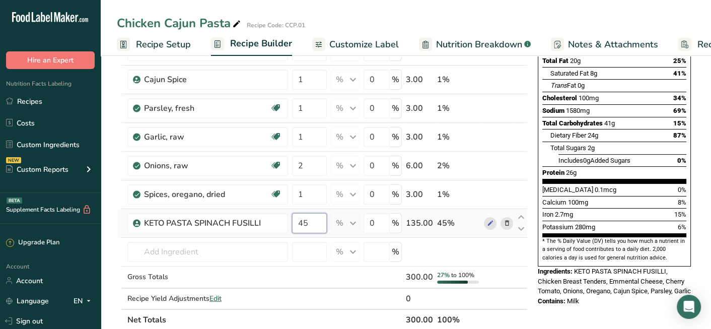
drag, startPoint x: 311, startPoint y: 222, endPoint x: 291, endPoint y: 235, distance: 23.8
click at [291, 235] on td "45" at bounding box center [309, 223] width 39 height 29
type input "40"
click at [617, 296] on div "Contains: Milk" at bounding box center [614, 301] width 153 height 10
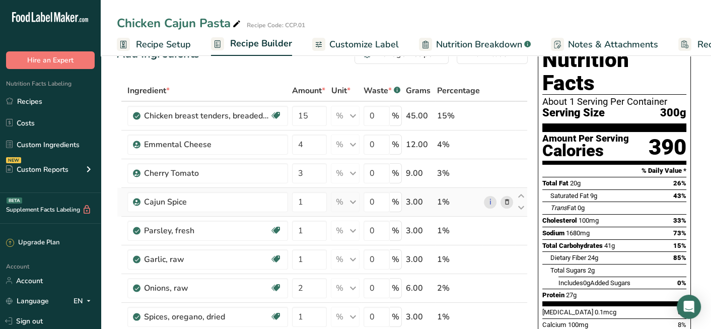
scroll to position [0, 0]
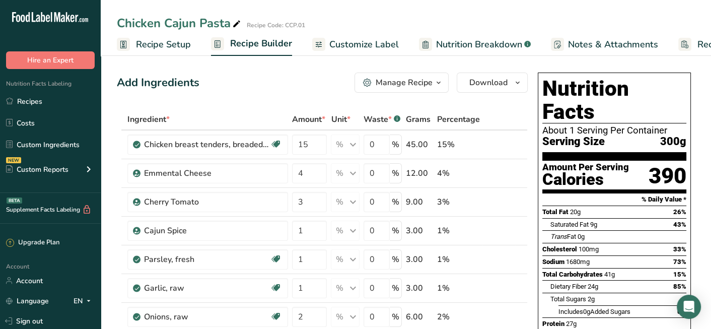
click at [484, 41] on span "Nutrition Breakdown" at bounding box center [479, 45] width 86 height 14
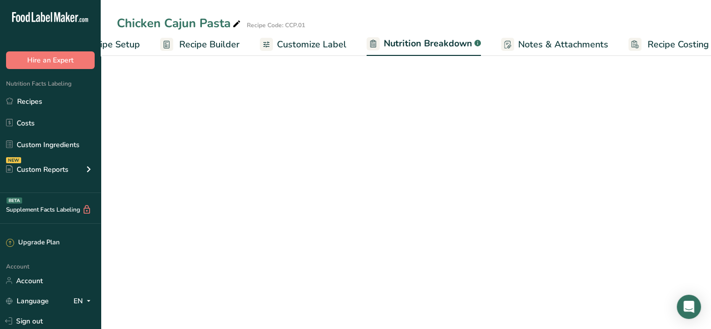
select select "Calories"
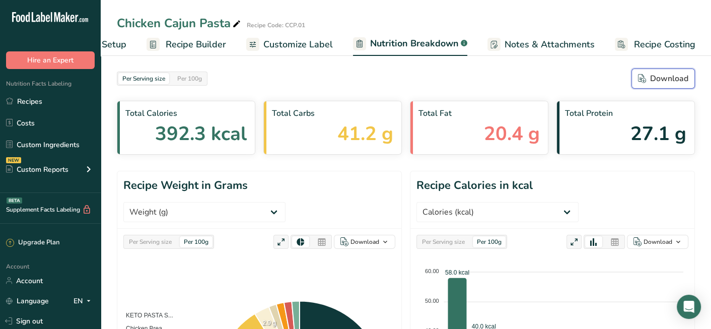
click at [646, 79] on div "Download" at bounding box center [663, 79] width 50 height 12
click at [301, 46] on span "Customize Label" at bounding box center [298, 45] width 70 height 14
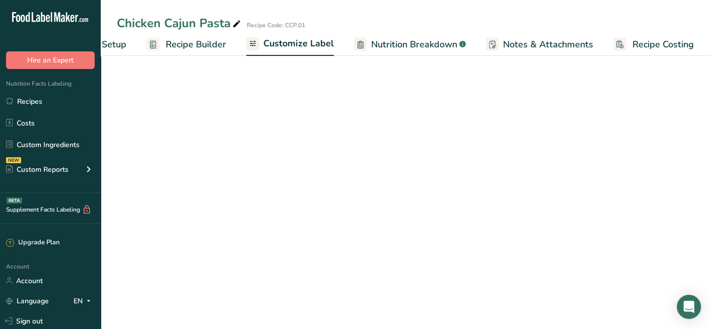
scroll to position [0, 63]
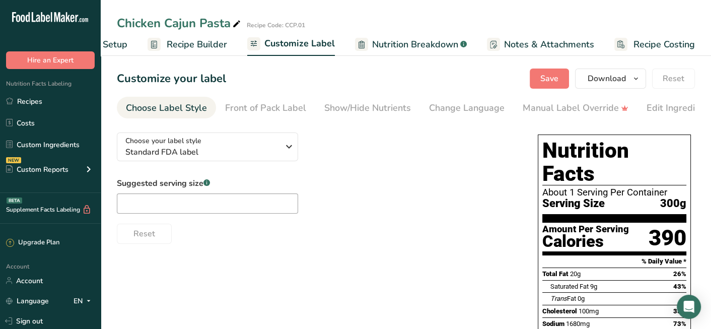
click at [402, 45] on span "Nutrition Breakdown" at bounding box center [415, 45] width 86 height 14
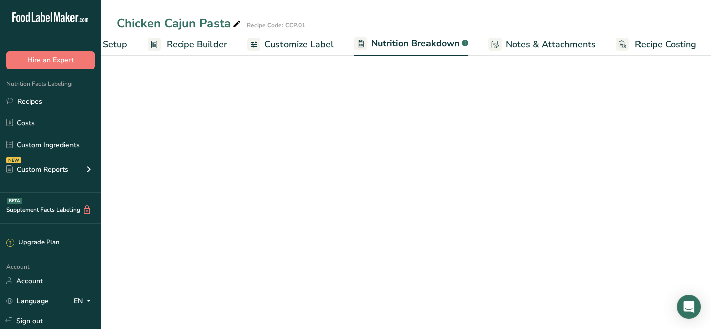
scroll to position [0, 64]
select select "Calories"
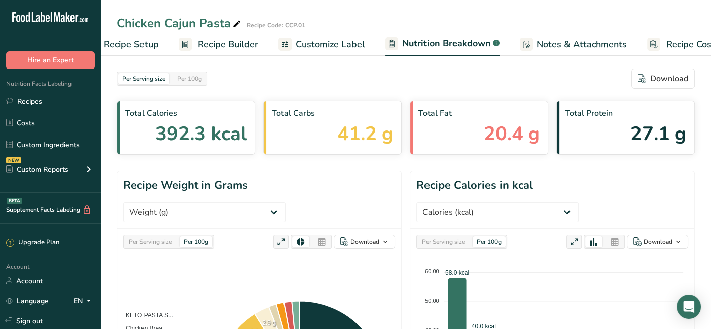
scroll to position [0, 10]
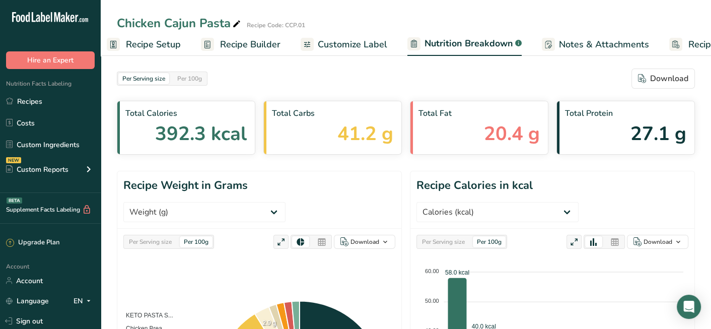
click at [220, 42] on span "Recipe Builder" at bounding box center [250, 45] width 60 height 14
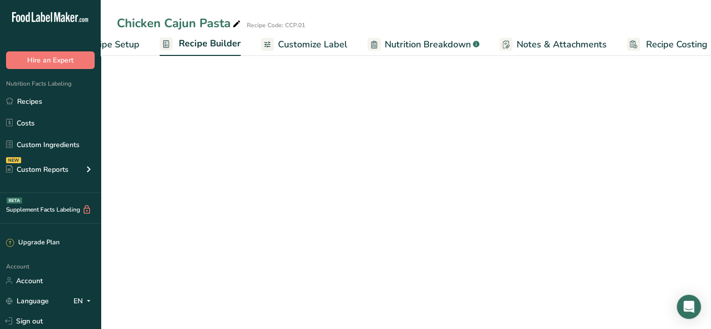
scroll to position [0, 63]
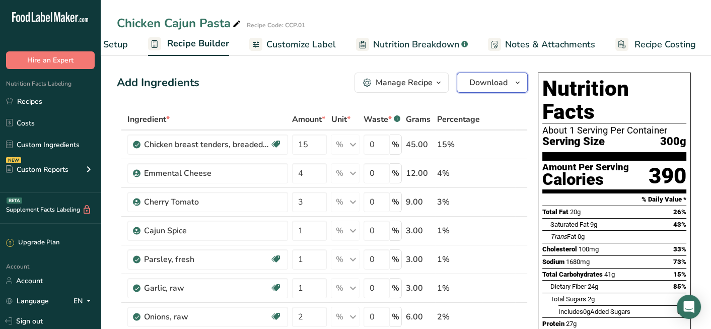
click at [514, 86] on icon "button" at bounding box center [518, 83] width 8 height 13
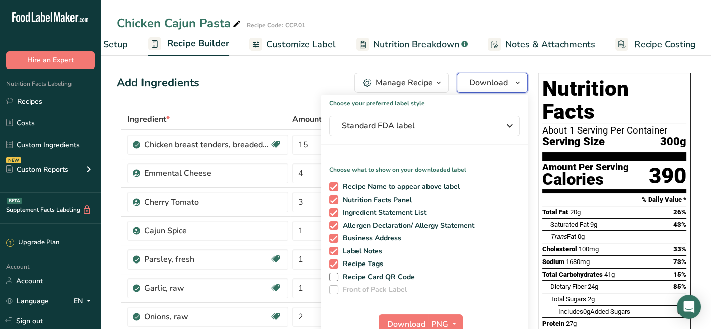
click at [514, 86] on icon "button" at bounding box center [518, 83] width 8 height 13
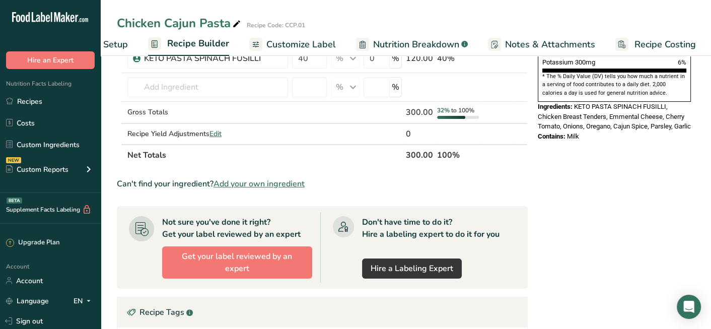
scroll to position [0, 0]
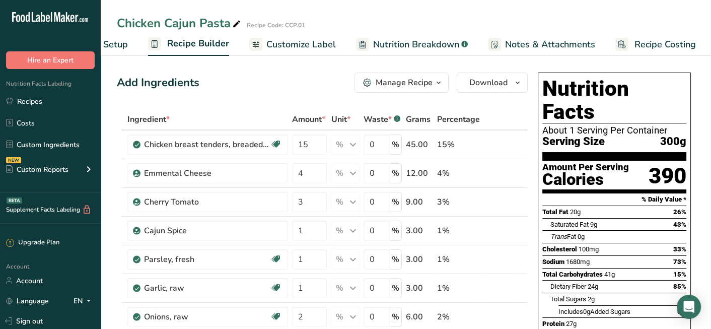
click at [122, 47] on span "Recipe Setup" at bounding box center [100, 45] width 55 height 14
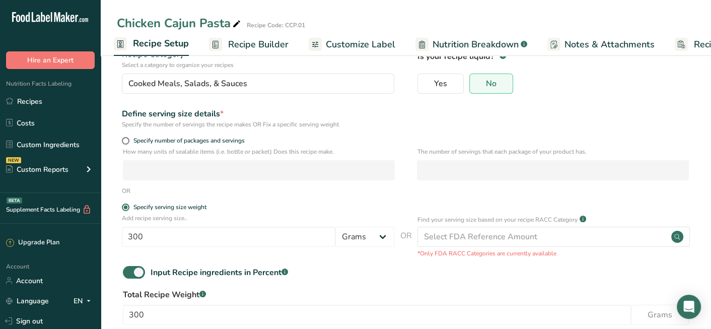
scroll to position [133, 0]
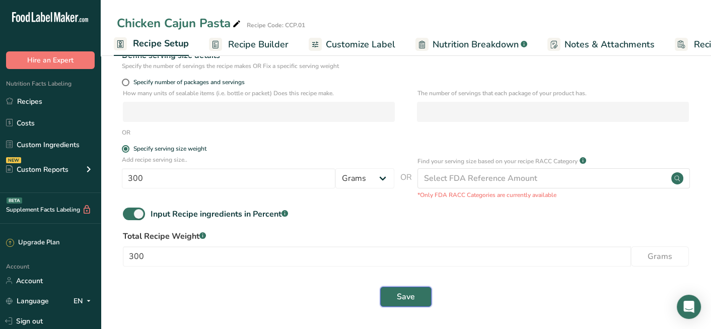
click at [393, 304] on button "Save" at bounding box center [405, 297] width 51 height 20
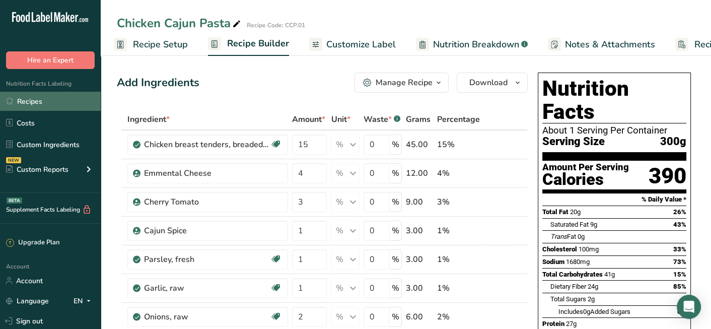
click at [21, 103] on link "Recipes" at bounding box center [50, 101] width 101 height 19
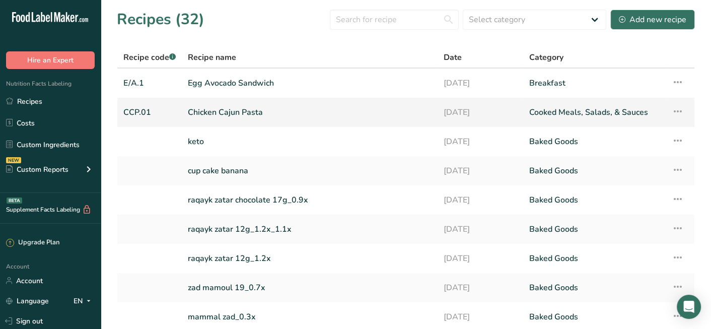
click at [384, 111] on link "Chicken Cajun Pasta" at bounding box center [310, 112] width 244 height 21
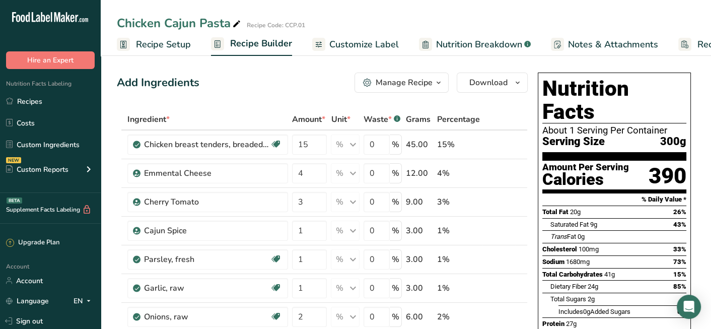
click at [449, 47] on span "Nutrition Breakdown" at bounding box center [479, 45] width 86 height 14
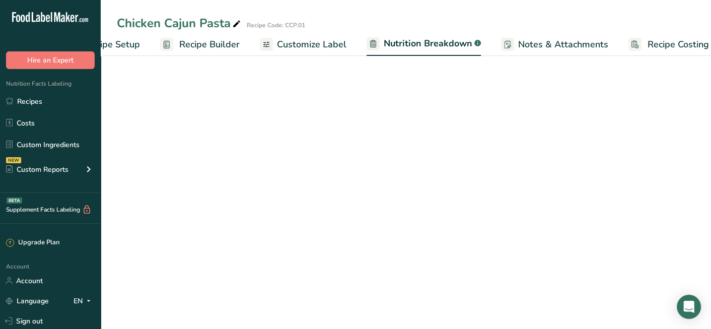
select select "Calories"
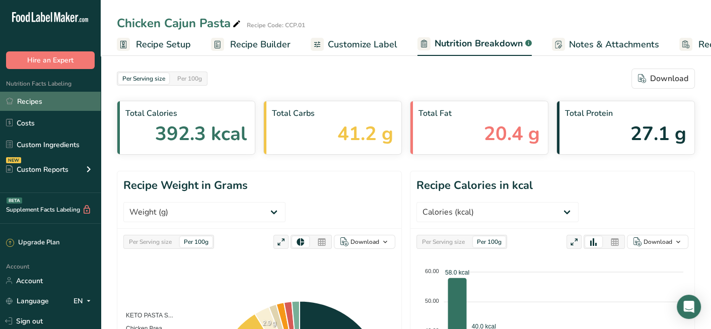
click at [27, 104] on link "Recipes" at bounding box center [50, 101] width 101 height 19
